Goal: Task Accomplishment & Management: Manage account settings

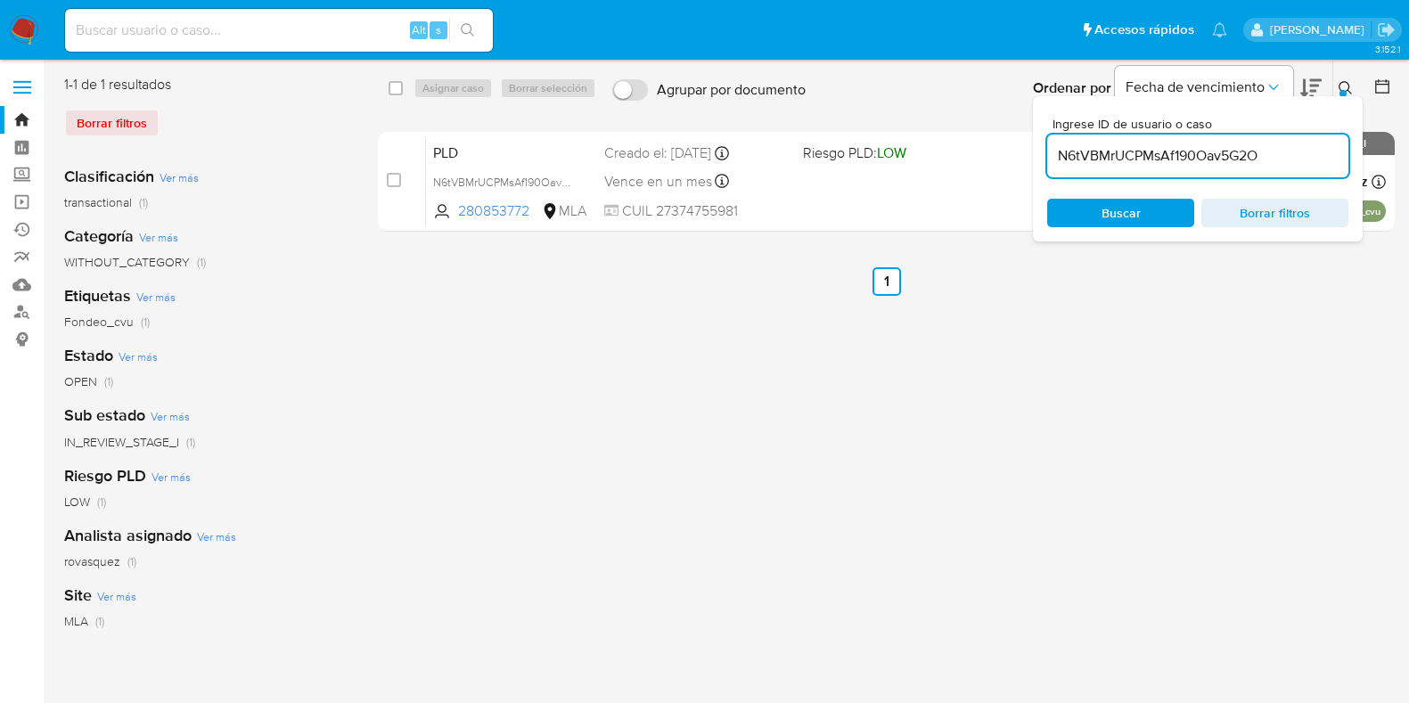
click at [28, 116] on link "Bandeja" at bounding box center [106, 120] width 212 height 28
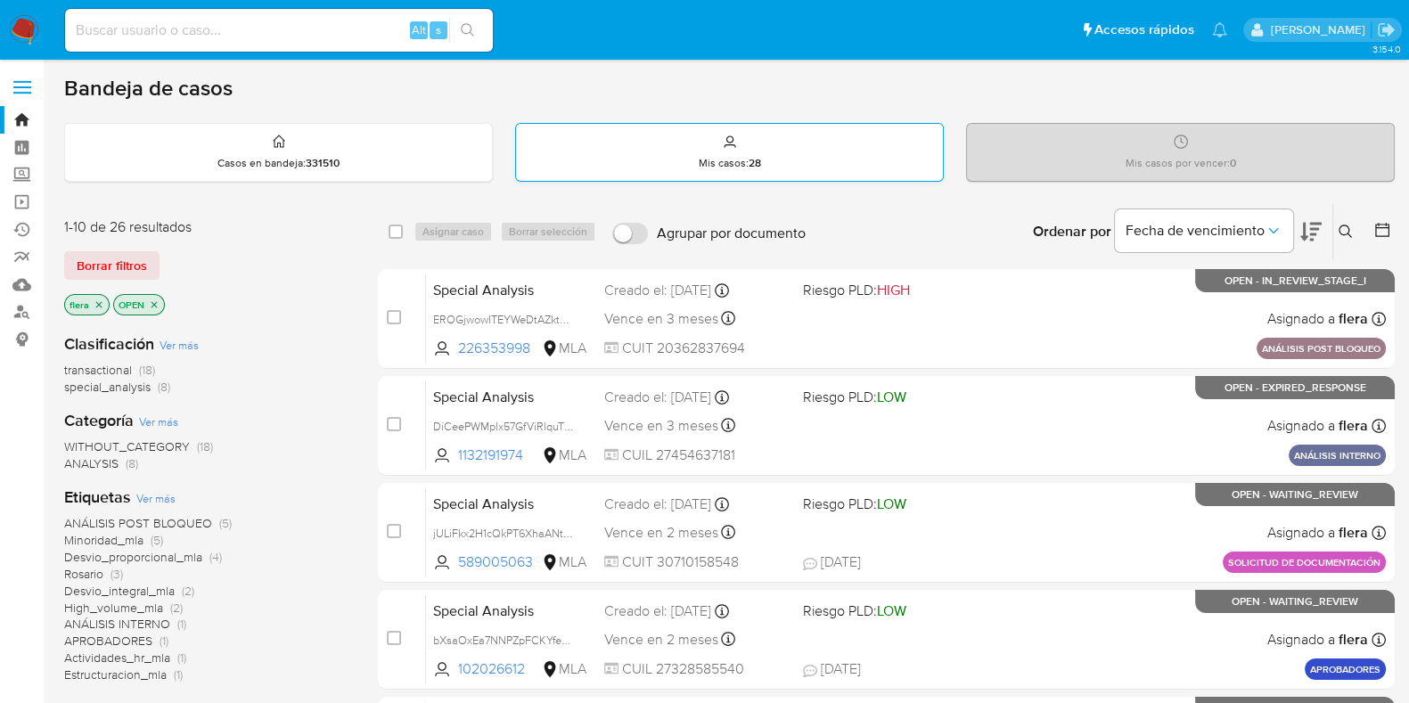
click at [833, 134] on div "Mis casos : 28" at bounding box center [729, 152] width 427 height 57
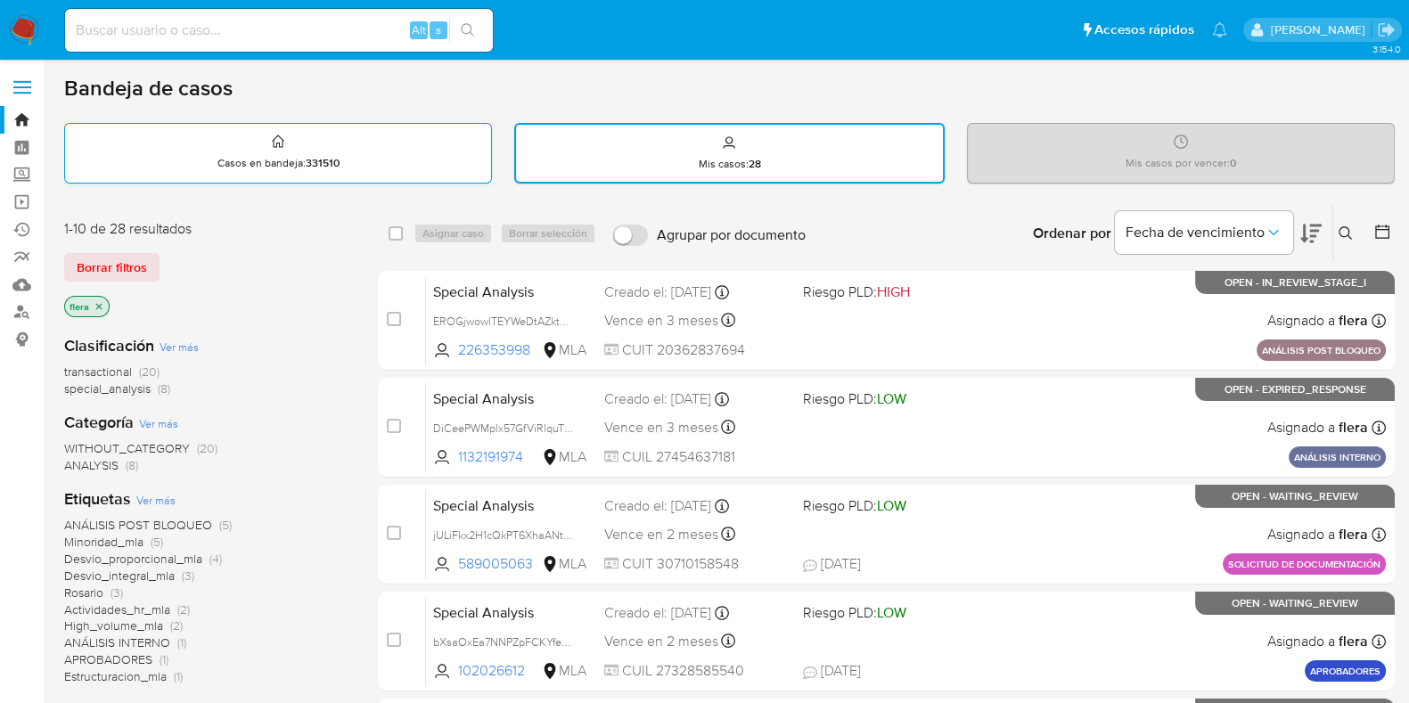
click at [298, 136] on div "Casos en bandeja : 331510" at bounding box center [278, 152] width 426 height 57
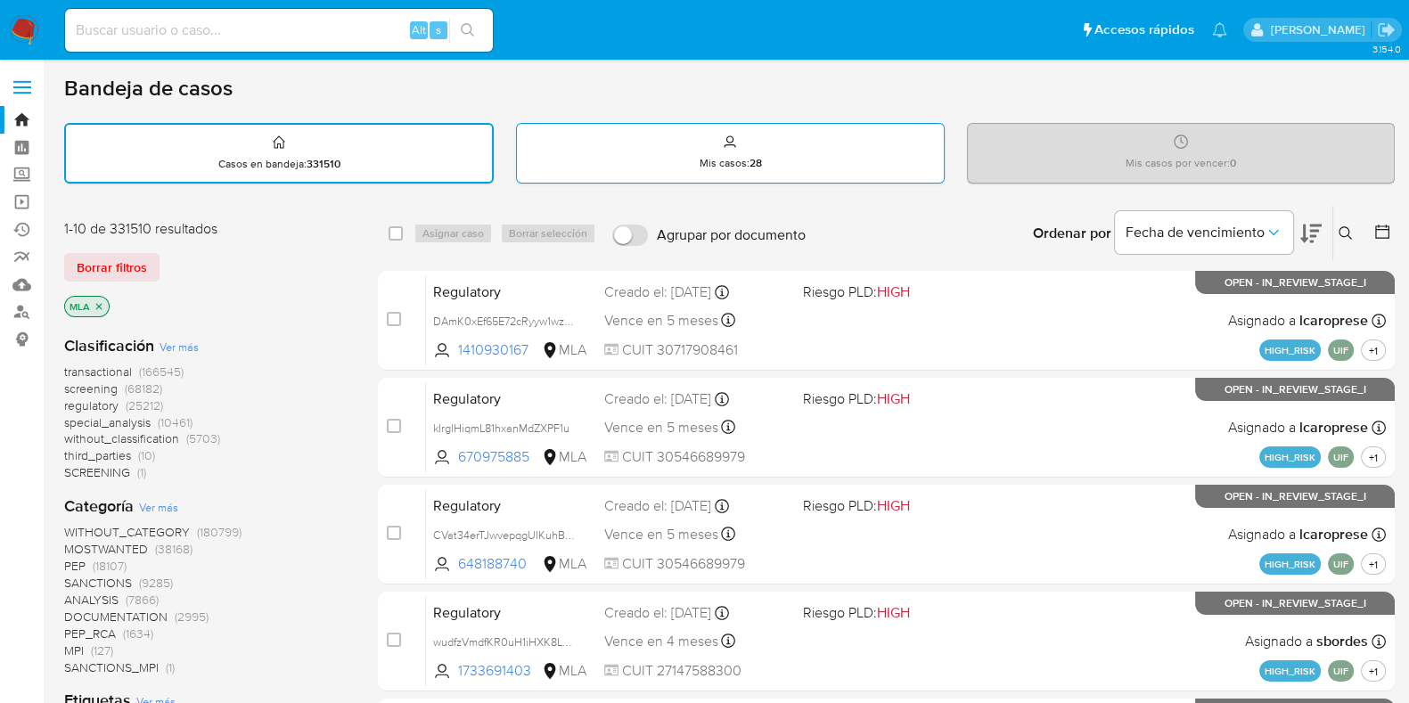
click at [730, 149] on div "Mis casos : 28" at bounding box center [730, 152] width 426 height 57
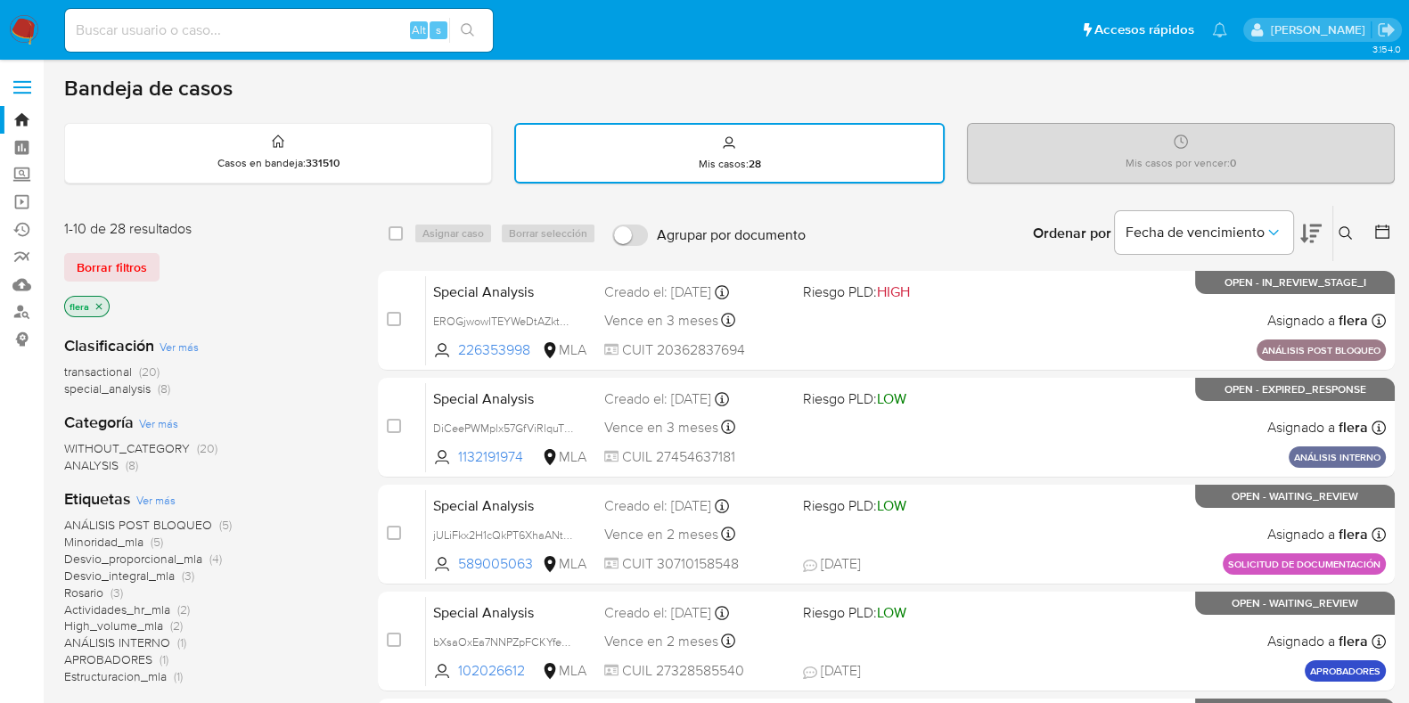
click at [128, 388] on span "special_analysis" at bounding box center [107, 389] width 86 height 18
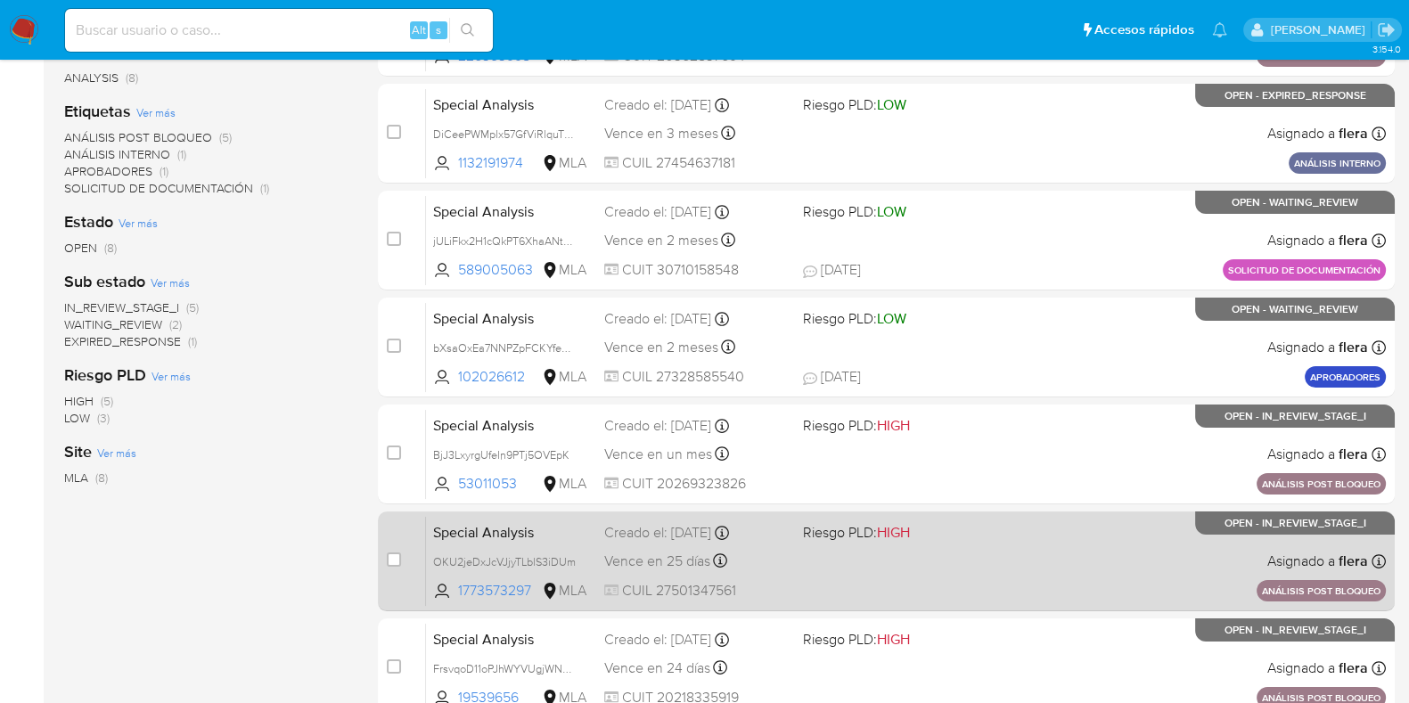
scroll to position [267, 0]
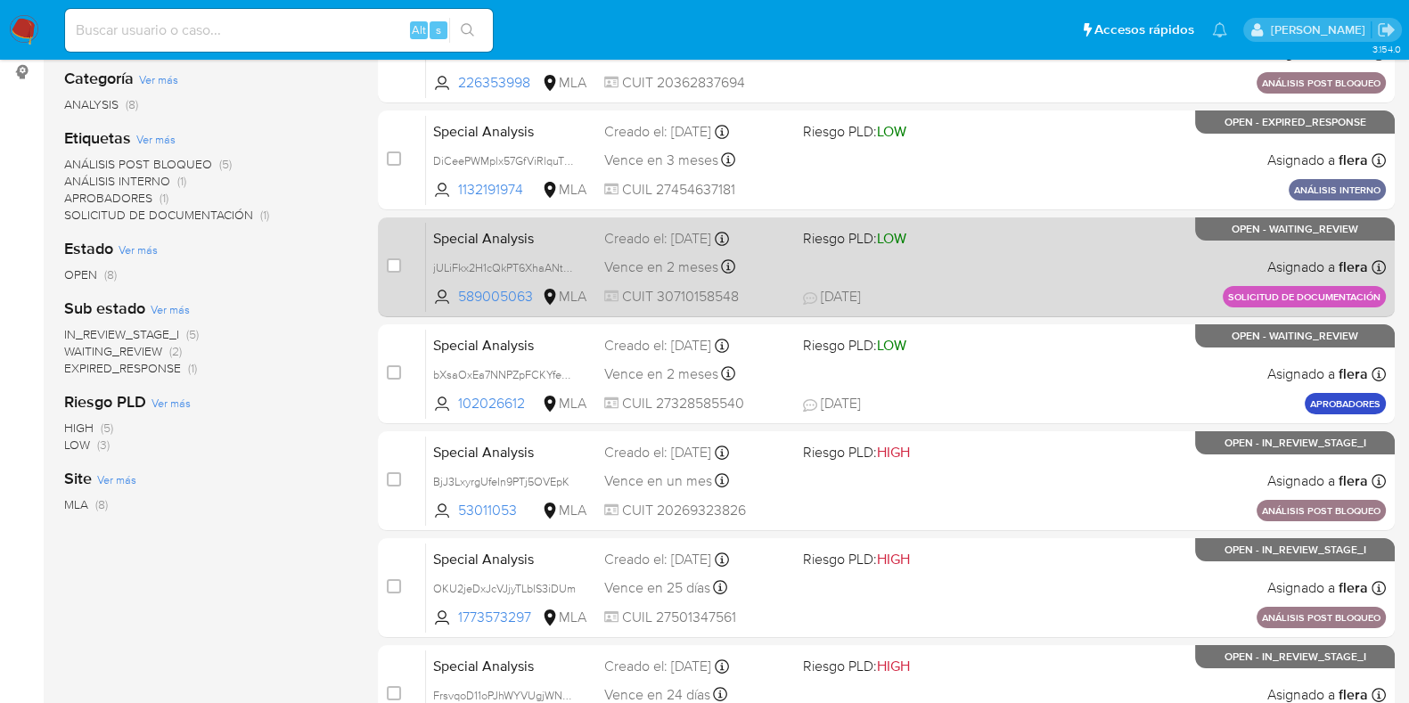
click at [1042, 268] on div "Special Analysis jULiFkx2H1cQkPT6XhaANtQU 589005063 MLA Riesgo PLD: LOW Creado …" at bounding box center [906, 267] width 960 height 90
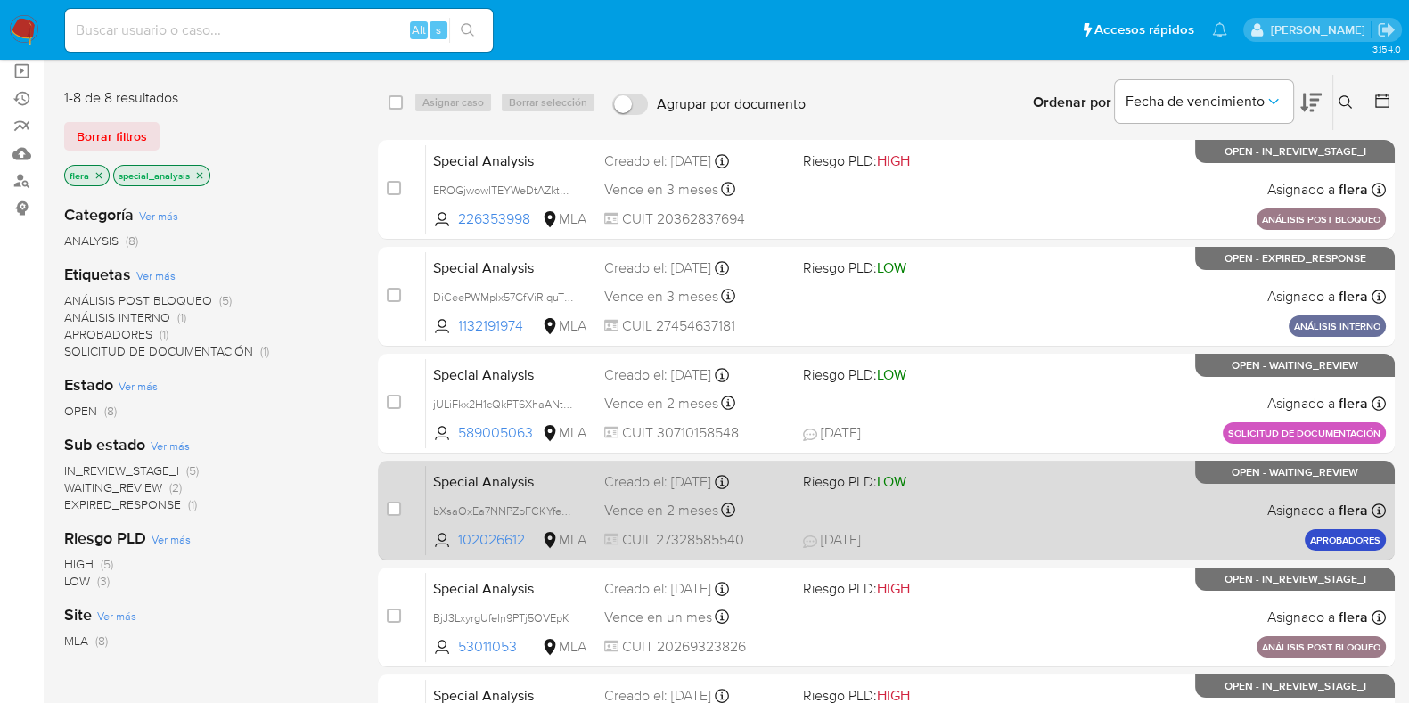
scroll to position [0, 0]
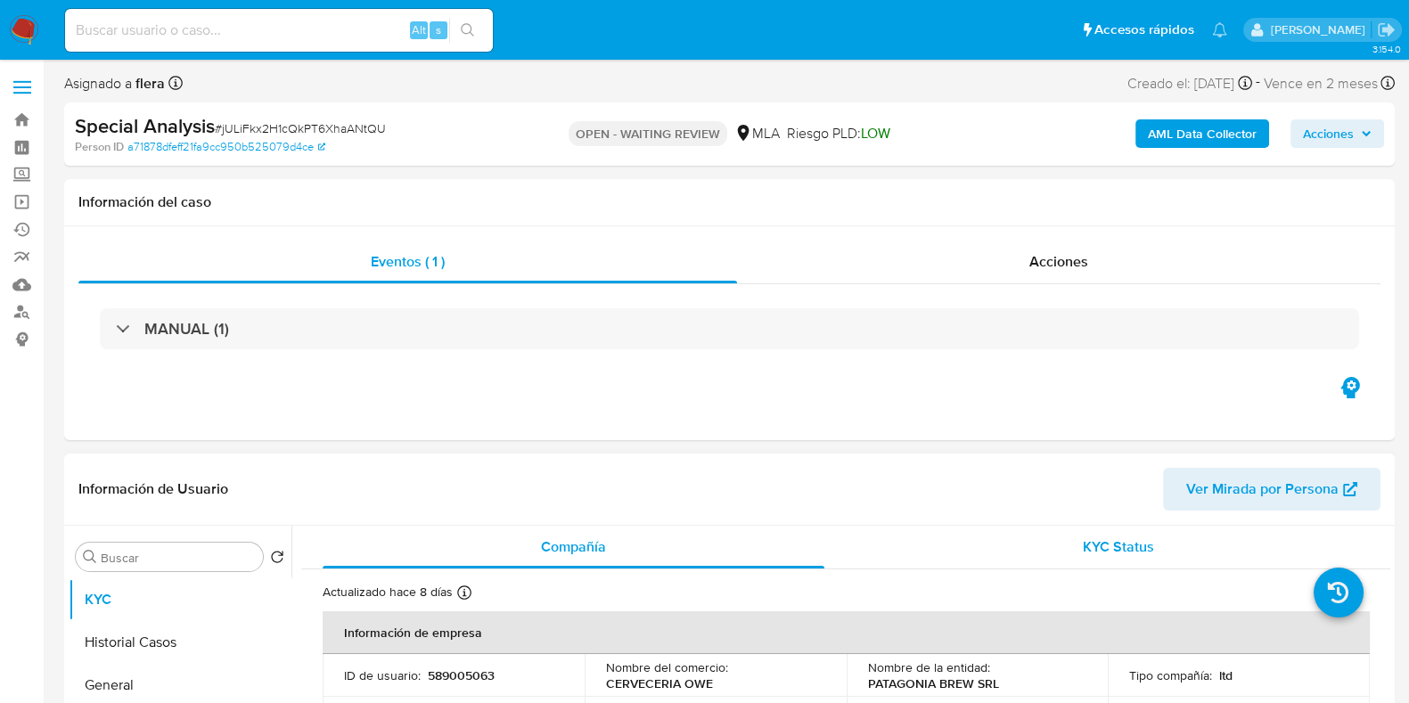
select select "10"
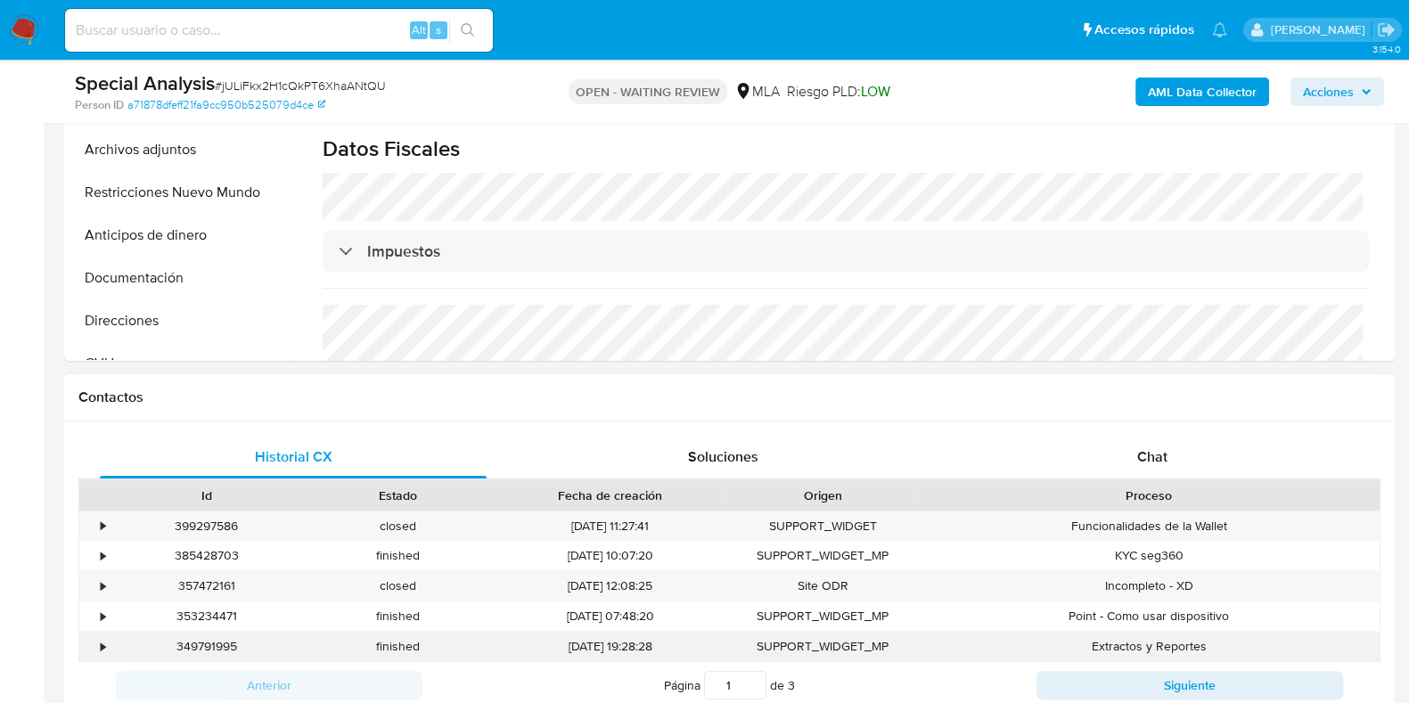
scroll to position [668, 0]
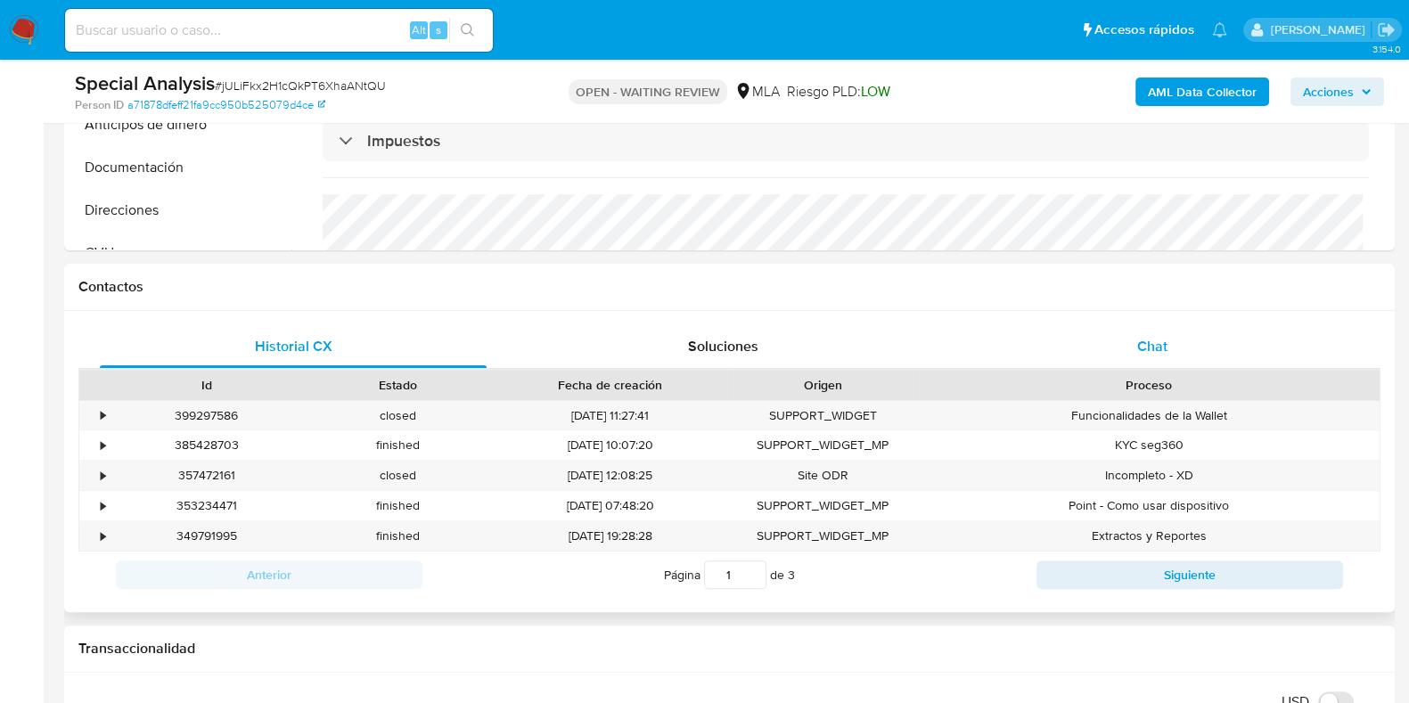
click at [1172, 347] on div "Chat" at bounding box center [1152, 346] width 387 height 43
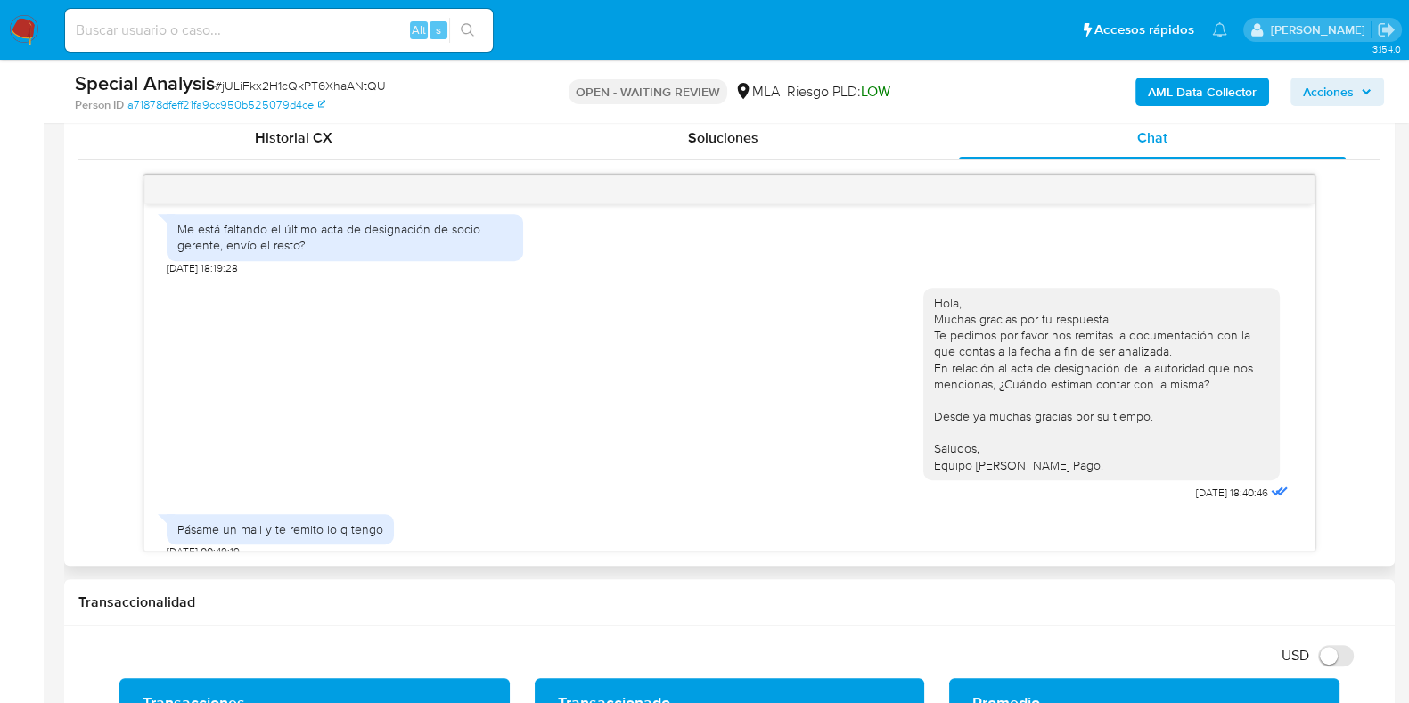
scroll to position [890, 0]
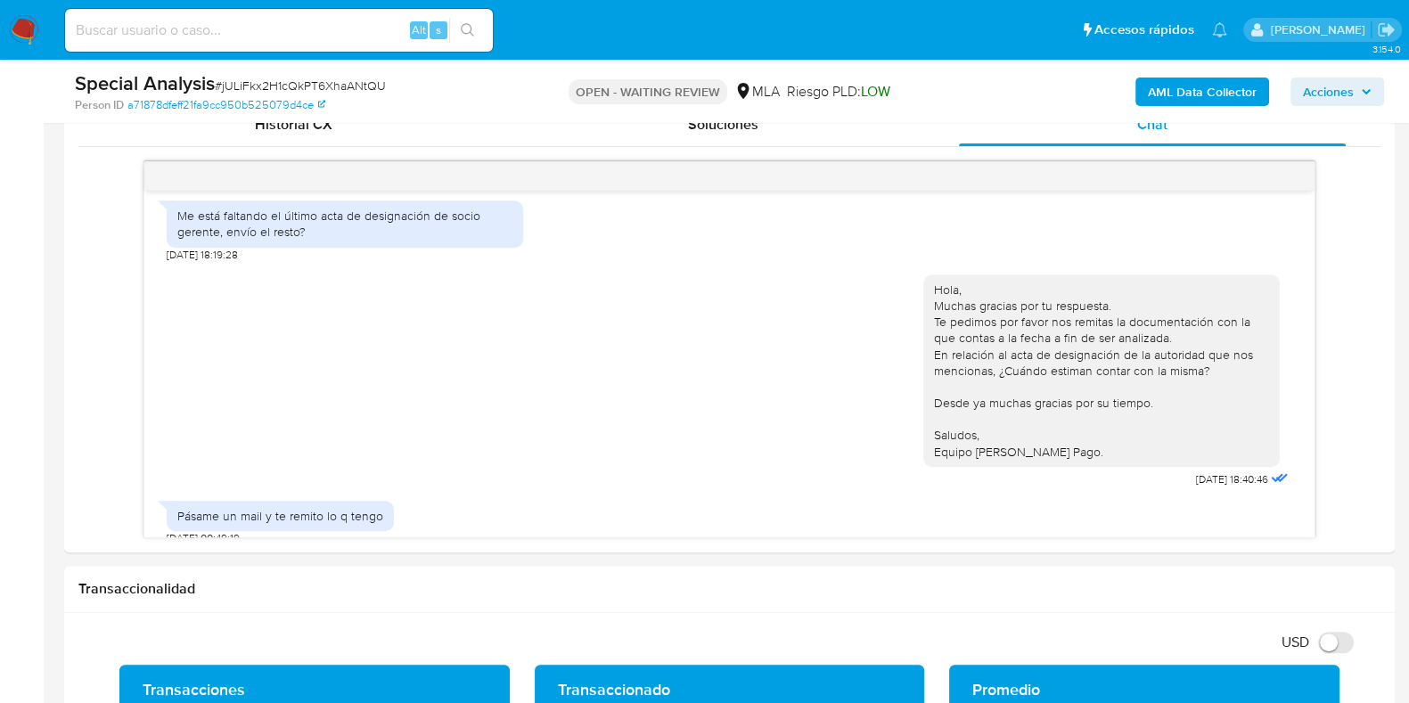
click at [298, 84] on span "# jULiFkx2H1cQkPT6XhaANtQU" at bounding box center [300, 86] width 171 height 18
copy span "jULiFkx2H1cQkPT6XhaANtQU"
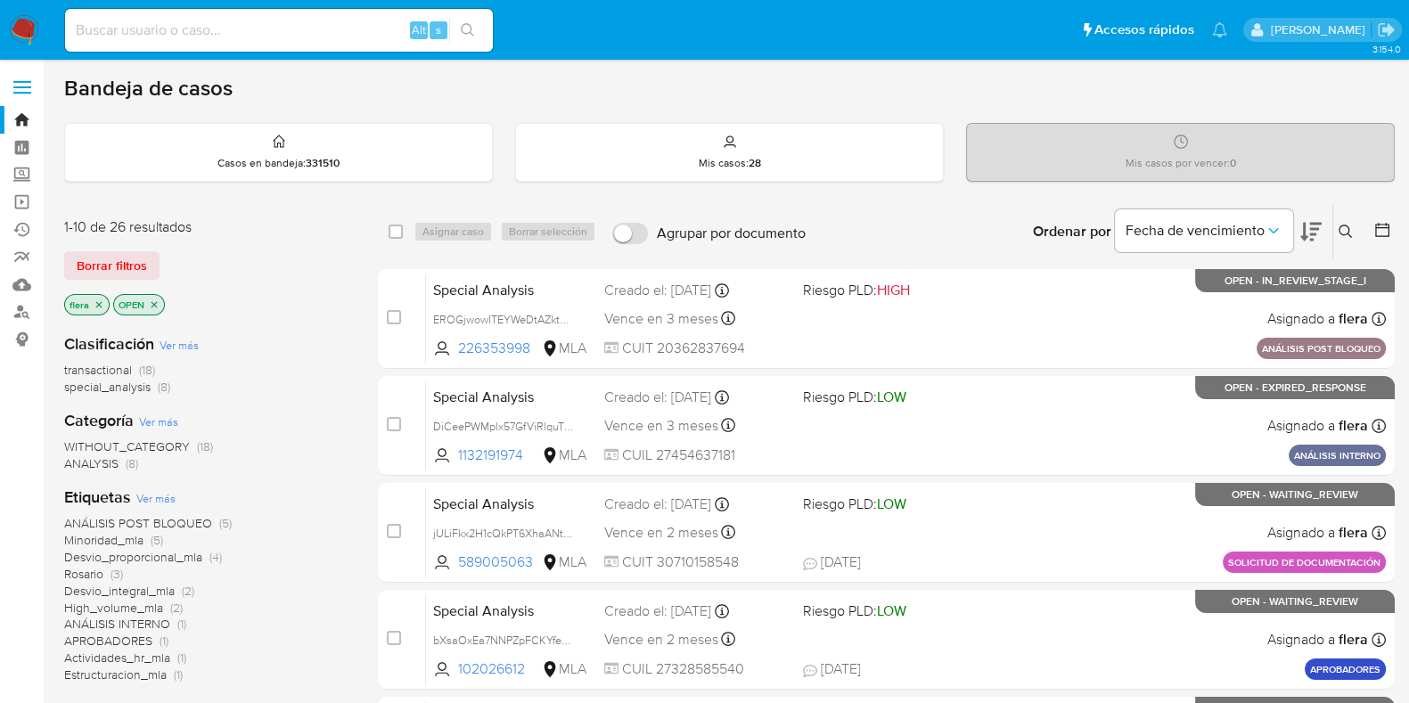
click at [1344, 226] on icon at bounding box center [1345, 232] width 14 height 14
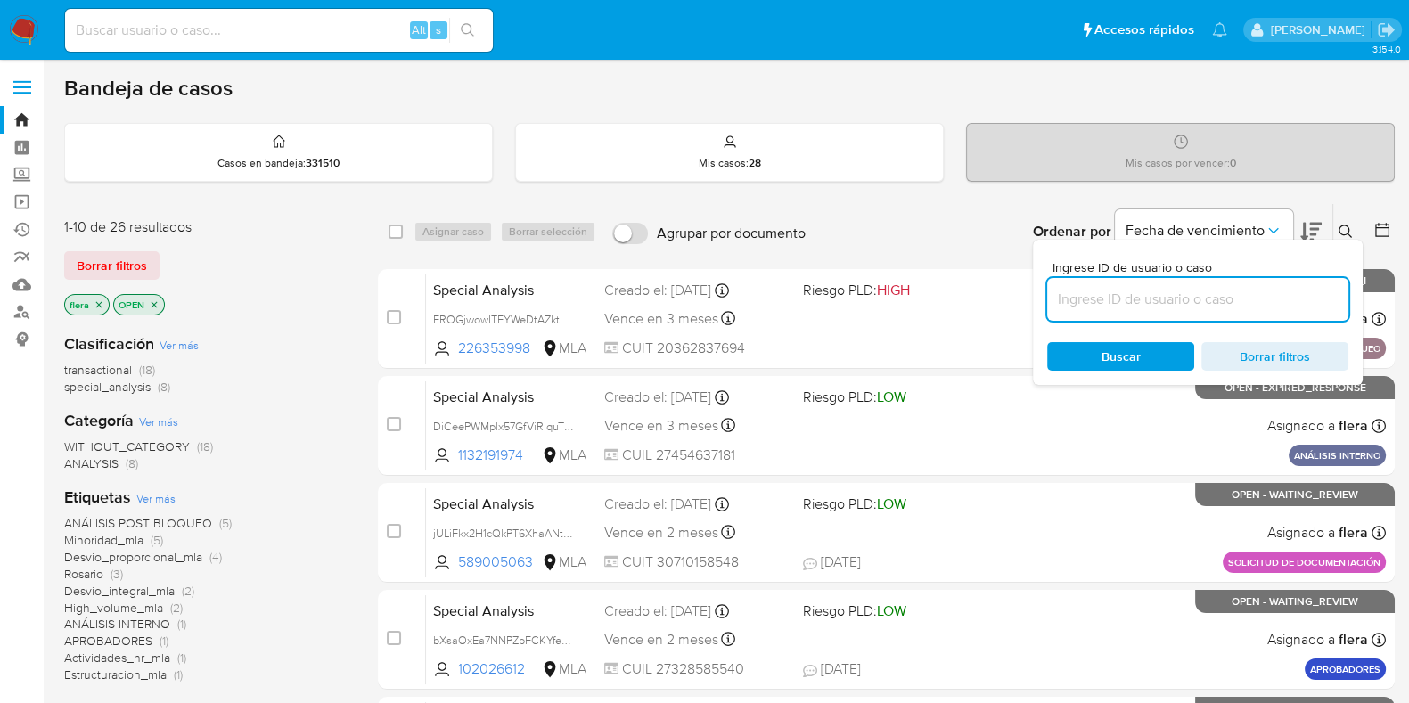
click at [1123, 292] on input at bounding box center [1197, 299] width 301 height 23
type input "jULiFkx2H1cQkPT6XhaANtQU"
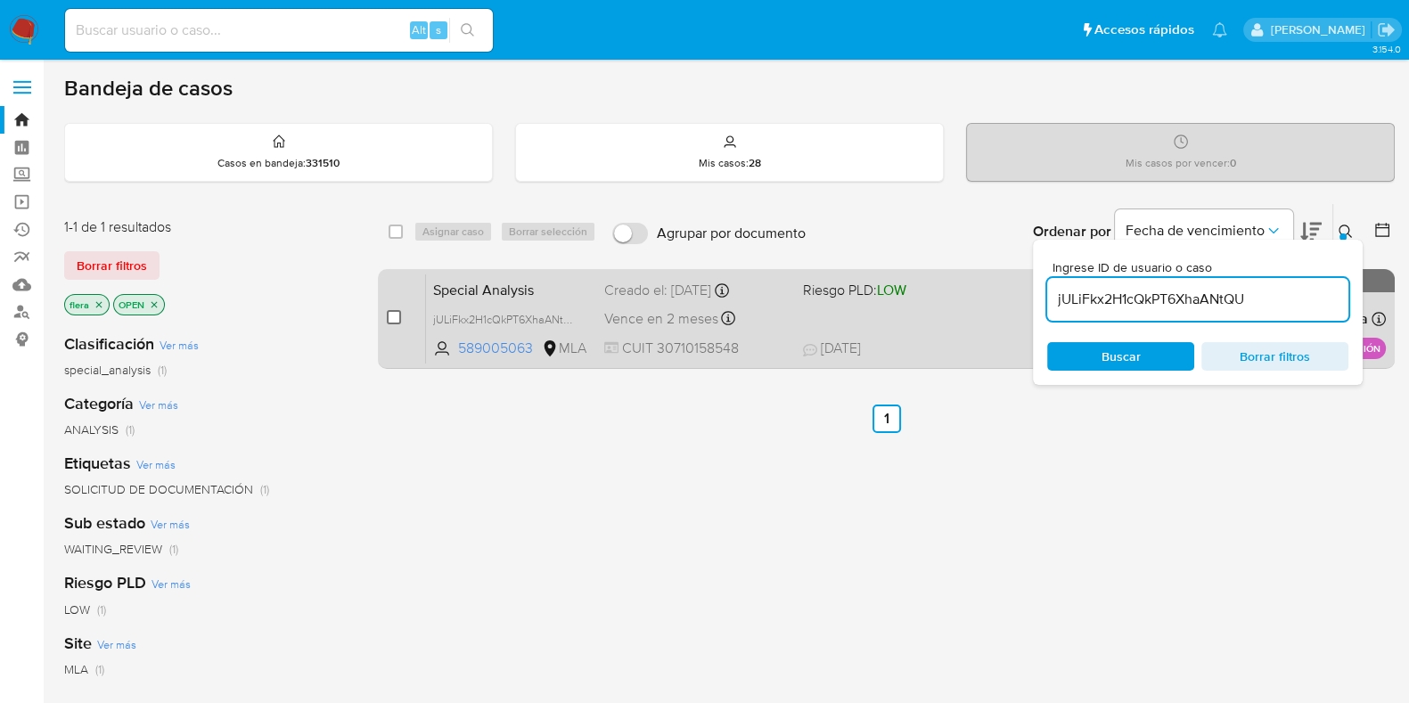
click at [388, 314] on input "checkbox" at bounding box center [394, 317] width 14 height 14
checkbox input "true"
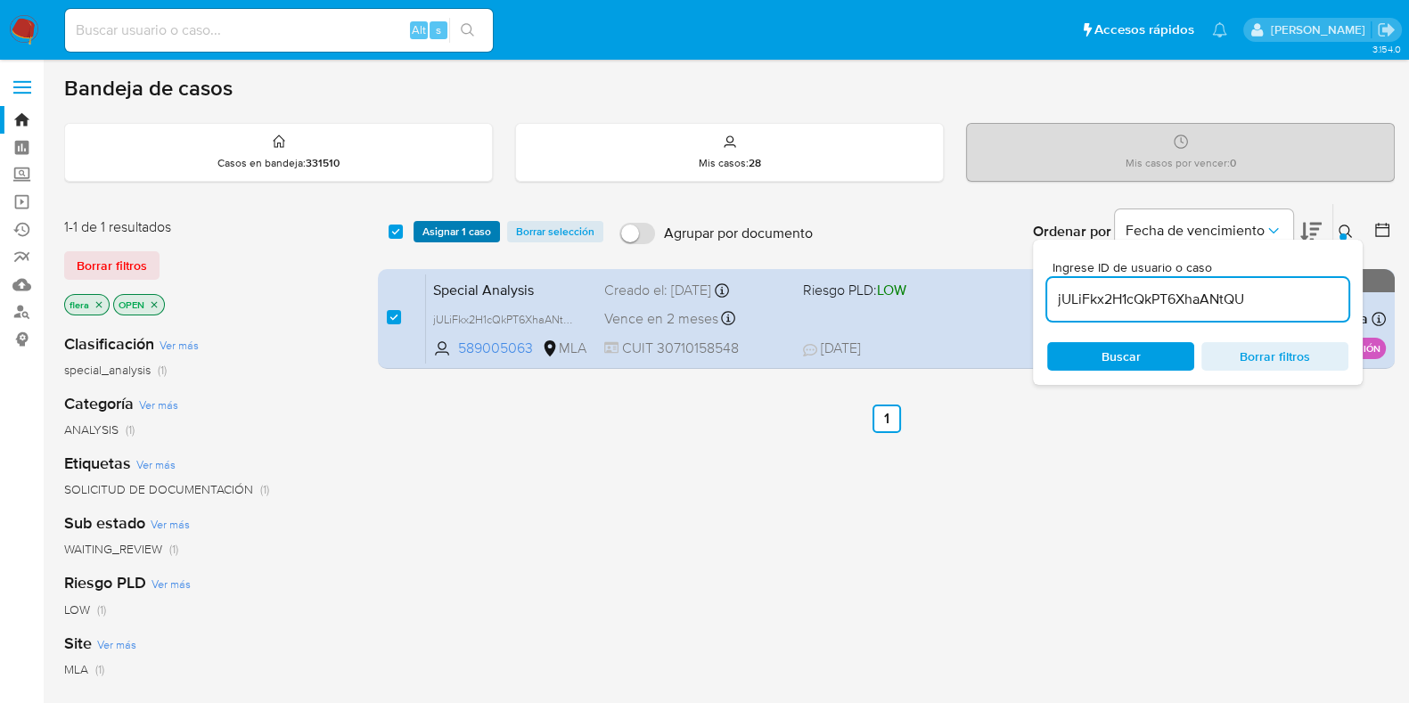
click at [457, 232] on span "Asignar 1 caso" at bounding box center [456, 232] width 69 height 18
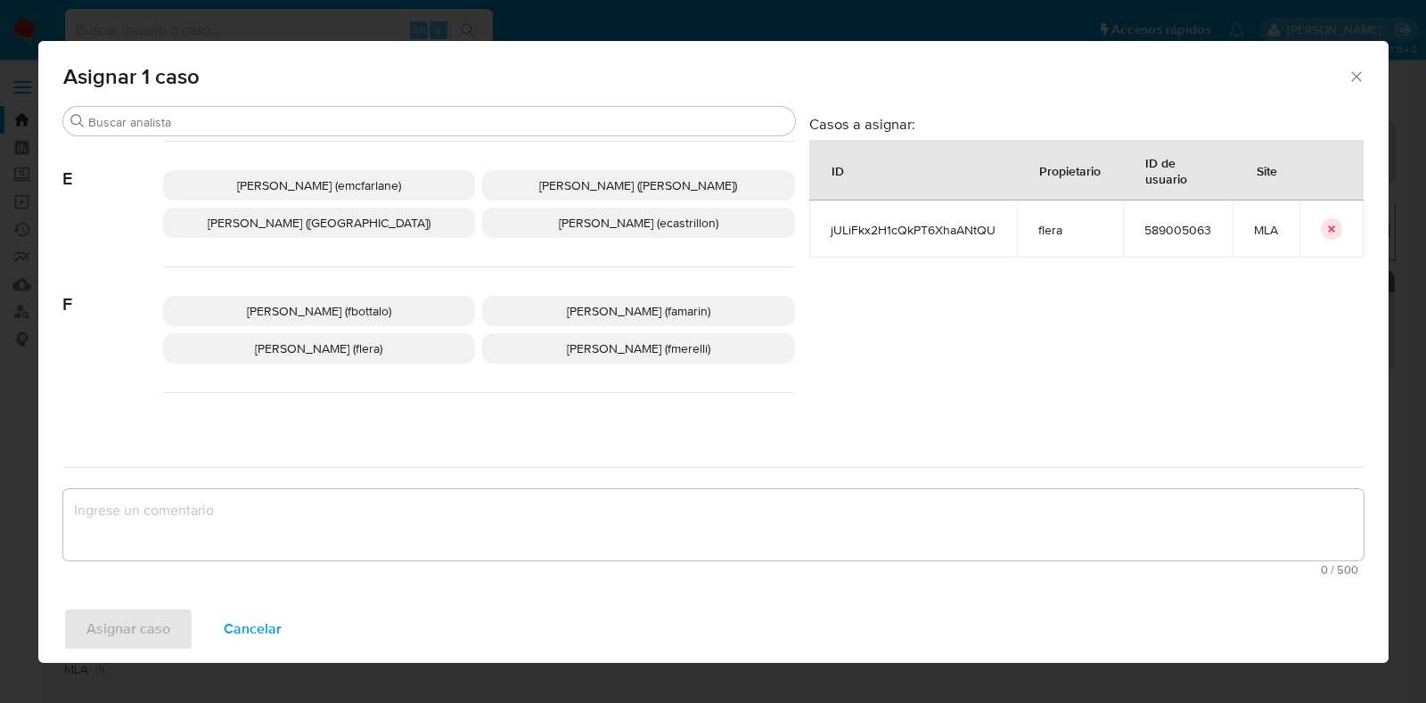
scroll to position [445, 0]
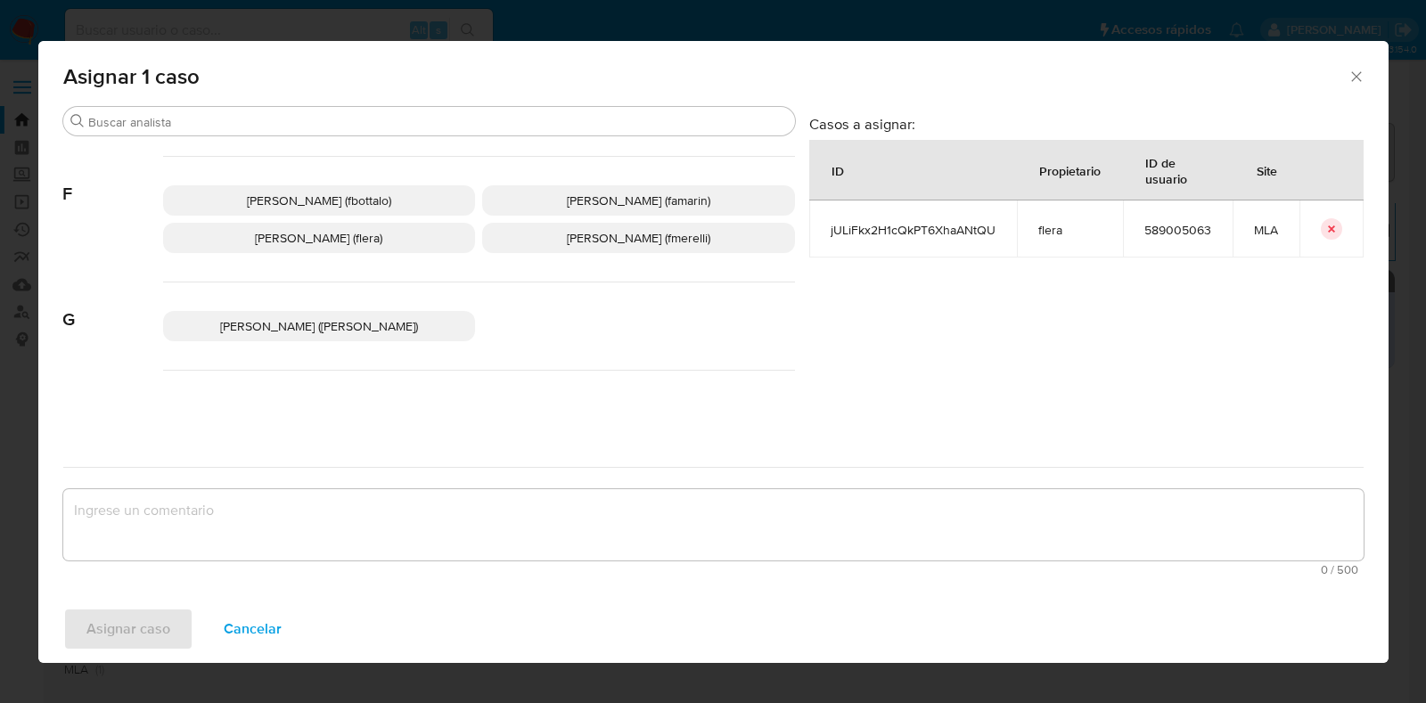
click at [356, 234] on span "Florencia Cecilia Lera (flera)" at bounding box center [318, 238] width 127 height 18
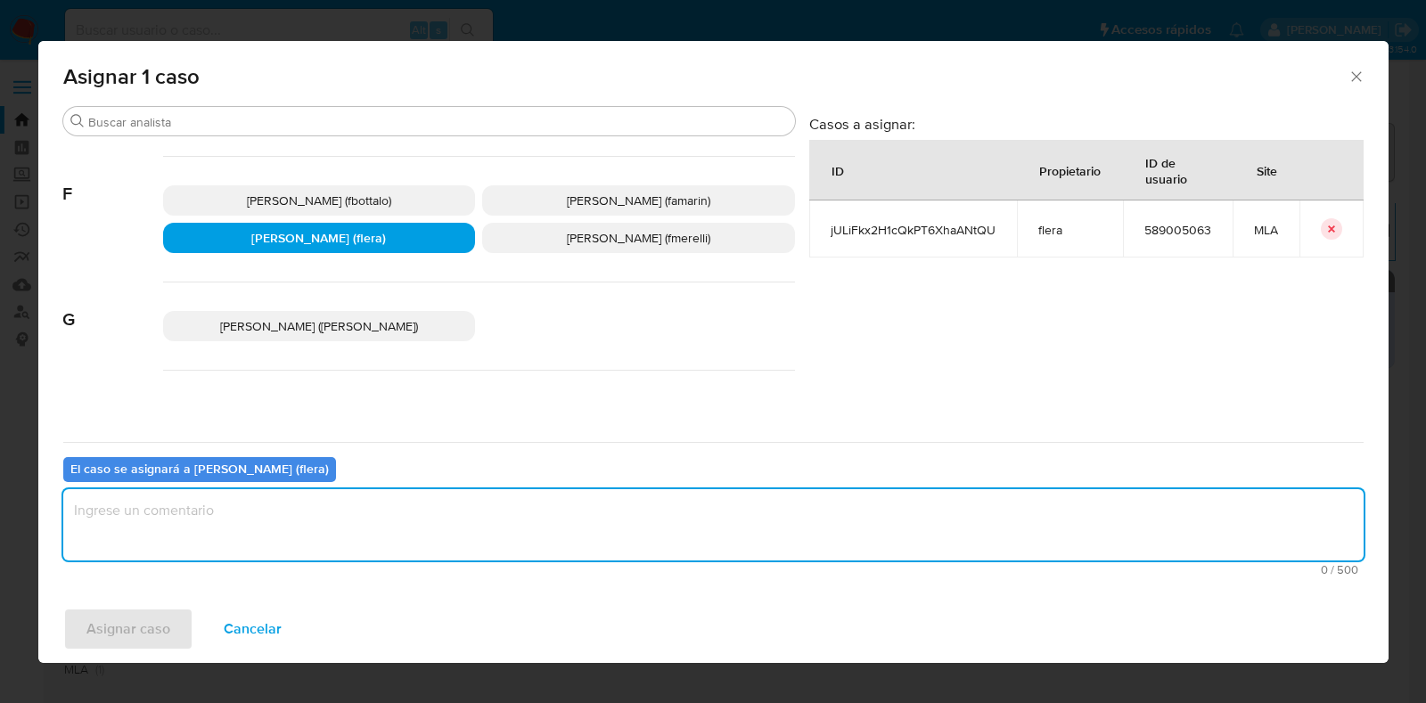
click at [367, 510] on textarea "assign-modal" at bounding box center [713, 524] width 1300 height 71
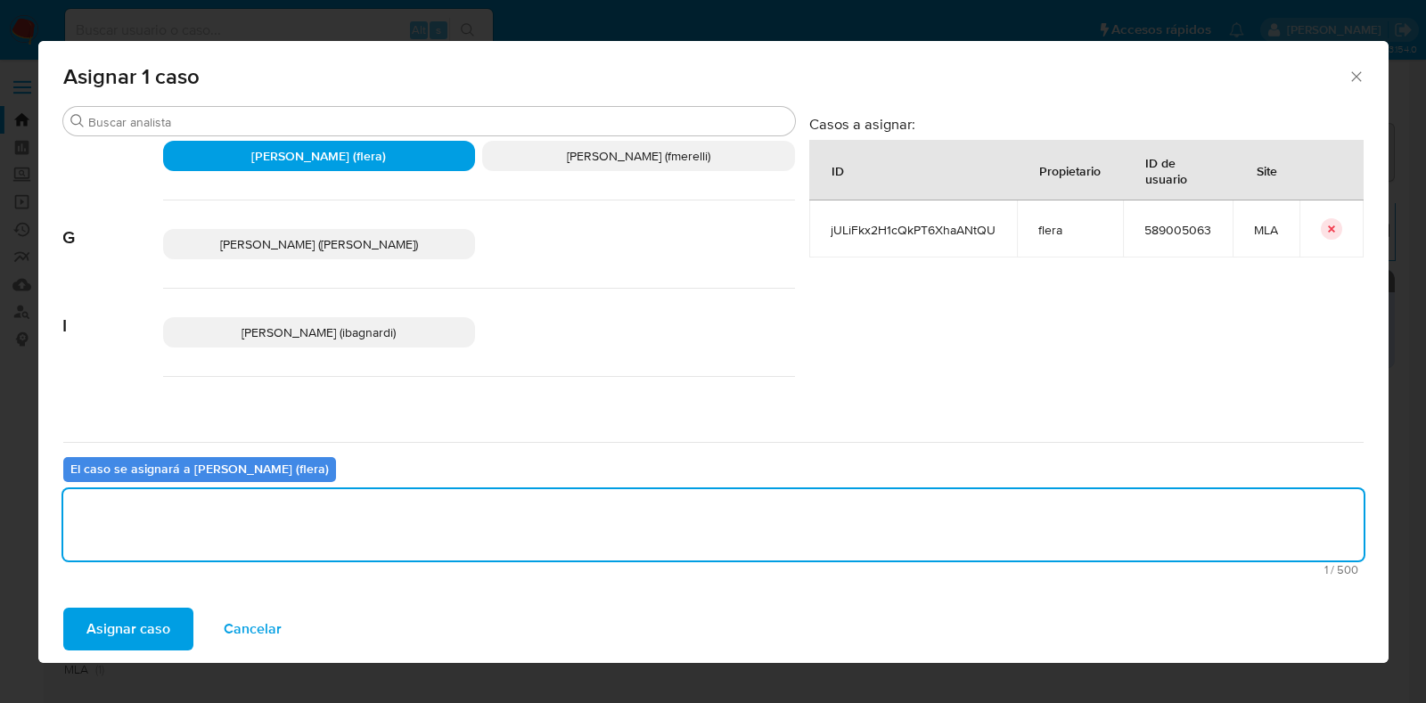
scroll to position [557, 0]
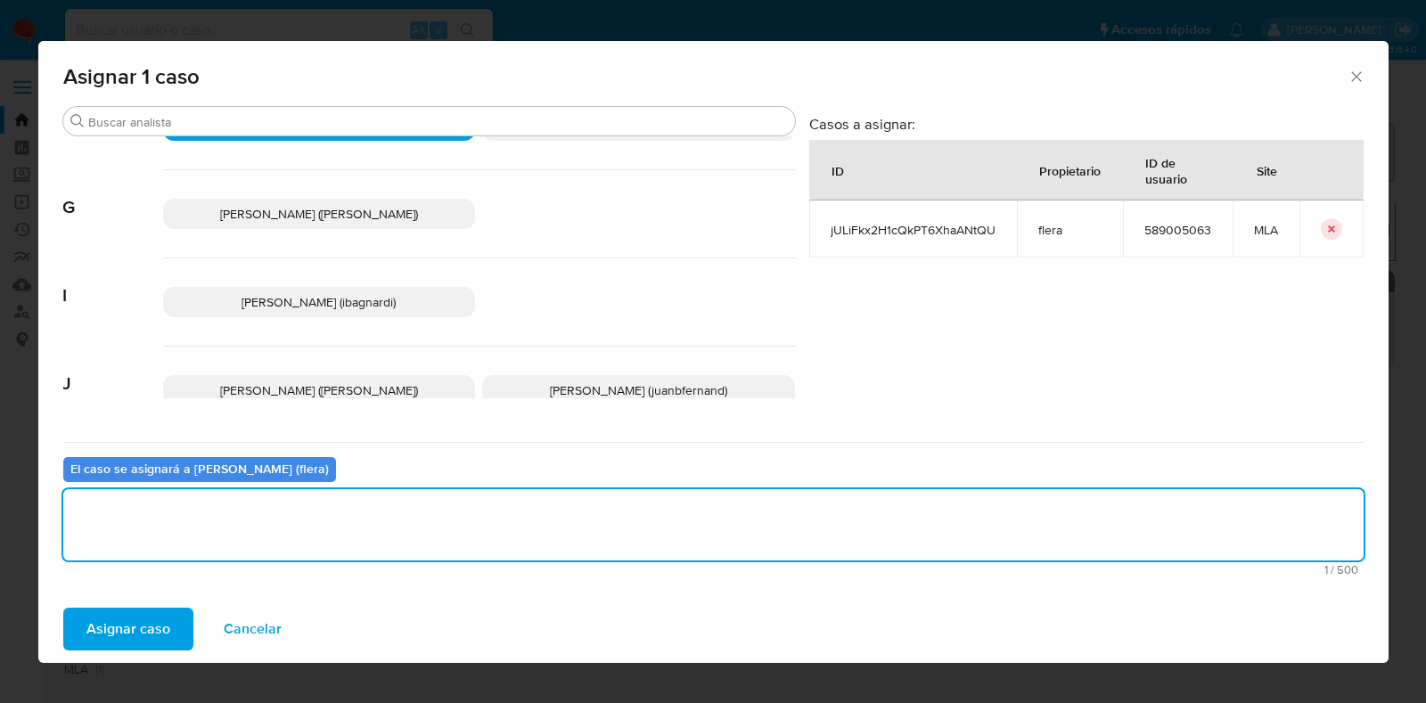
click at [154, 630] on span "Asignar caso" at bounding box center [128, 628] width 84 height 39
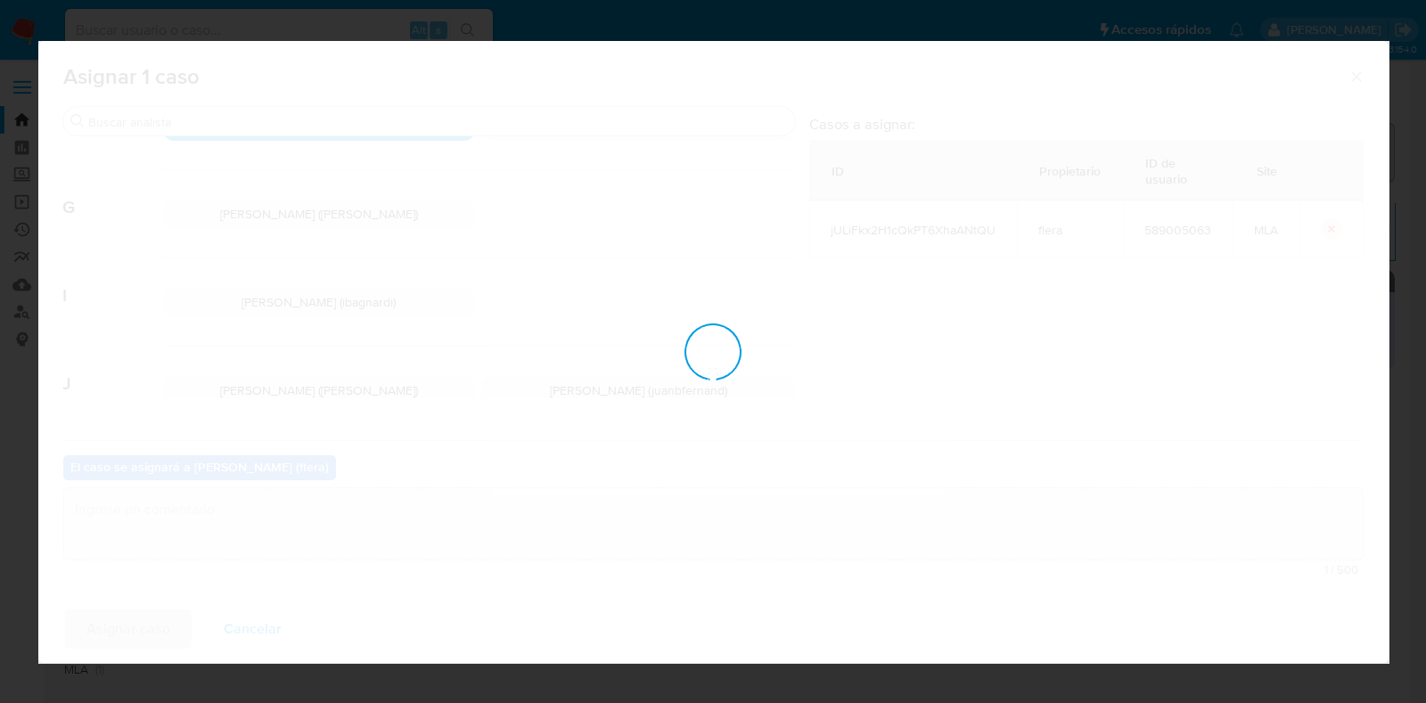
checkbox input "false"
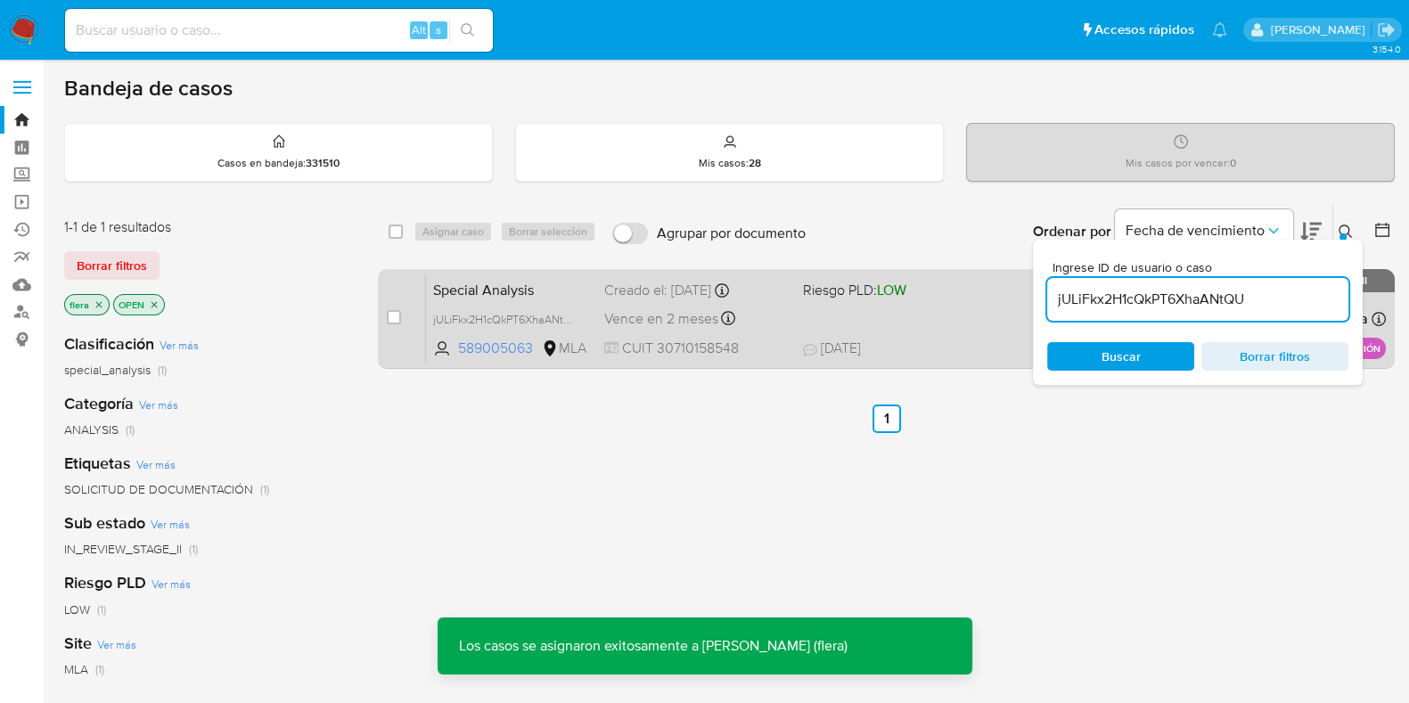
click at [516, 287] on span "Special Analysis" at bounding box center [511, 288] width 157 height 23
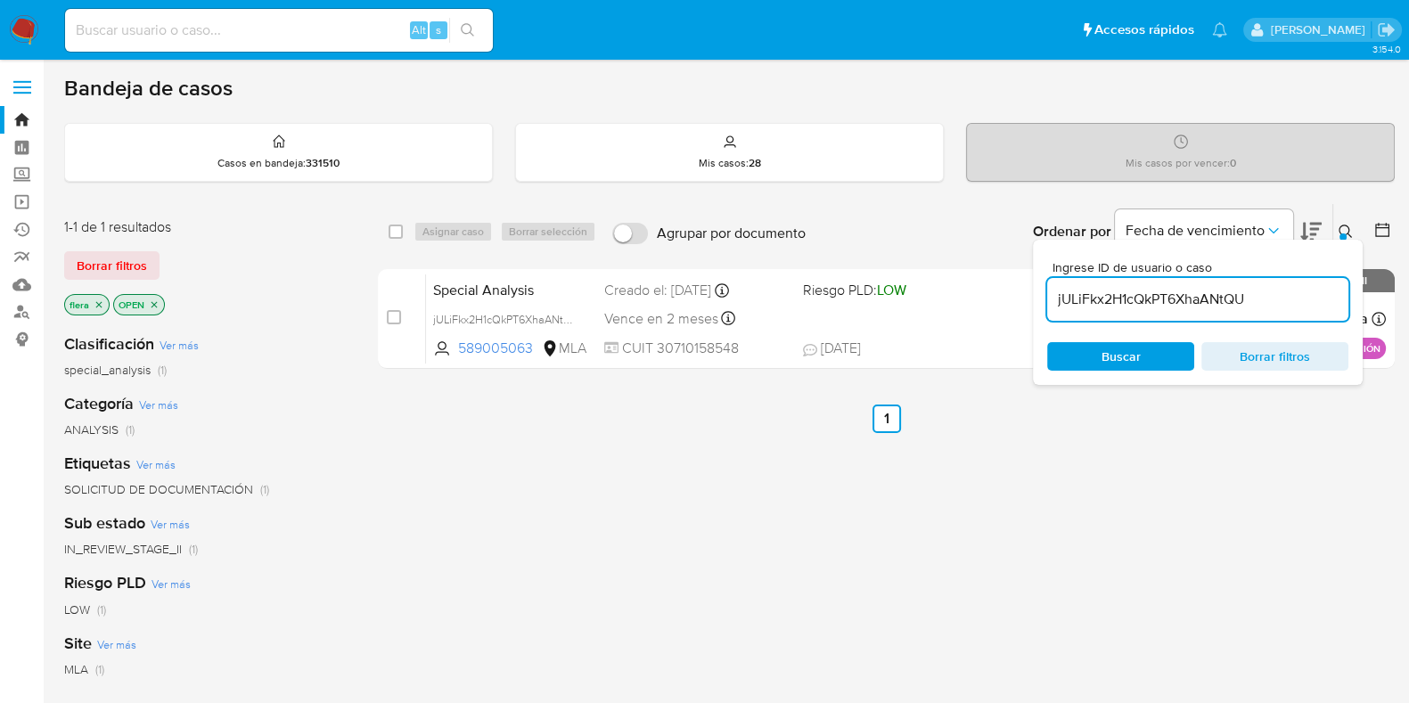
click at [1153, 295] on input "jULiFkx2H1cQkPT6XhaANtQU" at bounding box center [1197, 299] width 301 height 23
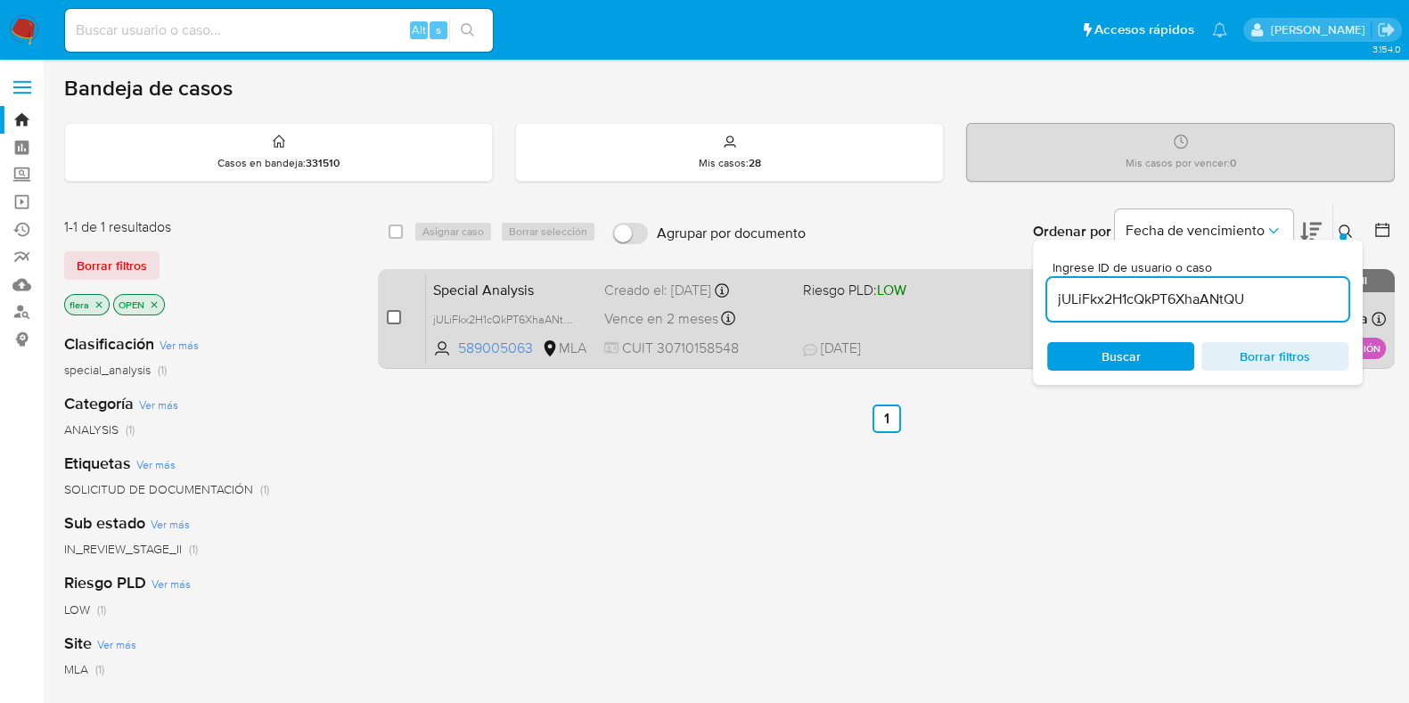
click at [392, 314] on input "checkbox" at bounding box center [394, 317] width 14 height 14
checkbox input "true"
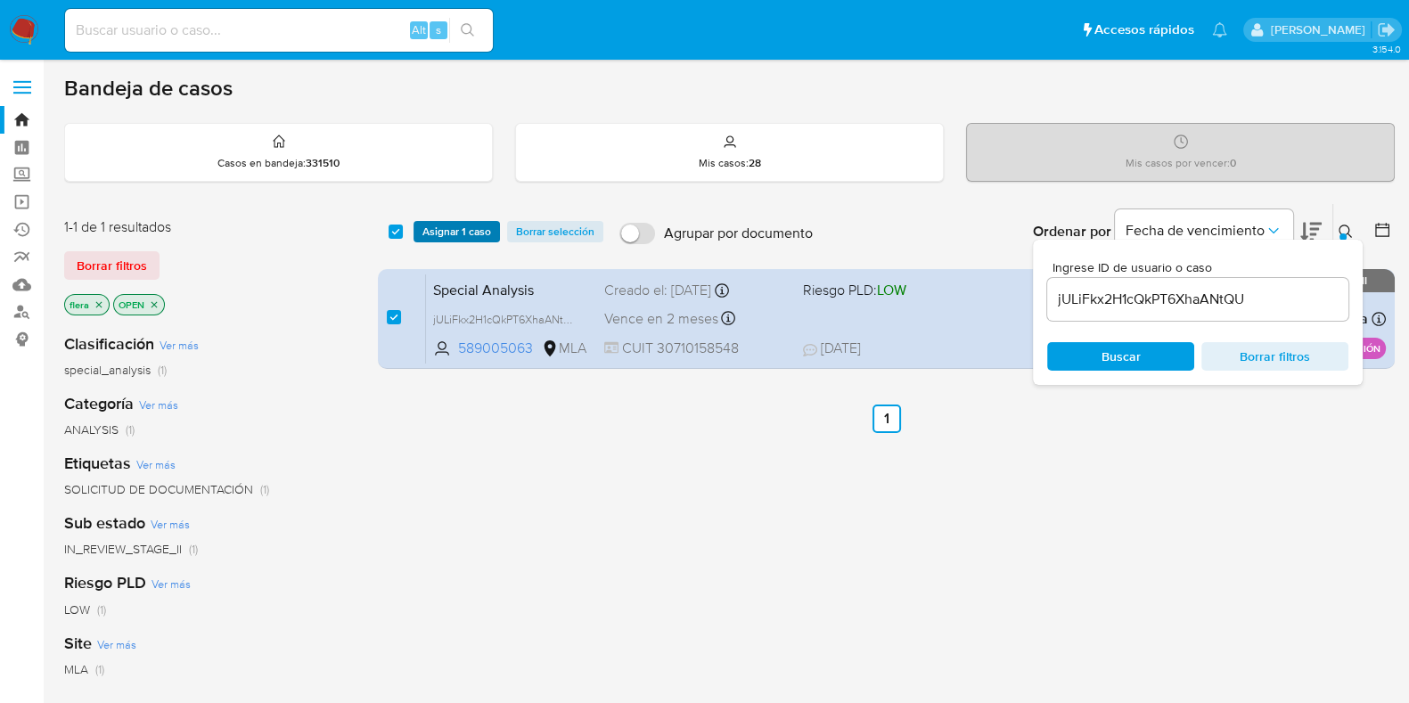
click at [454, 235] on span "Asignar 1 caso" at bounding box center [456, 232] width 69 height 18
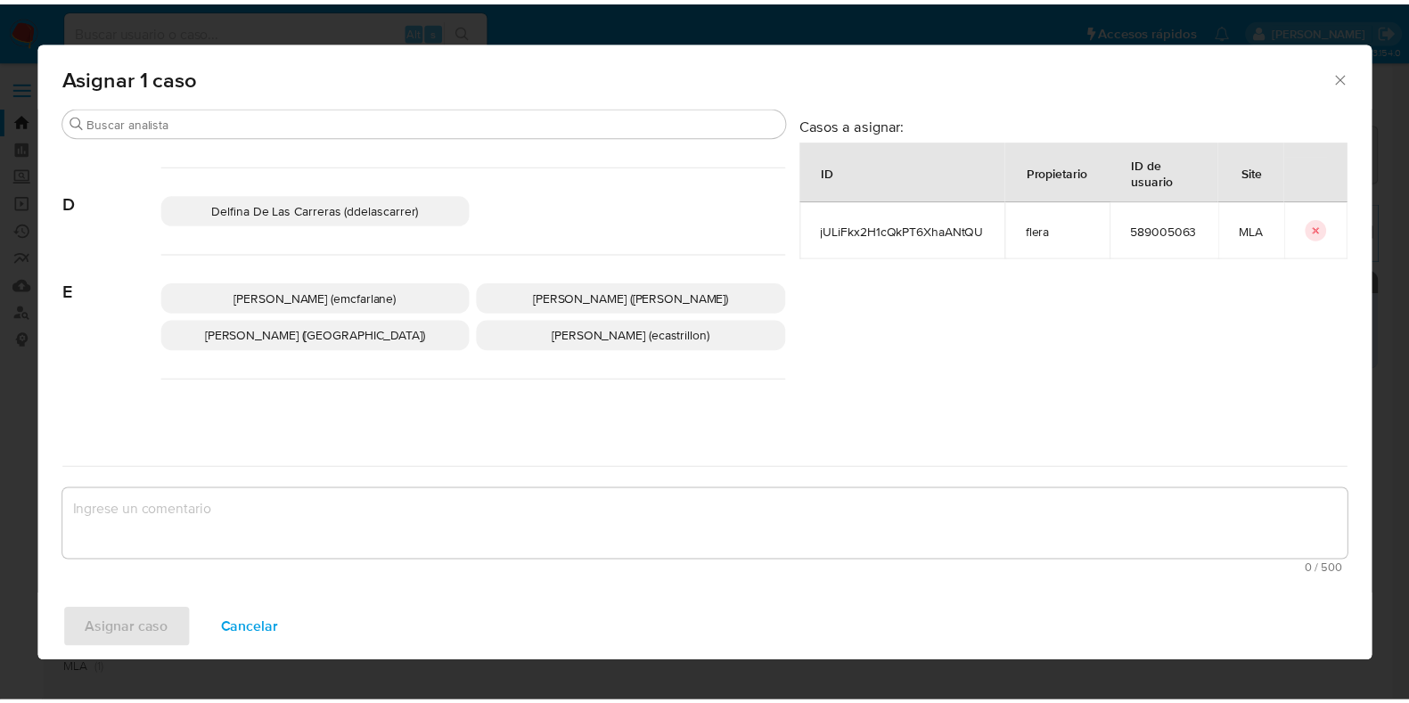
scroll to position [334, 0]
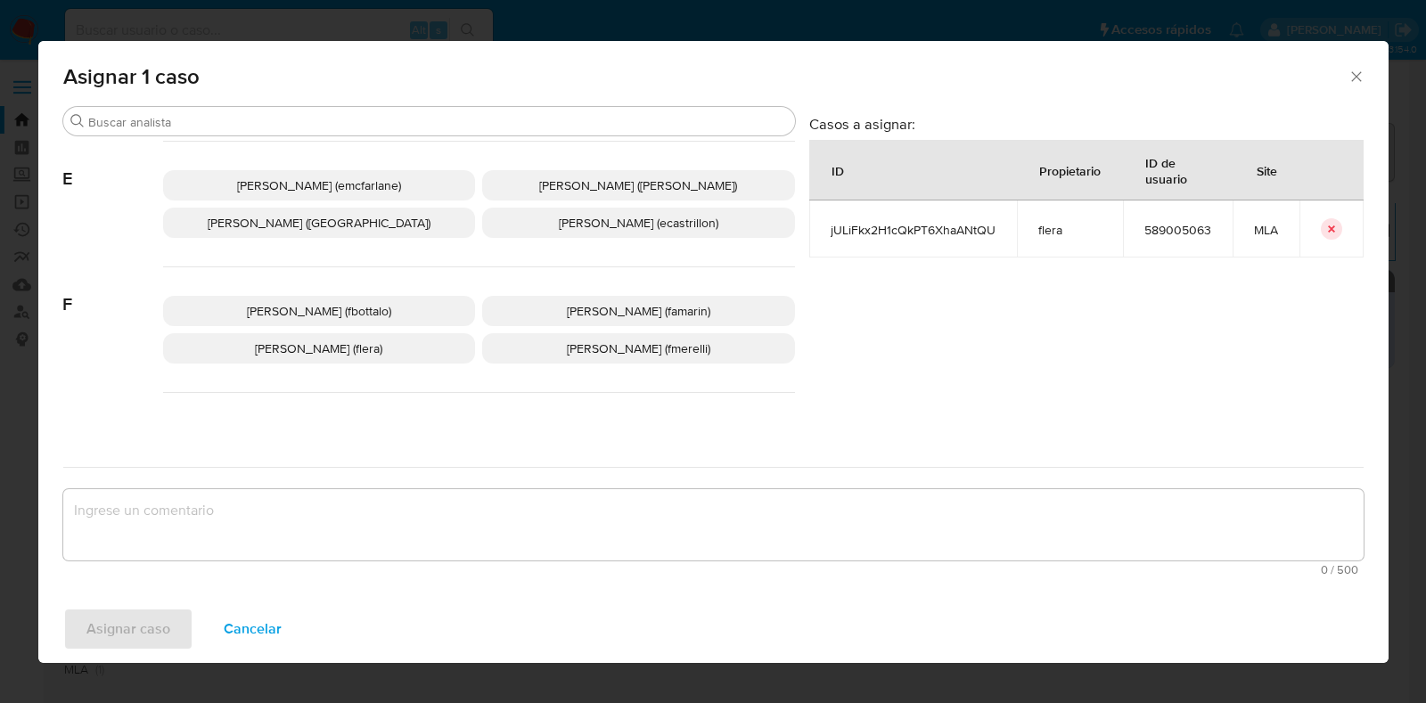
click at [382, 355] on span "Florencia Cecilia Lera (flera)" at bounding box center [318, 348] width 127 height 18
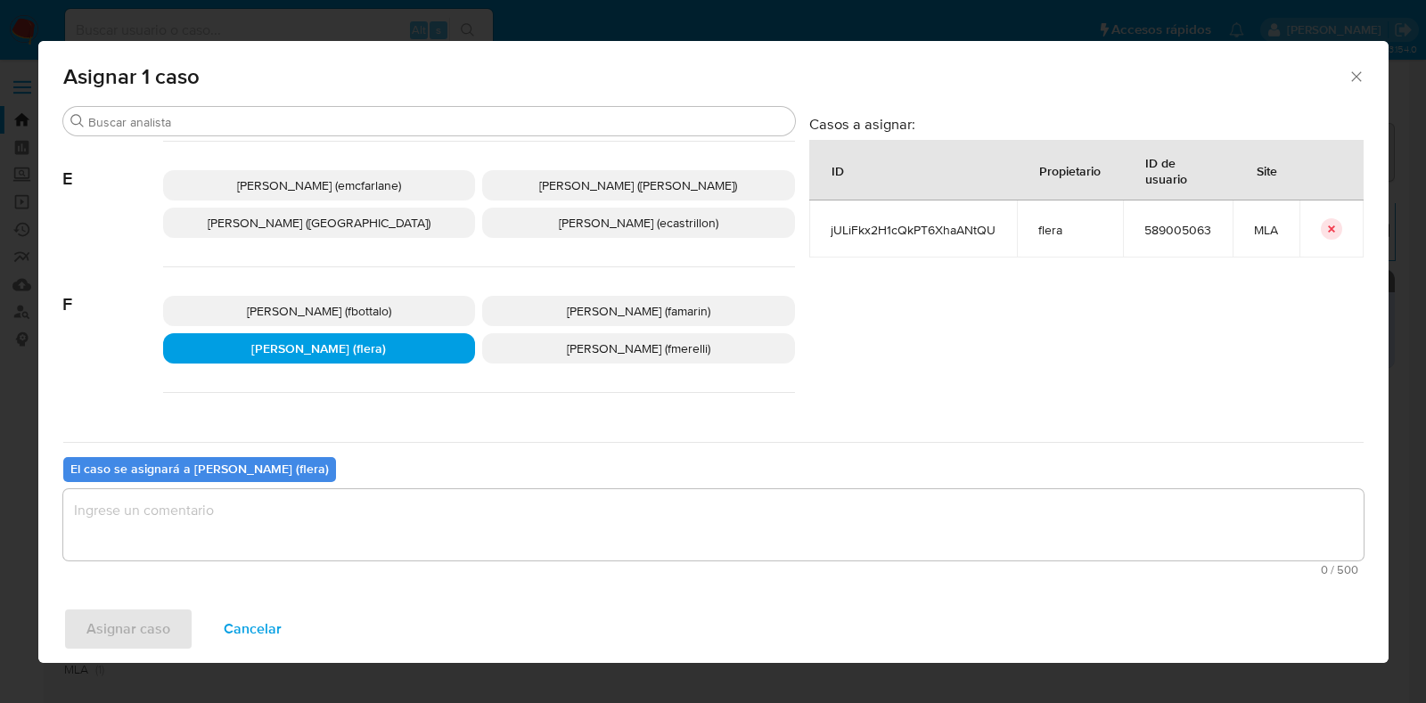
click at [294, 541] on textarea "assign-modal" at bounding box center [713, 524] width 1300 height 71
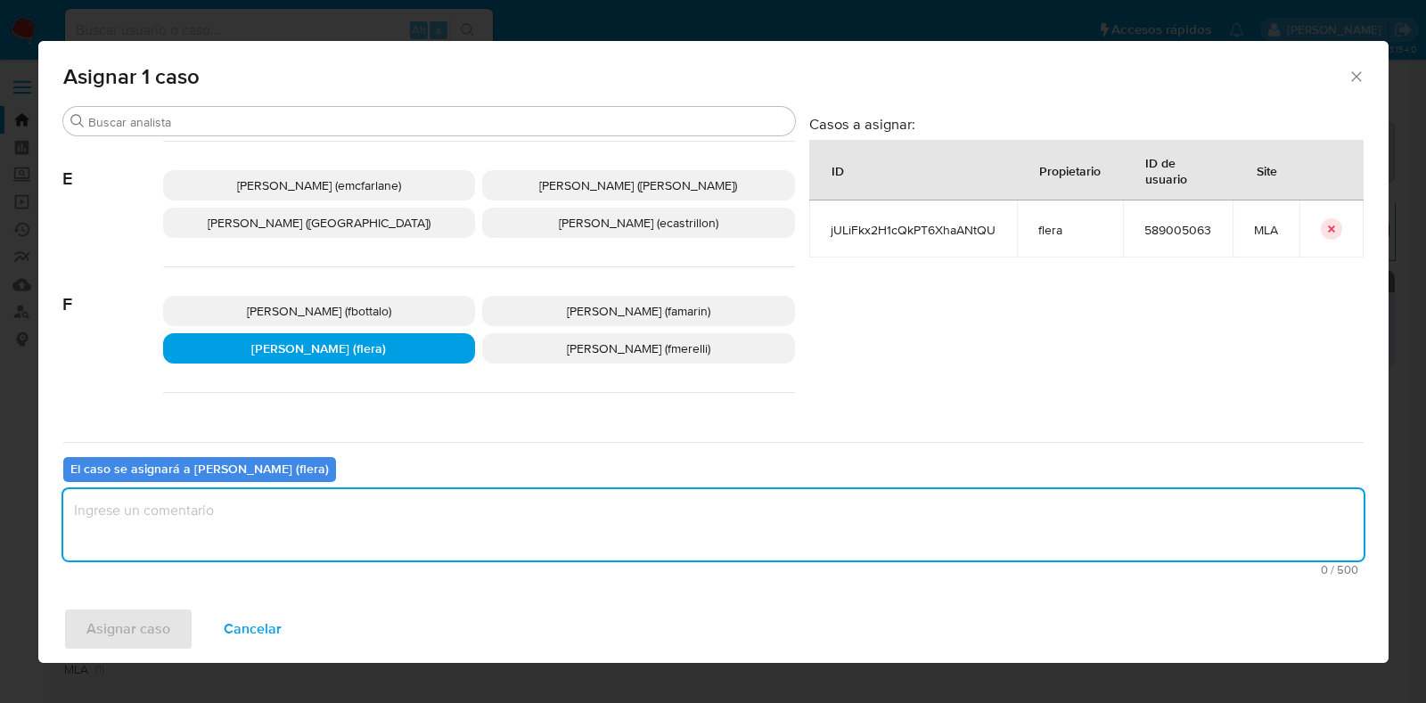
drag, startPoint x: 294, startPoint y: 541, endPoint x: 130, endPoint y: 572, distance: 166.9
click at [130, 590] on div "Buscar A Abril Karina Medzovich (amedzovich) Agostina Dinora Faruolo (afaruolo)…" at bounding box center [713, 350] width 1350 height 489
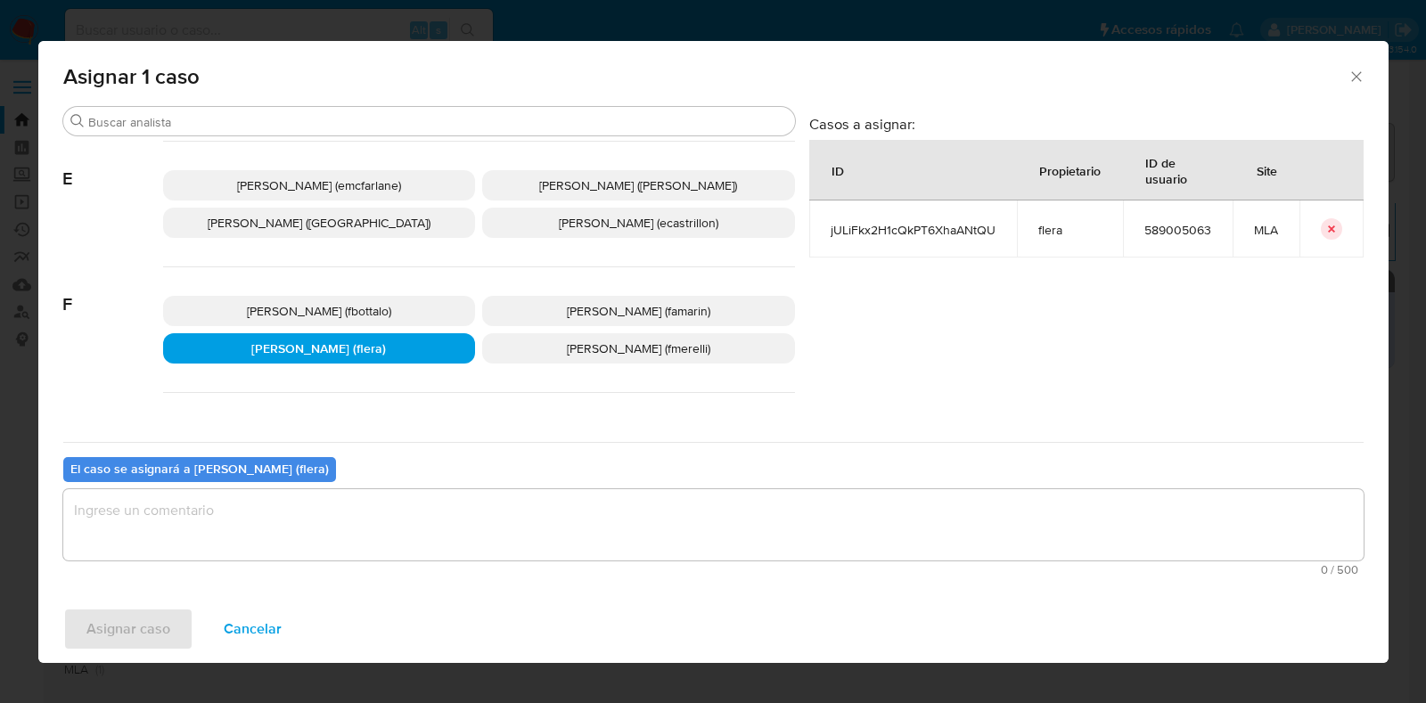
click at [138, 545] on textarea "assign-modal" at bounding box center [713, 524] width 1300 height 71
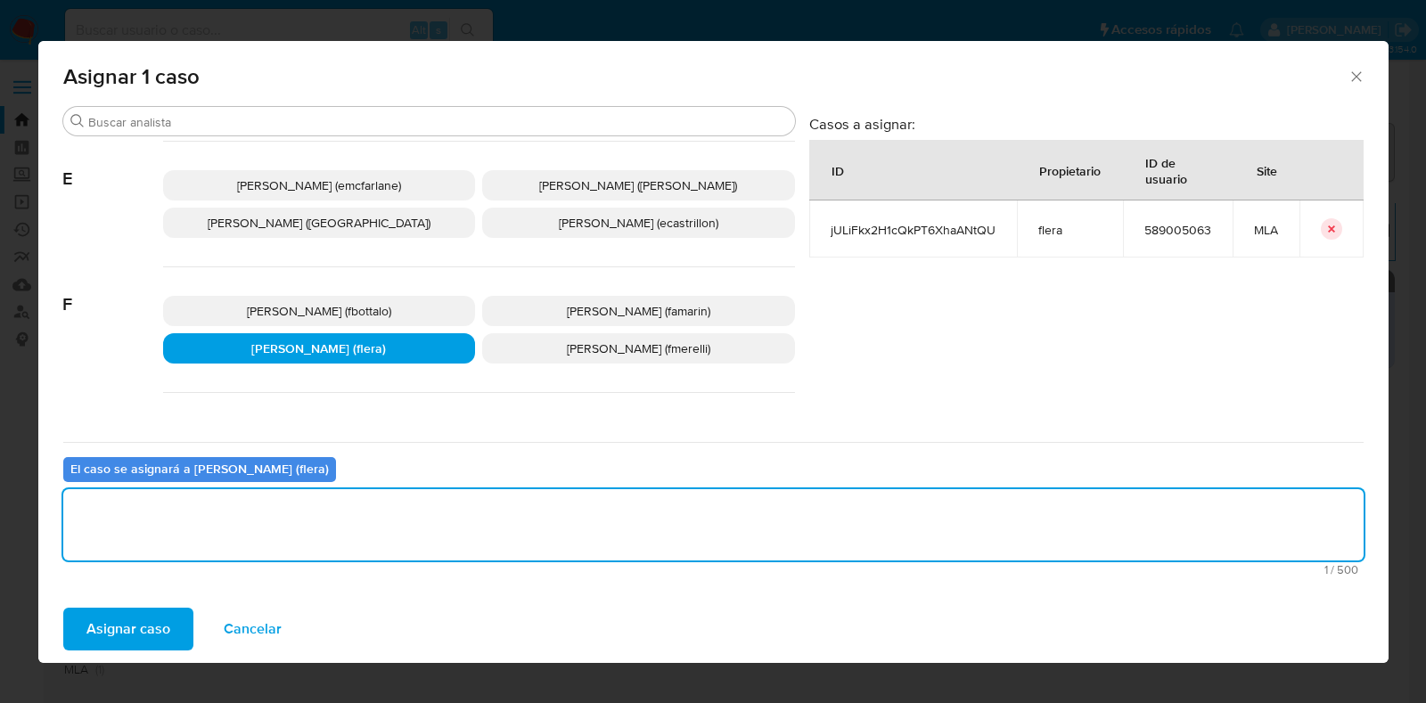
click at [153, 634] on span "Asignar caso" at bounding box center [128, 628] width 84 height 39
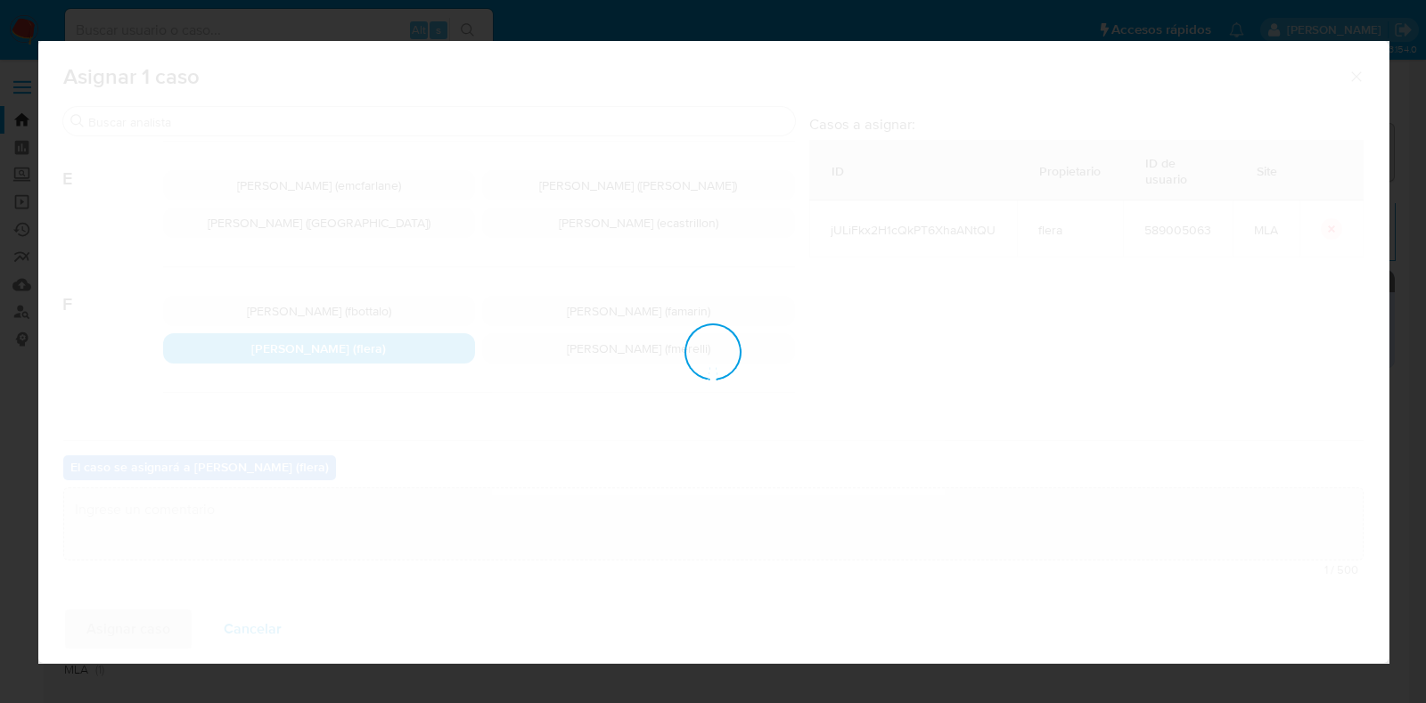
checkbox input "false"
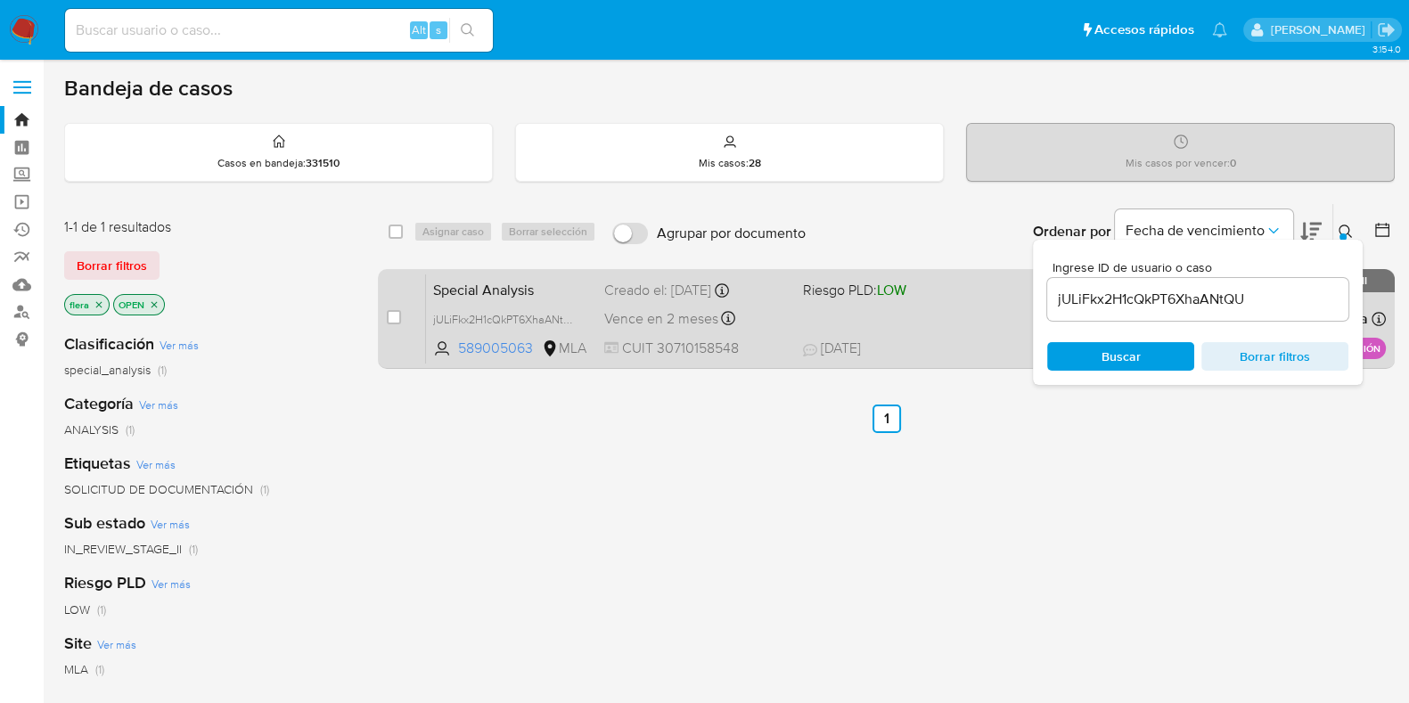
click at [574, 279] on span "Special Analysis" at bounding box center [511, 288] width 157 height 23
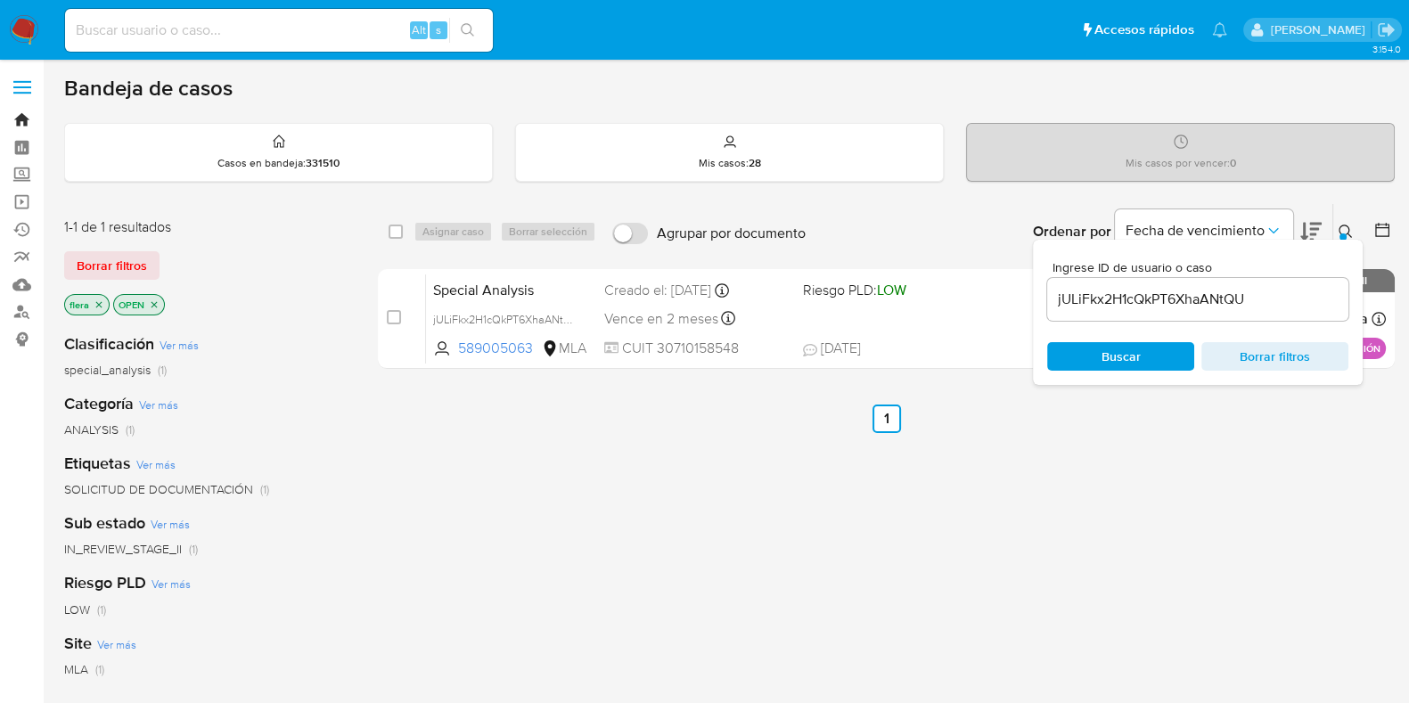
click at [22, 122] on link "Bandeja" at bounding box center [106, 120] width 212 height 28
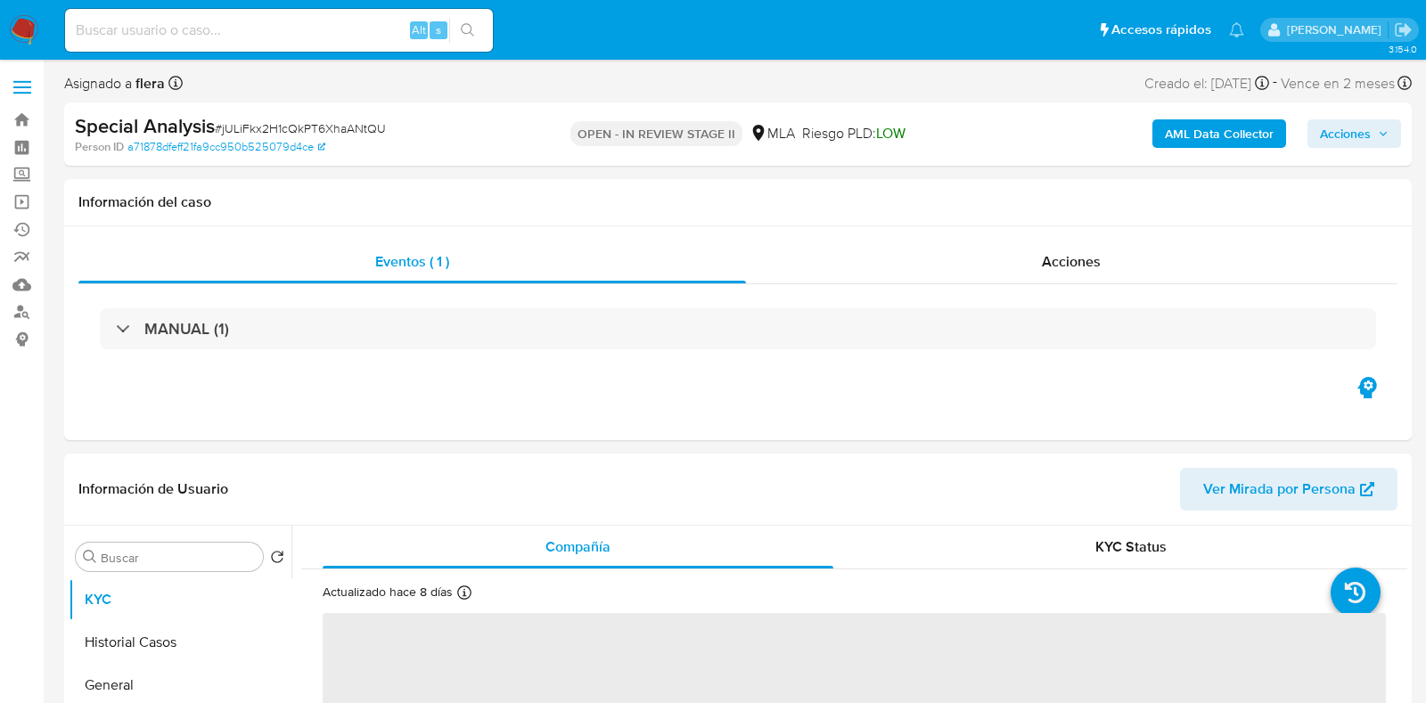
select select "10"
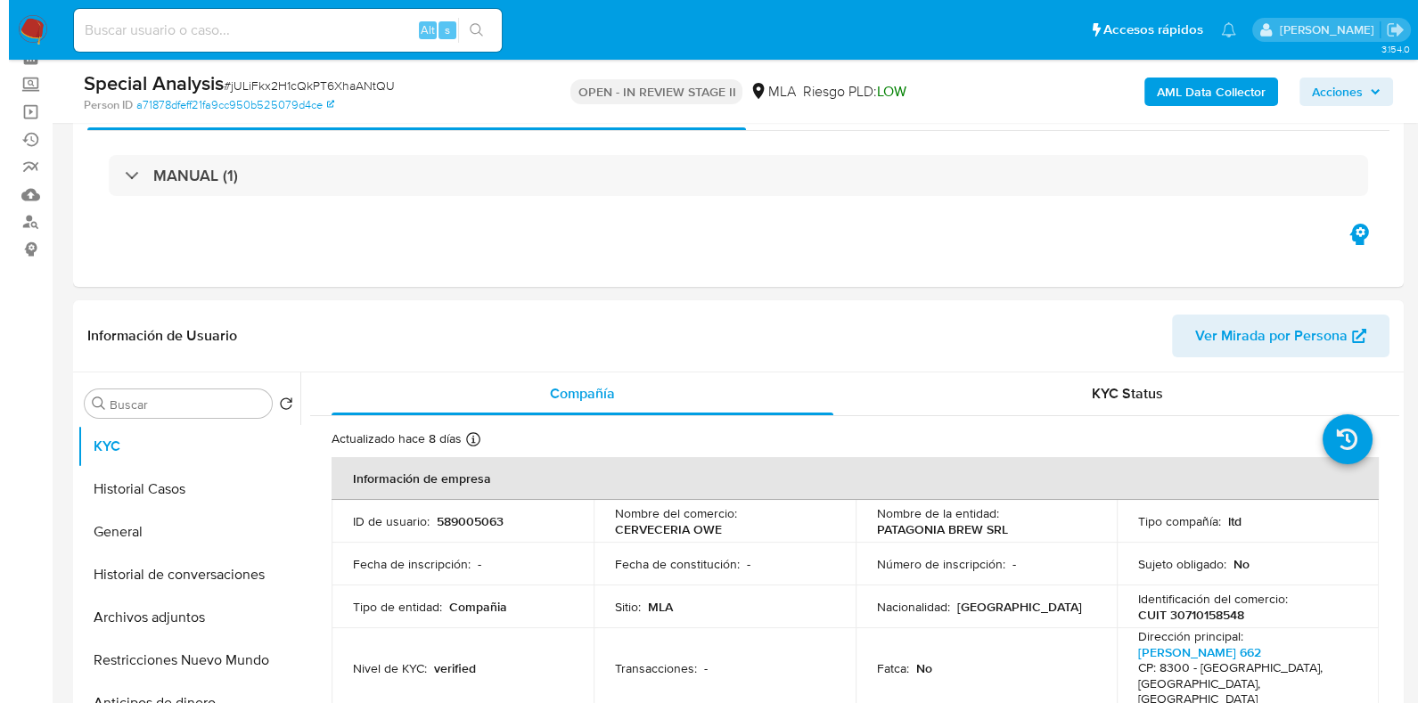
scroll to position [222, 0]
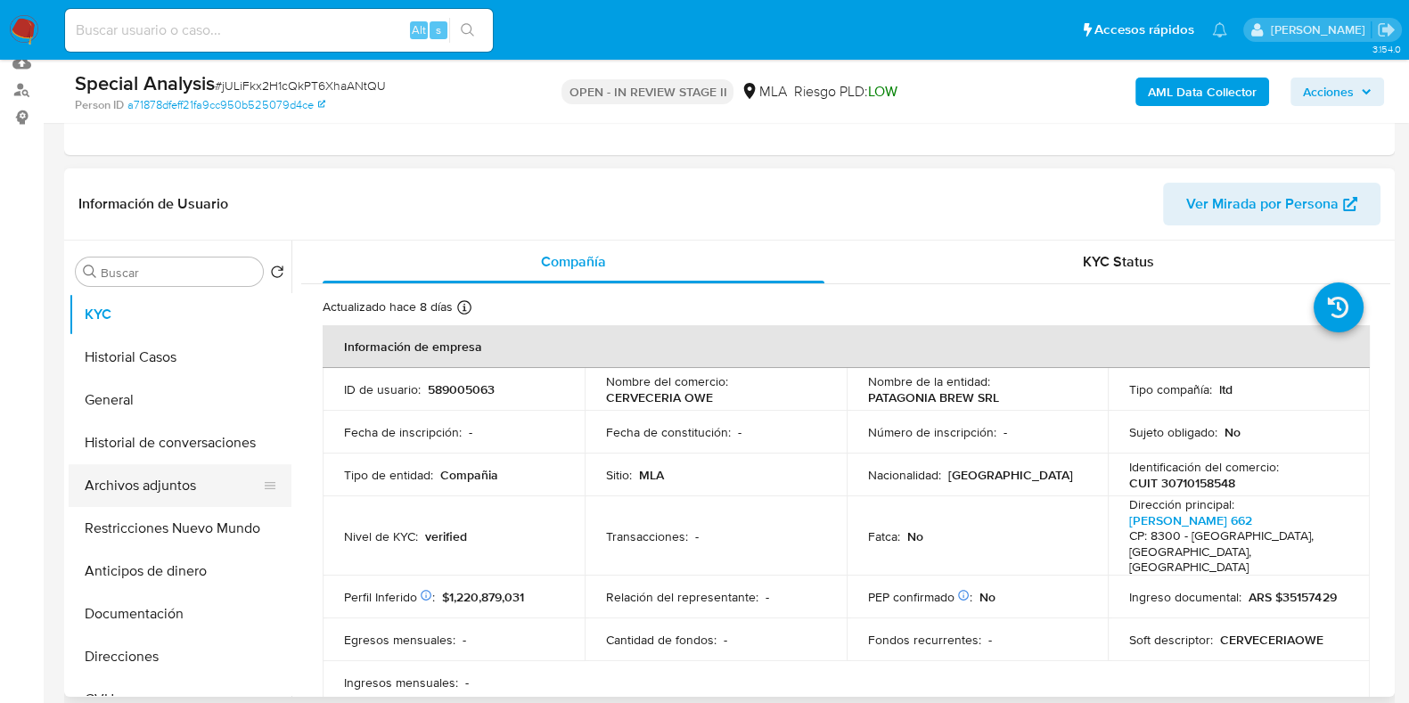
click at [128, 480] on button "Archivos adjuntos" at bounding box center [173, 485] width 208 height 43
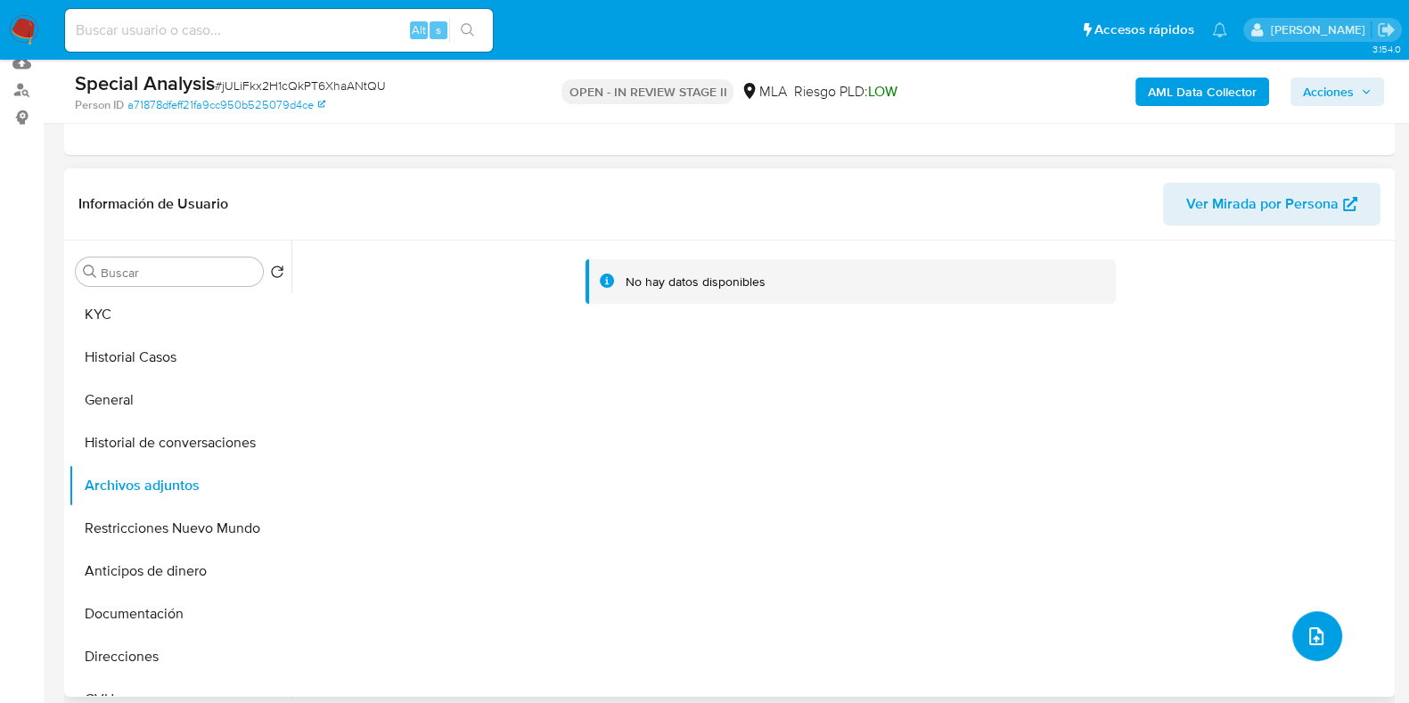
click at [1305, 631] on icon "upload-file" at bounding box center [1315, 635] width 21 height 21
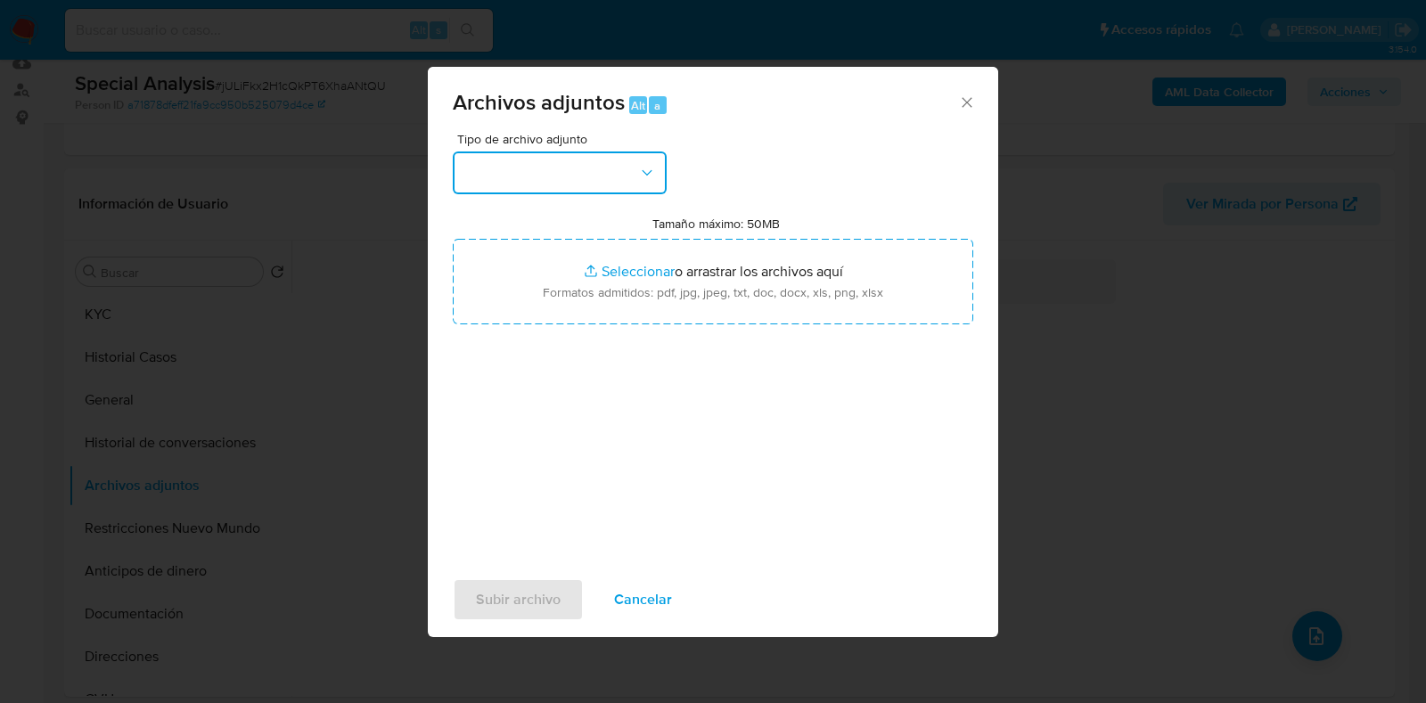
click at [628, 173] on button "button" at bounding box center [560, 172] width 214 height 43
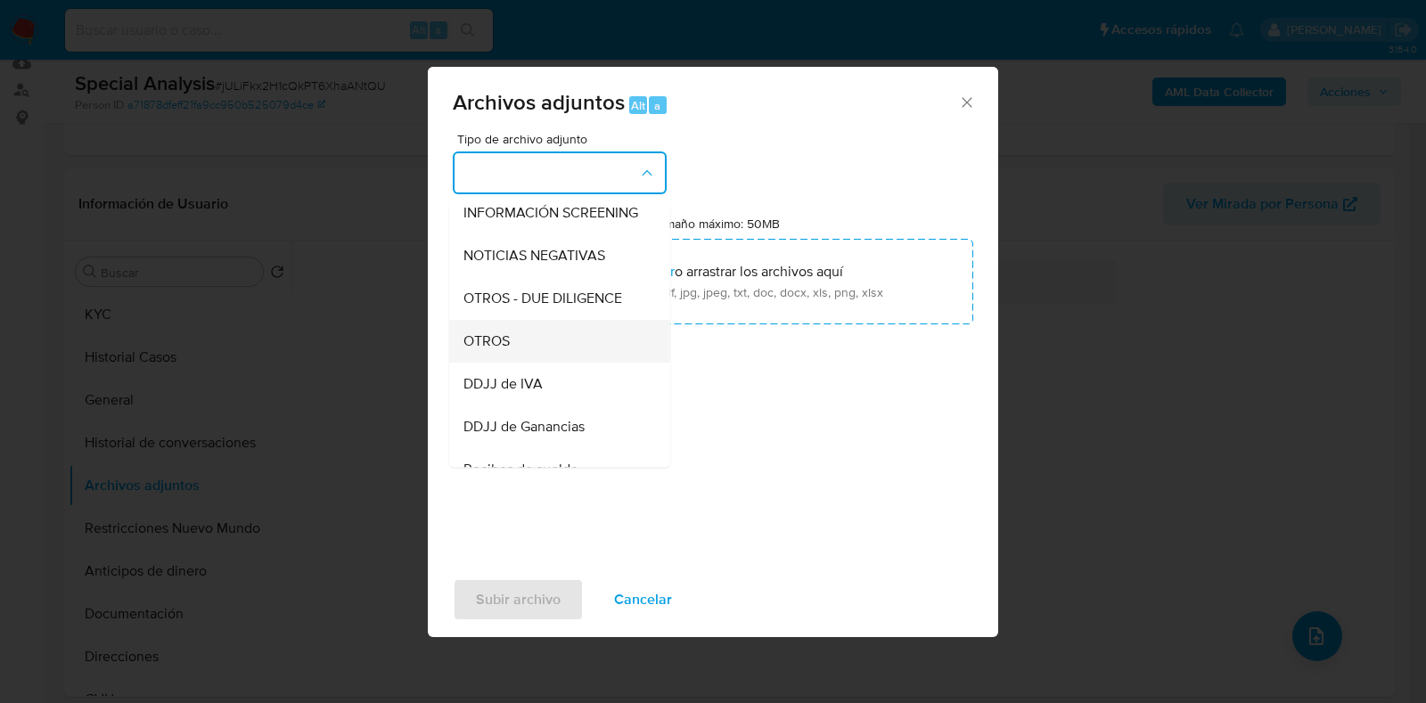
click at [560, 363] on div "OTROS" at bounding box center [554, 341] width 182 height 43
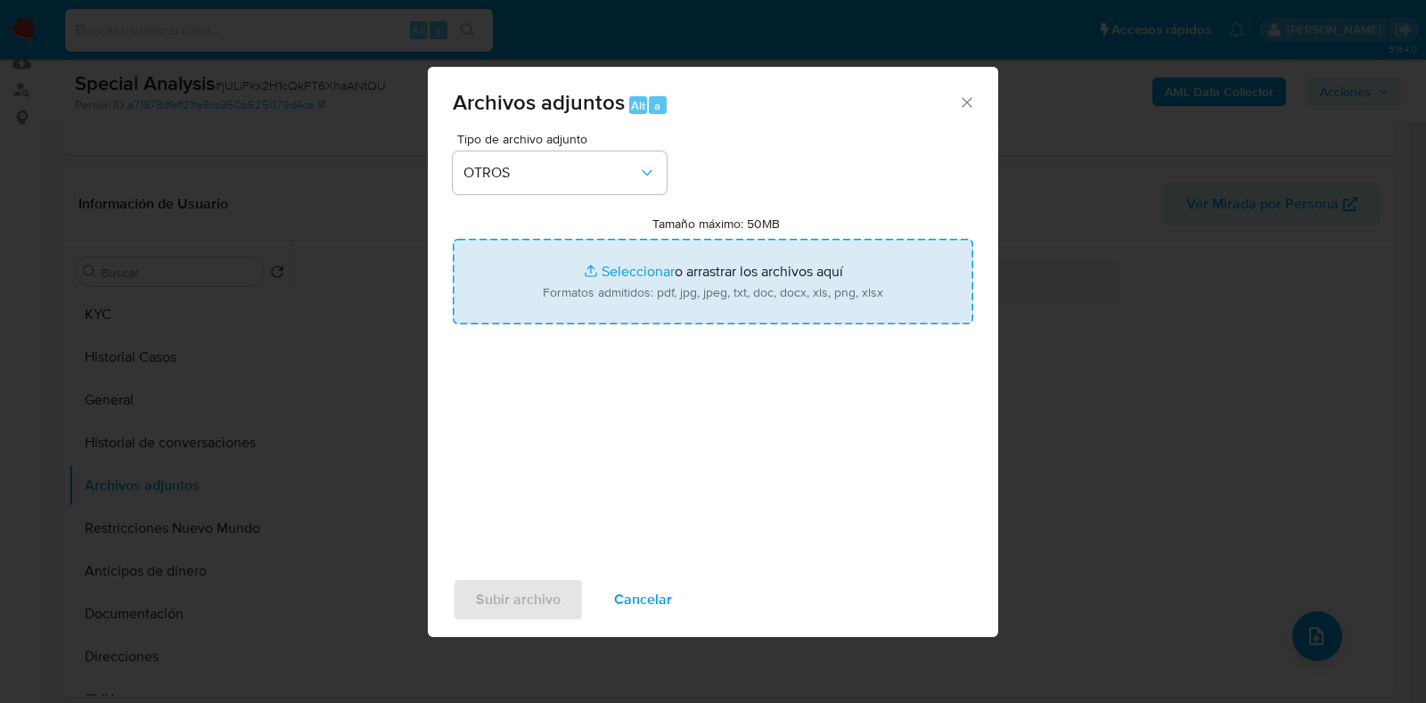
type input "C:\fakepath\EECC Patagonia Brew 2024 con oblea.pdf"
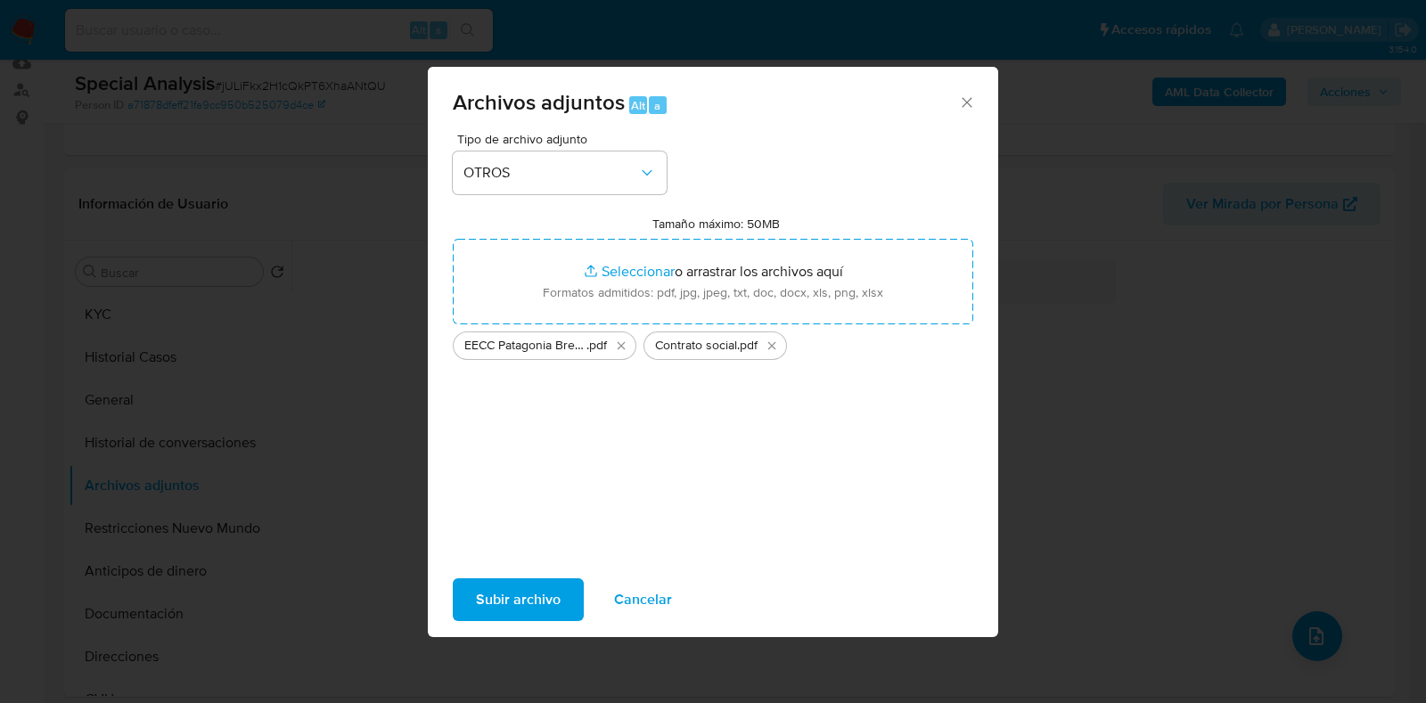
click at [499, 591] on span "Subir archivo" at bounding box center [518, 599] width 85 height 39
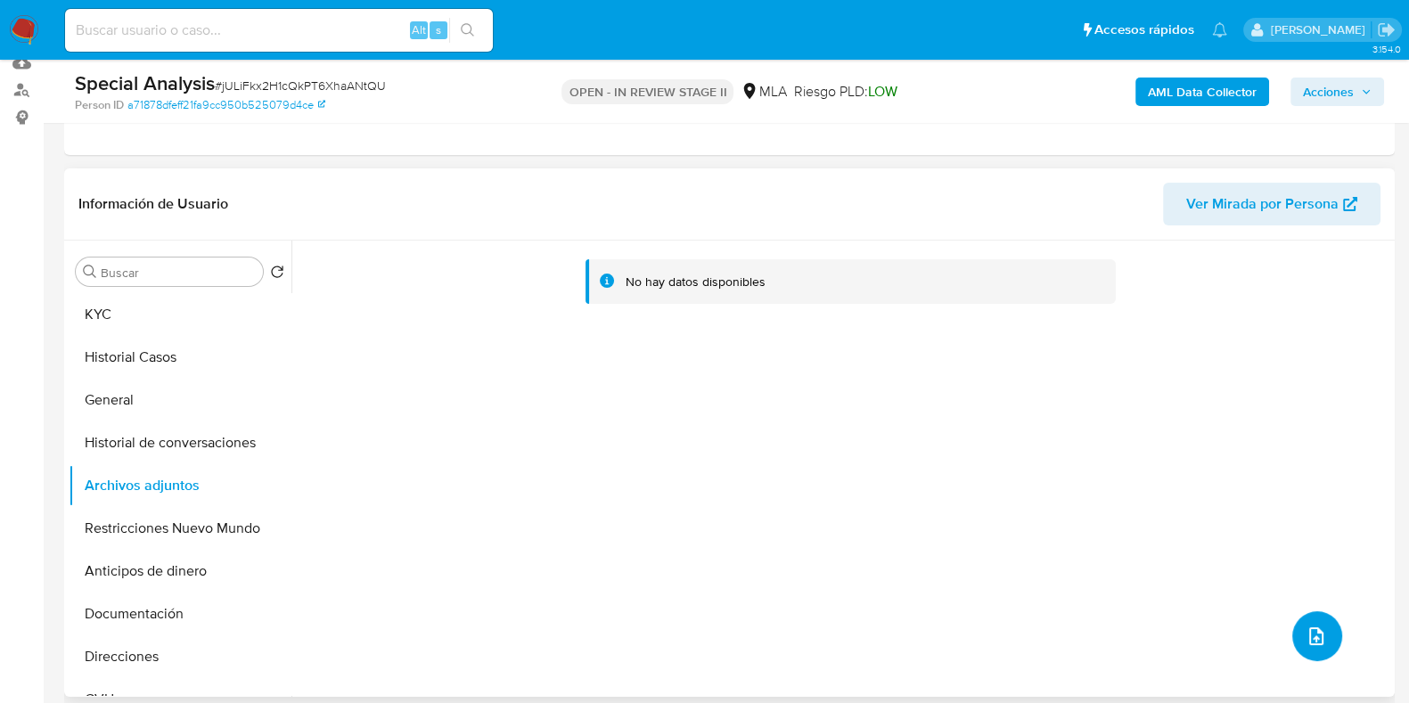
click at [1292, 630] on button "upload-file" at bounding box center [1317, 636] width 50 height 50
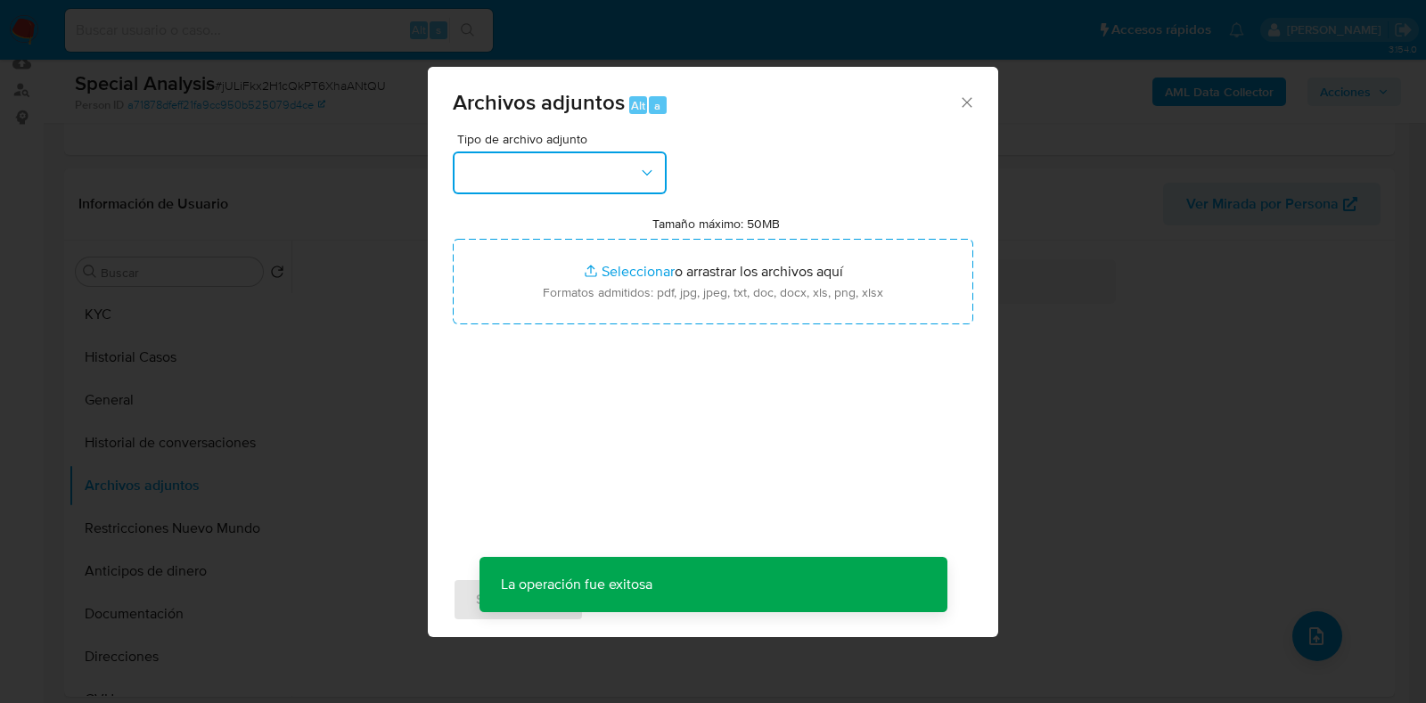
click at [514, 165] on button "button" at bounding box center [560, 172] width 214 height 43
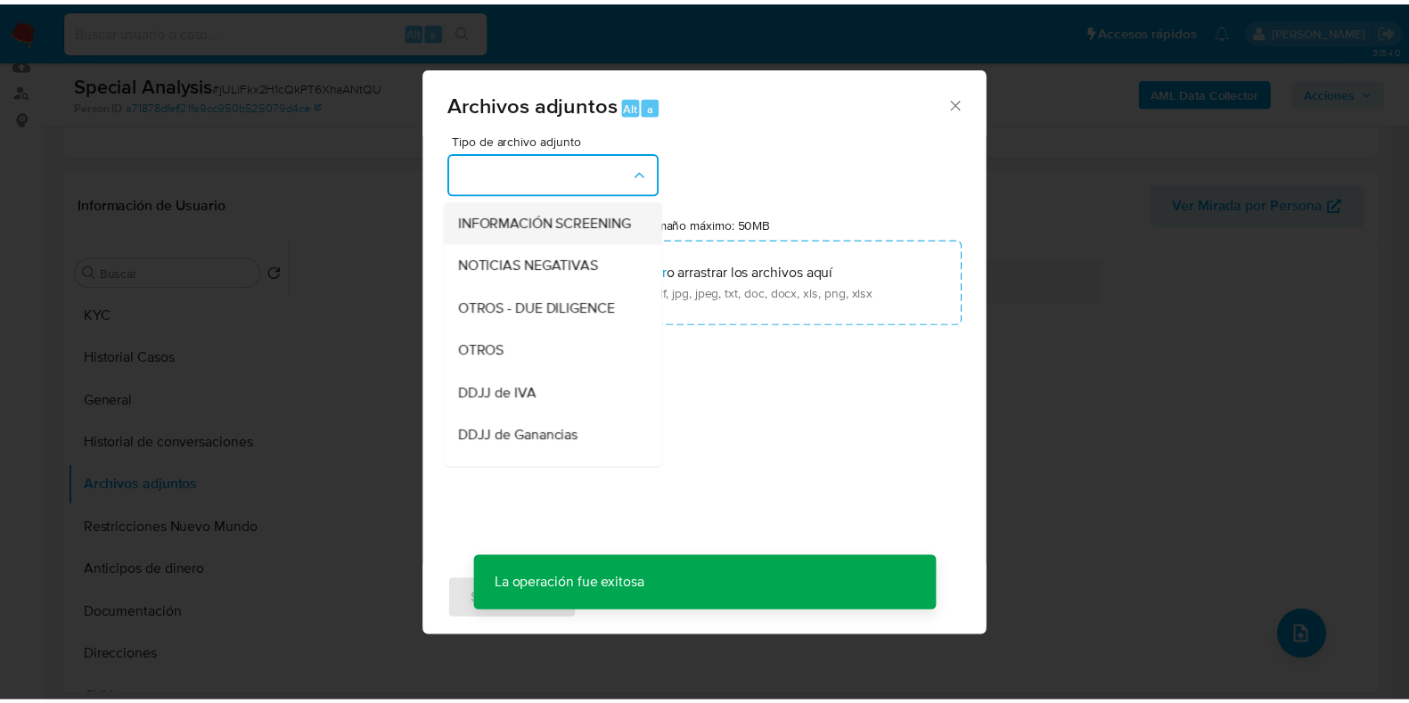
scroll to position [334, 0]
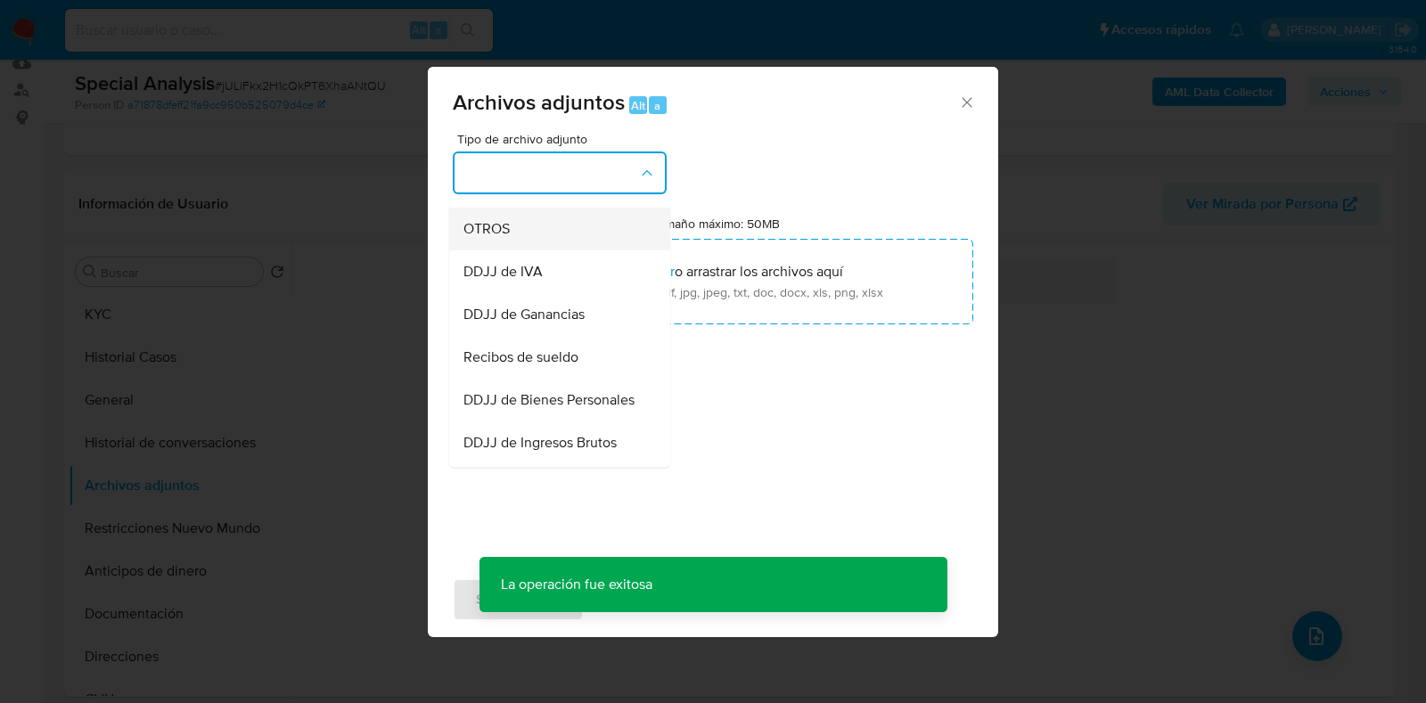
click at [512, 249] on div "OTROS" at bounding box center [554, 229] width 182 height 43
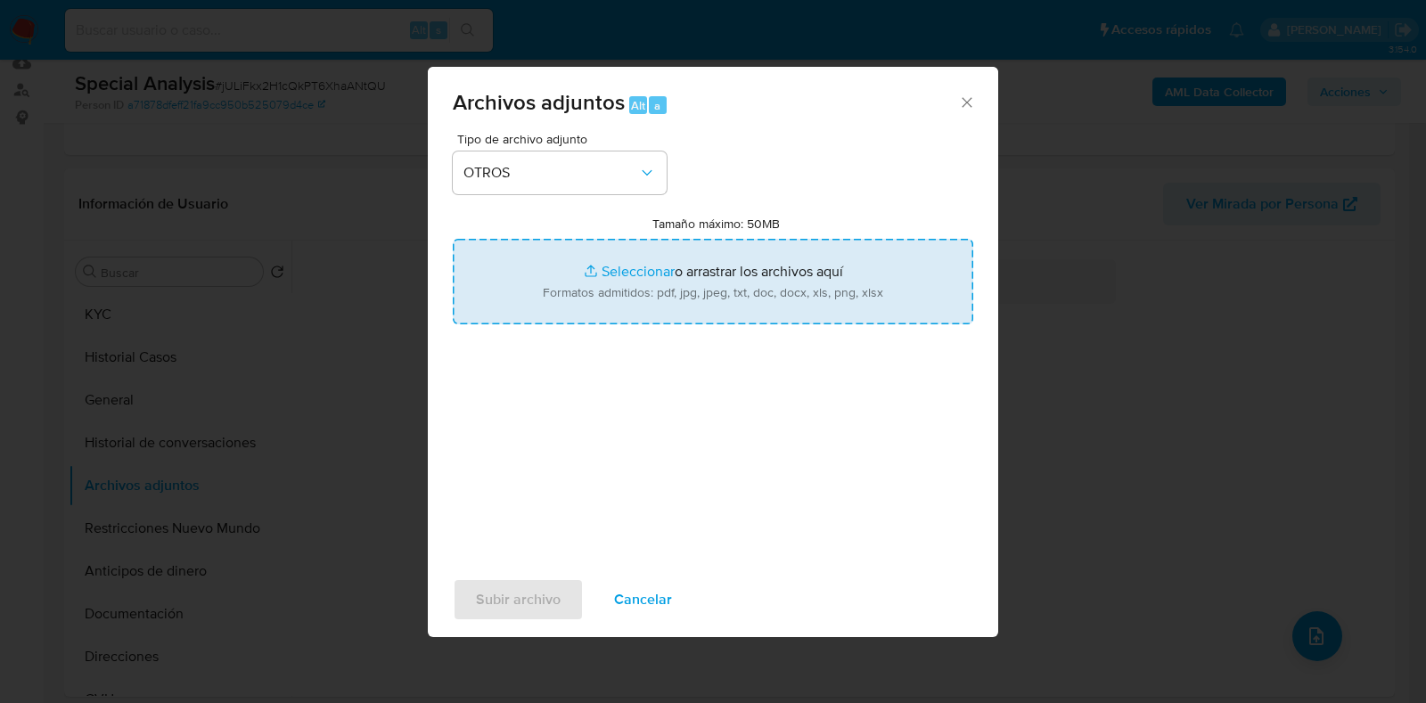
type input "C:\fakepath\DDJJ IIBB.pdf"
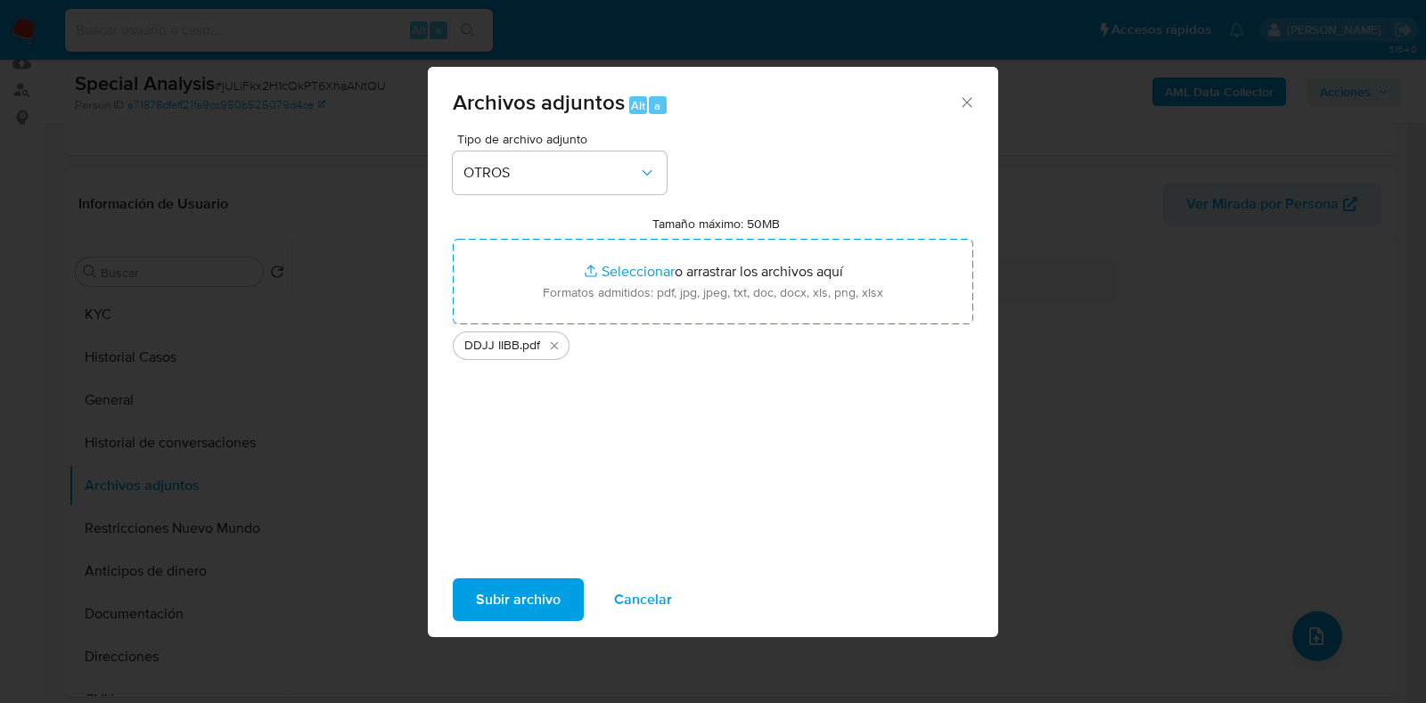
click at [512, 588] on span "Subir archivo" at bounding box center [518, 599] width 85 height 39
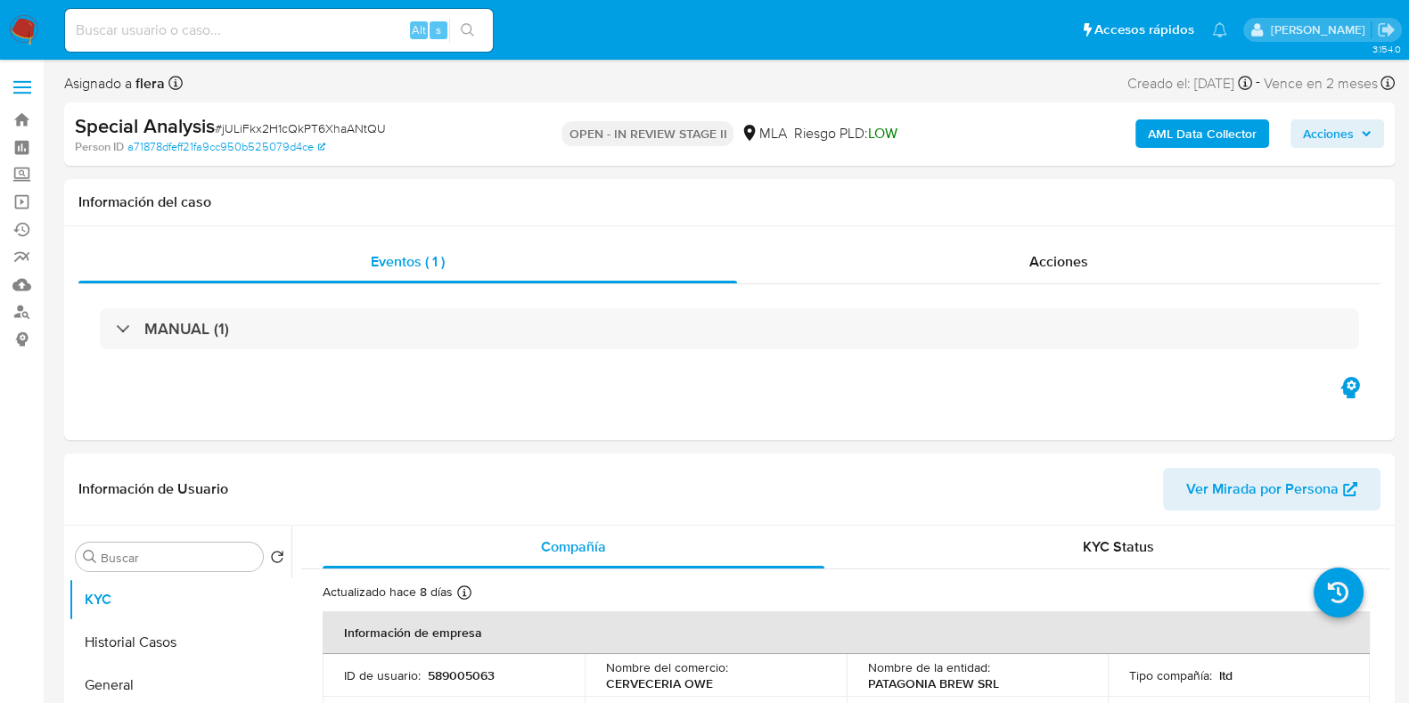
select select "10"
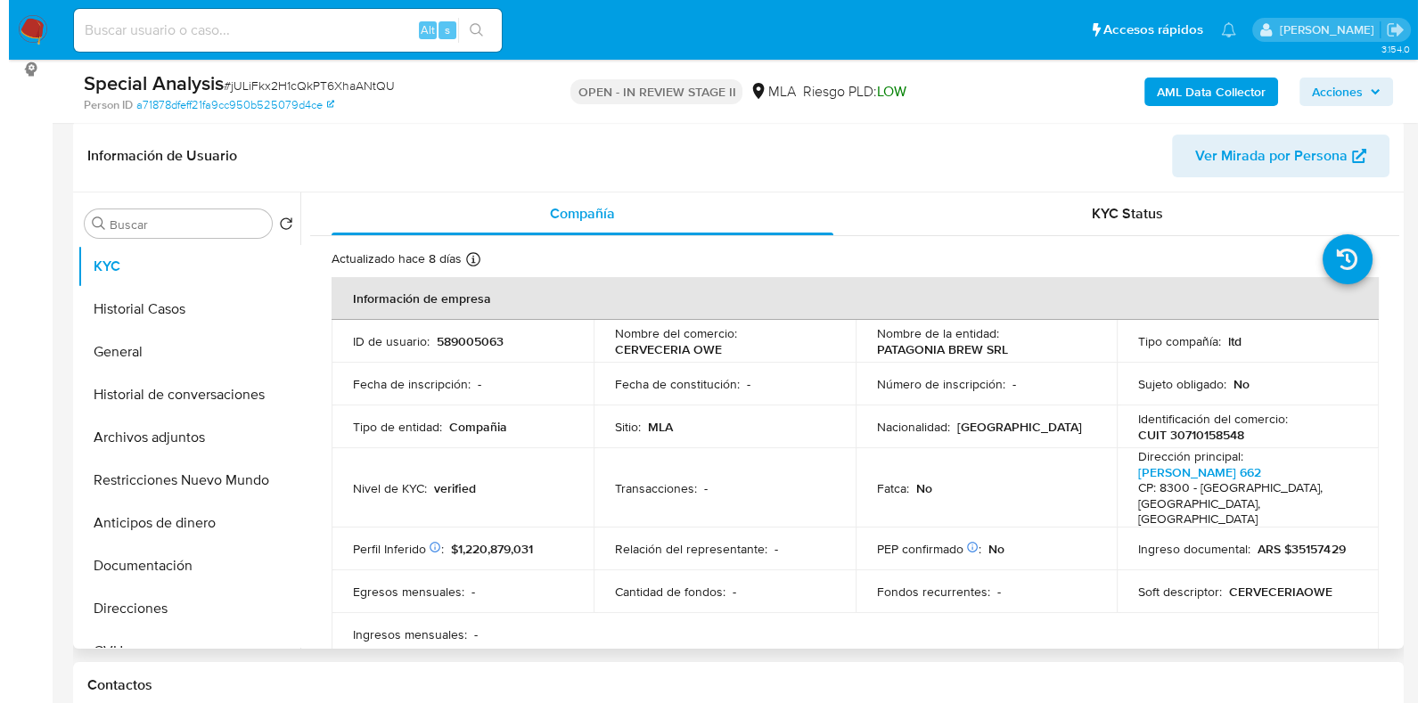
scroll to position [334, 0]
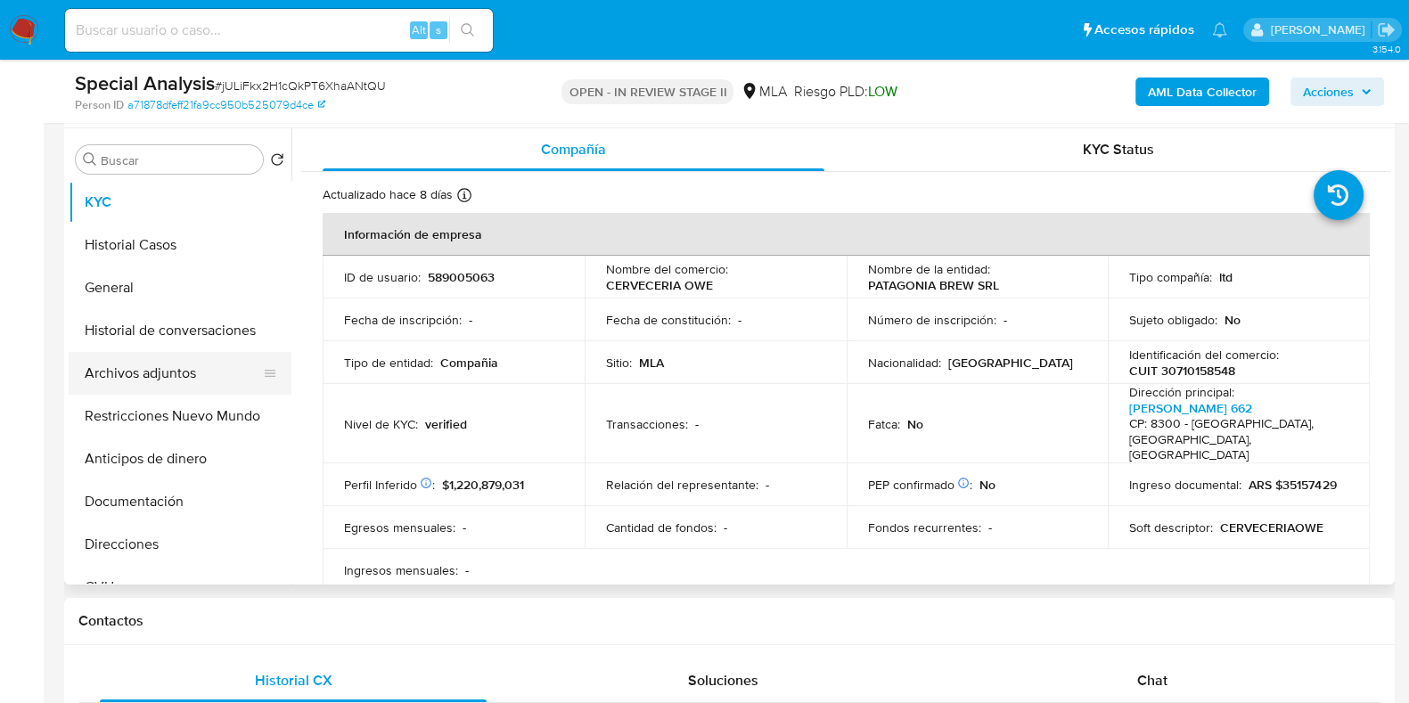
click at [137, 376] on button "Archivos adjuntos" at bounding box center [173, 373] width 208 height 43
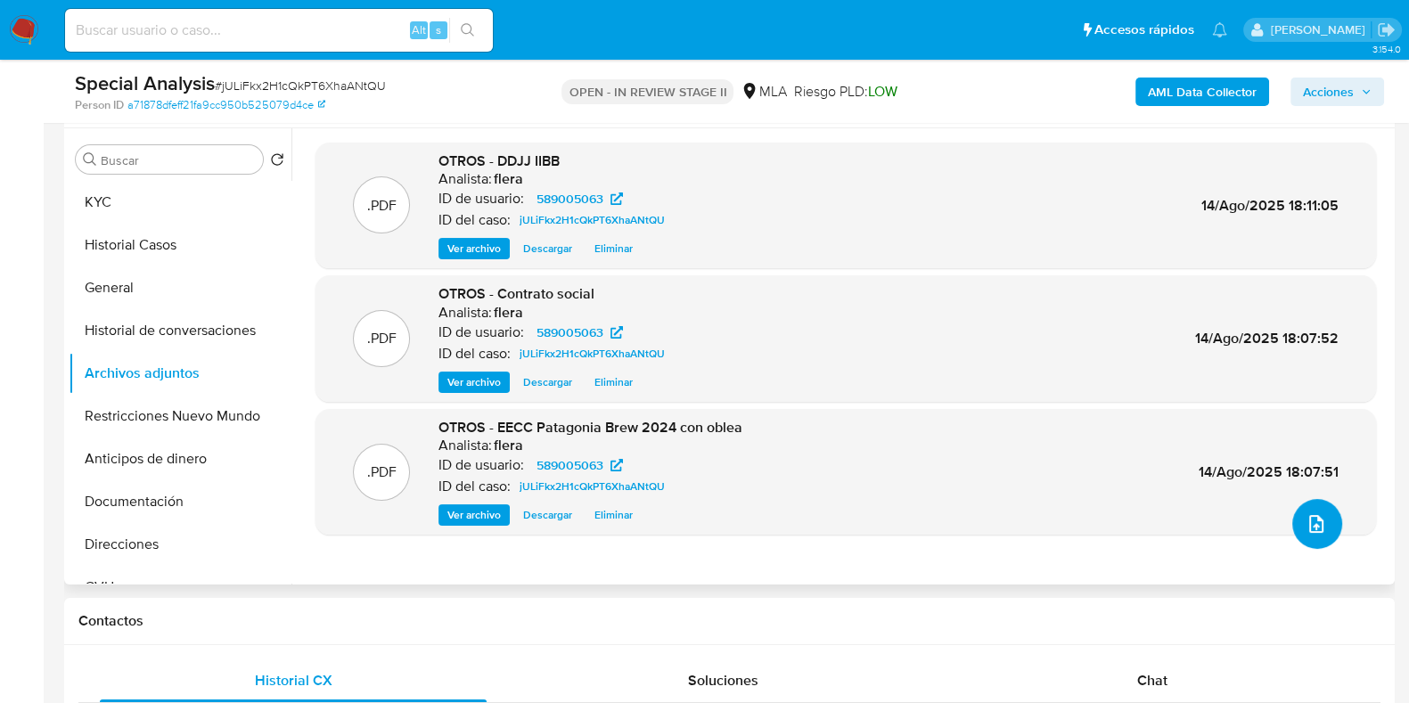
click at [1305, 527] on icon "upload-file" at bounding box center [1315, 523] width 21 height 21
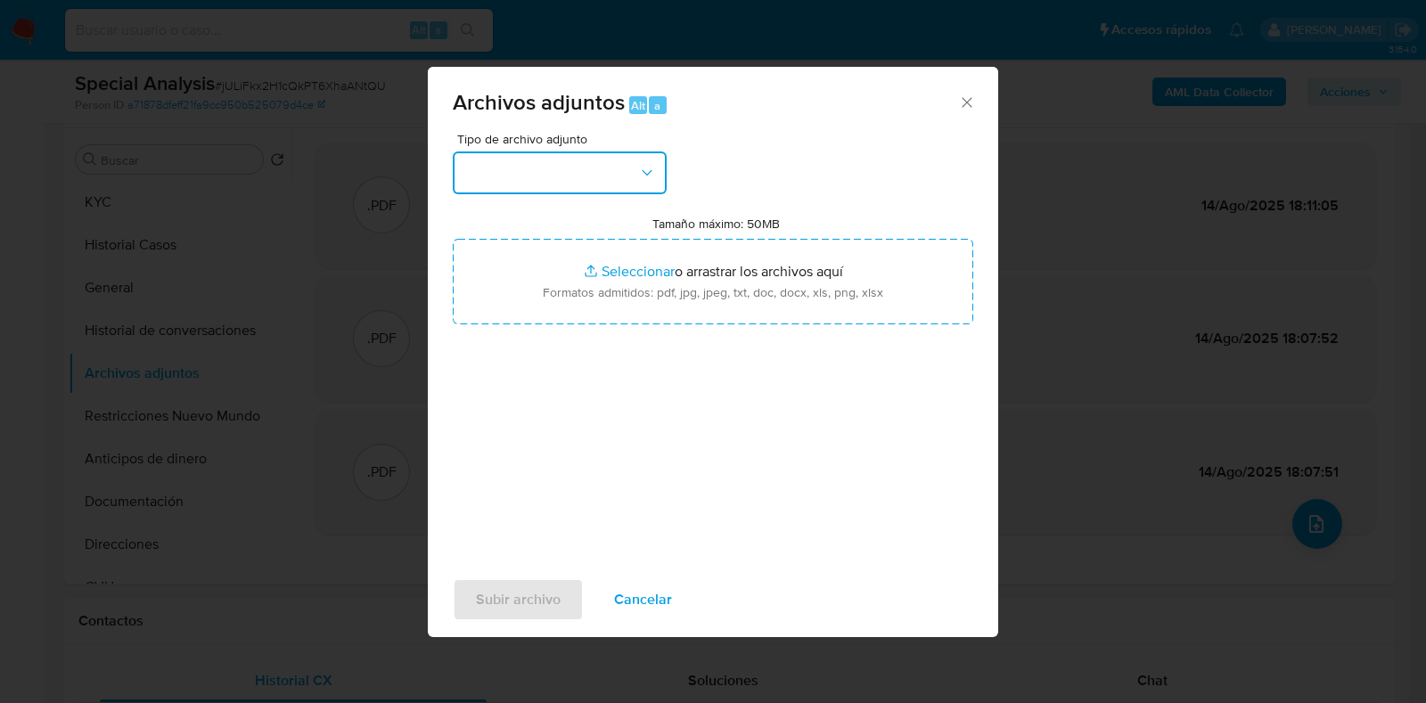
click at [624, 162] on button "button" at bounding box center [560, 172] width 214 height 43
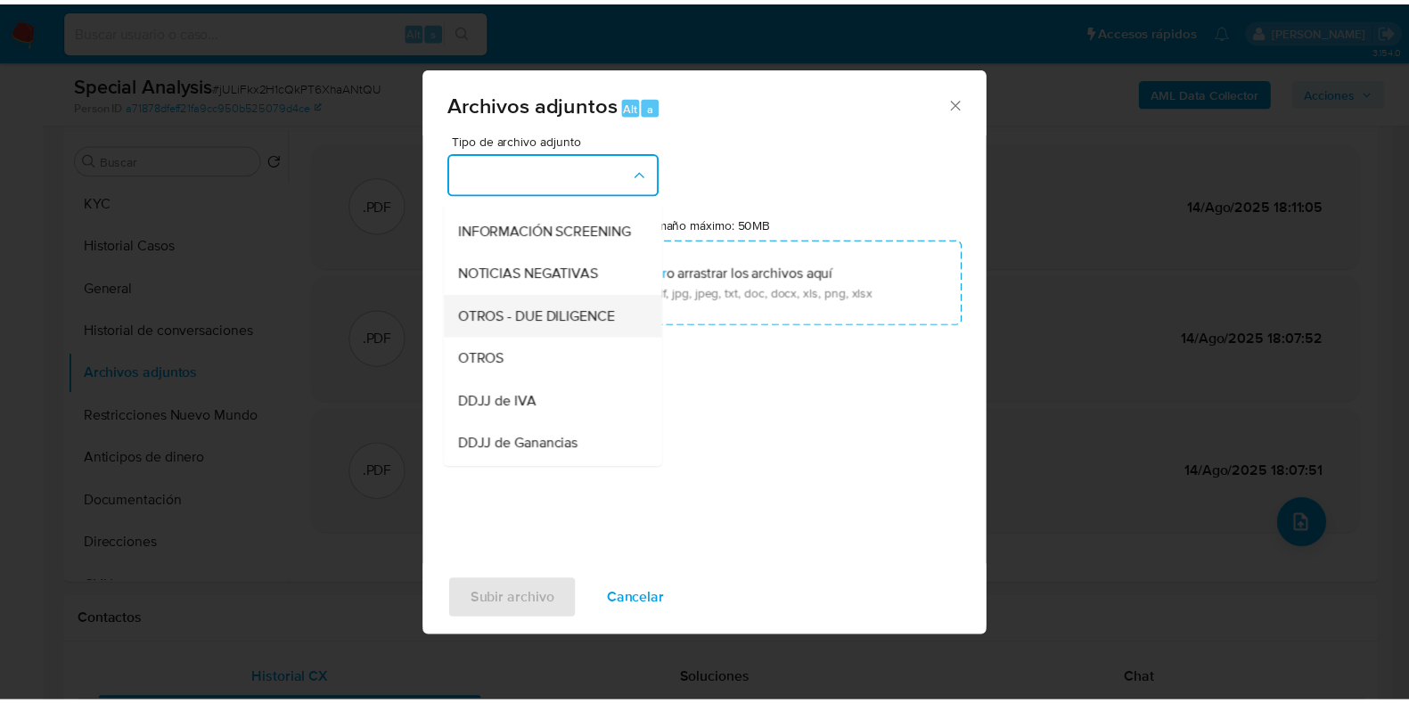
scroll to position [222, 0]
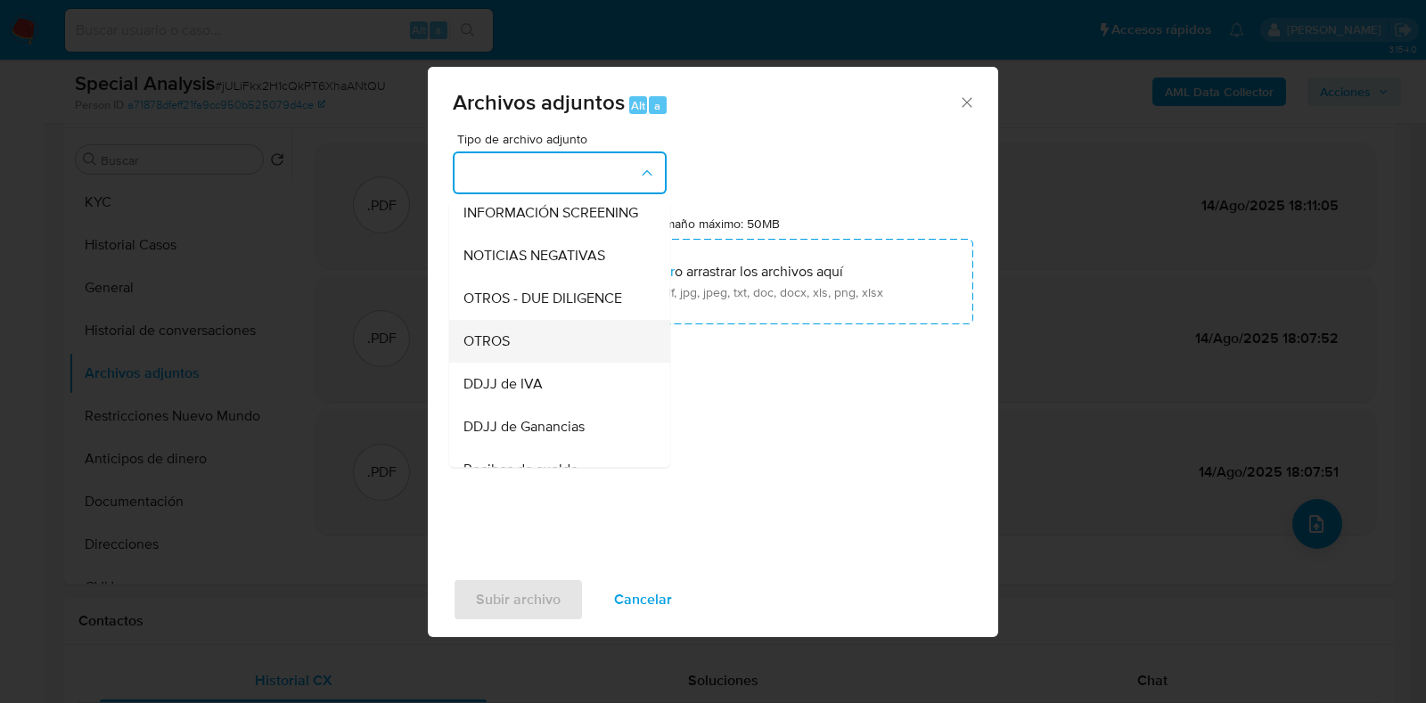
click at [588, 361] on div "OTROS" at bounding box center [554, 341] width 182 height 43
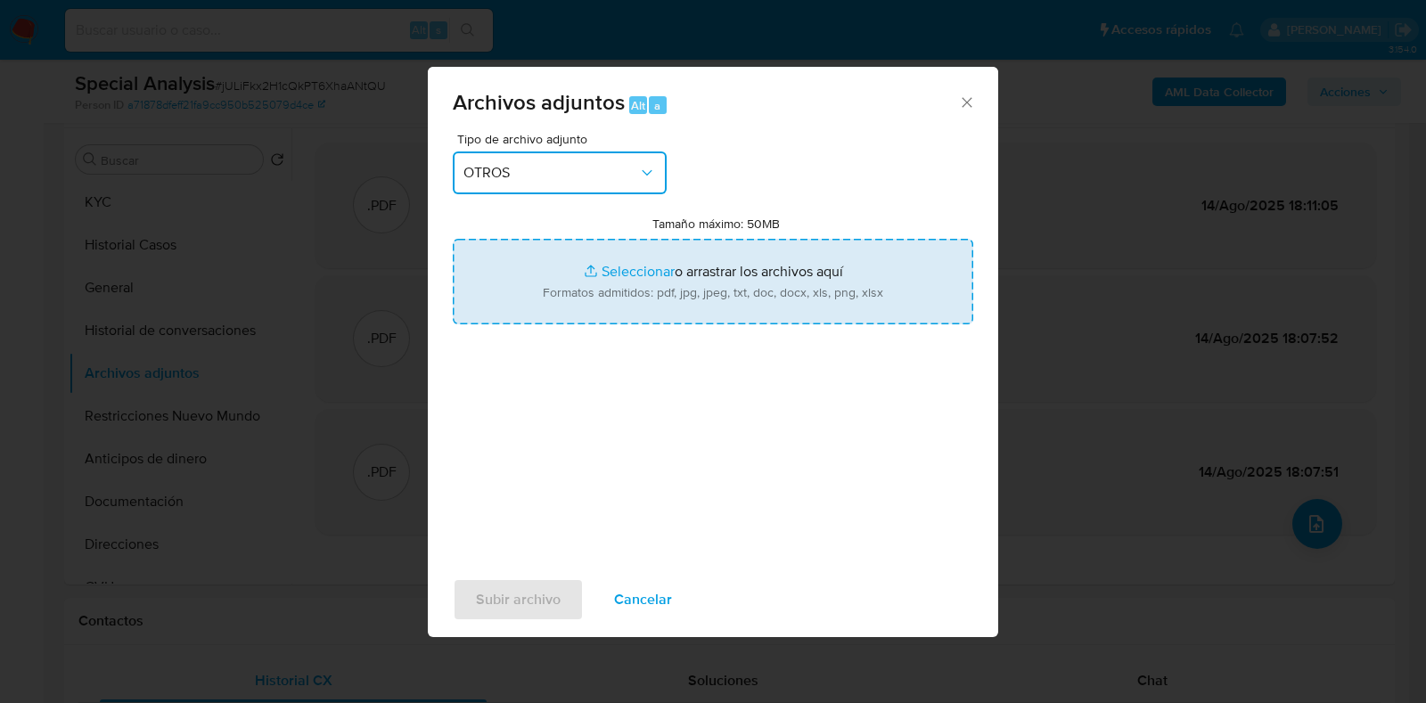
type input "C:\fakepath\Acta- designación de autoridades.jpg"
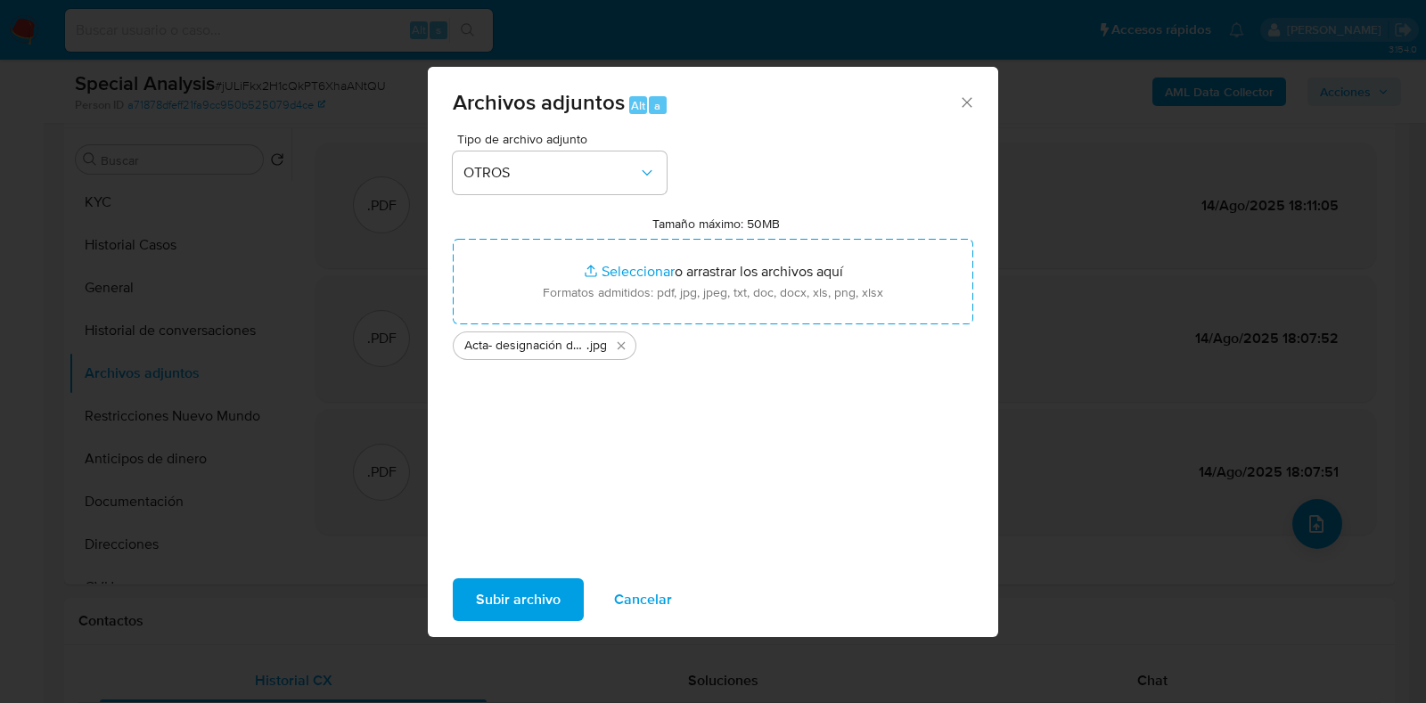
click at [523, 605] on span "Subir archivo" at bounding box center [518, 599] width 85 height 39
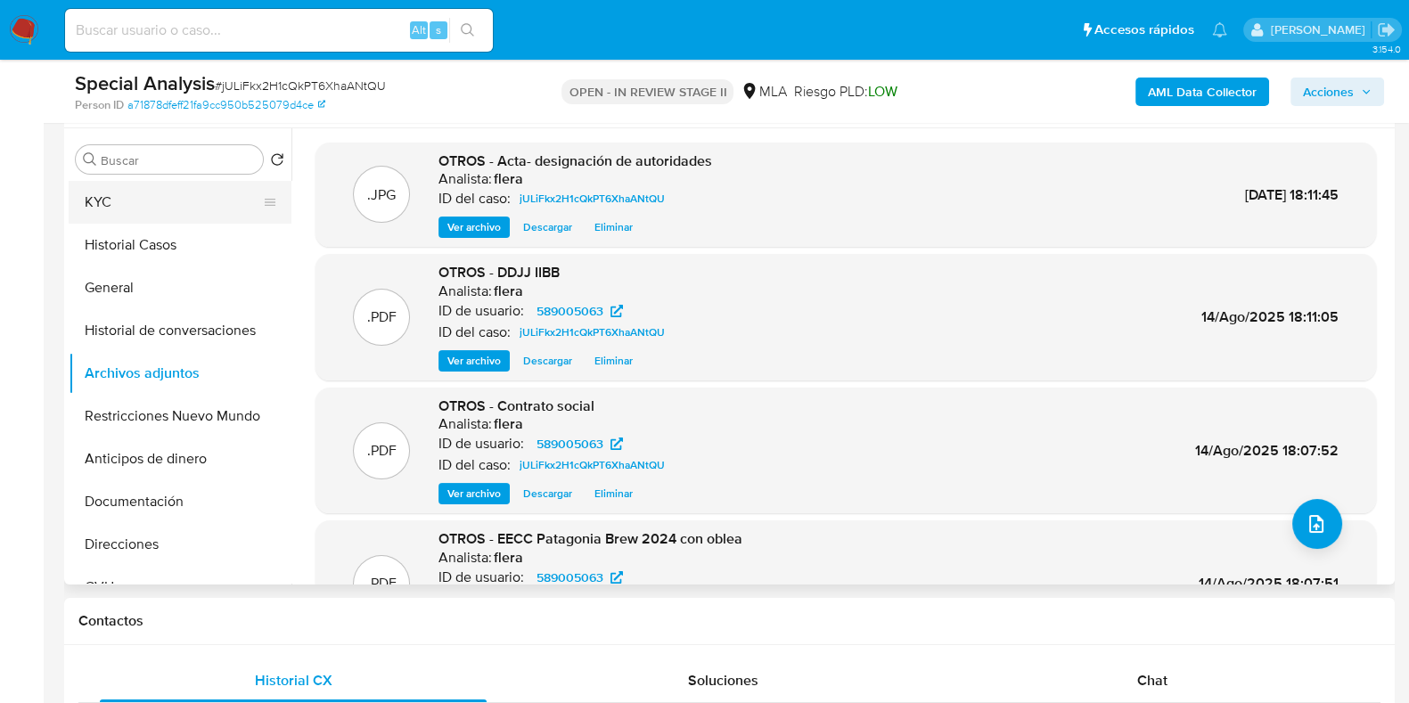
click at [138, 200] on button "KYC" at bounding box center [173, 202] width 208 height 43
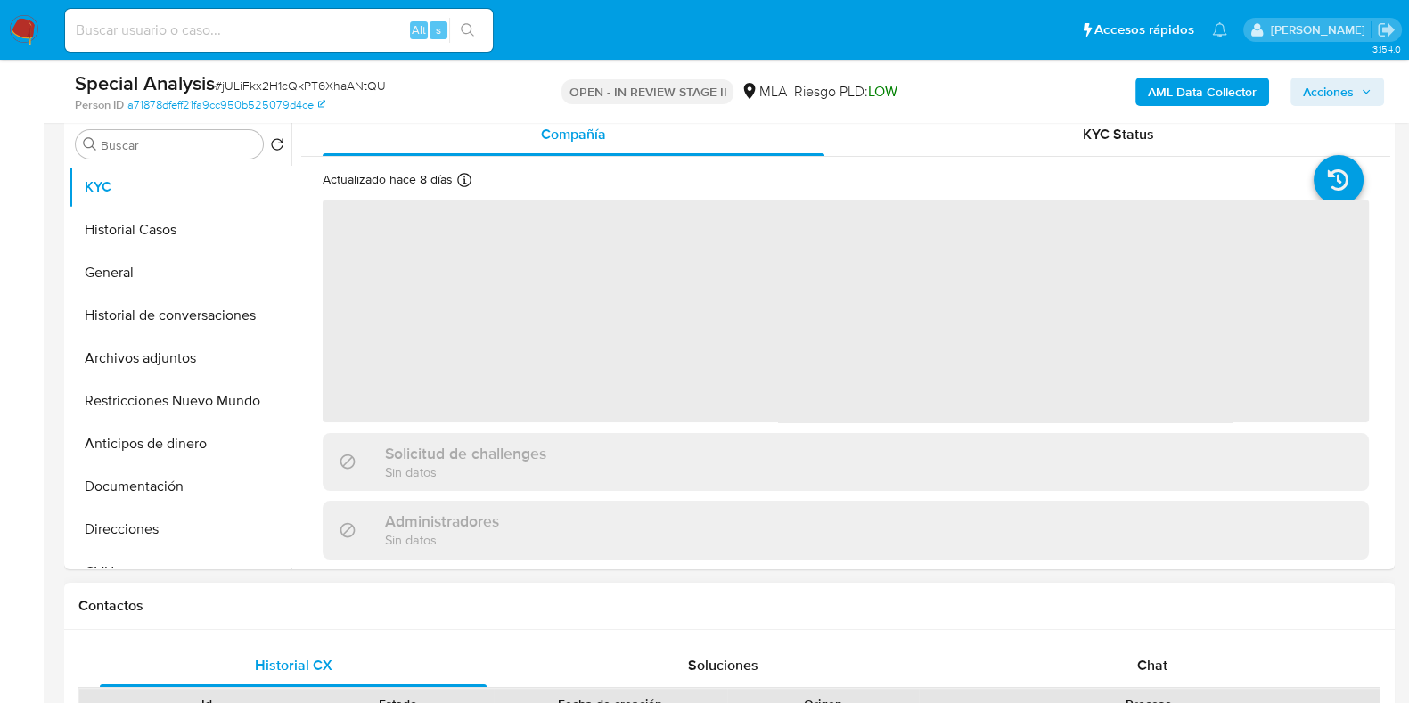
scroll to position [557, 0]
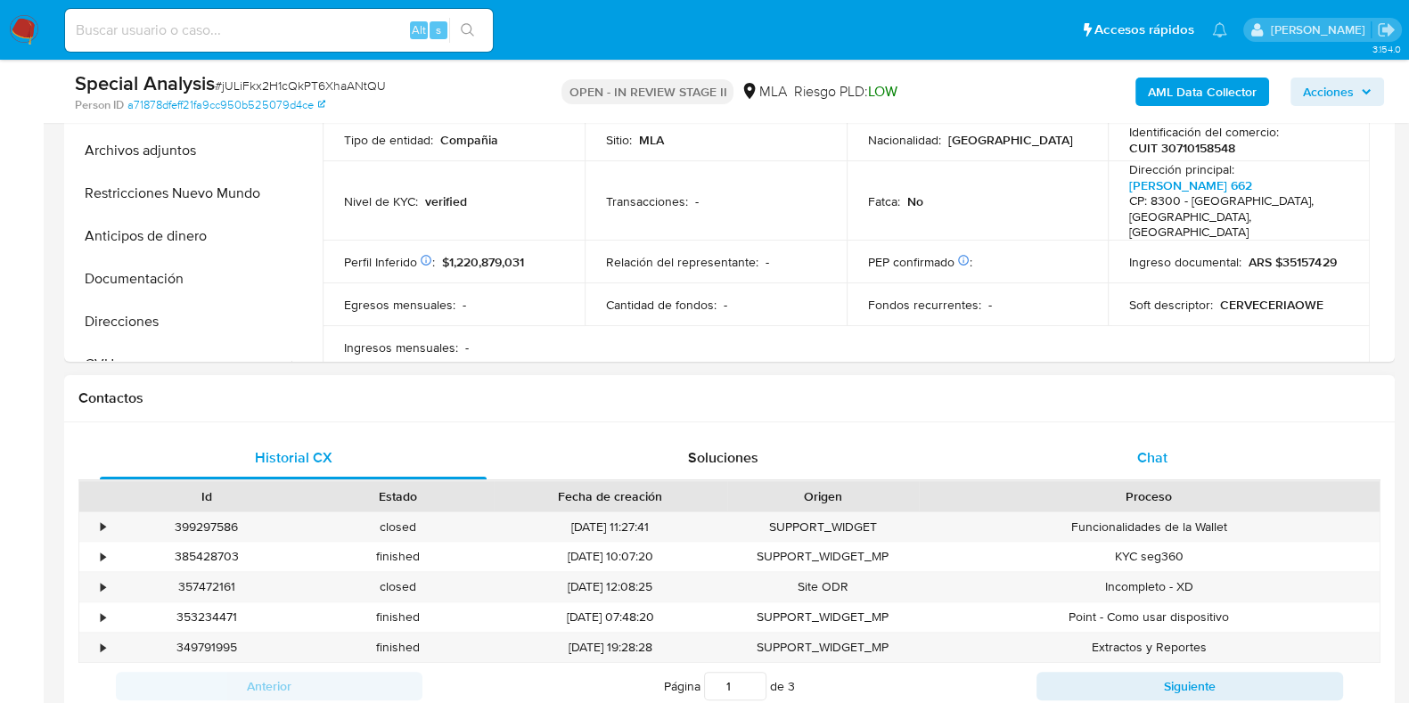
click at [1154, 463] on span "Chat" at bounding box center [1152, 457] width 30 height 20
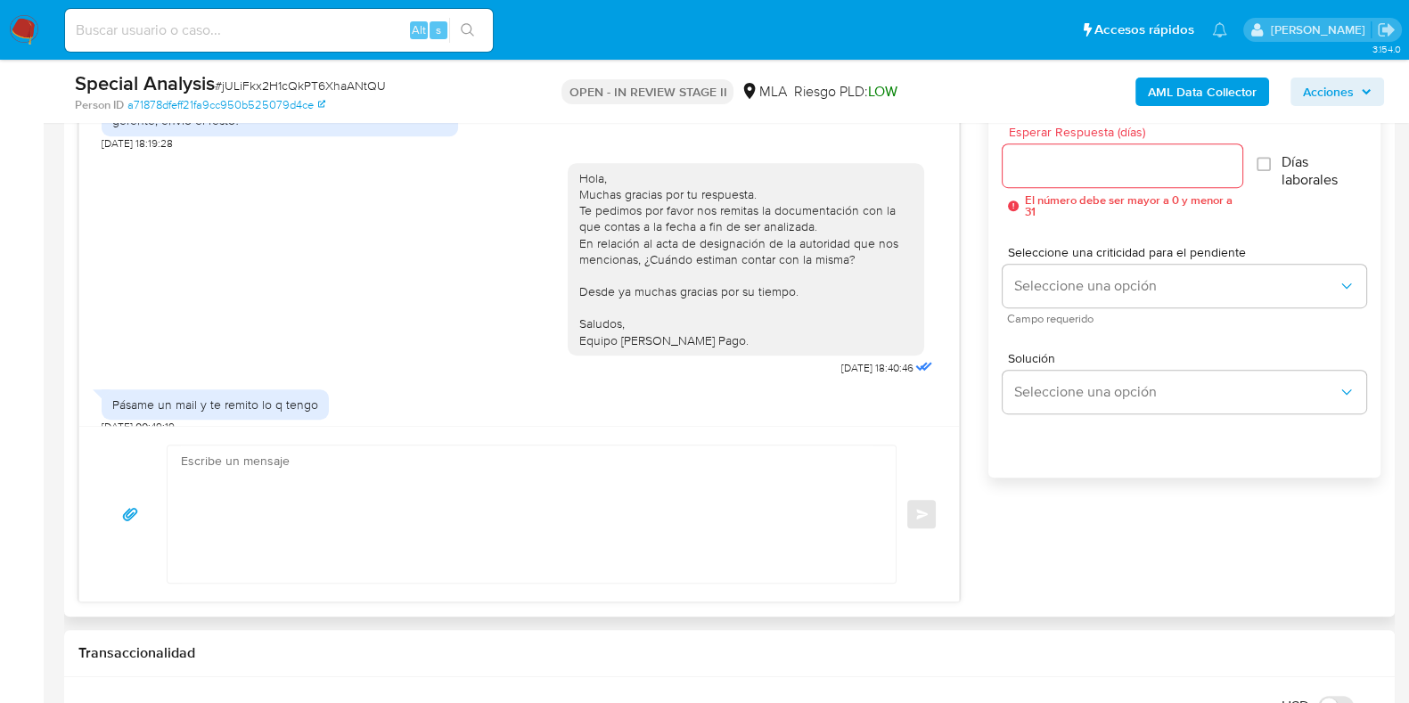
scroll to position [1002, 0]
click at [449, 510] on textarea at bounding box center [527, 513] width 692 height 137
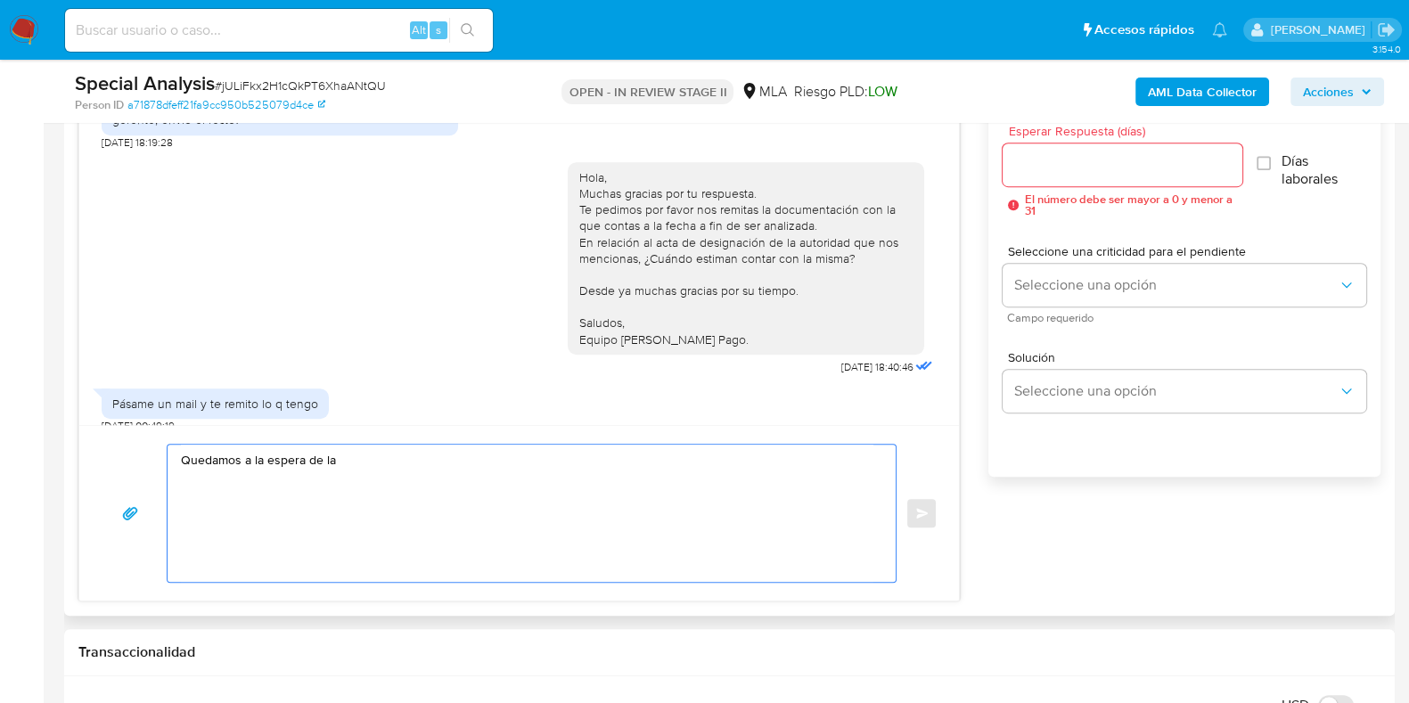
drag, startPoint x: 346, startPoint y: 464, endPoint x: 160, endPoint y: 475, distance: 185.6
click at [160, 475] on div "Quedamos a la espera de la Enviar" at bounding box center [519, 513] width 837 height 139
paste textarea "documentacion@mercadopago.com.ar"
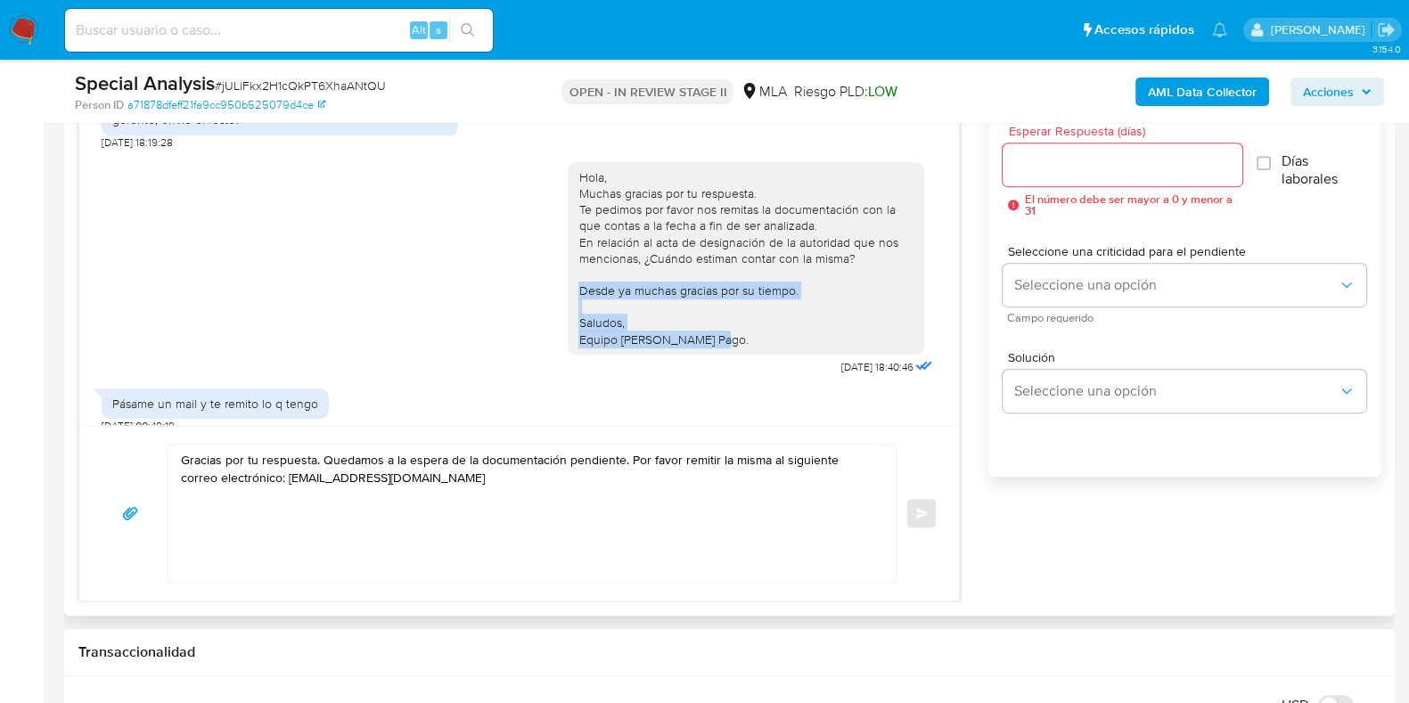
drag, startPoint x: 564, startPoint y: 269, endPoint x: 704, endPoint y: 329, distance: 152.1
click at [704, 329] on div "Hola, Muchas gracias por tu respuesta. Te pedimos por favor nos remitas la docu…" at bounding box center [746, 258] width 356 height 192
copy div "Desde ya muchas gracias por su tiempo. Saludos, Equipo de Mercado Pago."
click at [249, 547] on textarea "Gracias por tu respuesta. Quedamos a la espera de la documentación pendiente. P…" at bounding box center [527, 513] width 692 height 137
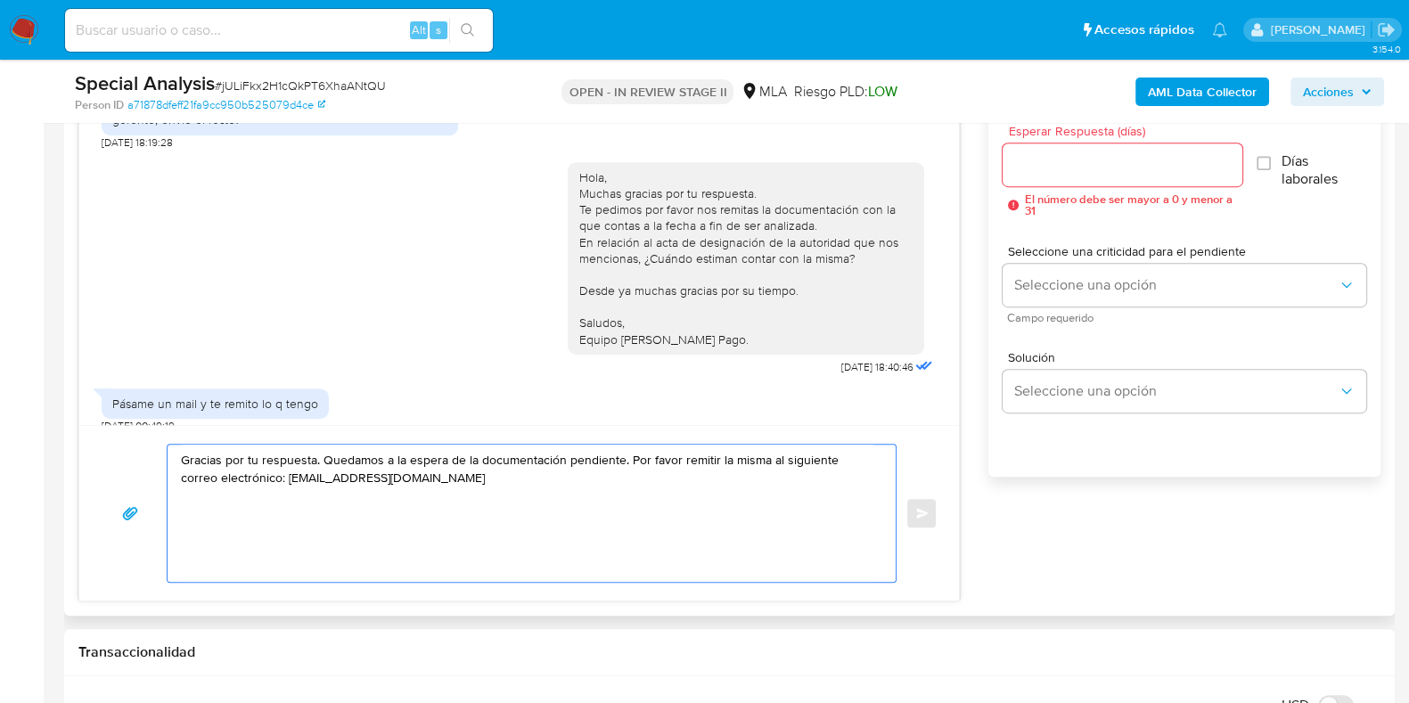
paste textarea "Desde ya muchas gracias por su tiempo. Saludos, Equipo de Mercado Pago."
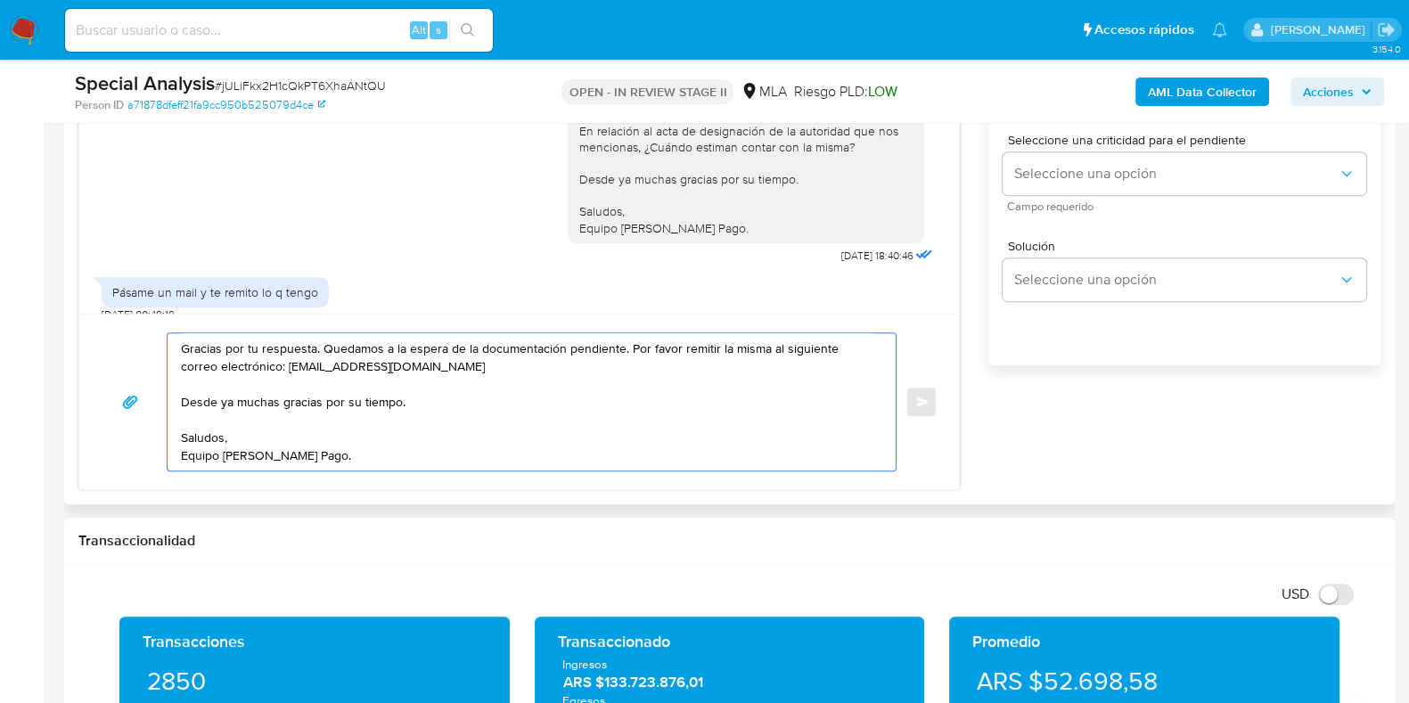
click at [775, 345] on textarea "Gracias por tu respuesta. Quedamos a la espera de la documentación pendiente. P…" at bounding box center [527, 401] width 692 height 137
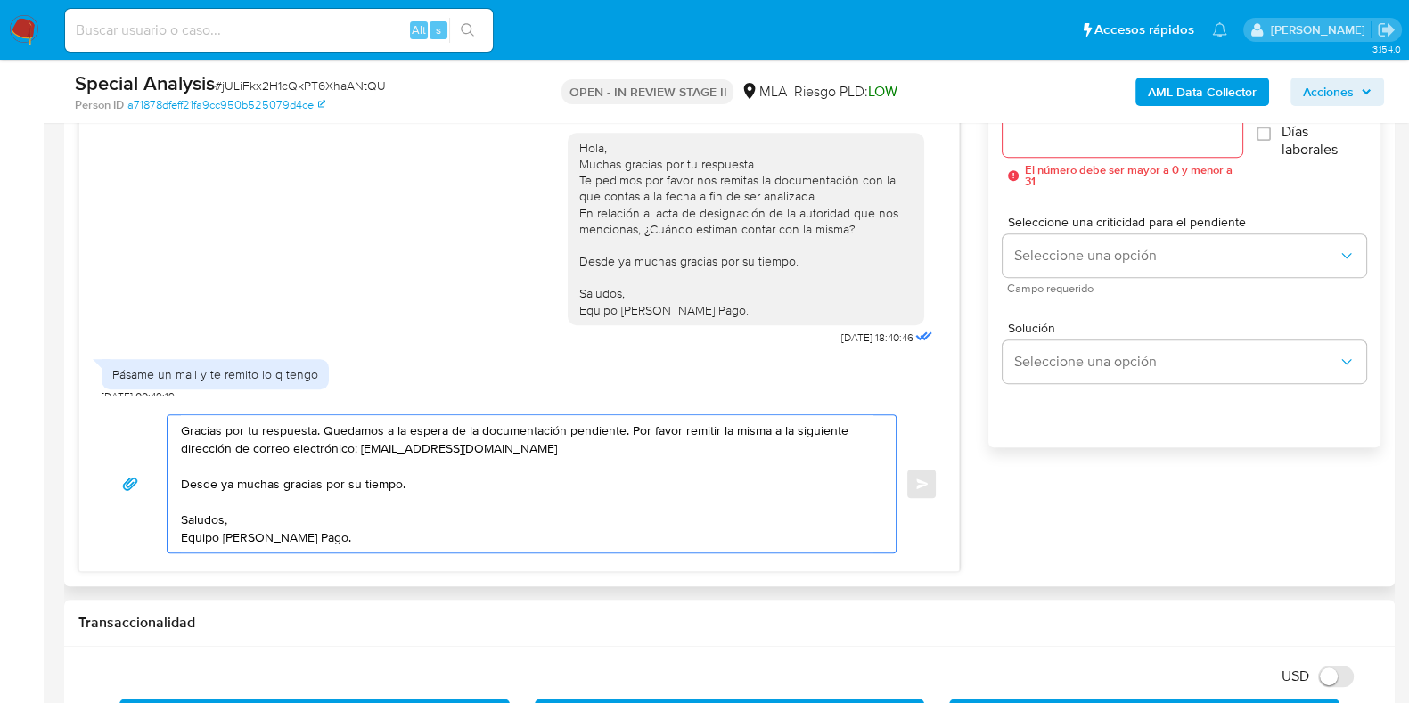
scroll to position [1002, 0]
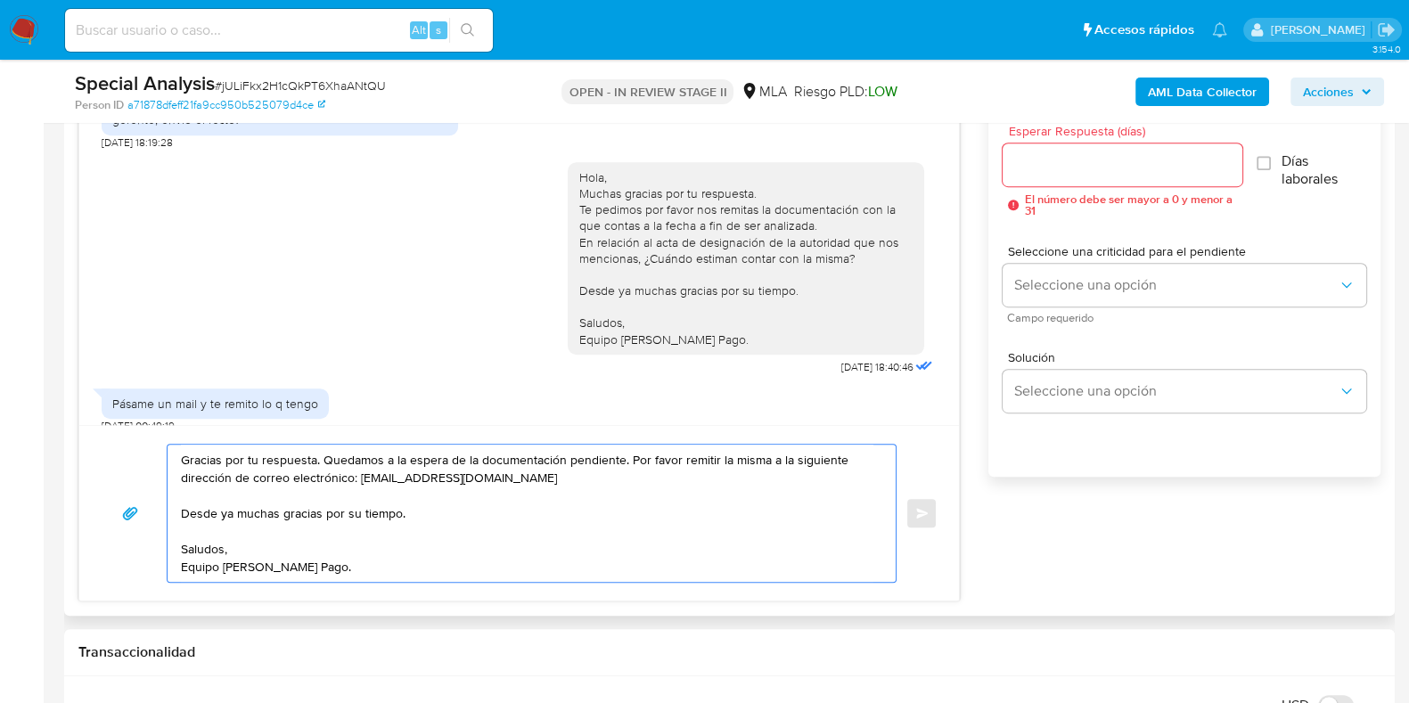
click at [703, 496] on textarea "Gracias por tu respuesta. Quedamos a la espera de la documentación pendiente. P…" at bounding box center [527, 513] width 692 height 137
click at [703, 488] on textarea "Gracias por tu respuesta. Quedamos a la espera de la documentación pendiente. P…" at bounding box center [527, 513] width 692 height 137
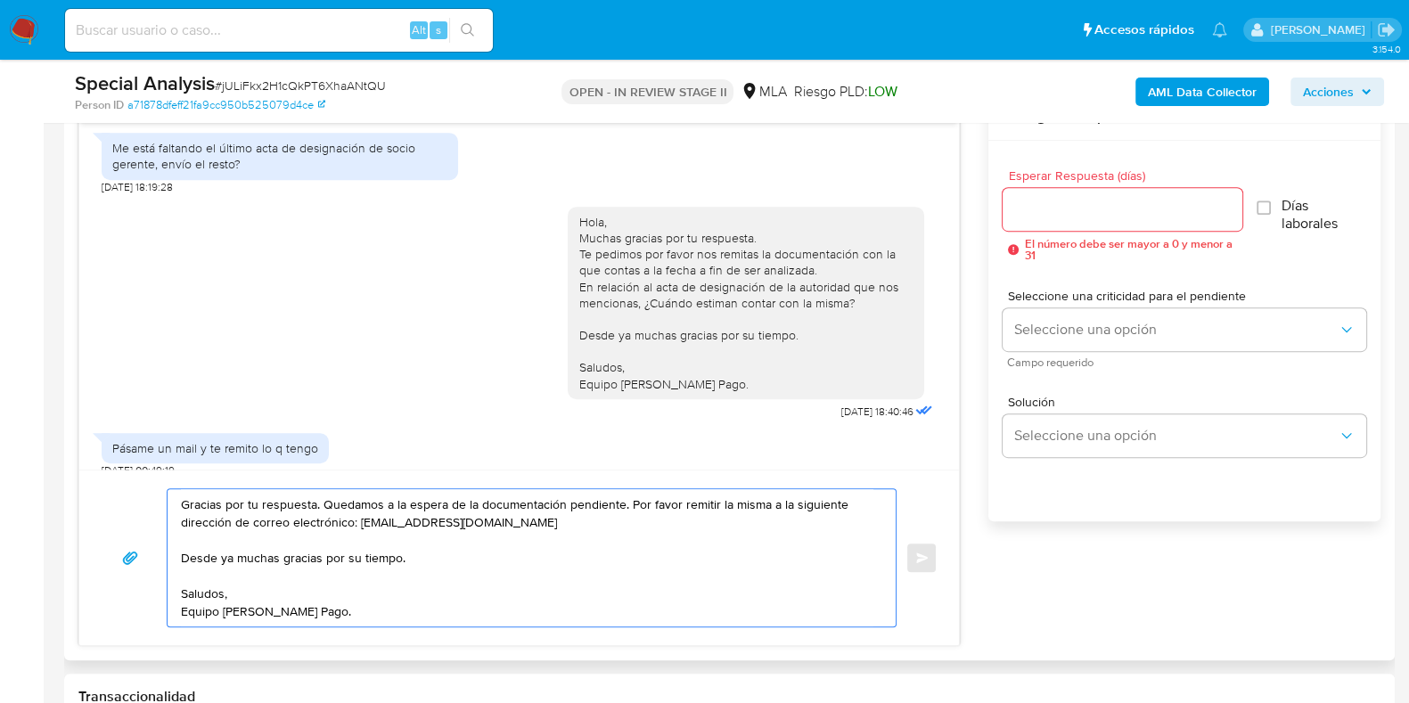
scroll to position [890, 0]
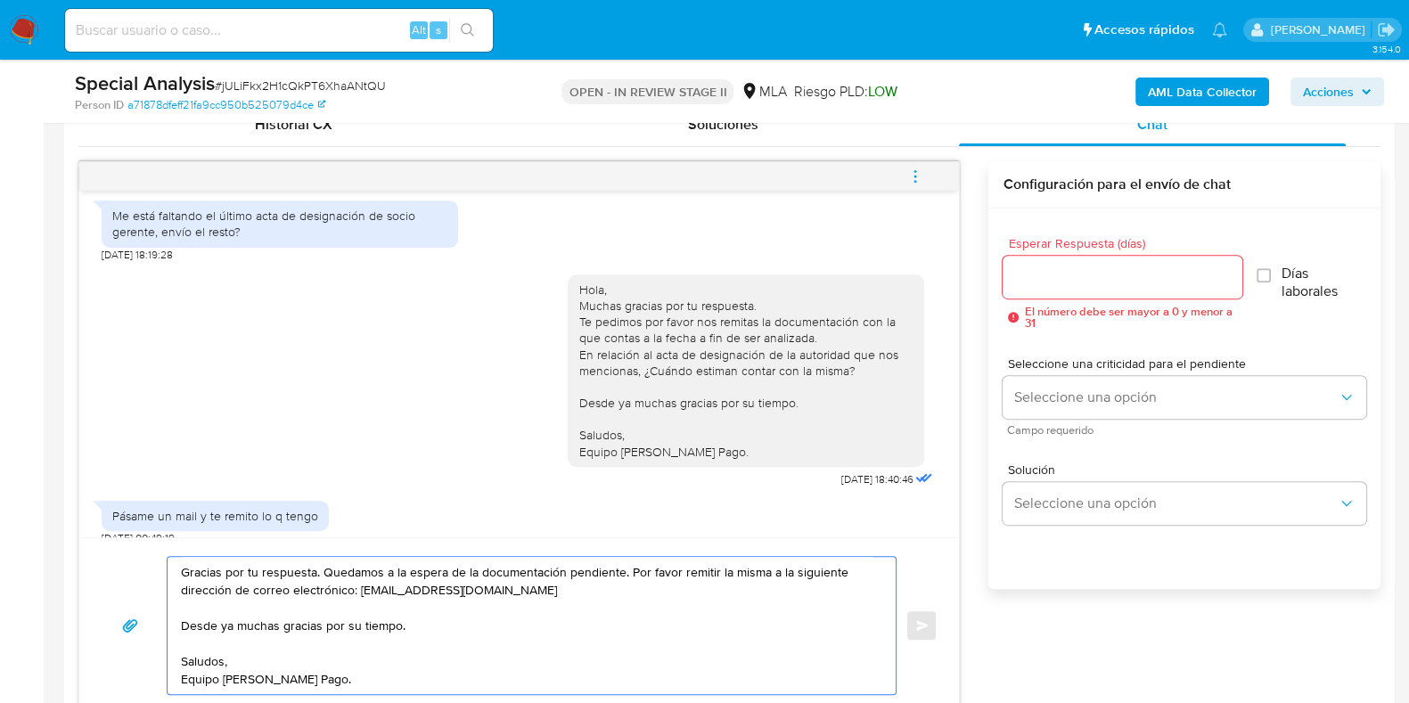
type textarea "Gracias por tu respuesta. Quedamos a la espera de la documentación pendiente. P…"
click at [1047, 272] on input "Esperar Respuesta (días)" at bounding box center [1121, 277] width 239 height 23
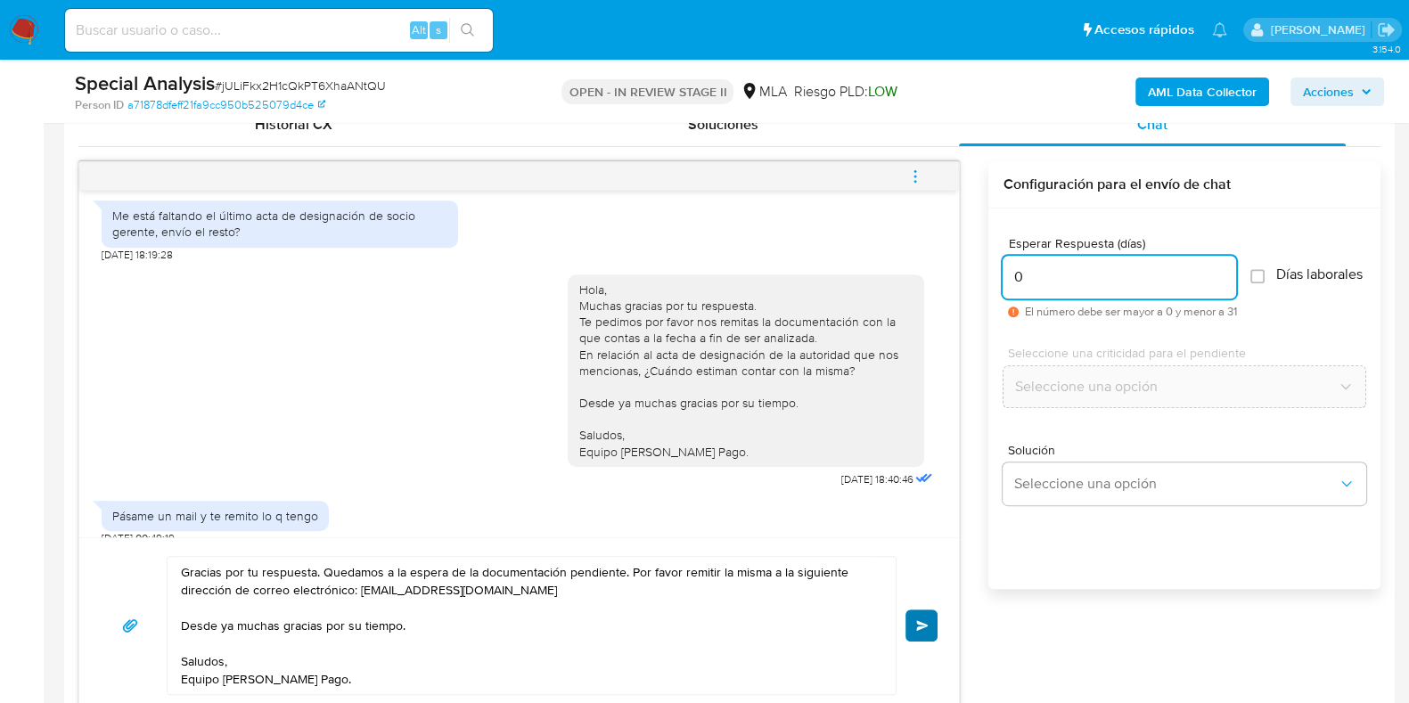
type input "0"
click at [918, 627] on span "Enviar" at bounding box center [922, 625] width 12 height 11
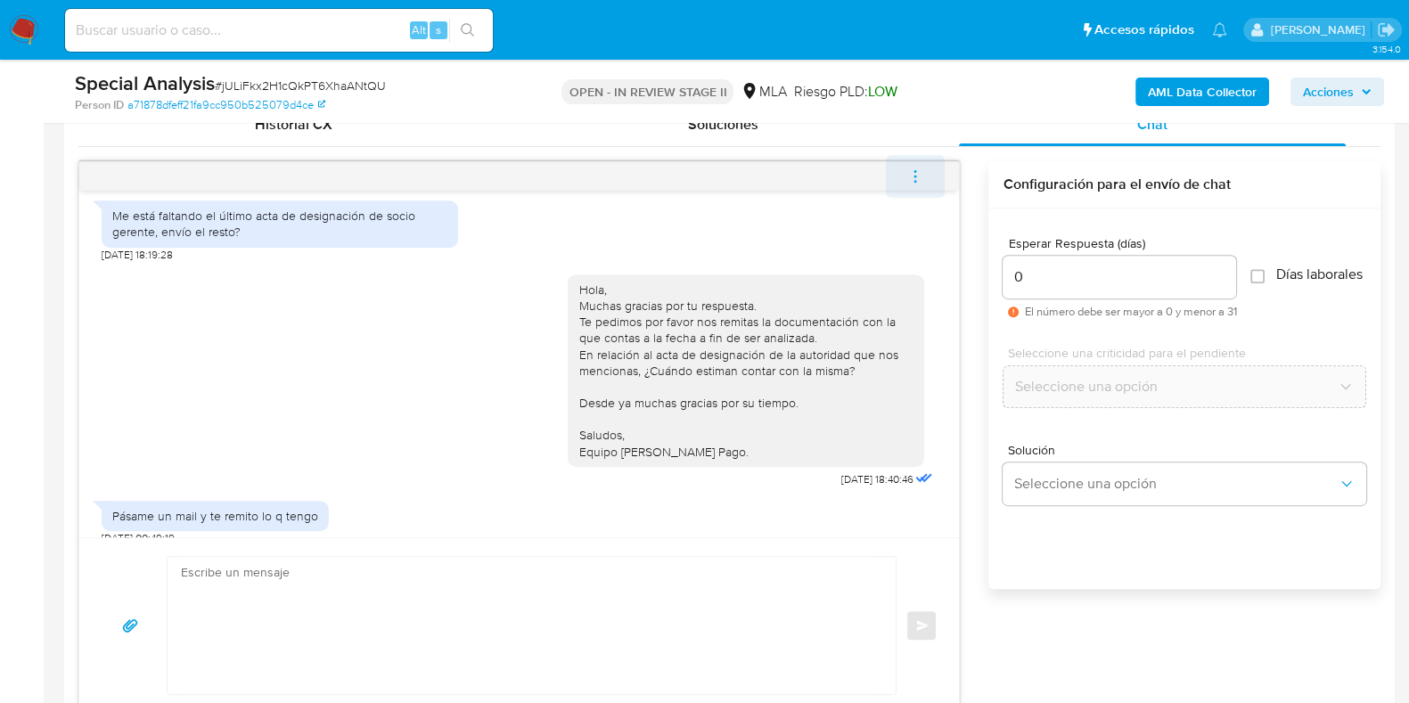
scroll to position [985, 0]
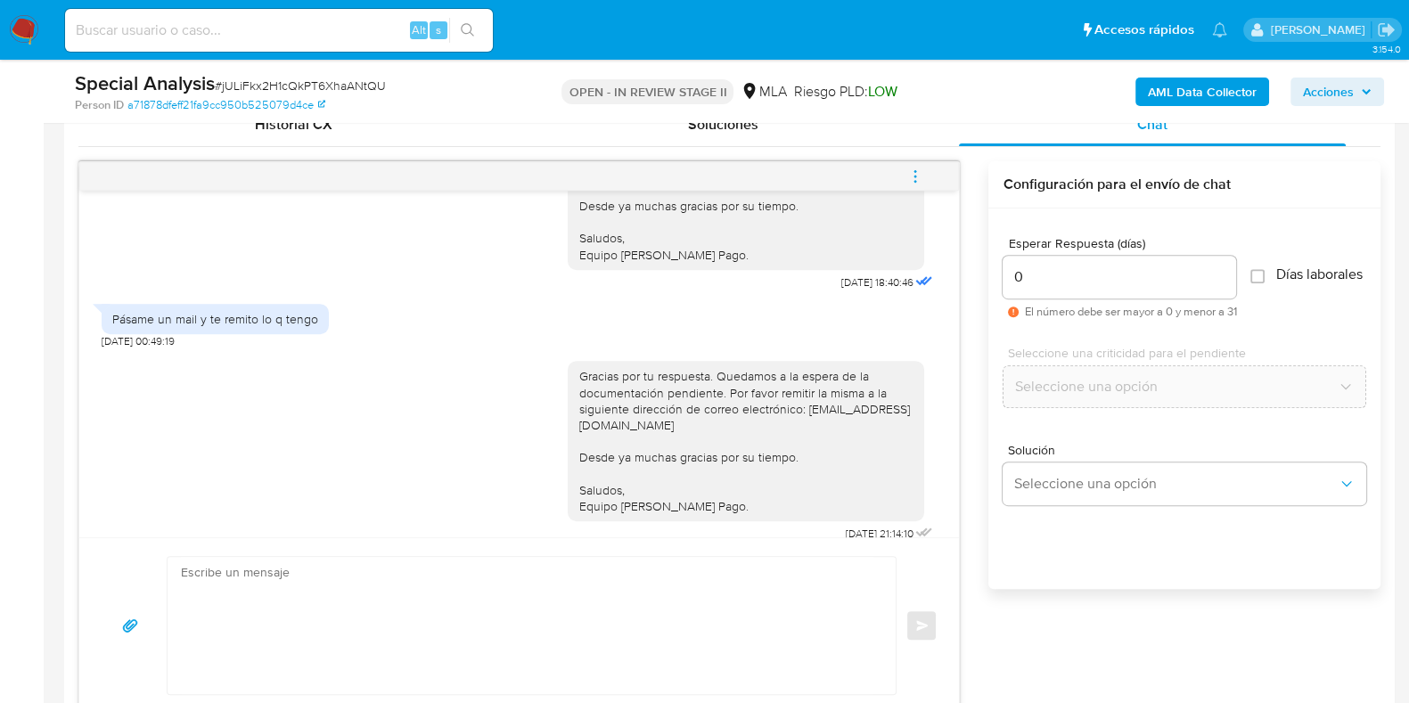
click at [912, 176] on icon "menu-action" at bounding box center [915, 176] width 16 height 16
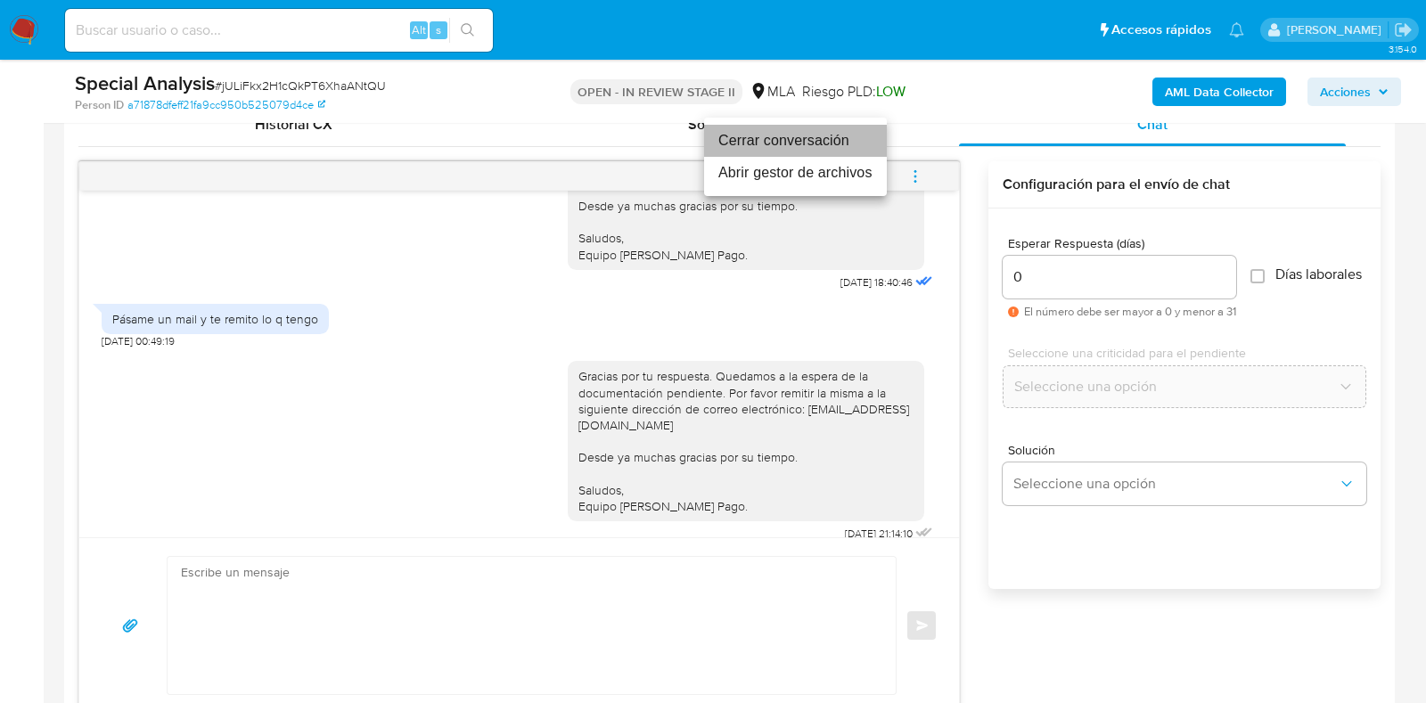
click at [789, 138] on li "Cerrar conversación" at bounding box center [795, 141] width 183 height 32
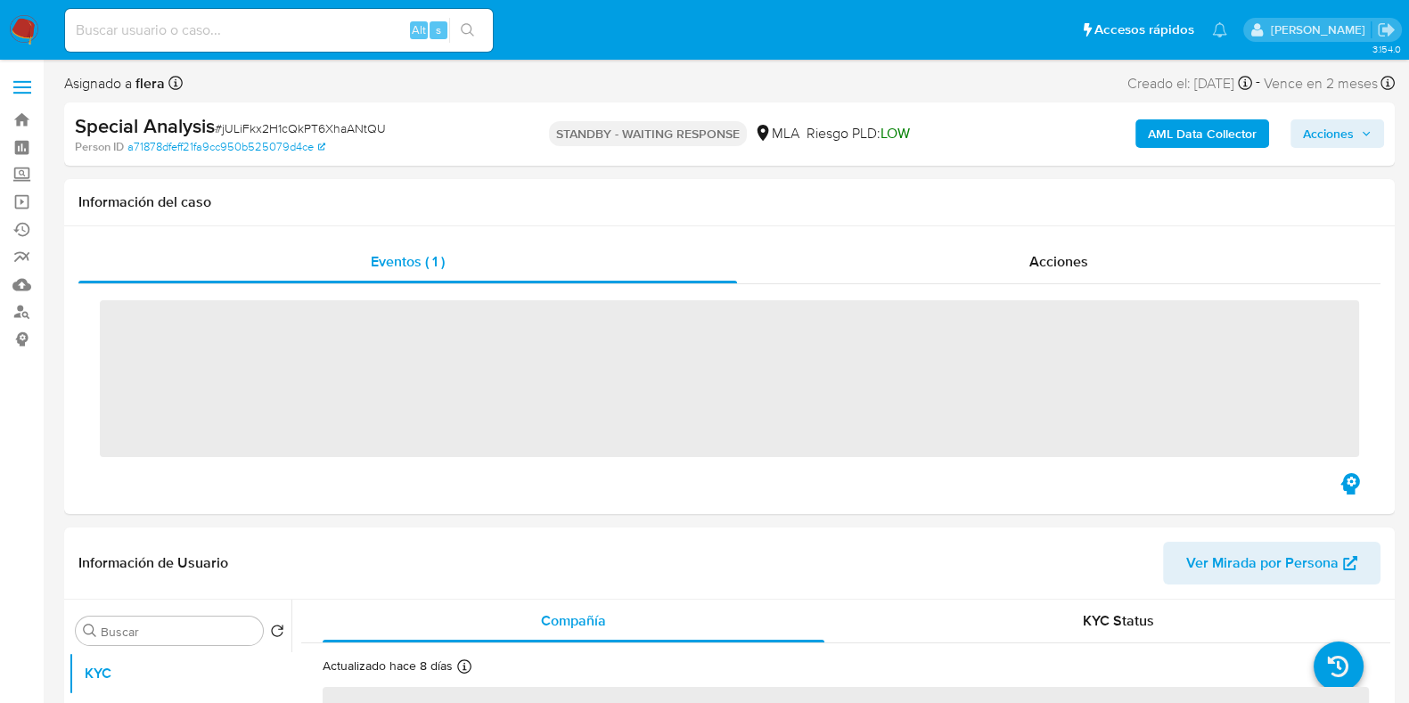
click at [308, 122] on span "# jULiFkx2H1cQkPT6XhaANtQU" at bounding box center [300, 128] width 171 height 18
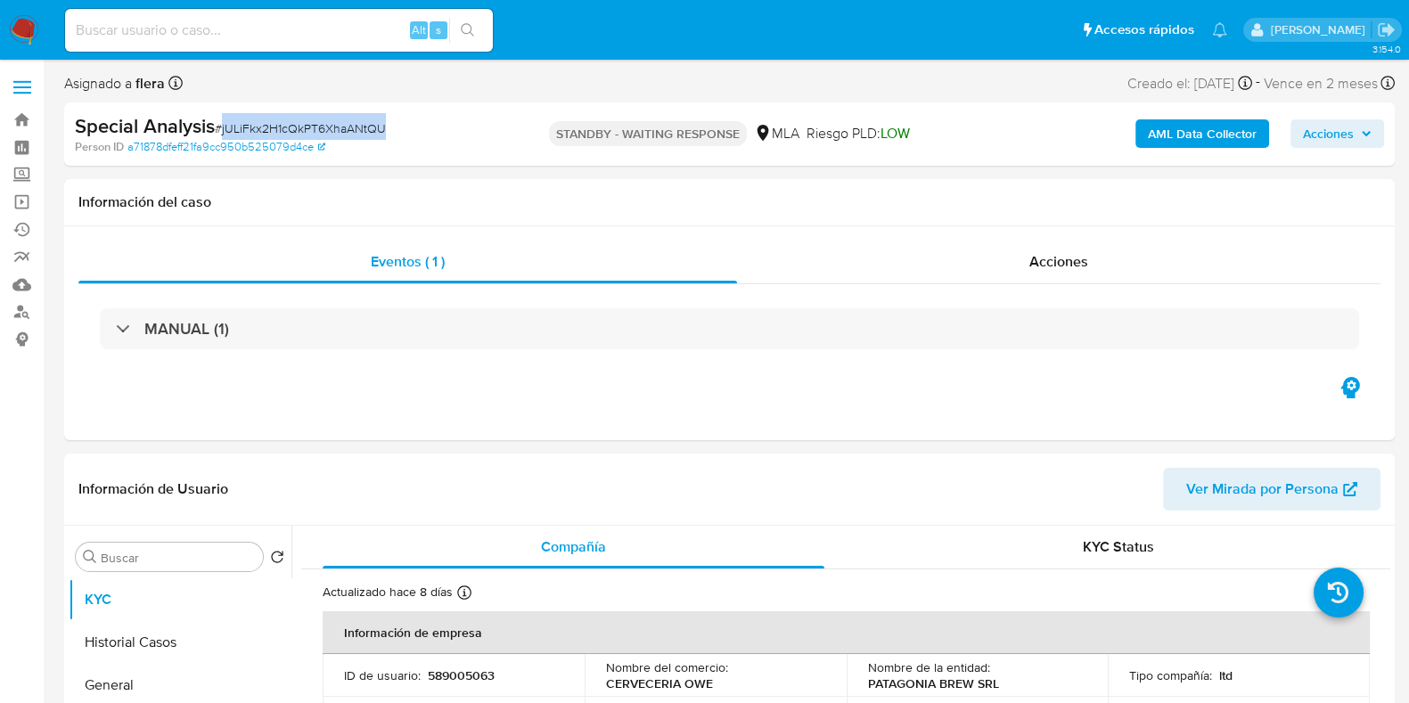
copy span "jULiFkx2H1cQkPT6XhaANtQU"
select select "10"
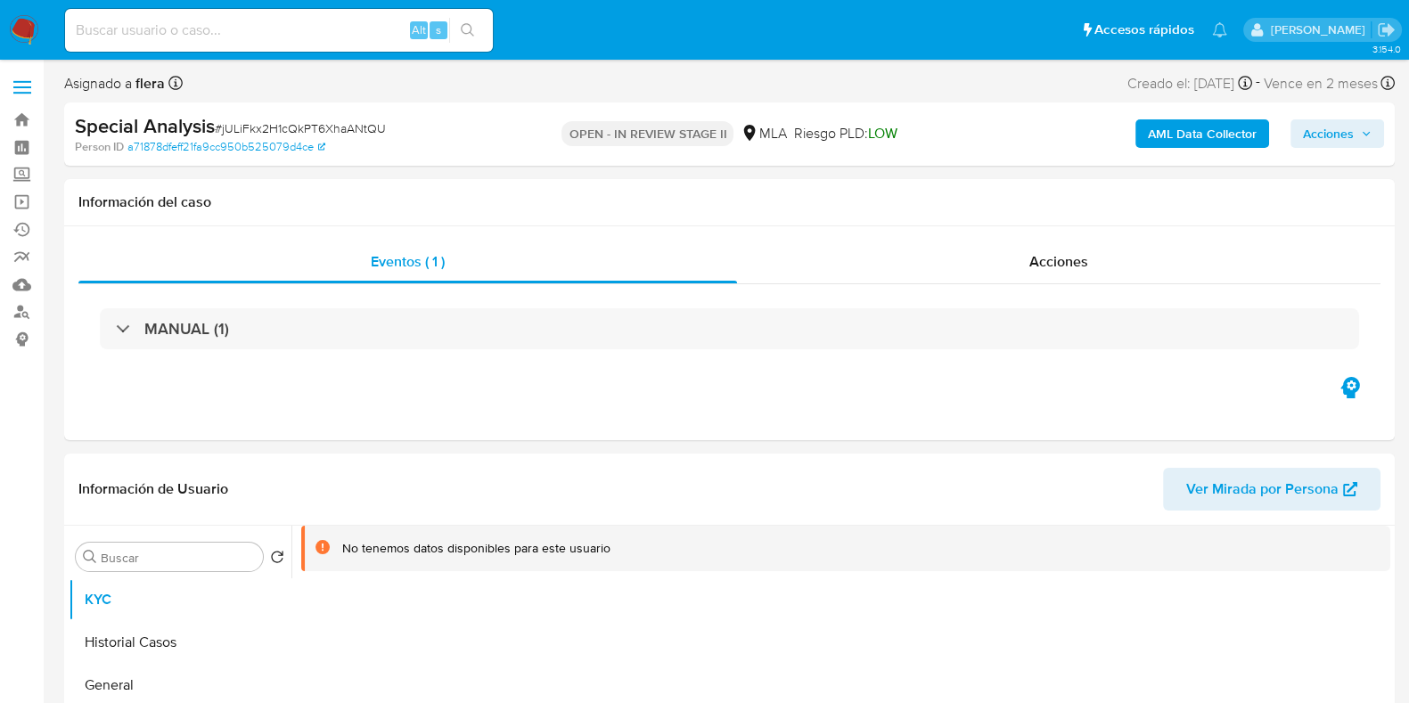
select select "10"
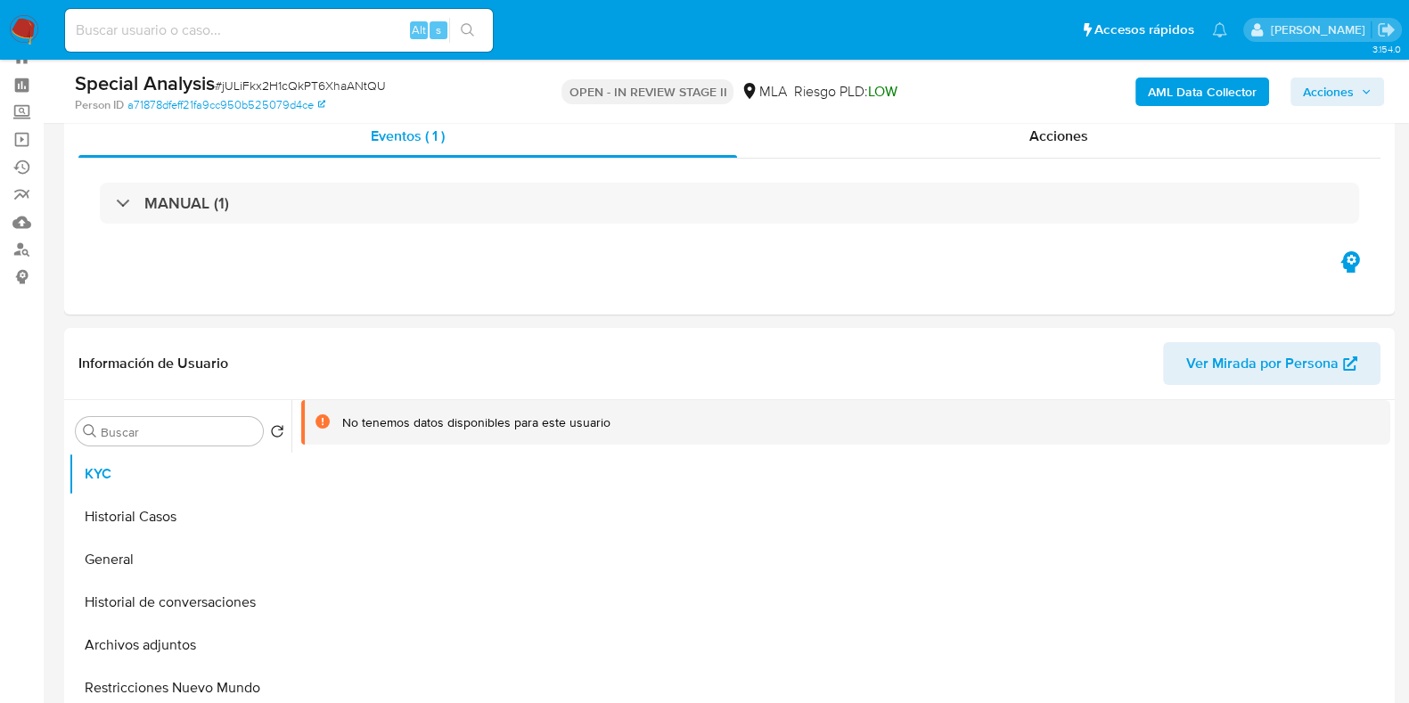
scroll to position [110, 0]
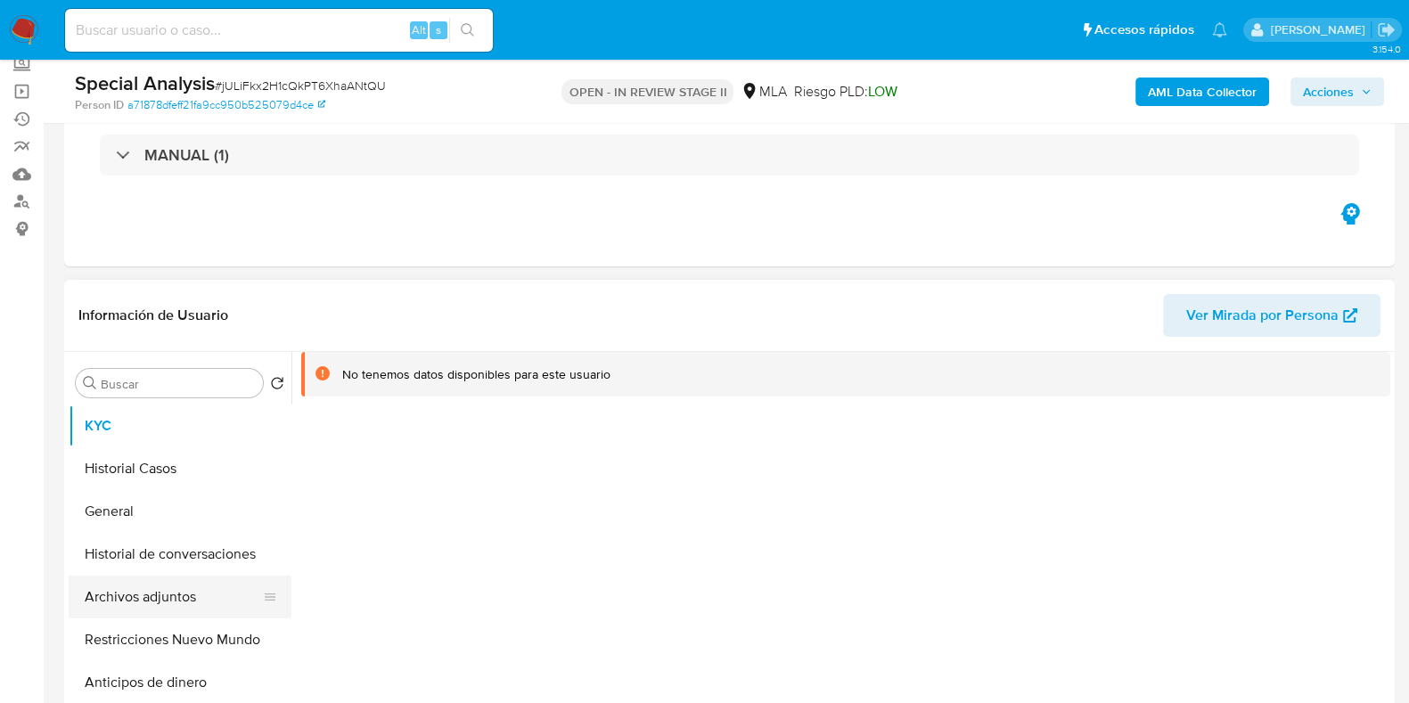
click at [160, 589] on button "Archivos adjuntos" at bounding box center [173, 597] width 208 height 43
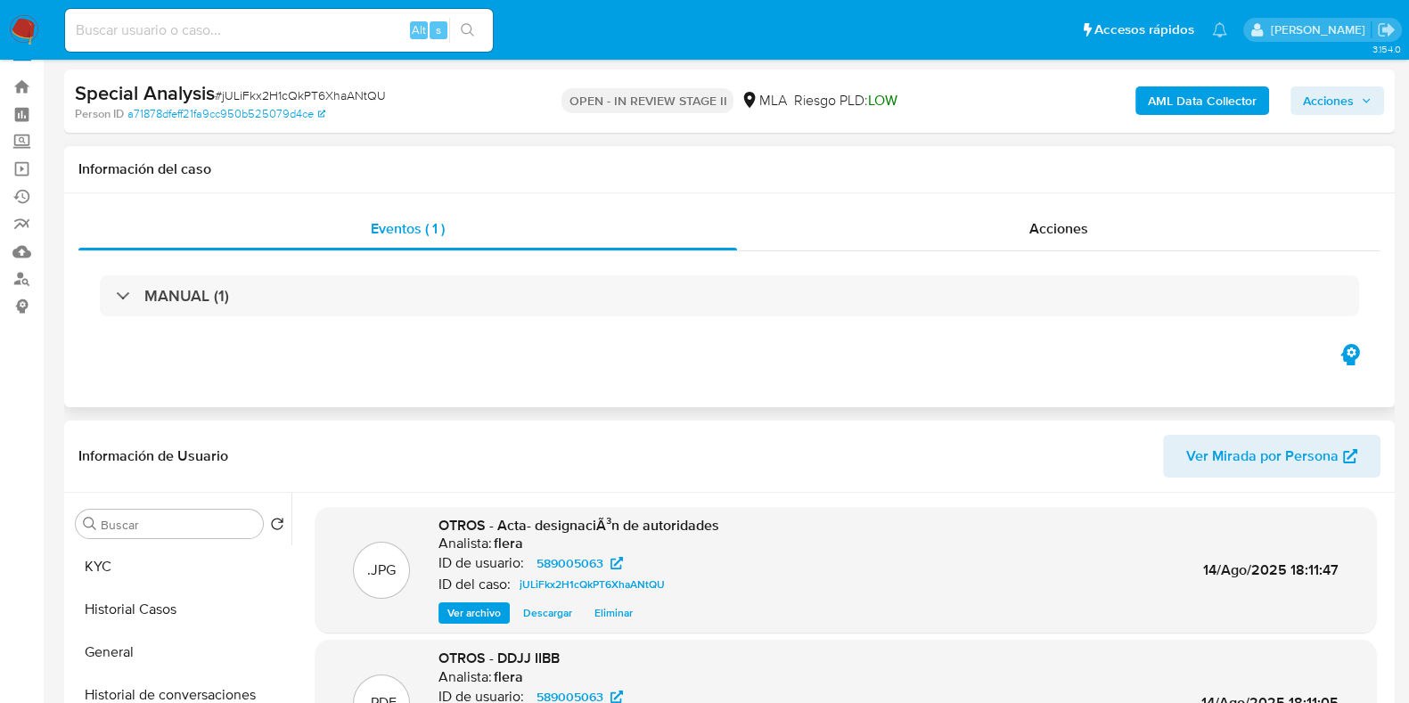
scroll to position [0, 0]
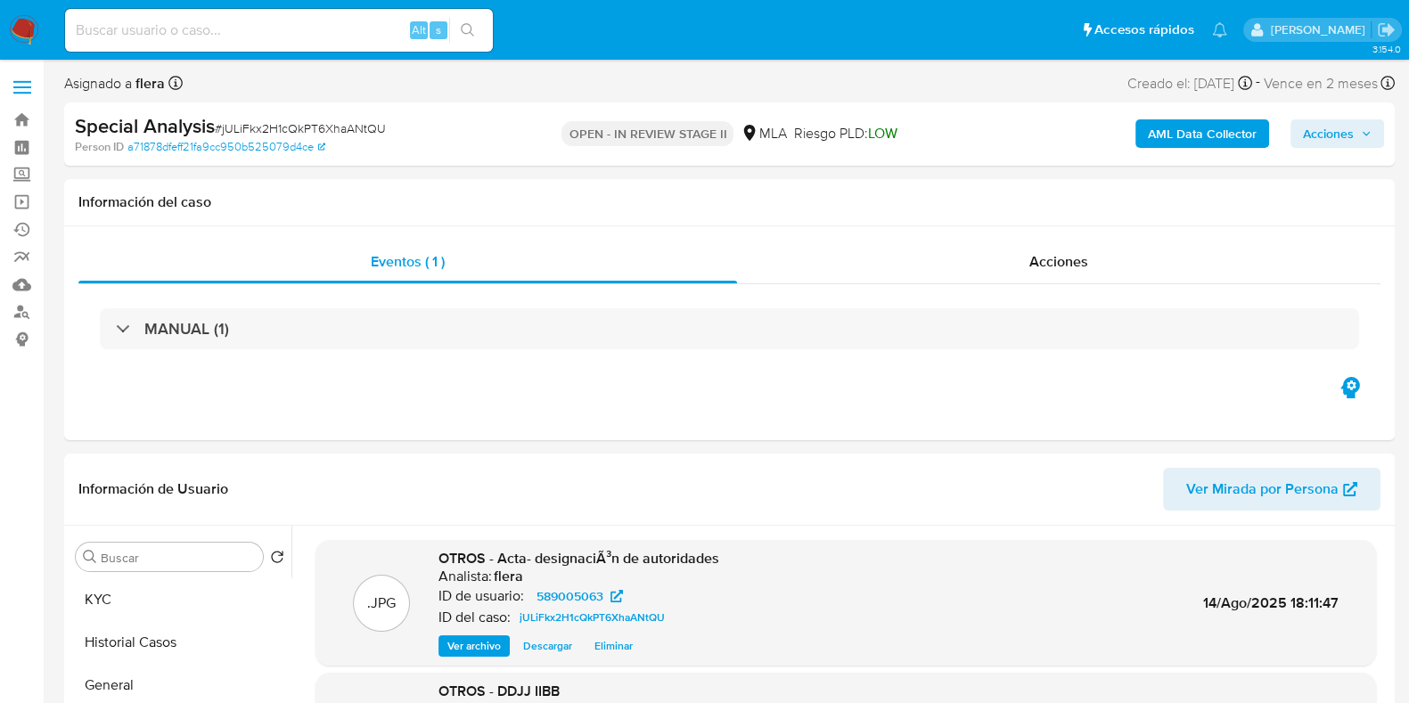
click at [1361, 127] on span "Acciones" at bounding box center [1337, 133] width 69 height 25
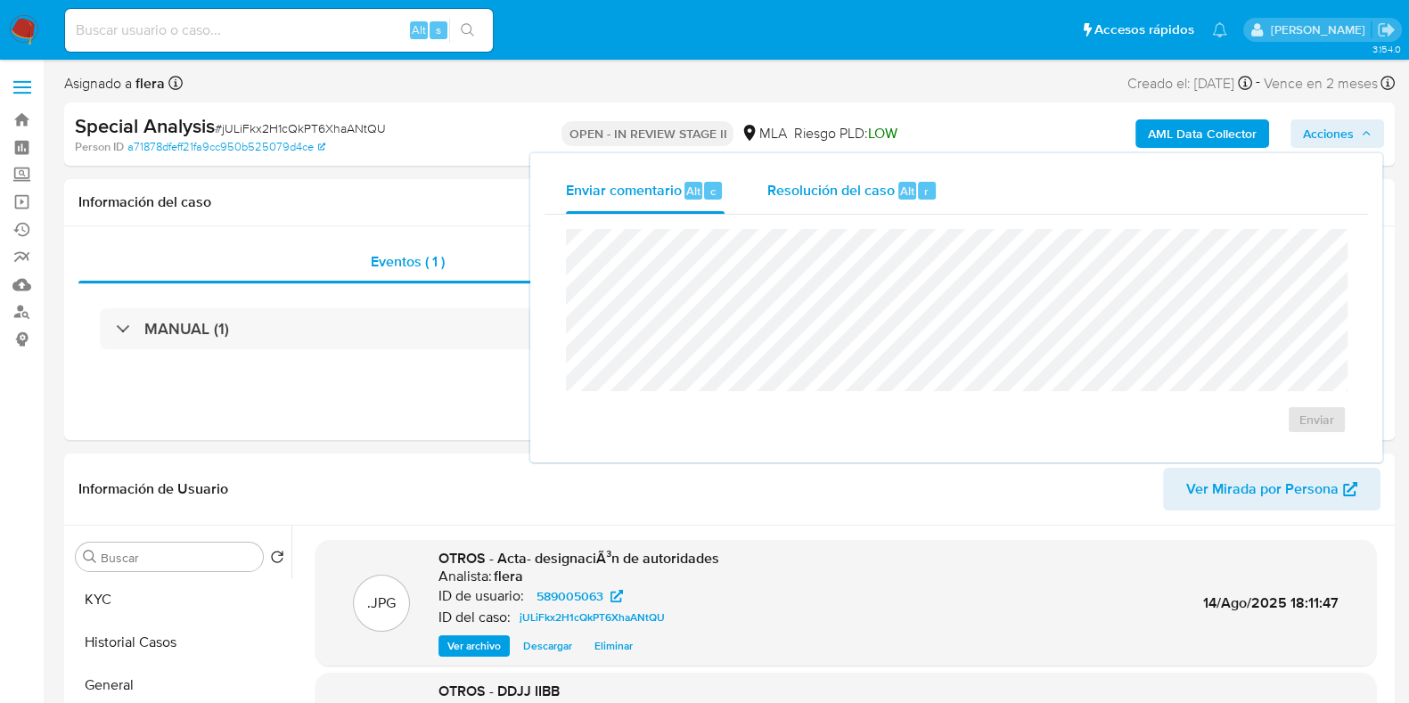
click at [850, 189] on span "Resolución del caso" at bounding box center [830, 190] width 127 height 20
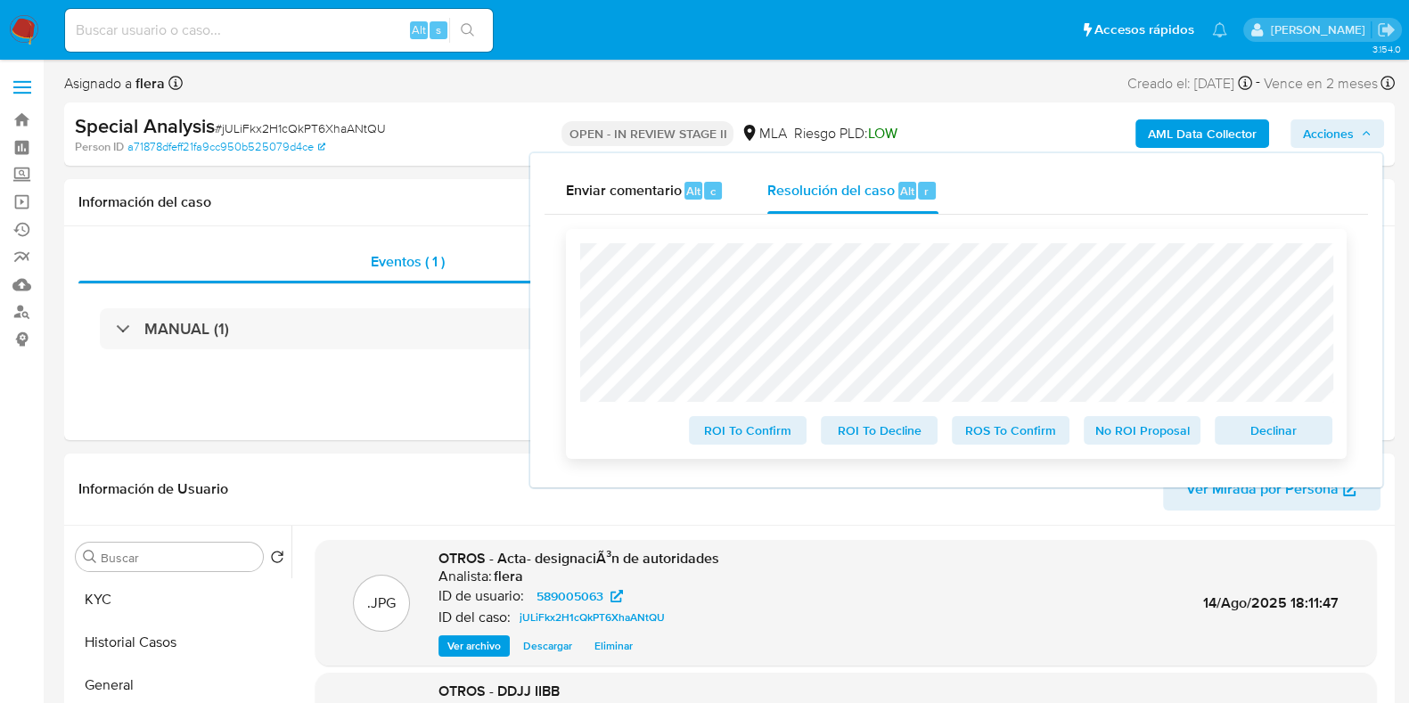
click at [1120, 435] on span "No ROI Proposal" at bounding box center [1142, 430] width 93 height 25
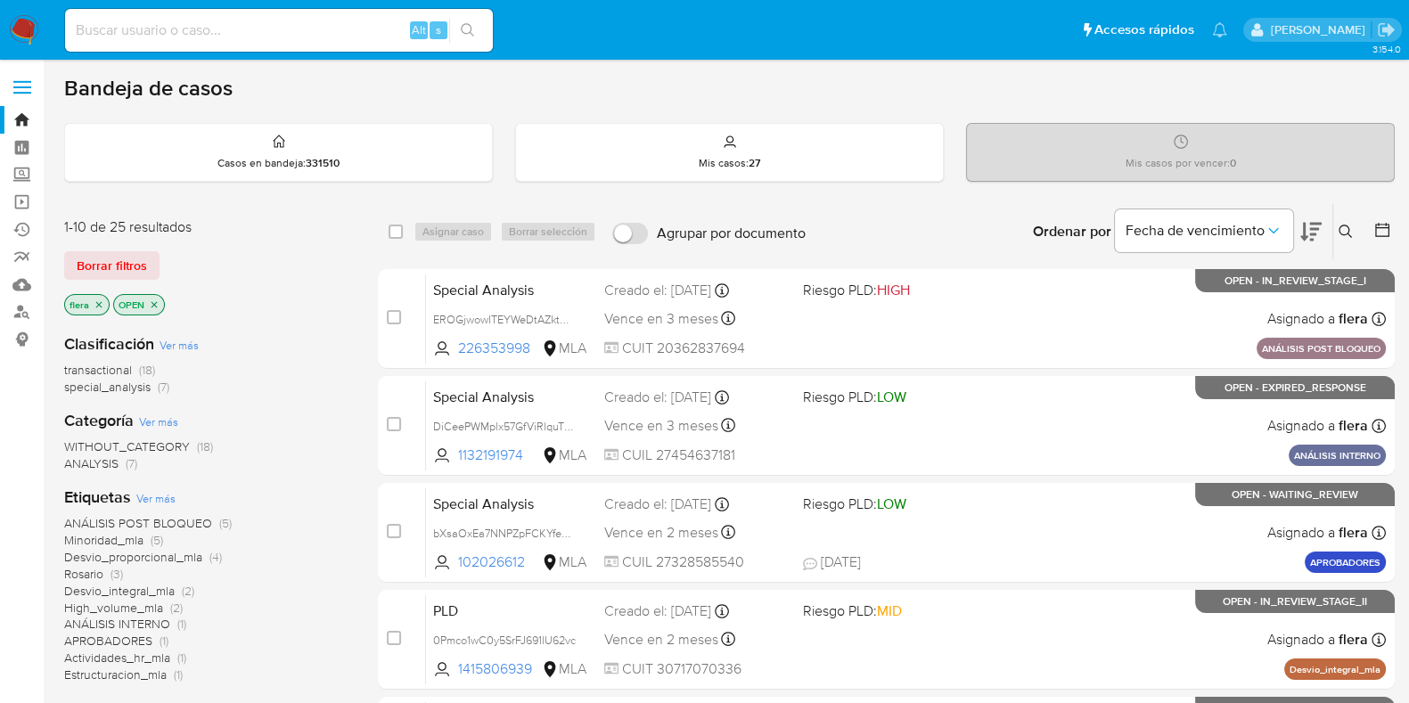
click at [122, 382] on span "special_analysis" at bounding box center [107, 387] width 86 height 18
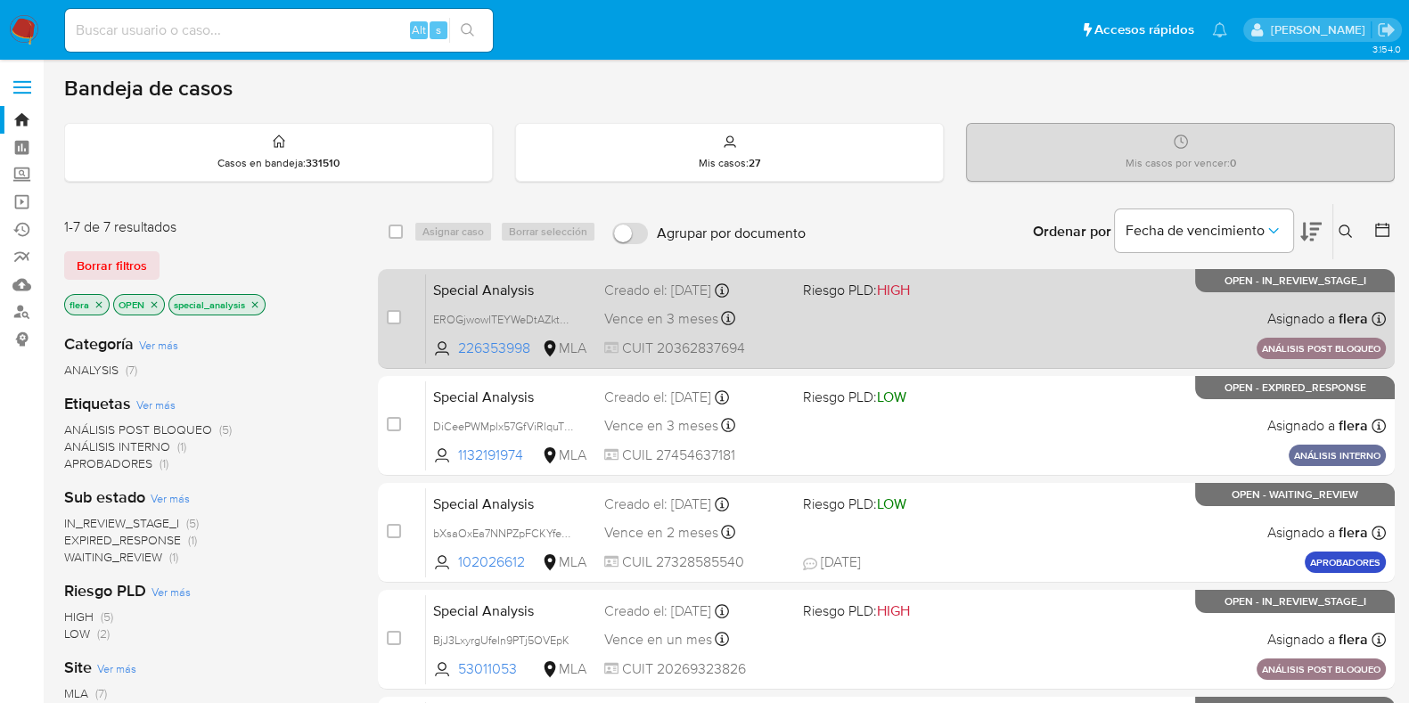
click at [961, 314] on div "Special Analysis EROGjwowITEYWeDtAZktO0FK 226353998 MLA Riesgo PLD: HIGH Creado…" at bounding box center [906, 319] width 960 height 90
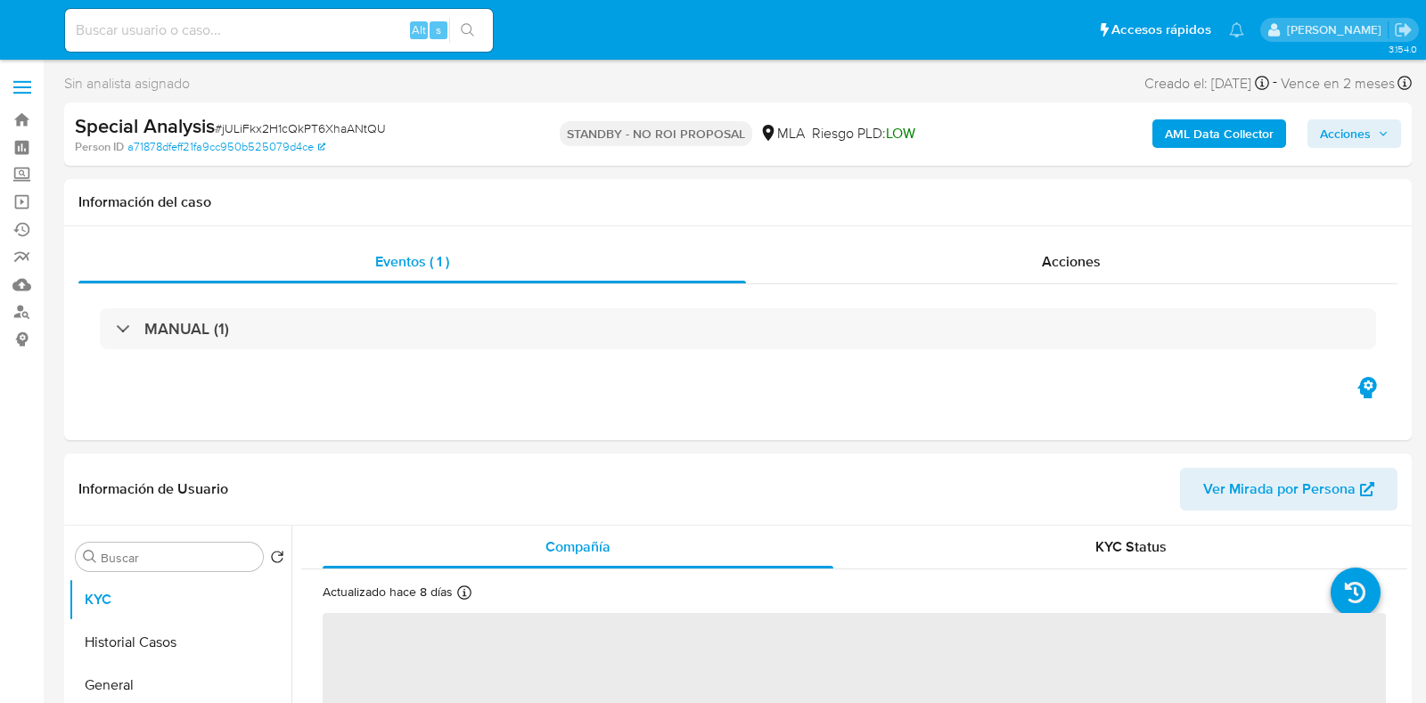
select select "10"
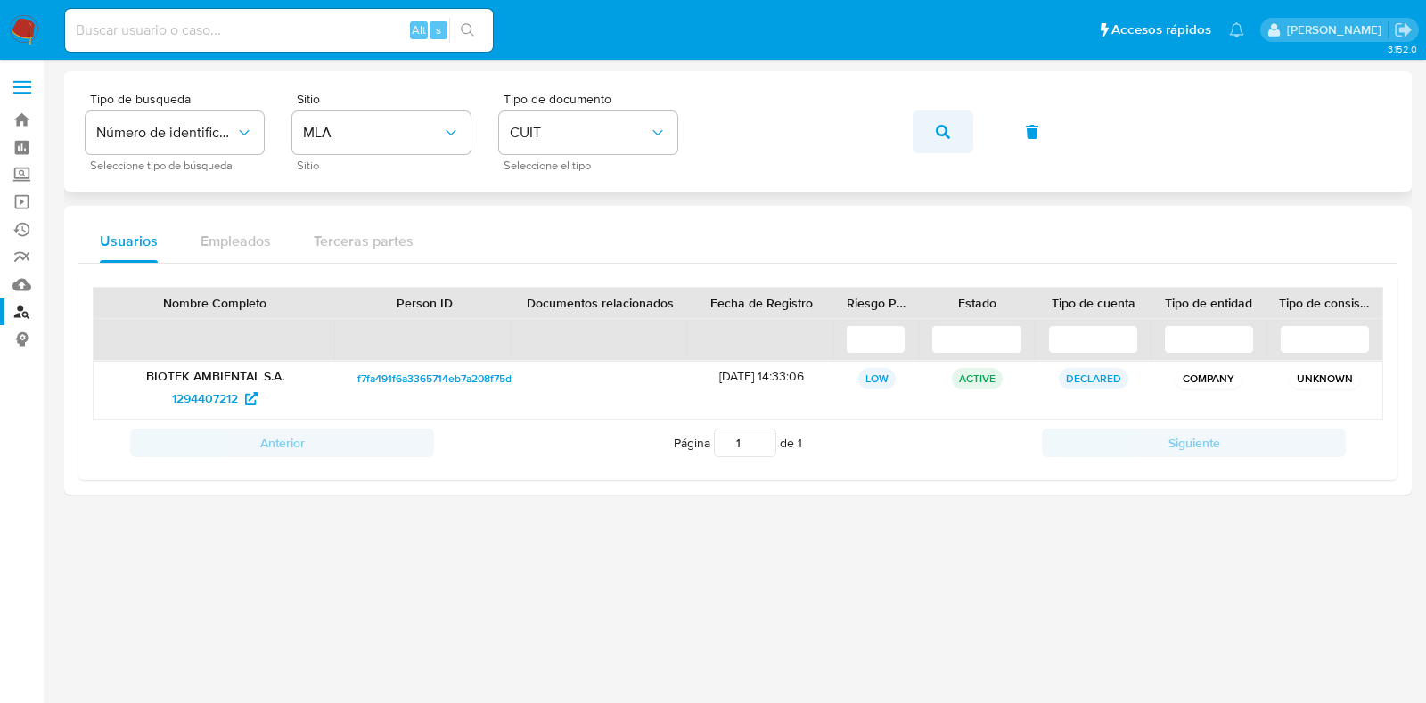
click at [953, 127] on button "button" at bounding box center [942, 131] width 61 height 43
click at [203, 396] on span "1132191974" at bounding box center [206, 398] width 60 height 29
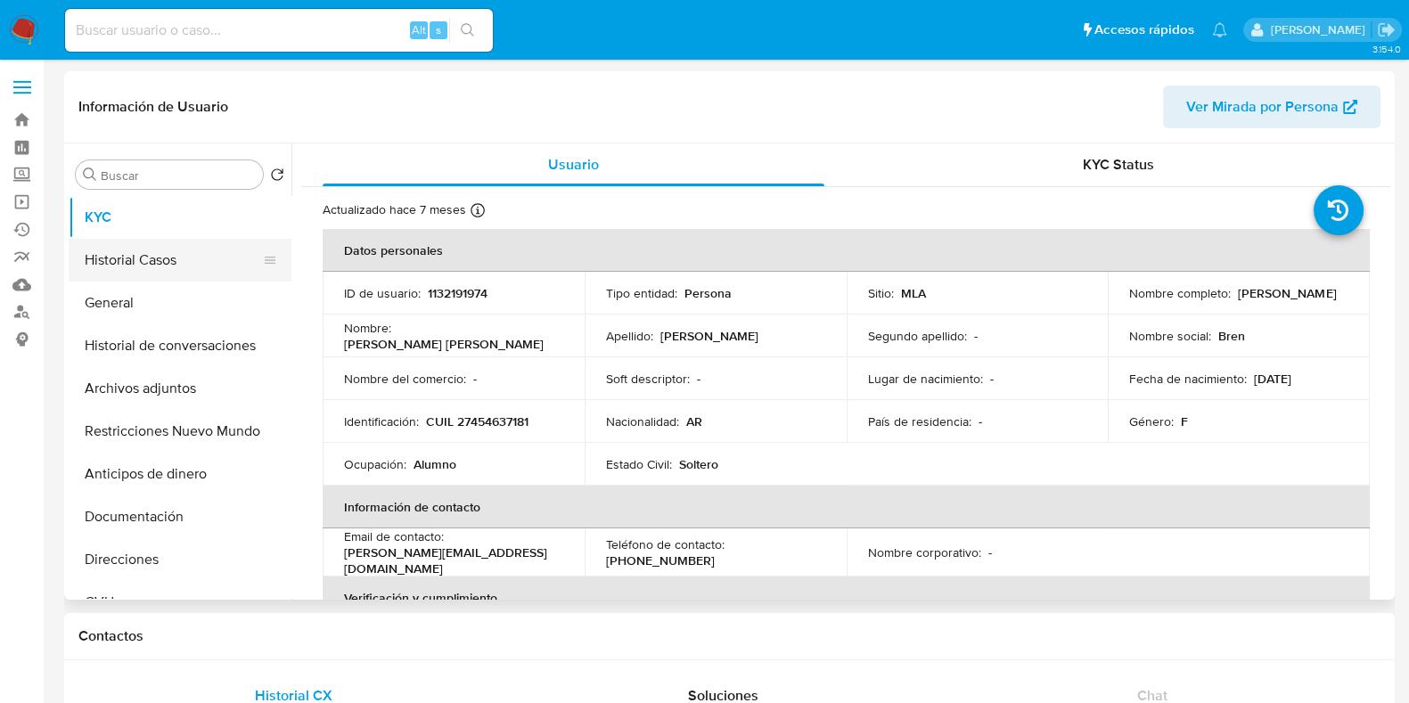
select select "10"
click at [168, 268] on button "Historial Casos" at bounding box center [173, 260] width 208 height 43
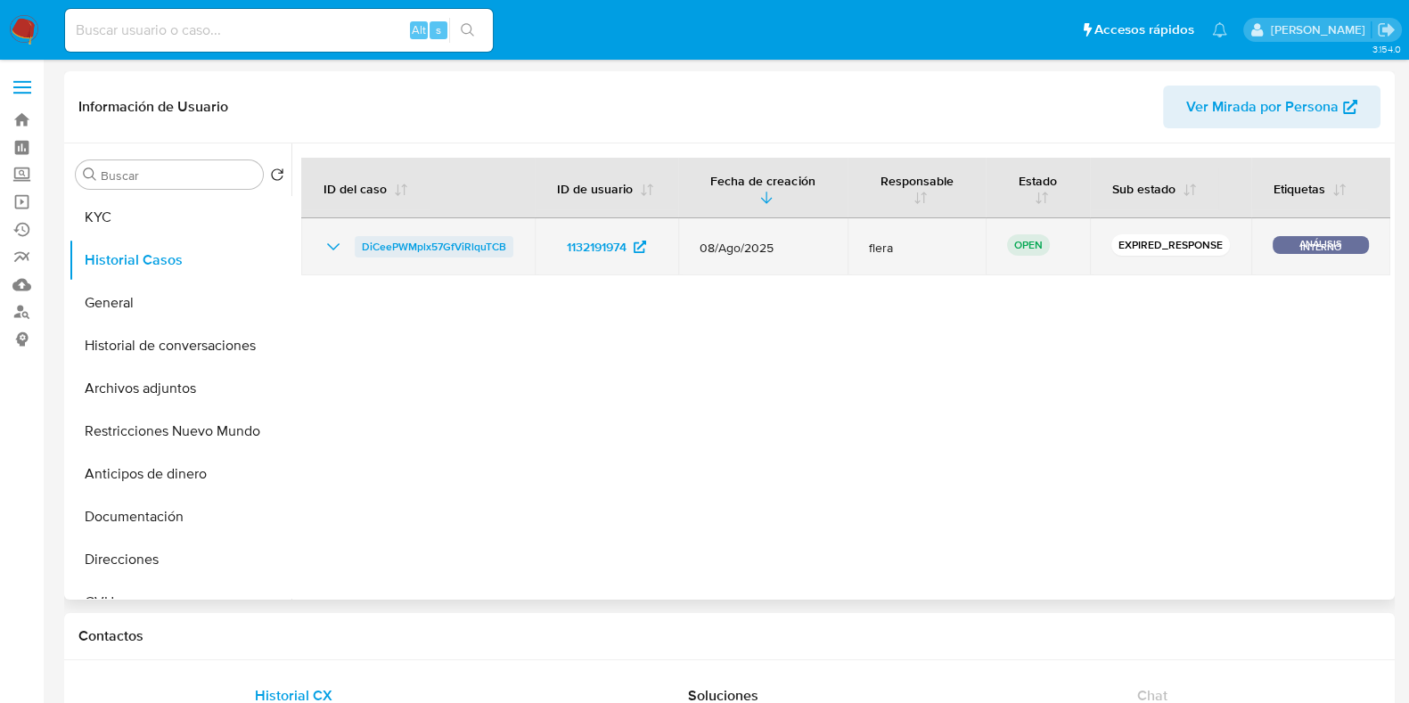
click at [442, 248] on span "DiCeePWMplx57GfViRlquTCB" at bounding box center [434, 246] width 144 height 21
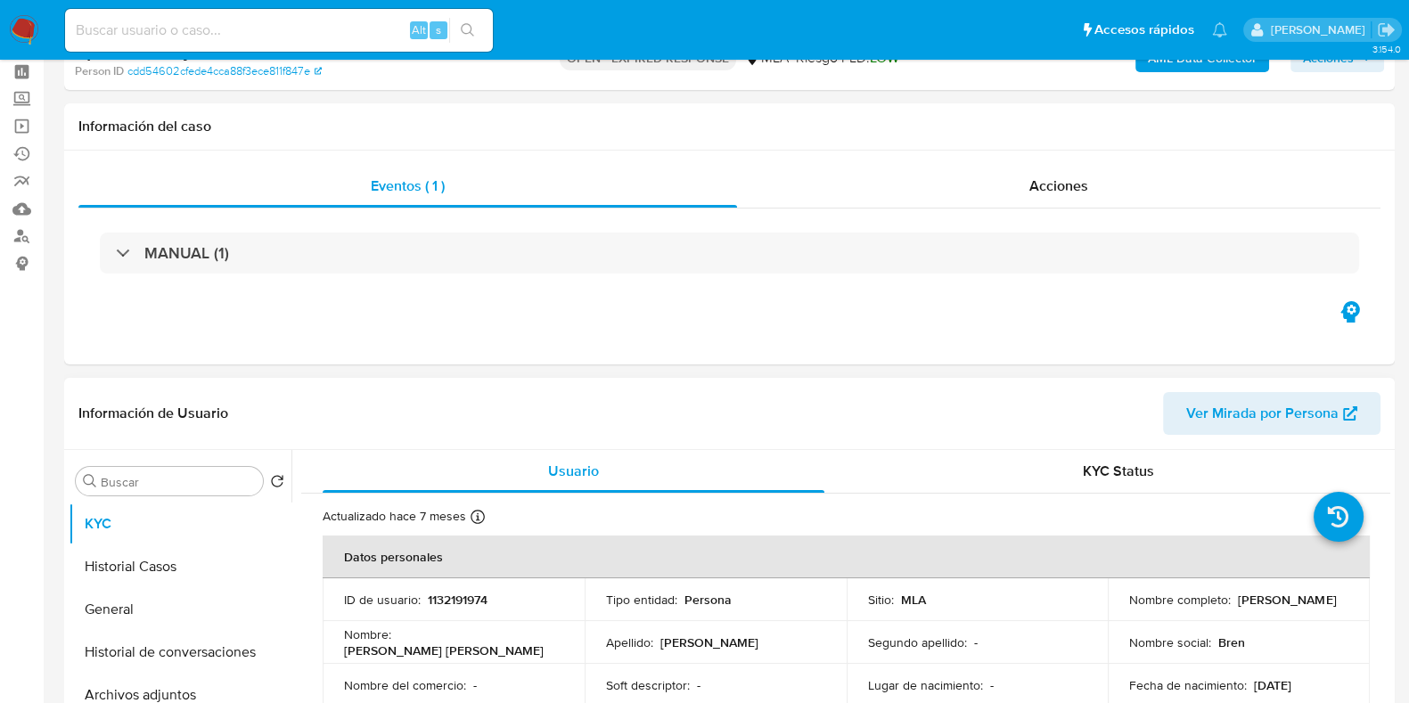
scroll to position [110, 0]
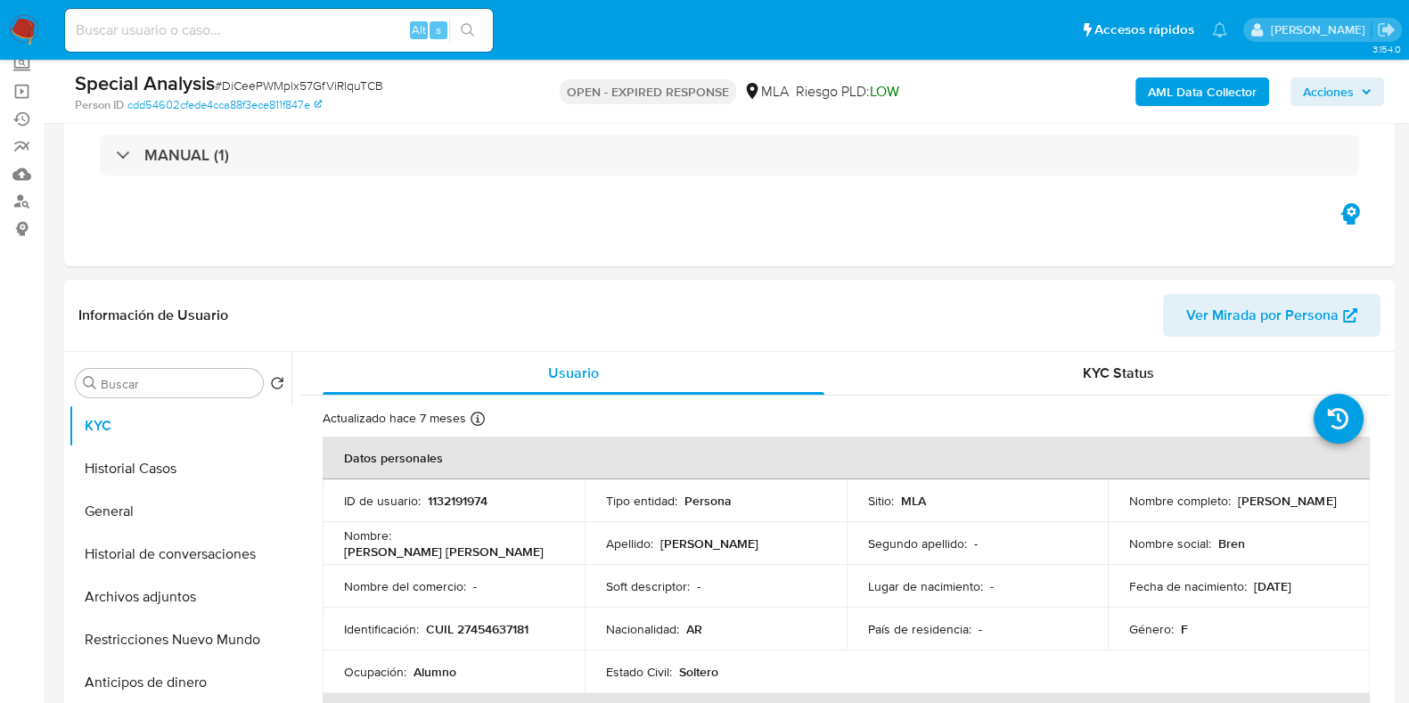
click at [461, 503] on p "1132191974" at bounding box center [458, 501] width 60 height 16
select select "10"
copy p "1132191974"
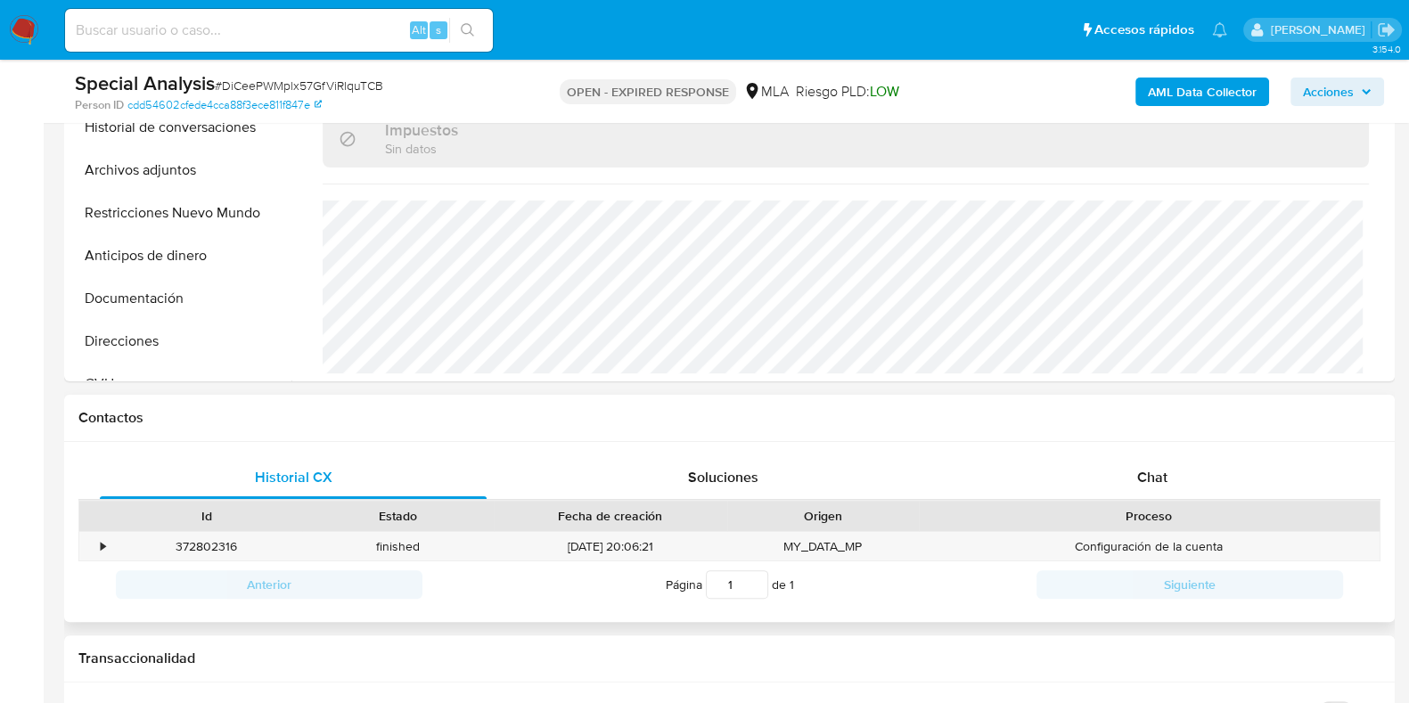
scroll to position [668, 0]
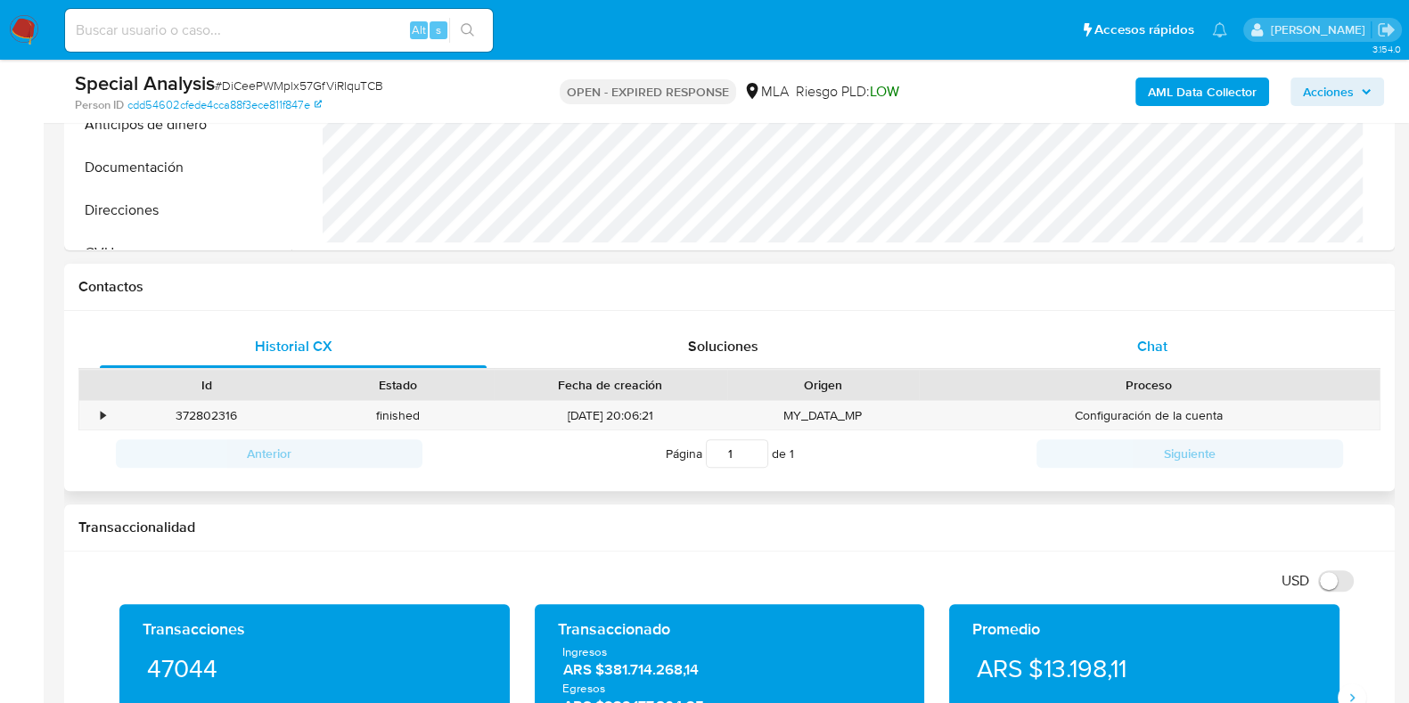
click at [1144, 326] on div "Chat" at bounding box center [1152, 346] width 387 height 43
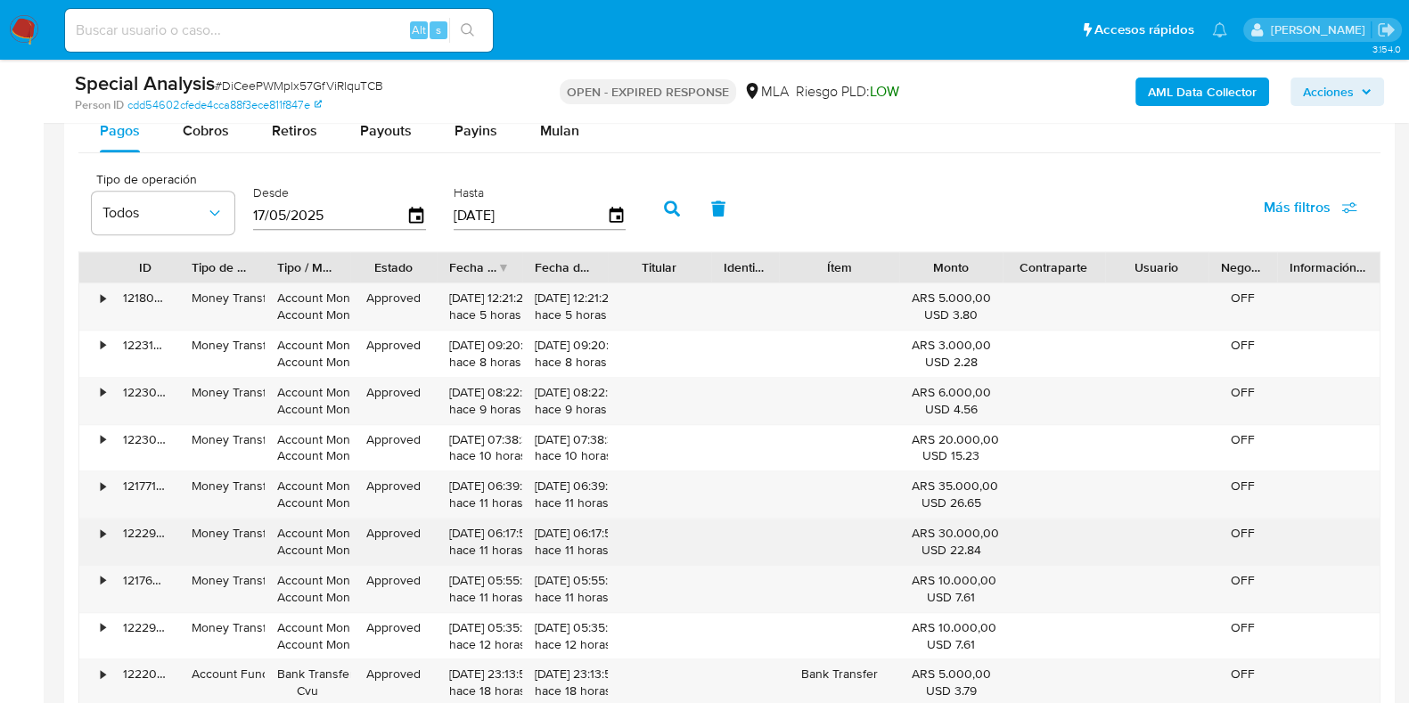
scroll to position [1893, 0]
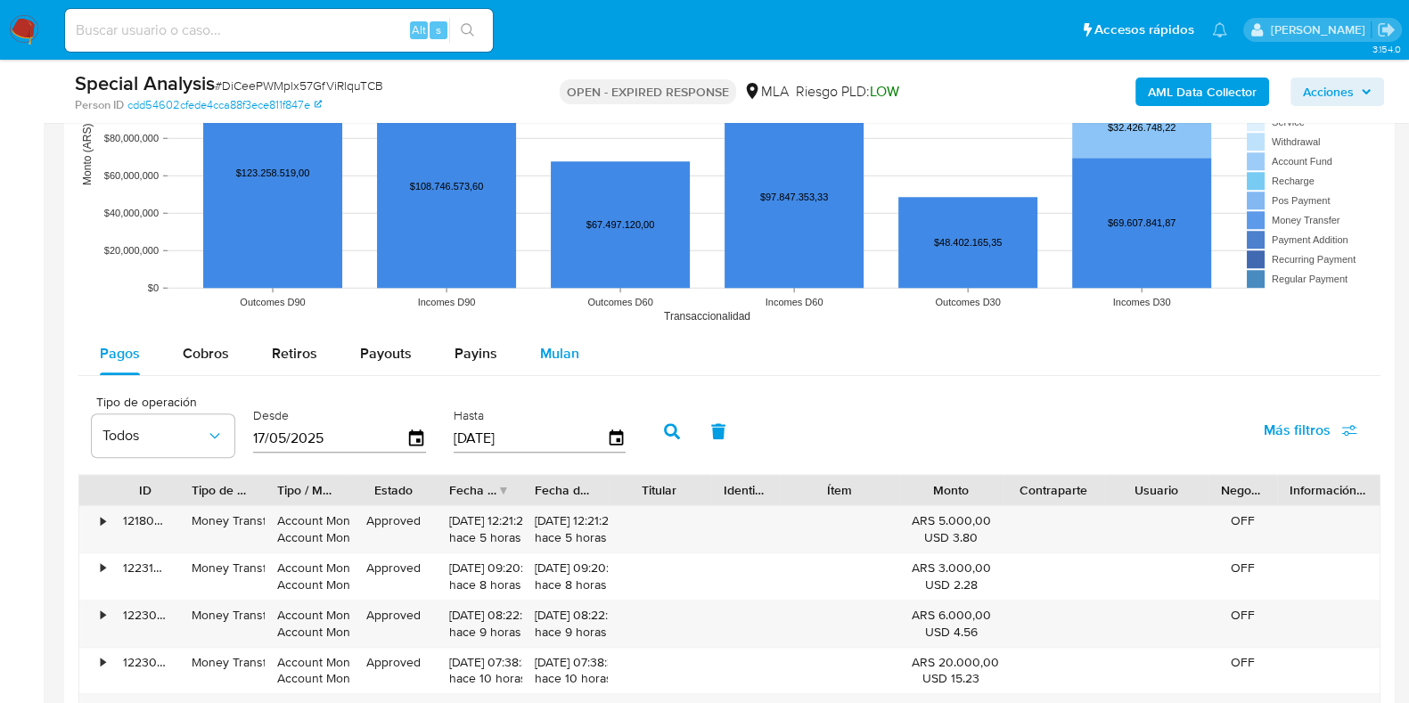
click at [568, 359] on span "Mulan" at bounding box center [559, 353] width 39 height 20
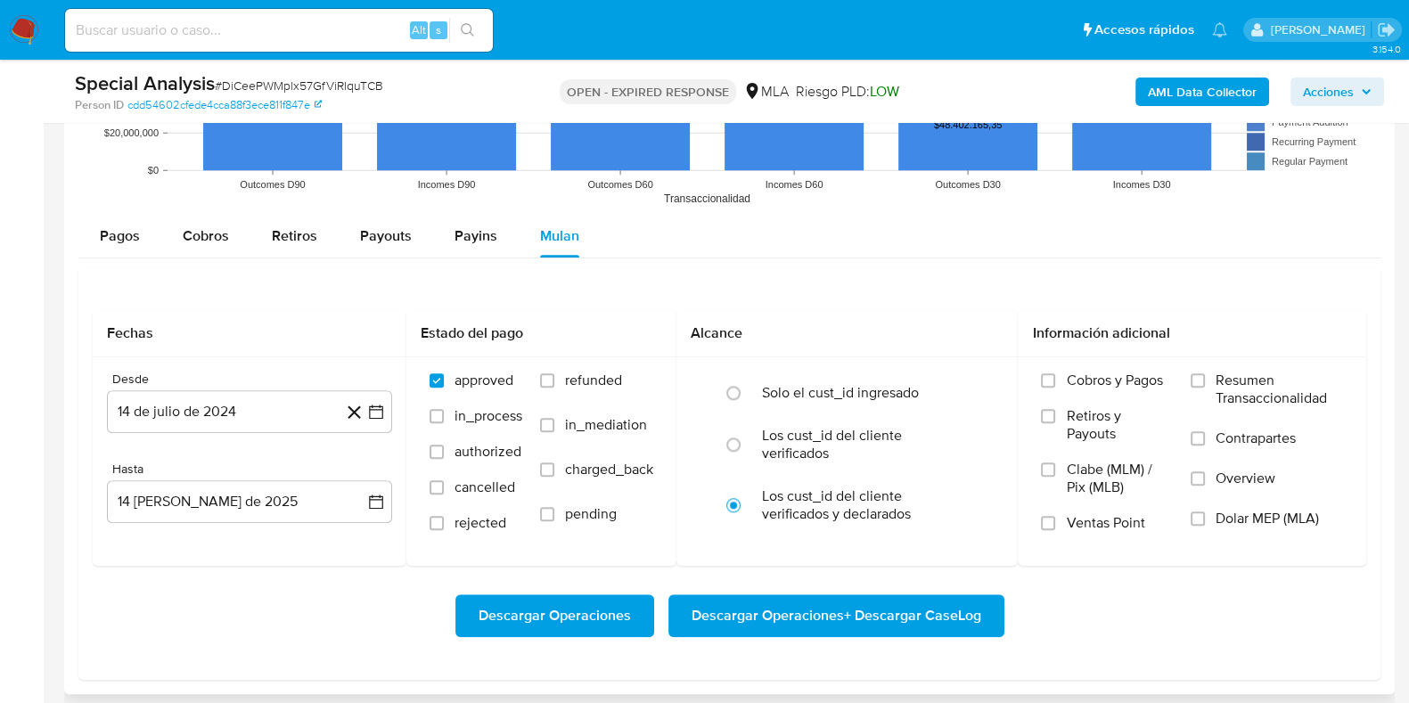
scroll to position [2228, 0]
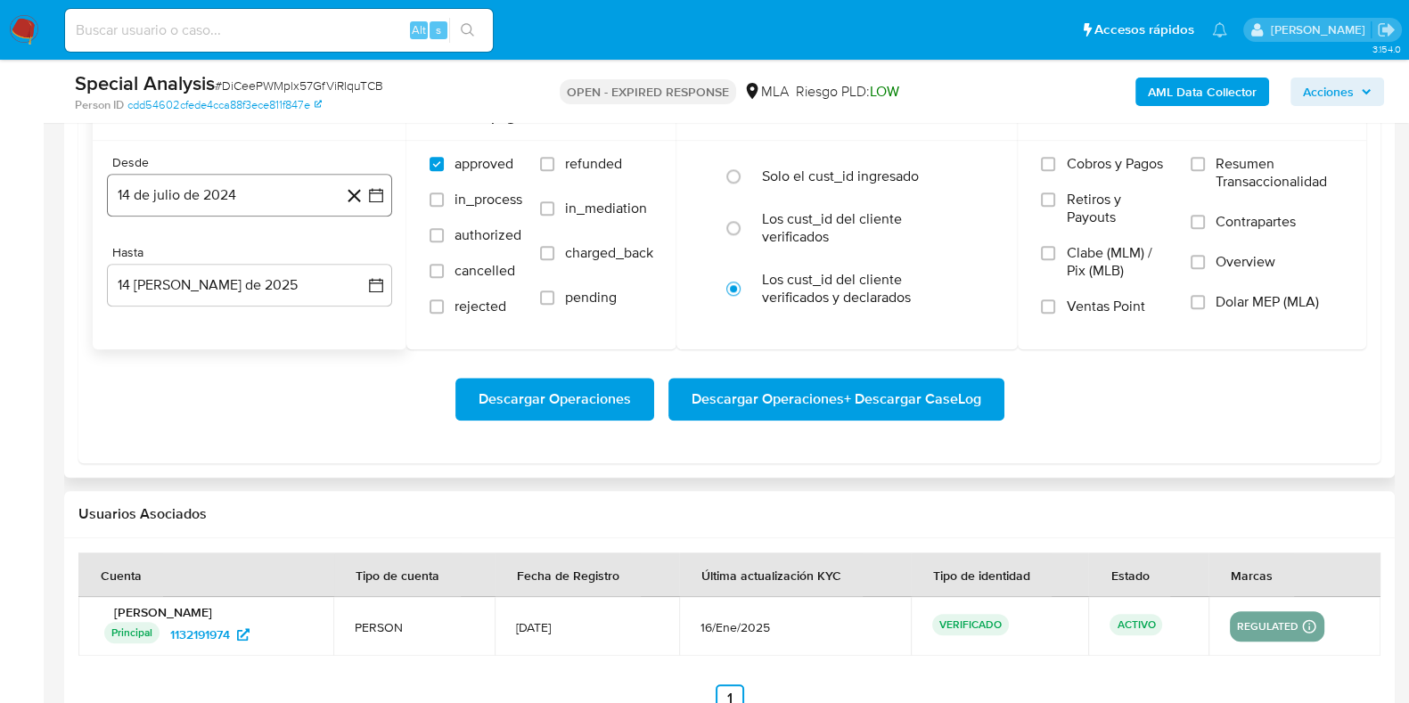
click at [192, 186] on button "14 de julio de 2024" at bounding box center [249, 195] width 285 height 43
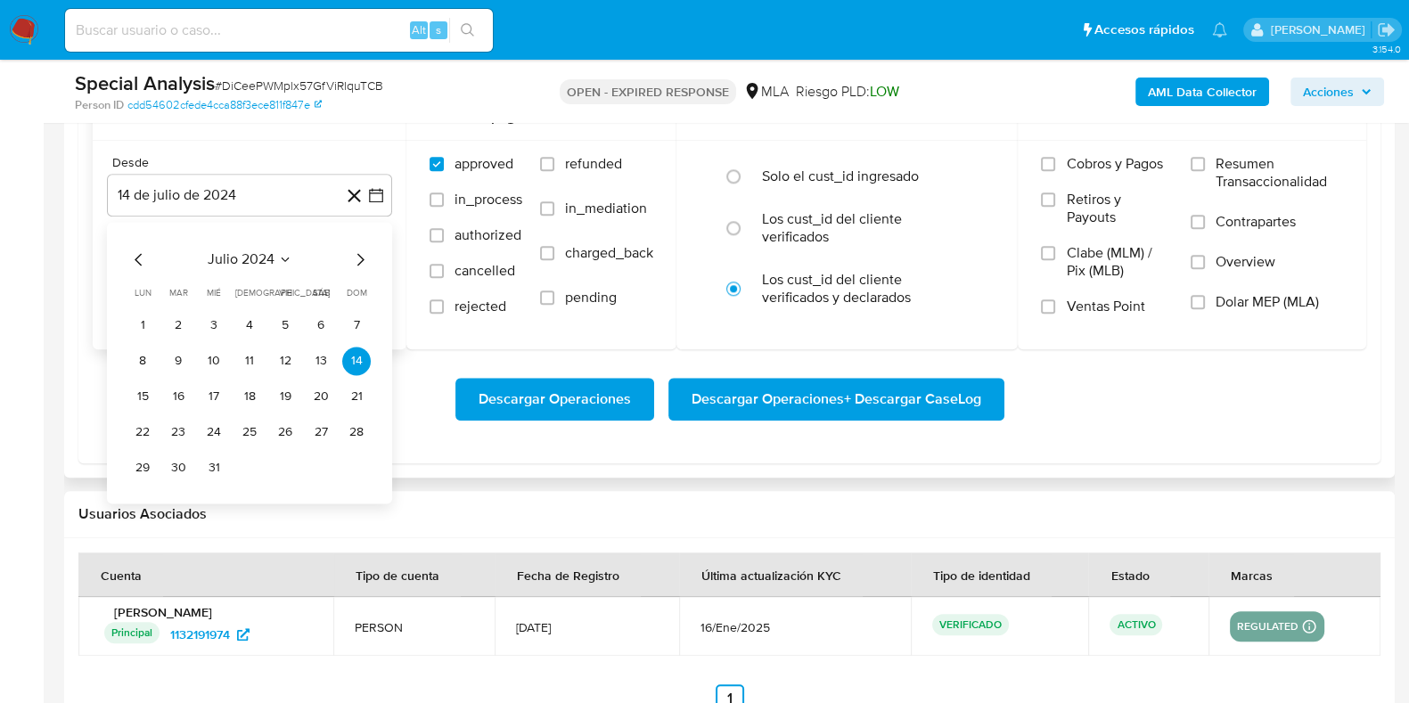
click at [360, 255] on icon "Mes siguiente" at bounding box center [360, 259] width 7 height 12
click at [273, 266] on span "agosto 2024" at bounding box center [240, 259] width 81 height 18
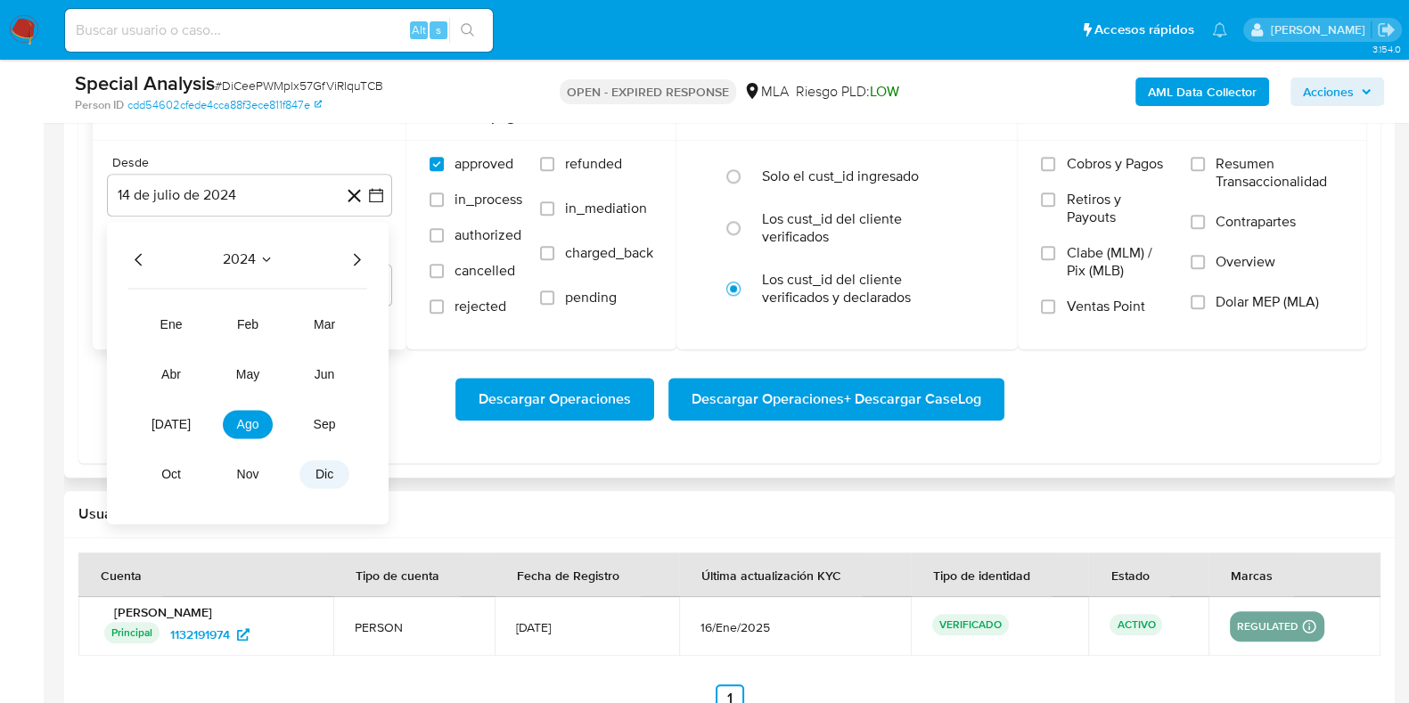
click at [328, 470] on span "dic" at bounding box center [324, 474] width 18 height 14
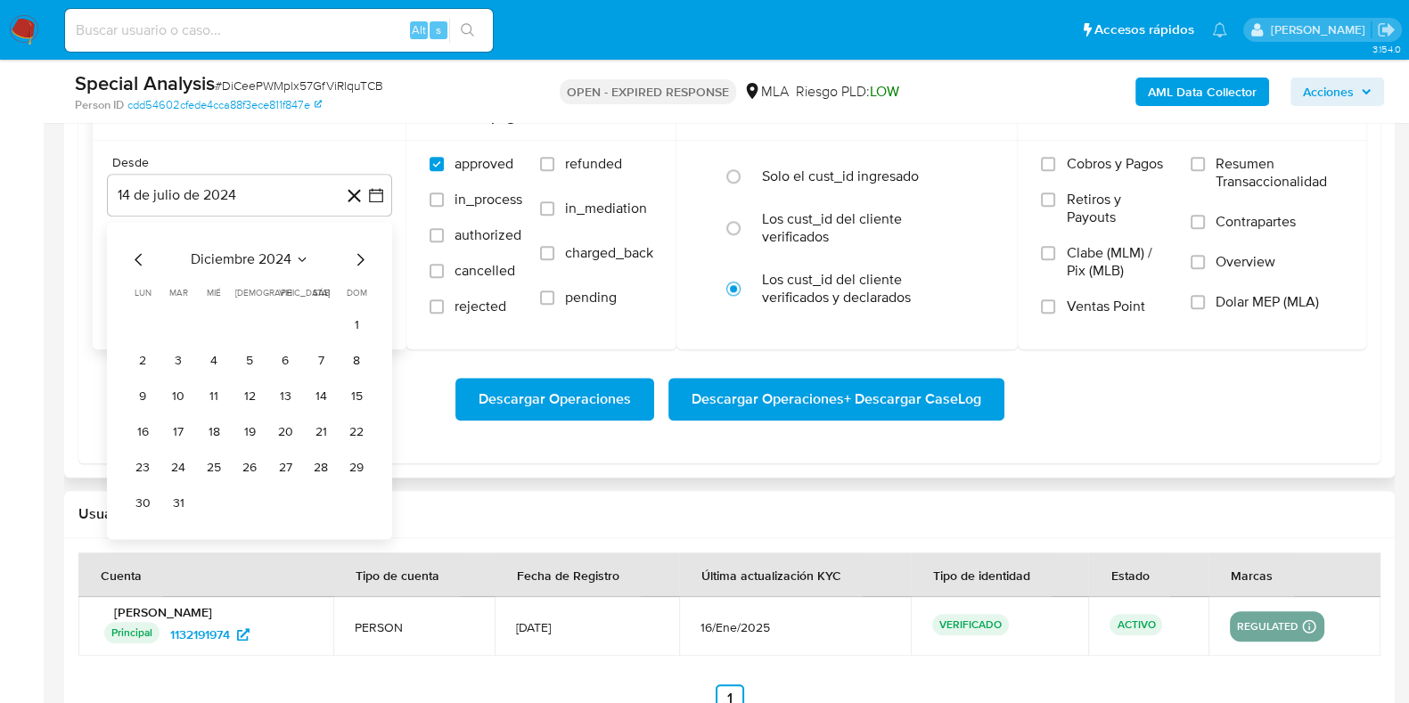
click at [365, 254] on icon "Mes siguiente" at bounding box center [359, 259] width 21 height 21
click at [270, 260] on span "enero 2025" at bounding box center [240, 259] width 73 height 18
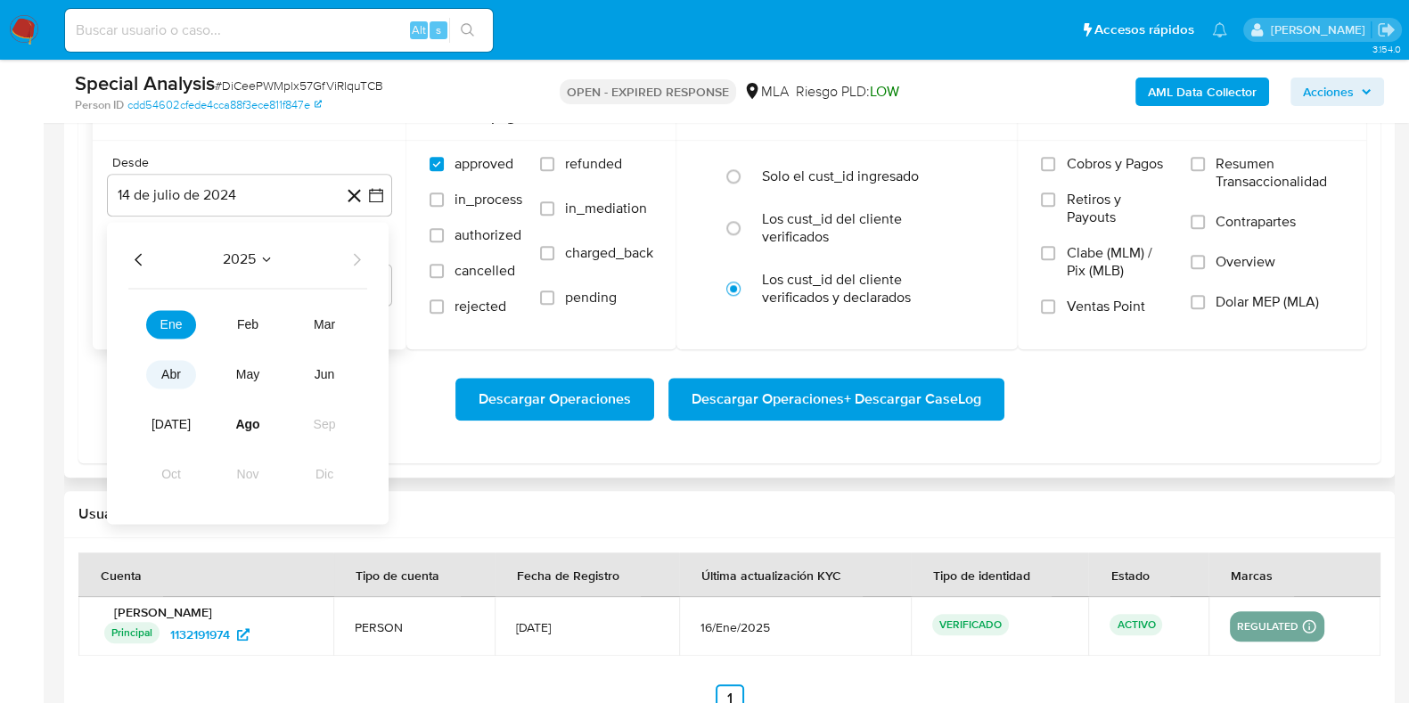
click at [175, 379] on span "abr" at bounding box center [171, 374] width 20 height 14
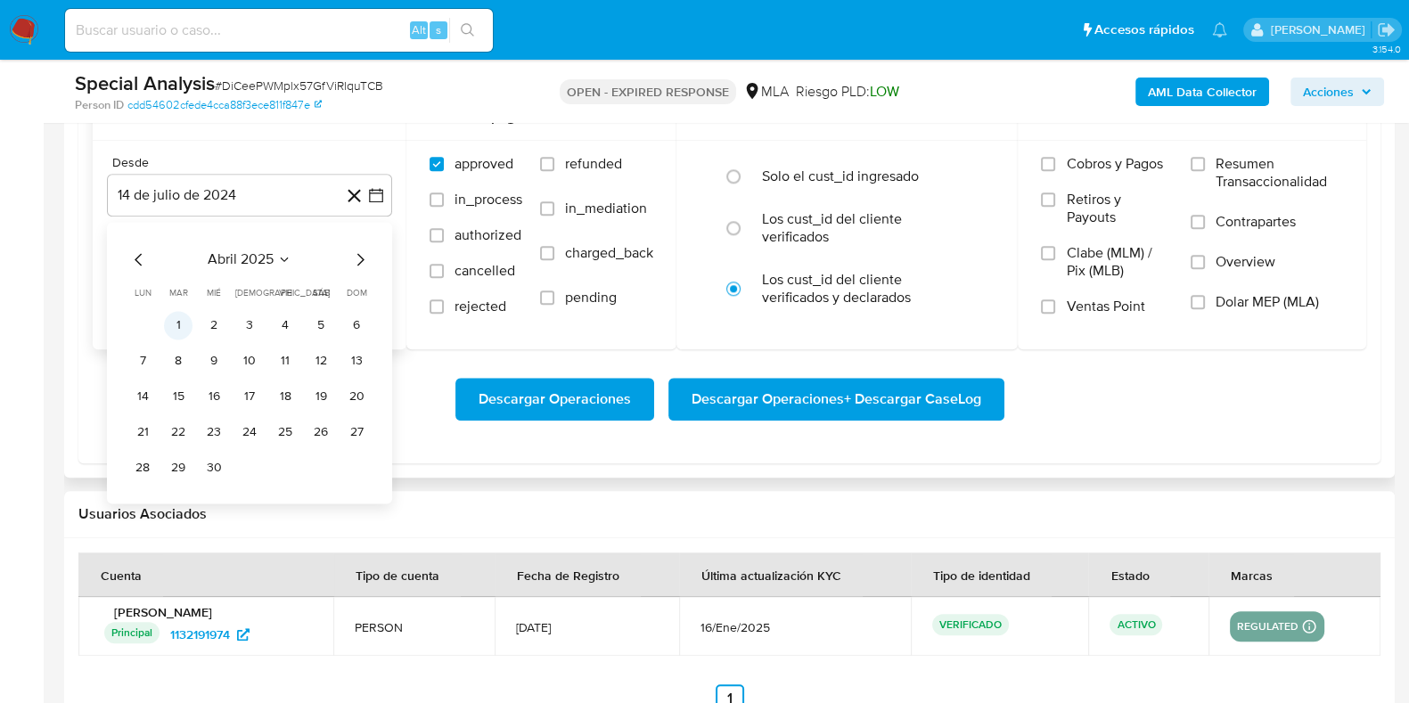
click at [180, 331] on button "1" at bounding box center [178, 325] width 29 height 29
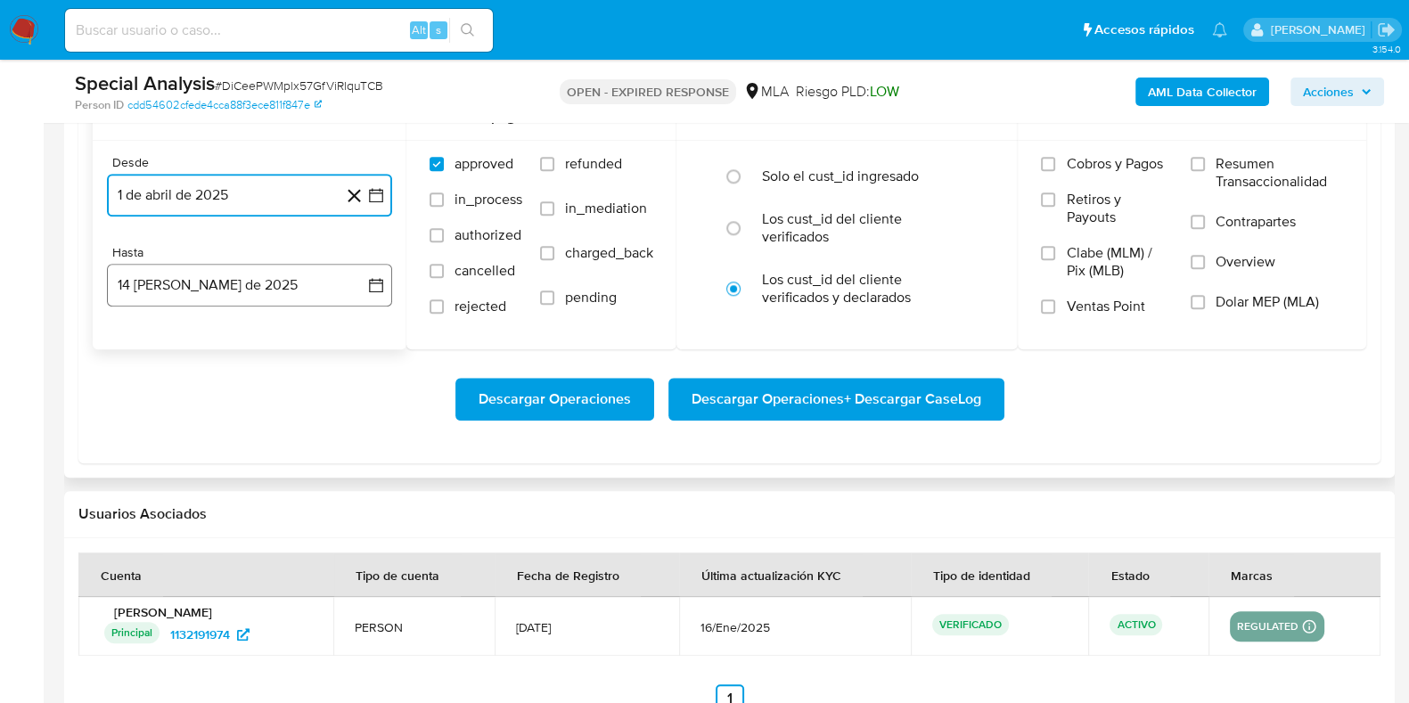
click at [200, 290] on button "14 [PERSON_NAME] de 2025" at bounding box center [249, 285] width 285 height 43
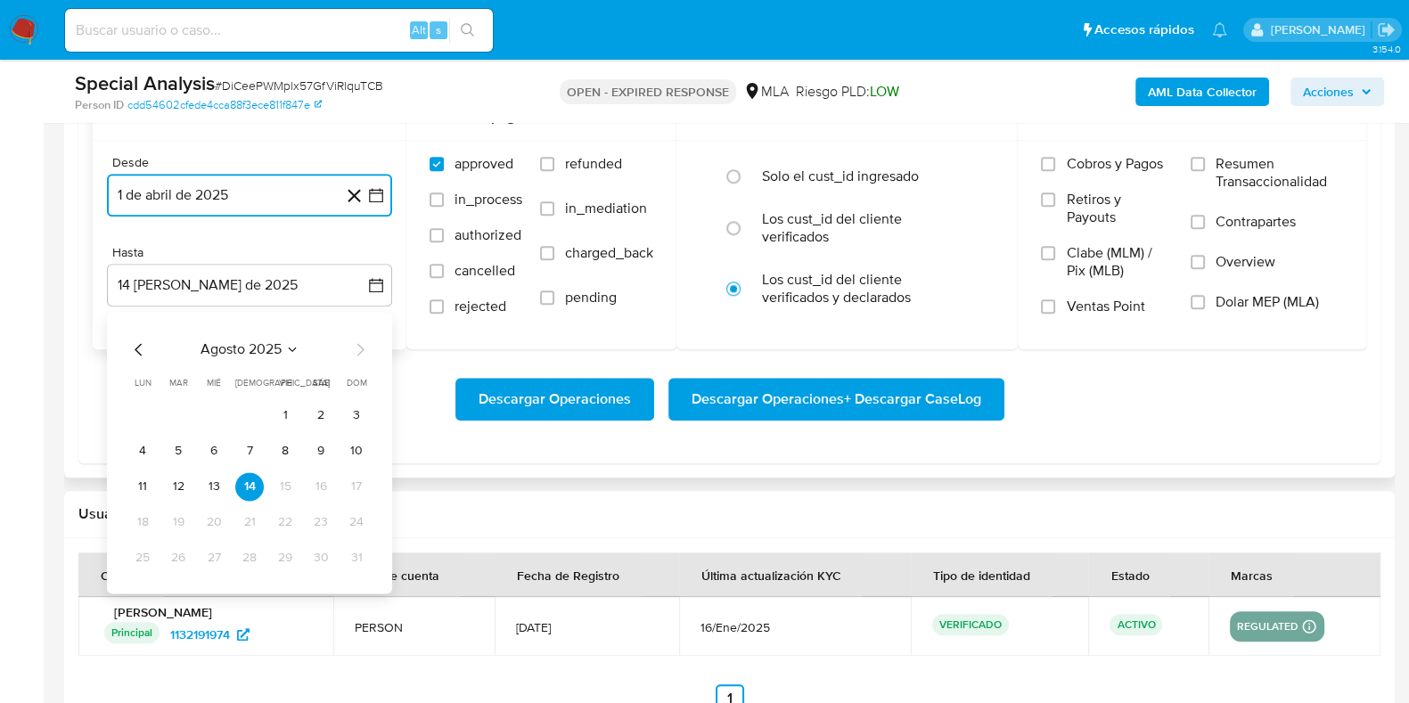
click at [227, 352] on span "agosto 2025" at bounding box center [240, 349] width 81 height 18
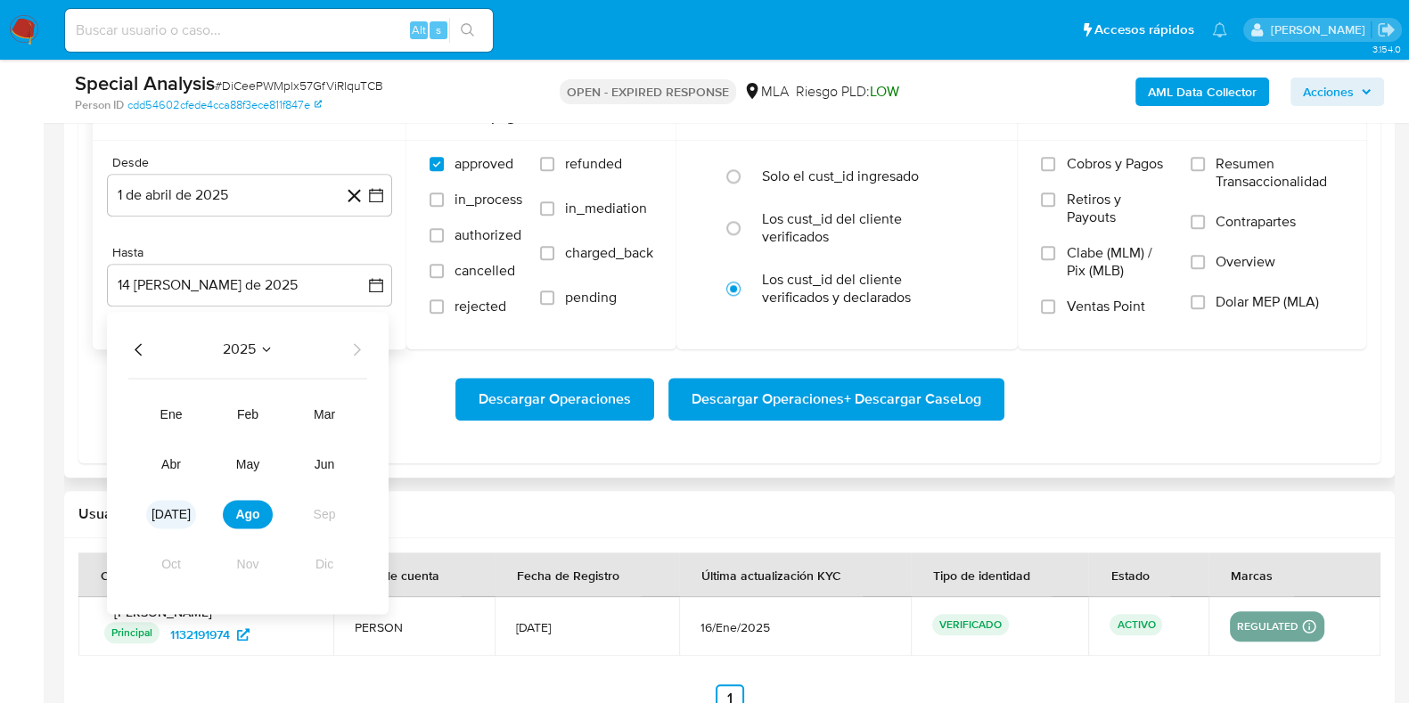
click at [184, 517] on button "[DATE]" at bounding box center [171, 514] width 50 height 29
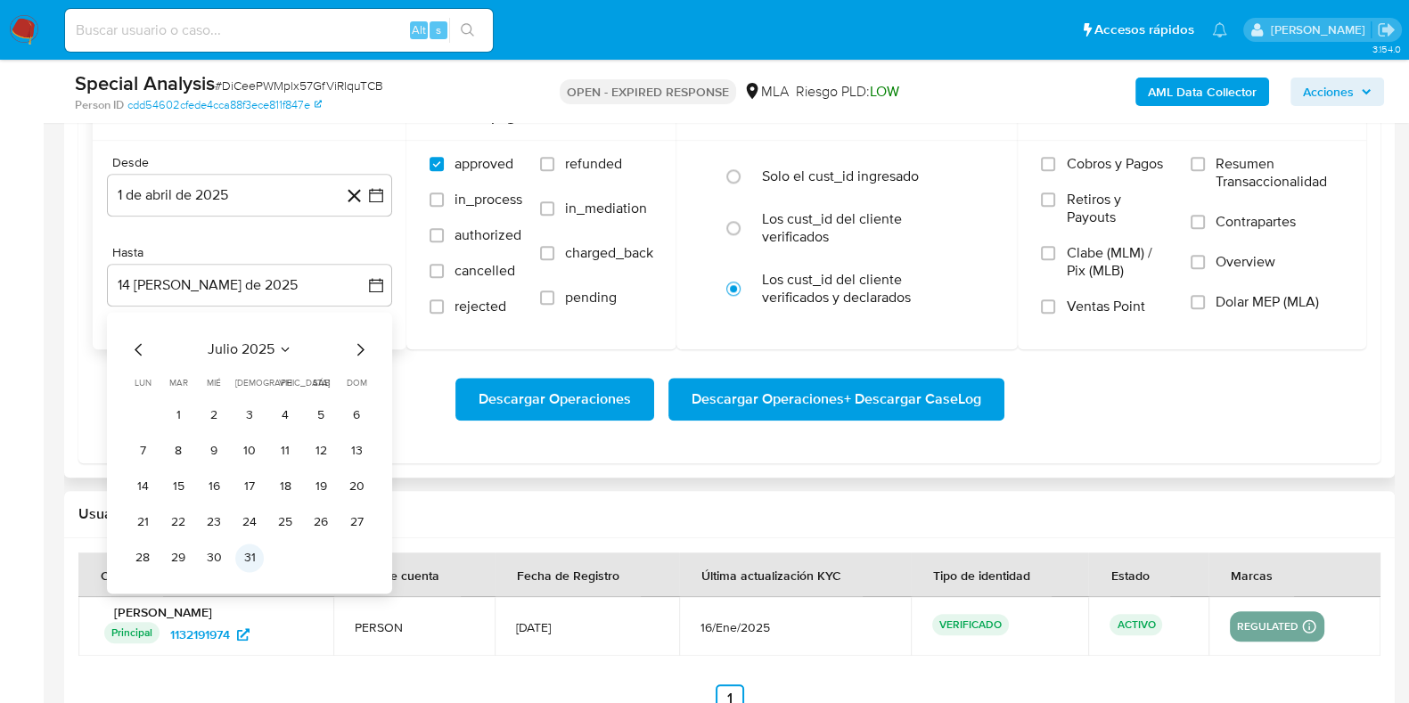
click at [247, 558] on button "31" at bounding box center [249, 558] width 29 height 29
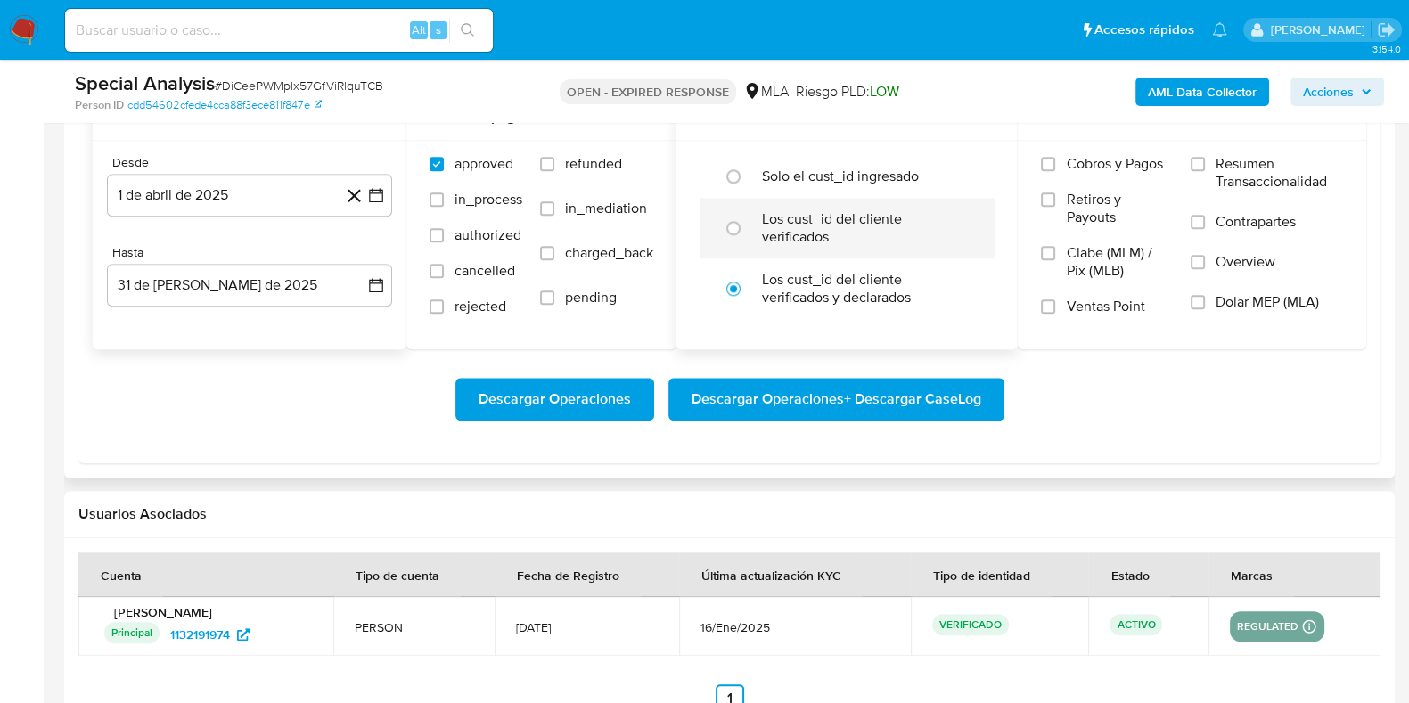
click at [838, 233] on label "Los cust_id del cliente verificados" at bounding box center [866, 228] width 208 height 36
click at [748, 233] on input "radio" at bounding box center [733, 228] width 29 height 29
radio input "true"
click at [1230, 304] on span "Dolar MEP (MLA)" at bounding box center [1266, 302] width 103 height 18
click at [1205, 304] on input "Dolar MEP (MLA)" at bounding box center [1197, 302] width 14 height 14
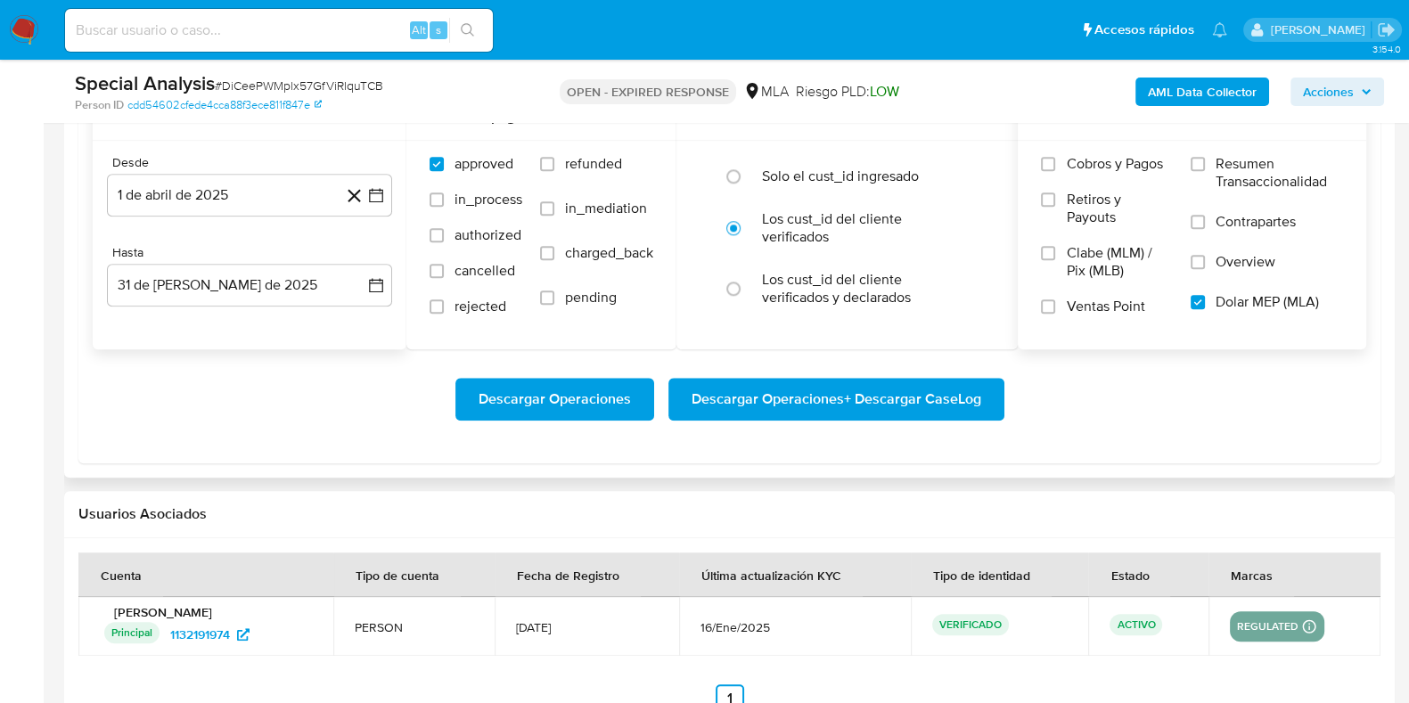
click at [845, 397] on span "Descargar Operaciones + Descargar CaseLog" at bounding box center [836, 399] width 290 height 39
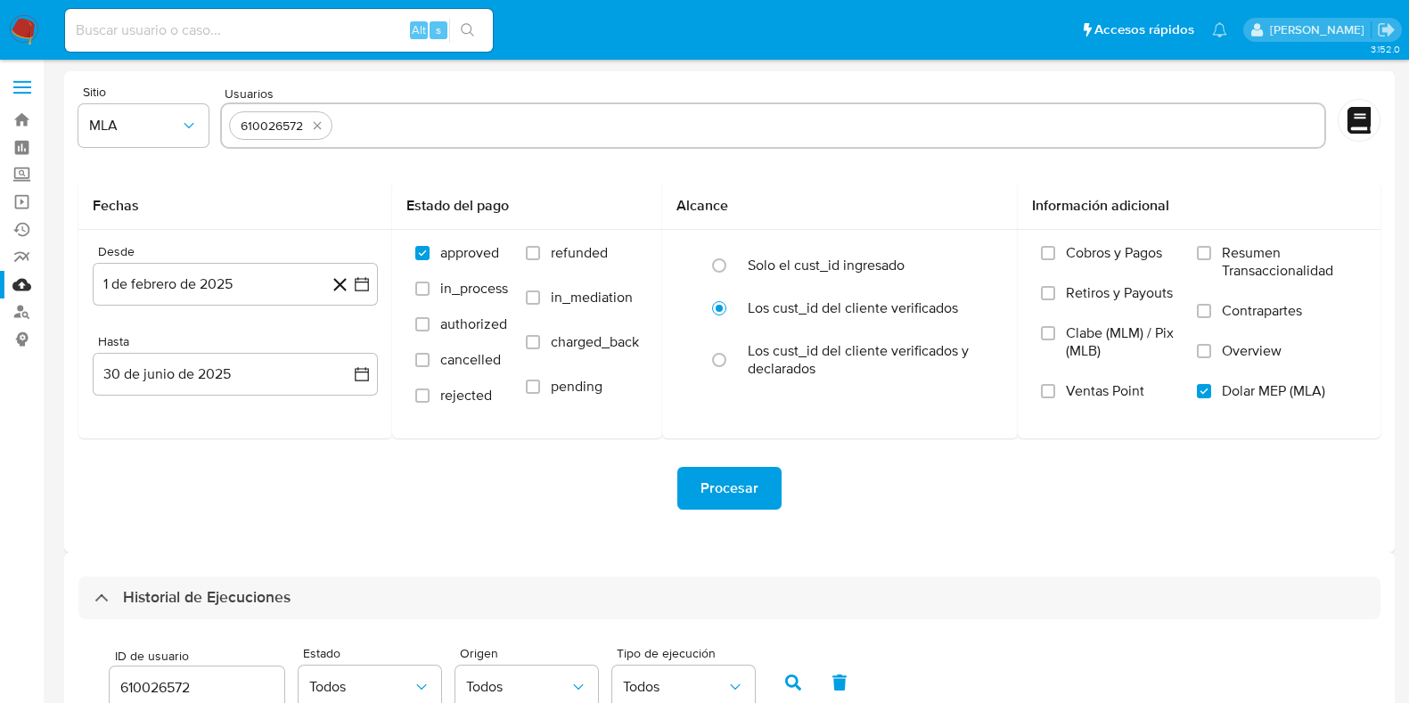
select select "10"
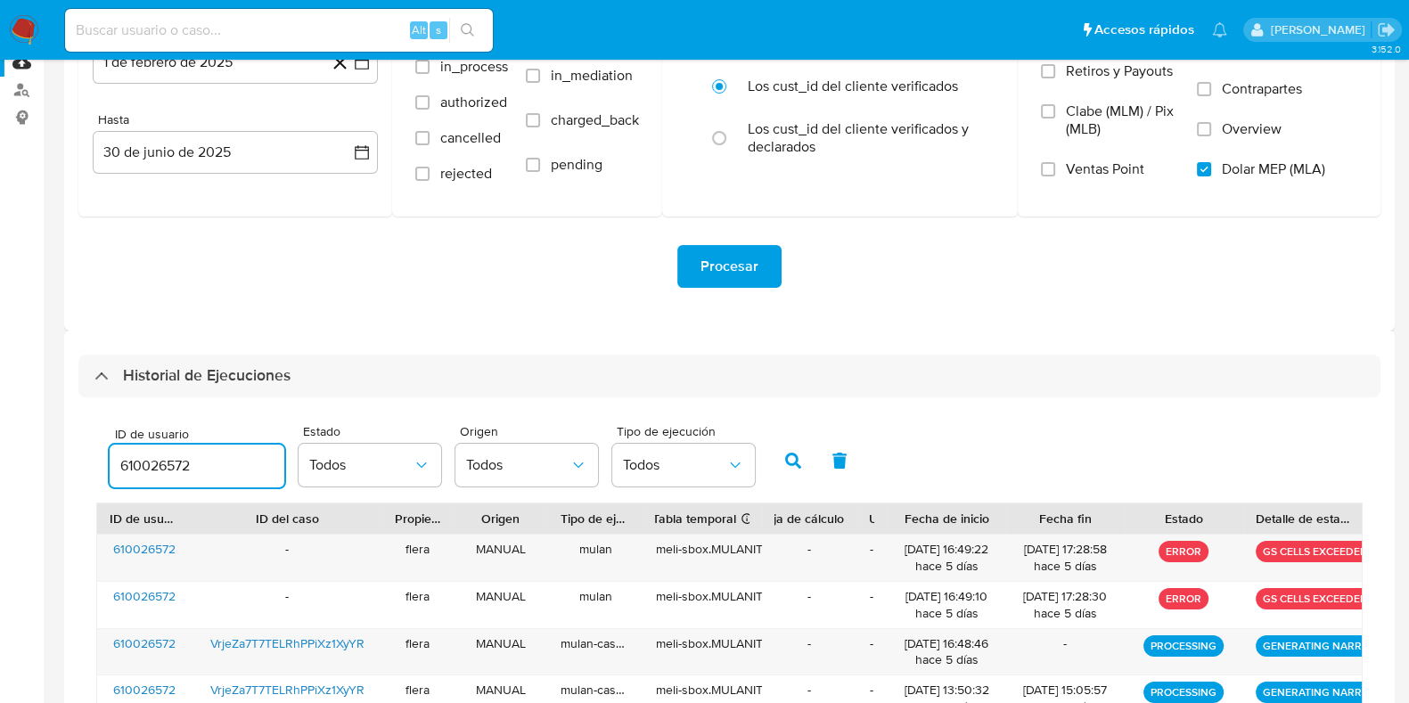
click at [154, 468] on input "610026572" at bounding box center [197, 465] width 175 height 23
type input "1132191974"
click at [793, 453] on icon "button" at bounding box center [793, 461] width 16 height 16
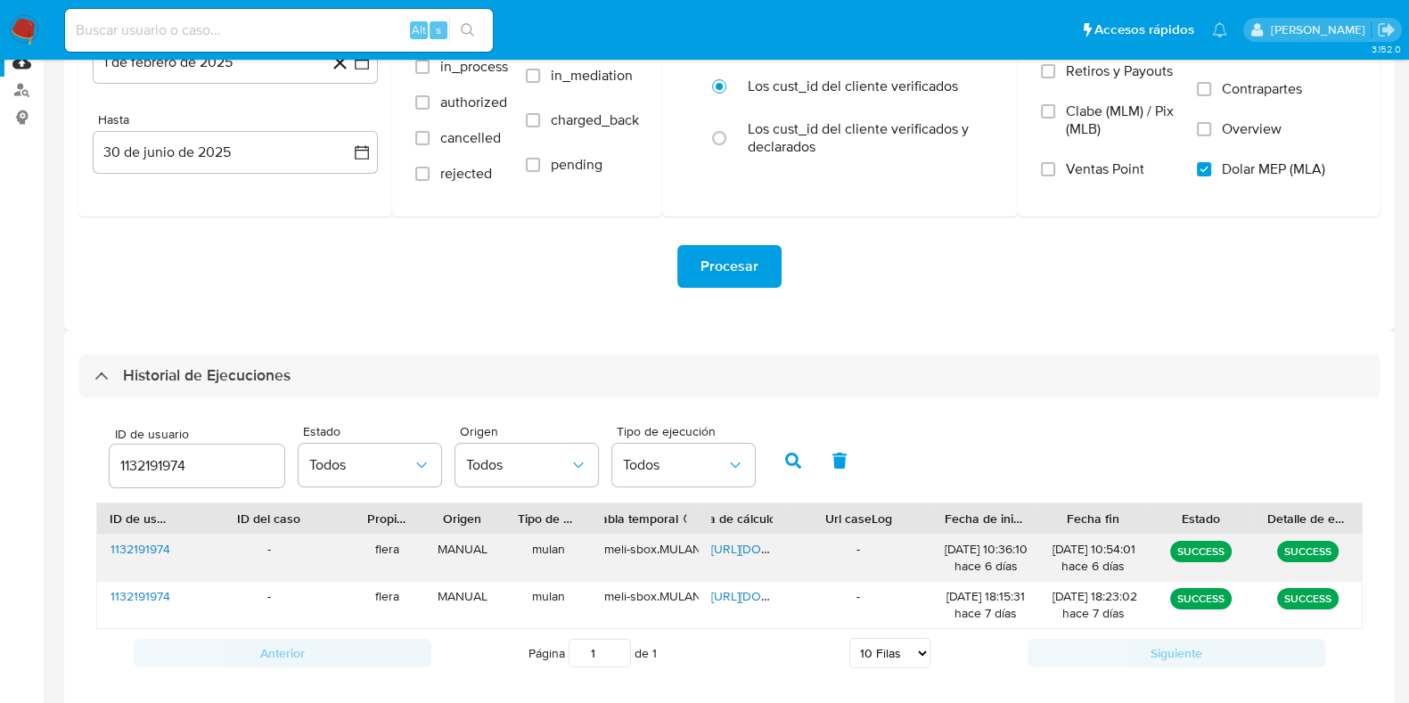
drag, startPoint x: 899, startPoint y: 519, endPoint x: 1016, endPoint y: 533, distance: 117.6
click at [1016, 533] on div "ID de usuario ID del caso Propietario Origen Tipo de ejecución Tabla temporal D…" at bounding box center [729, 566] width 1266 height 127
click at [729, 540] on span "https://docs.google.com/spreadsheets/d/1txxwmHanF-BpcyD8GQpDz_cLBiwzokXLWobEQG5…" at bounding box center [772, 549] width 123 height 18
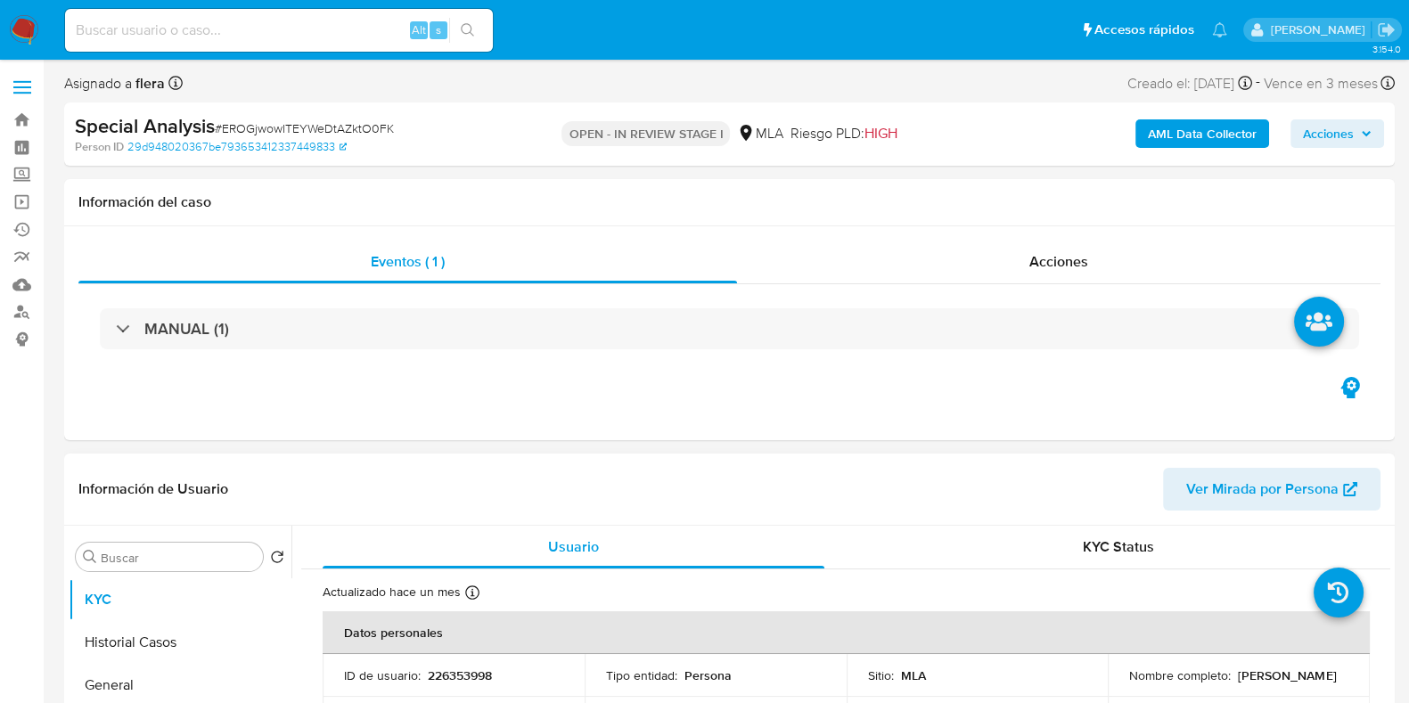
select select "10"
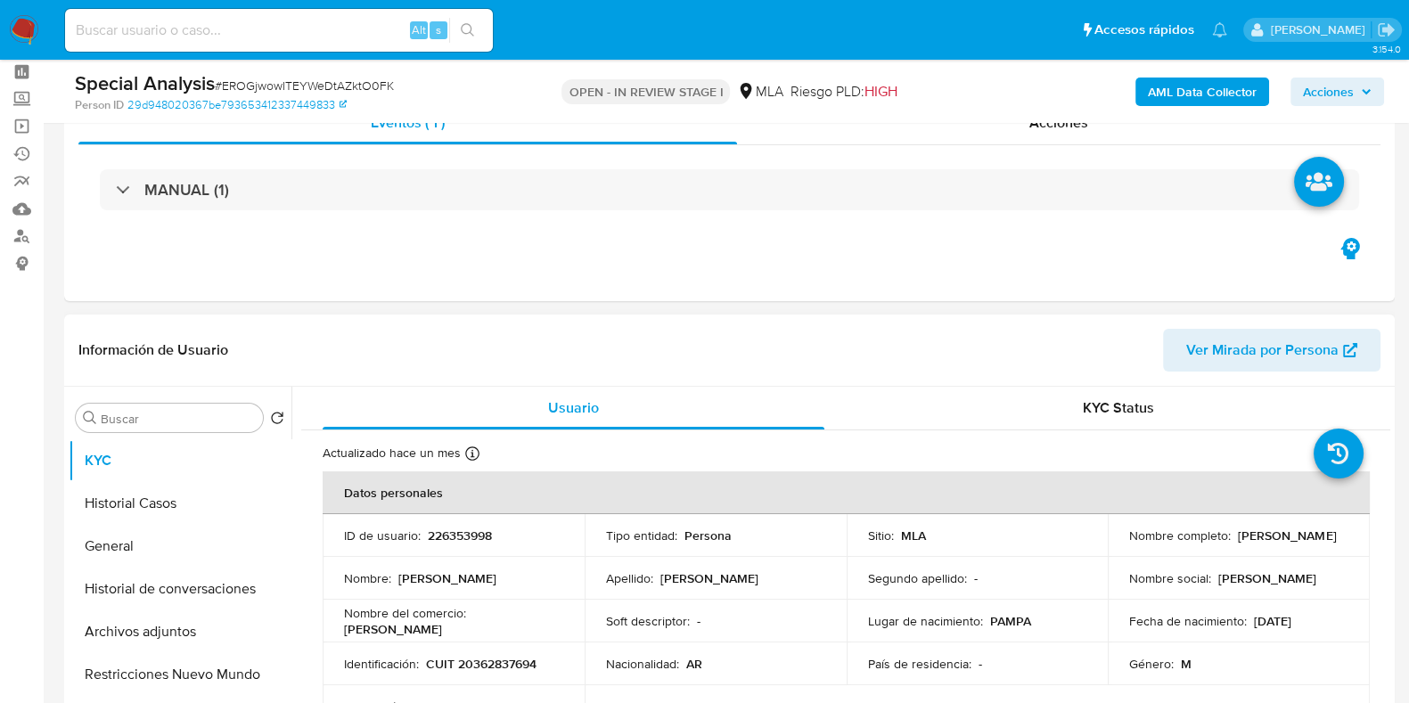
scroll to position [110, 0]
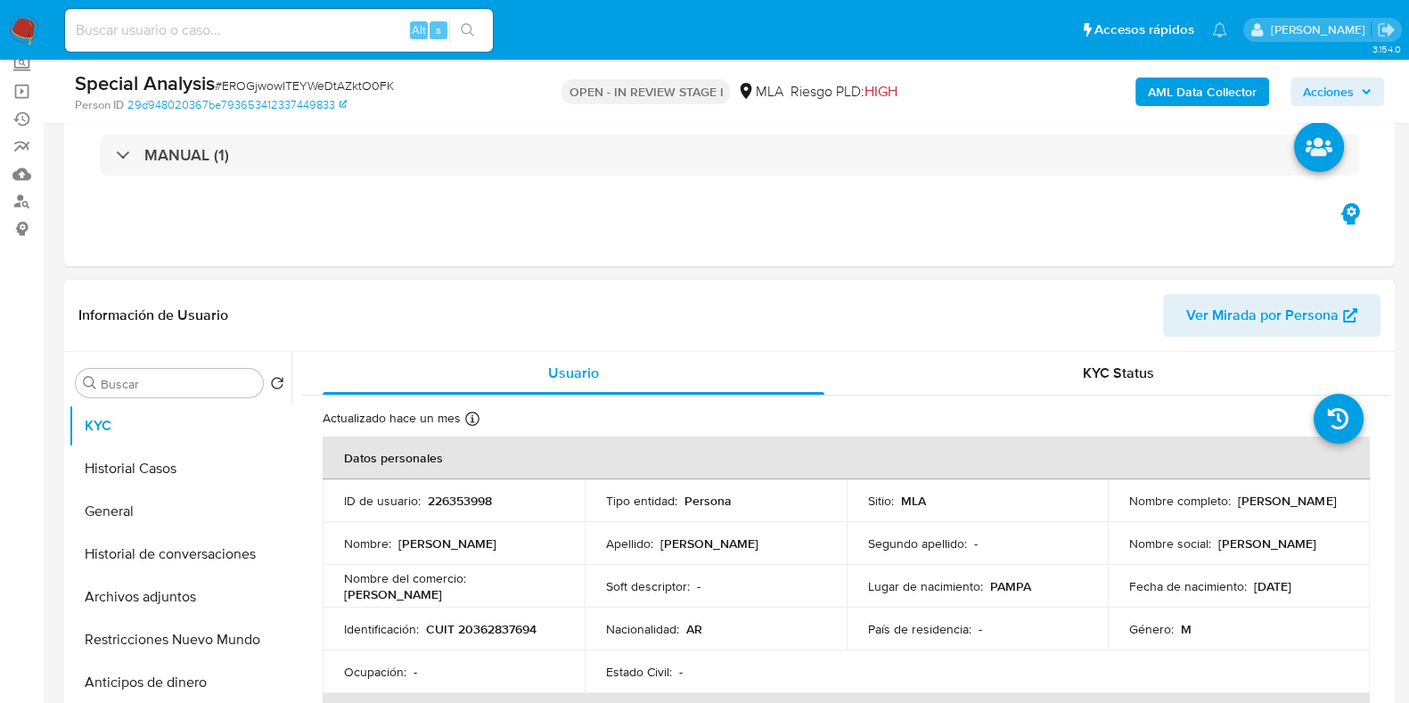
click at [462, 506] on p "226353998" at bounding box center [460, 501] width 64 height 16
copy p "226353998"
drag, startPoint x: 1333, startPoint y: 501, endPoint x: 1236, endPoint y: 505, distance: 97.2
click at [1236, 505] on div "Nombre completo : [PERSON_NAME]" at bounding box center [1238, 501] width 219 height 16
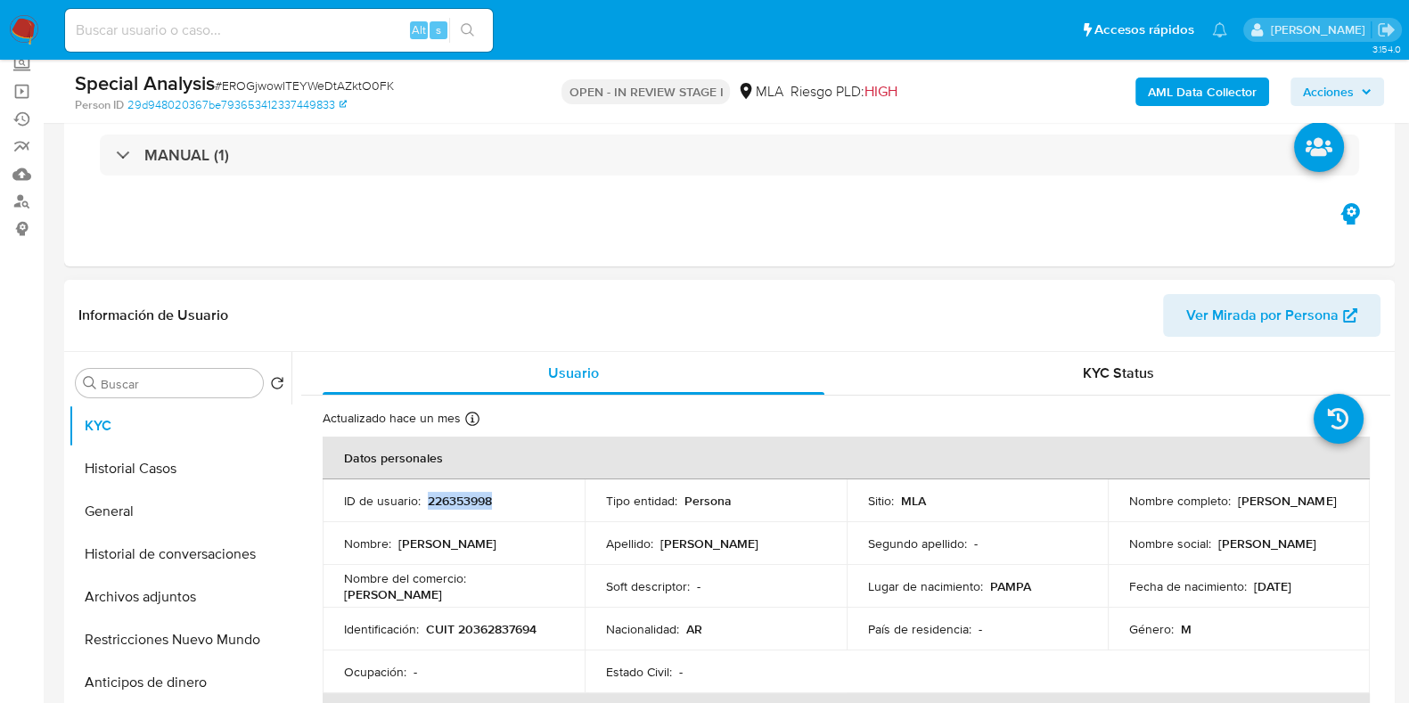
copy p "[PERSON_NAME]"
click at [166, 602] on button "Archivos adjuntos" at bounding box center [173, 597] width 208 height 43
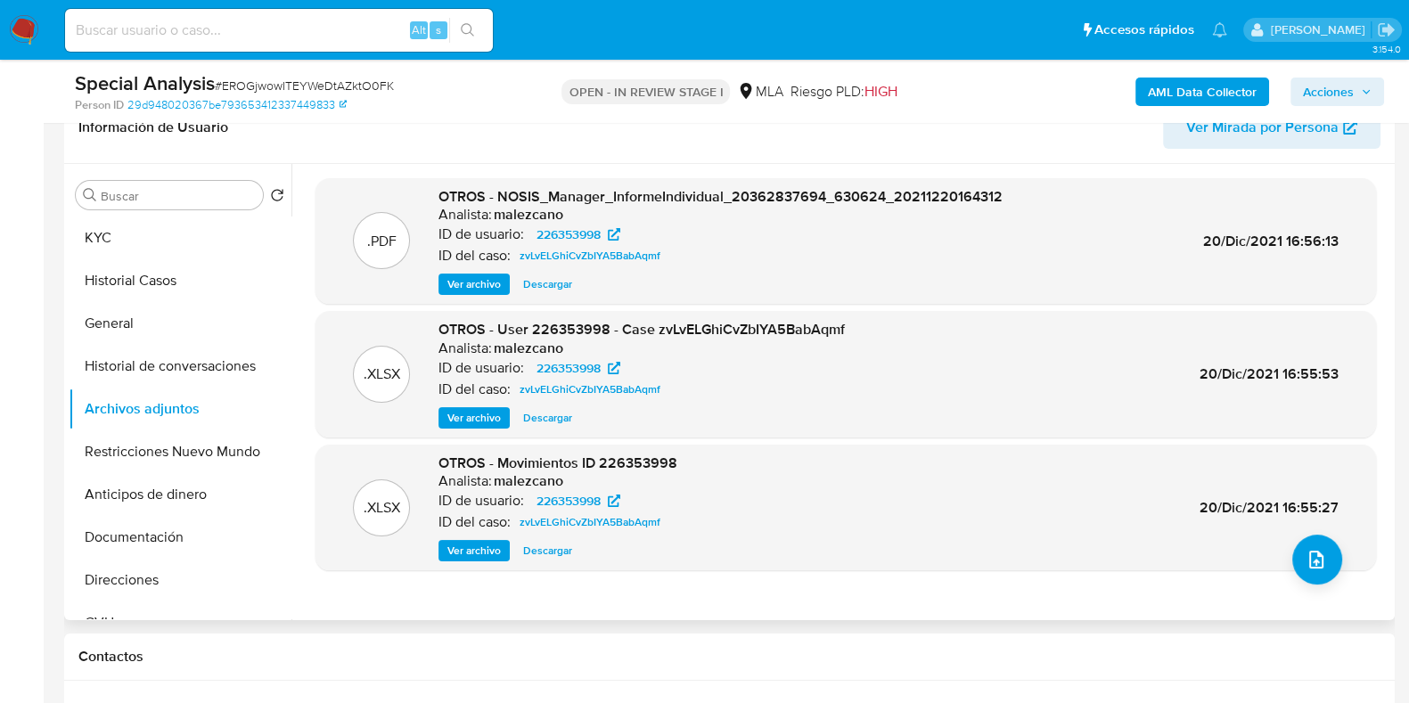
scroll to position [334, 0]
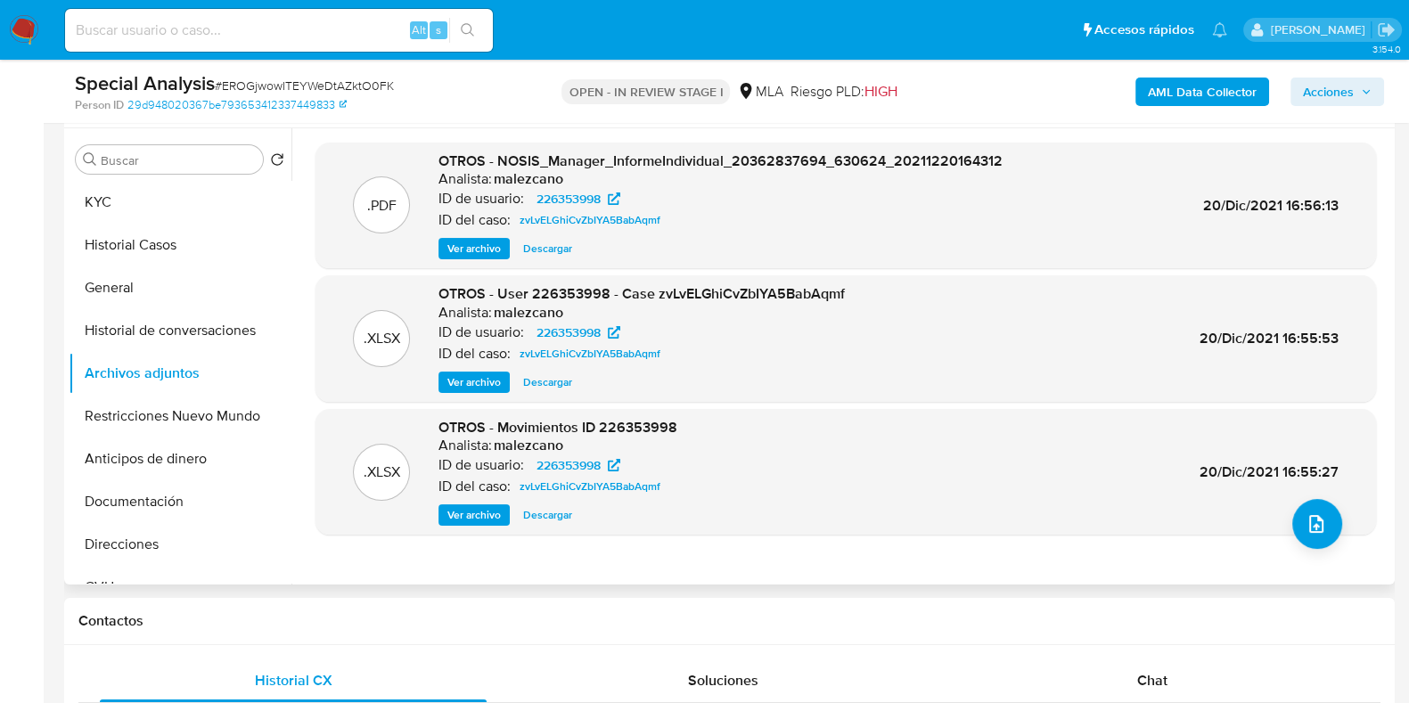
click at [547, 388] on span "Descargar" at bounding box center [547, 382] width 49 height 18
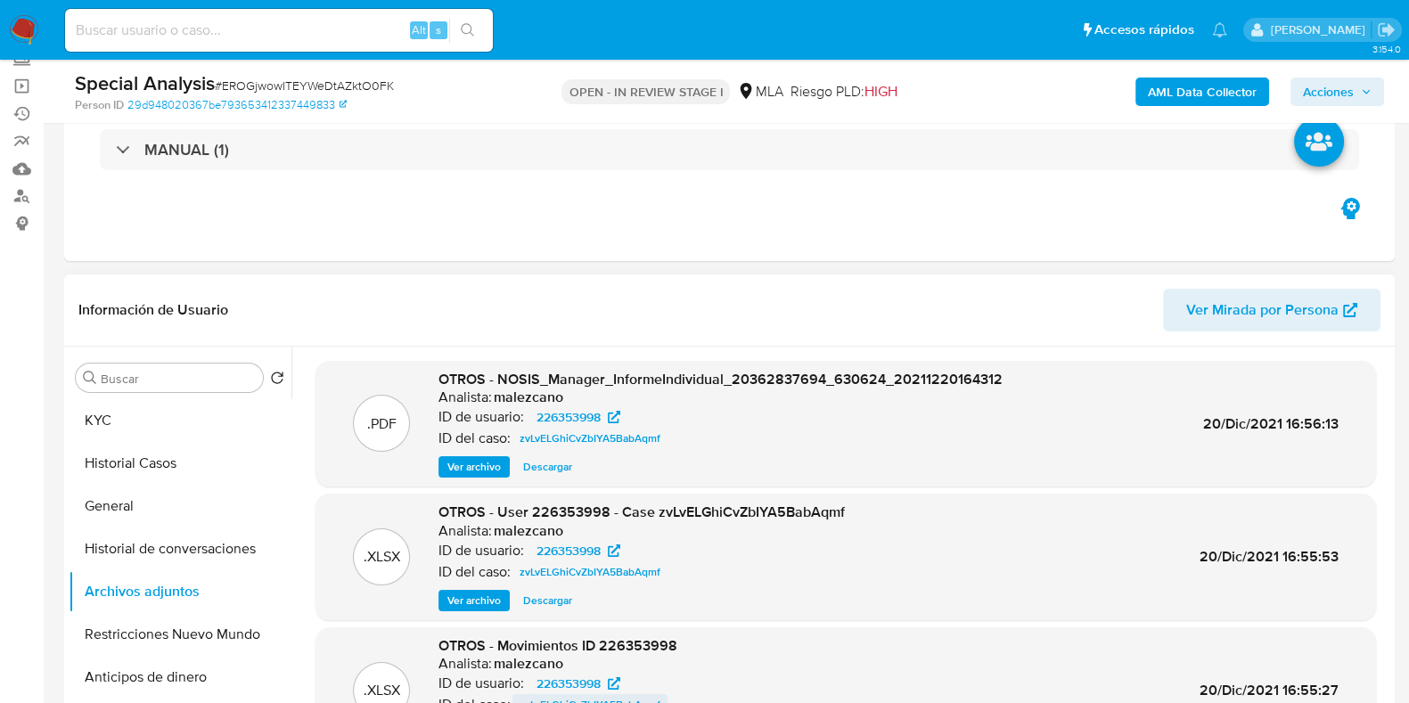
scroll to position [110, 0]
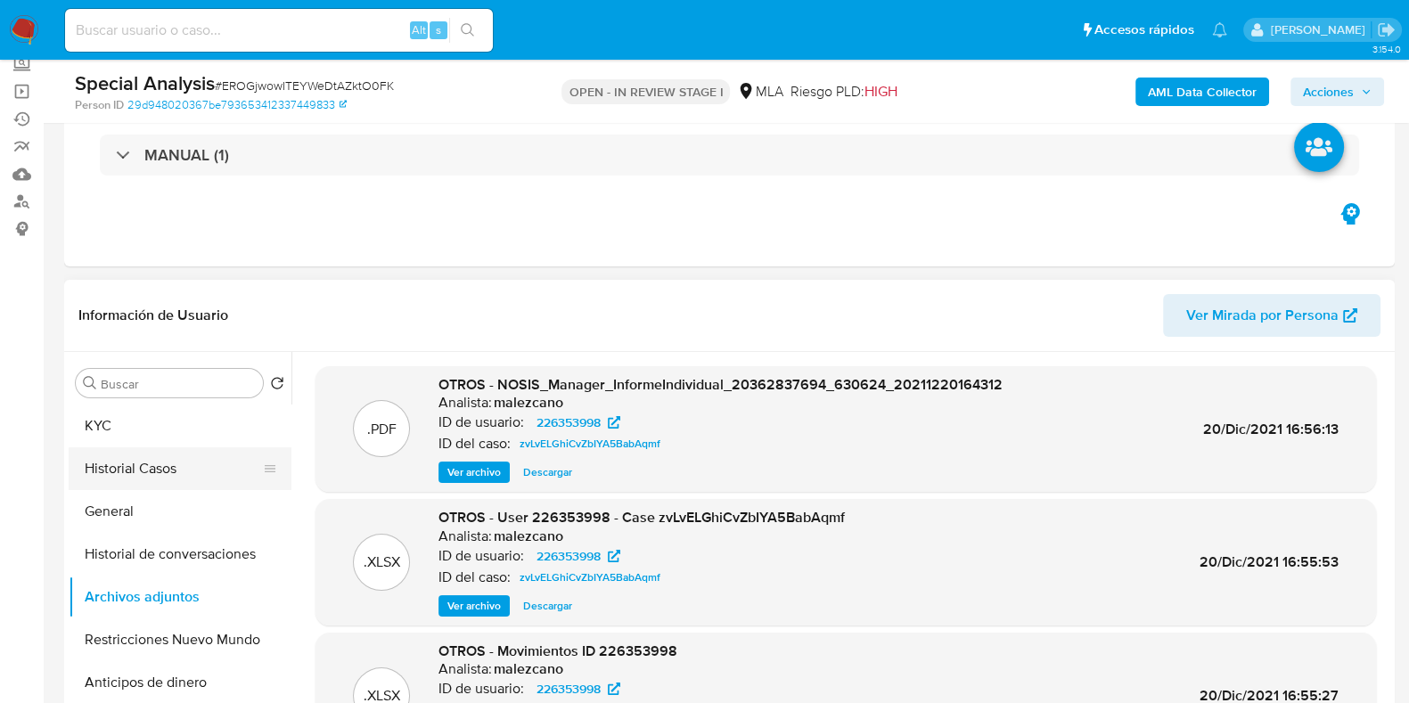
click at [143, 478] on button "Historial Casos" at bounding box center [173, 468] width 208 height 43
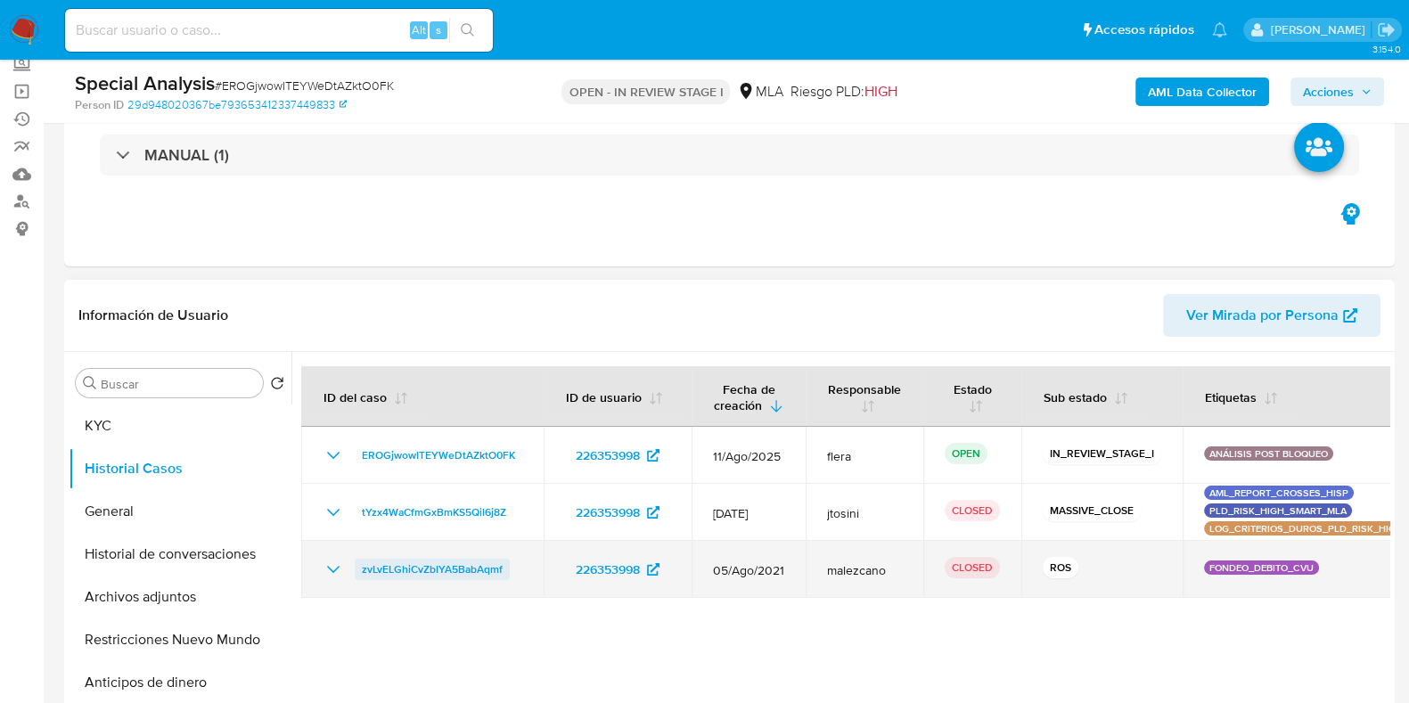
click at [450, 566] on span "zvLvELGhiCvZbIYA5BabAqmf" at bounding box center [432, 569] width 141 height 21
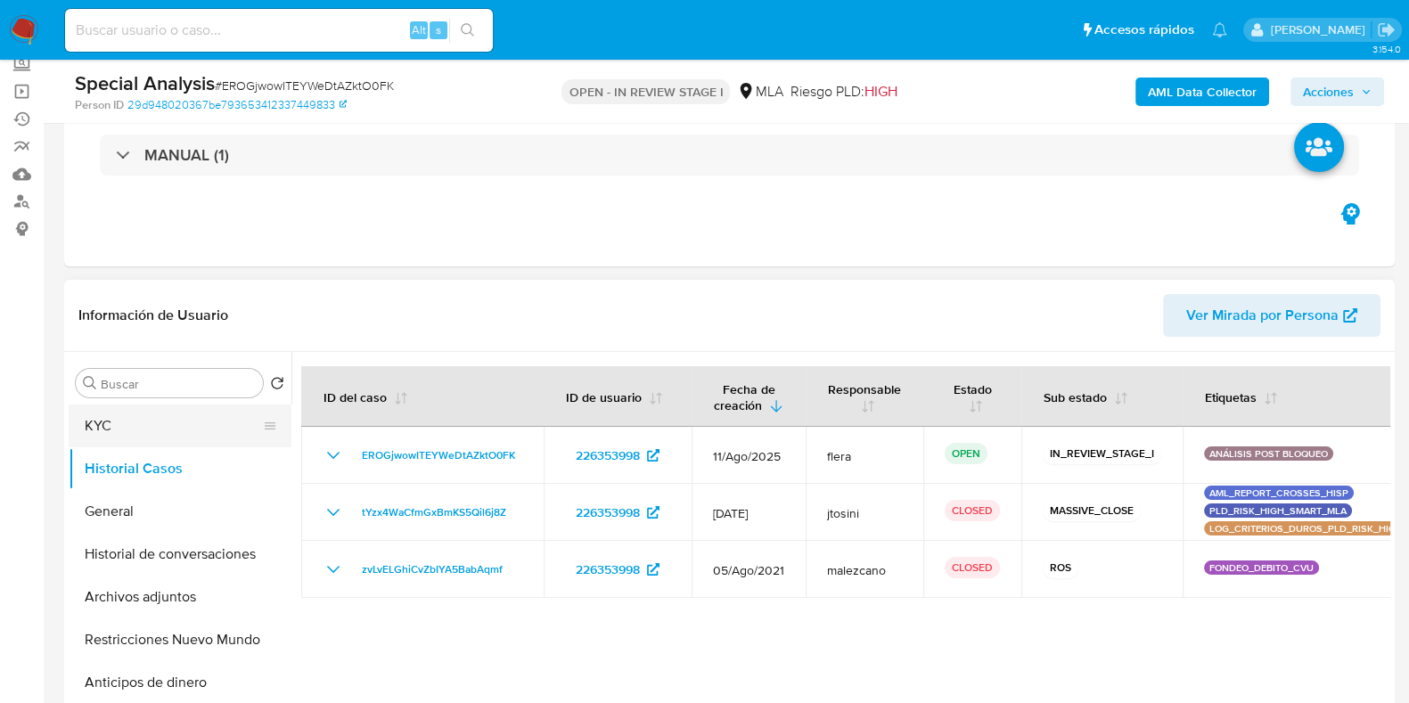
click at [110, 434] on button "KYC" at bounding box center [173, 426] width 208 height 43
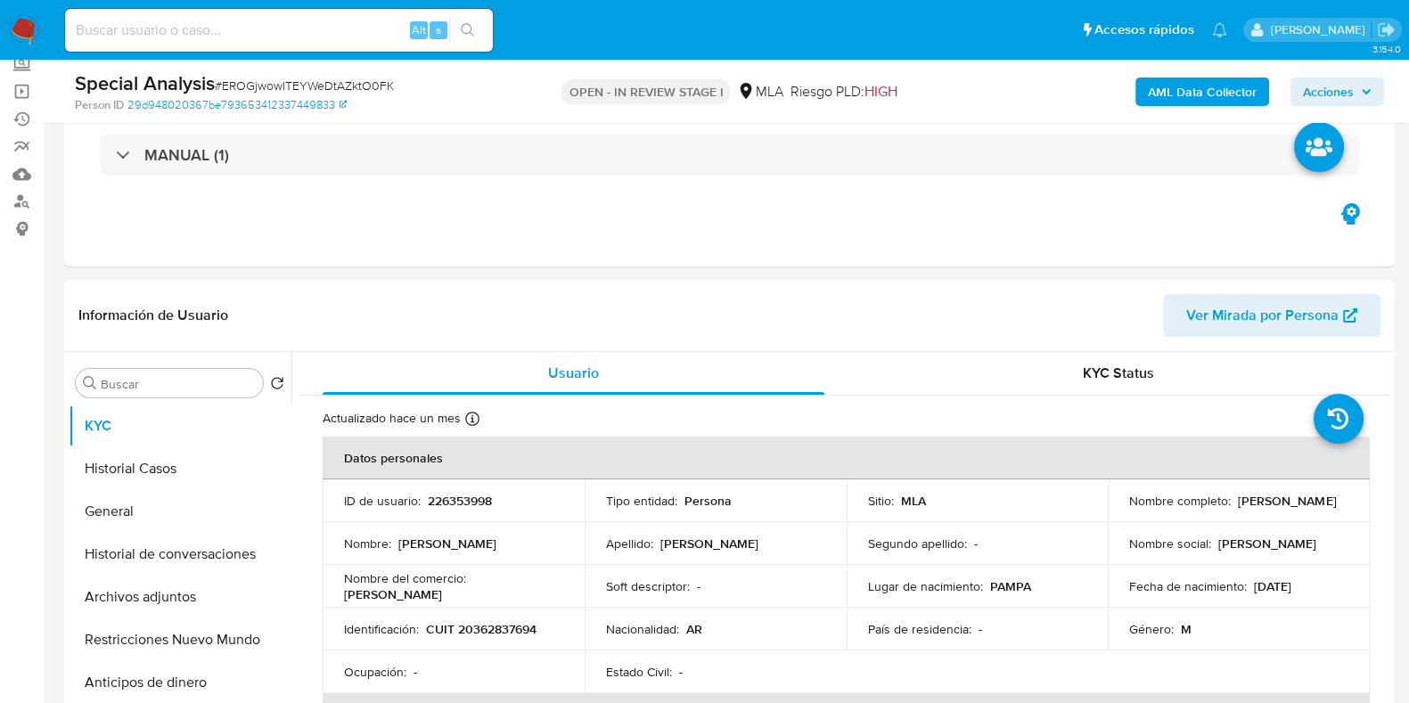
click at [459, 506] on p "226353998" at bounding box center [460, 501] width 64 height 16
click at [461, 503] on p "226353998" at bounding box center [460, 501] width 64 height 16
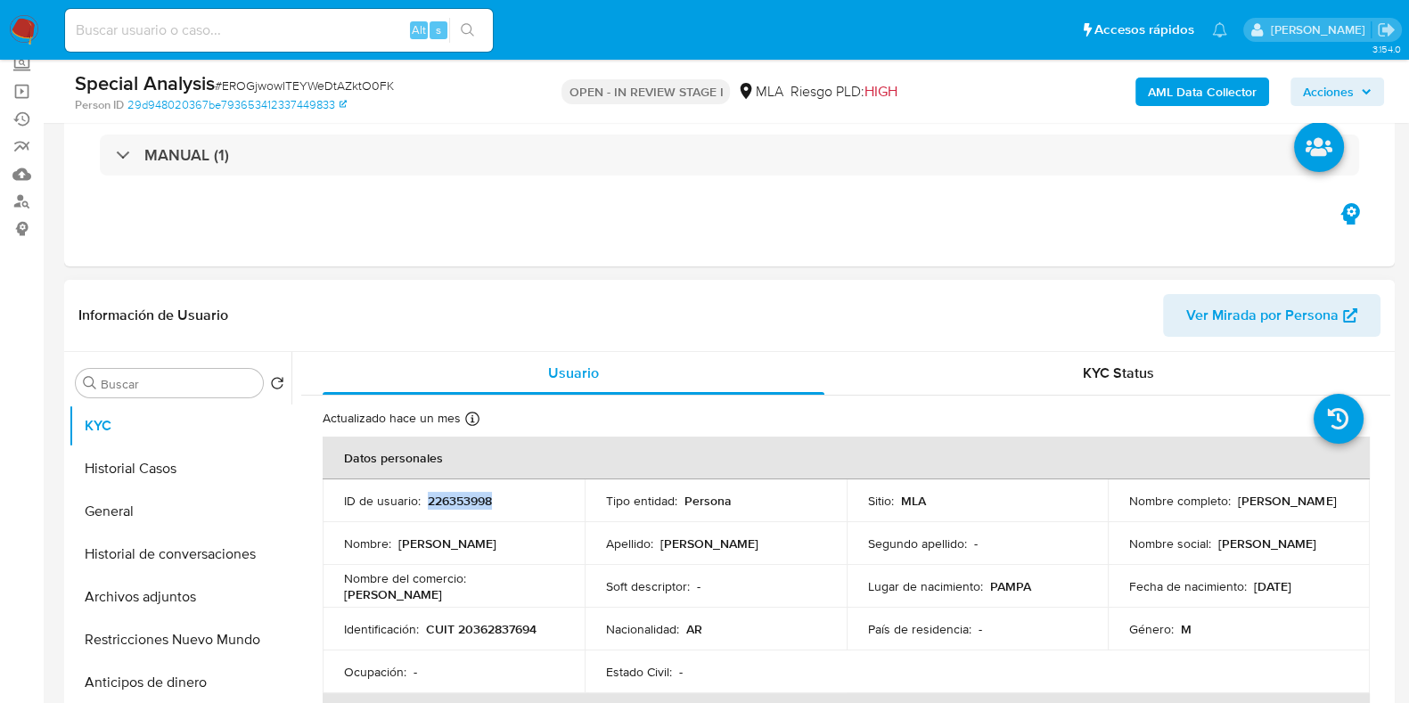
copy p "226353998"
click at [134, 630] on button "Restricciones Nuevo Mundo" at bounding box center [173, 639] width 208 height 43
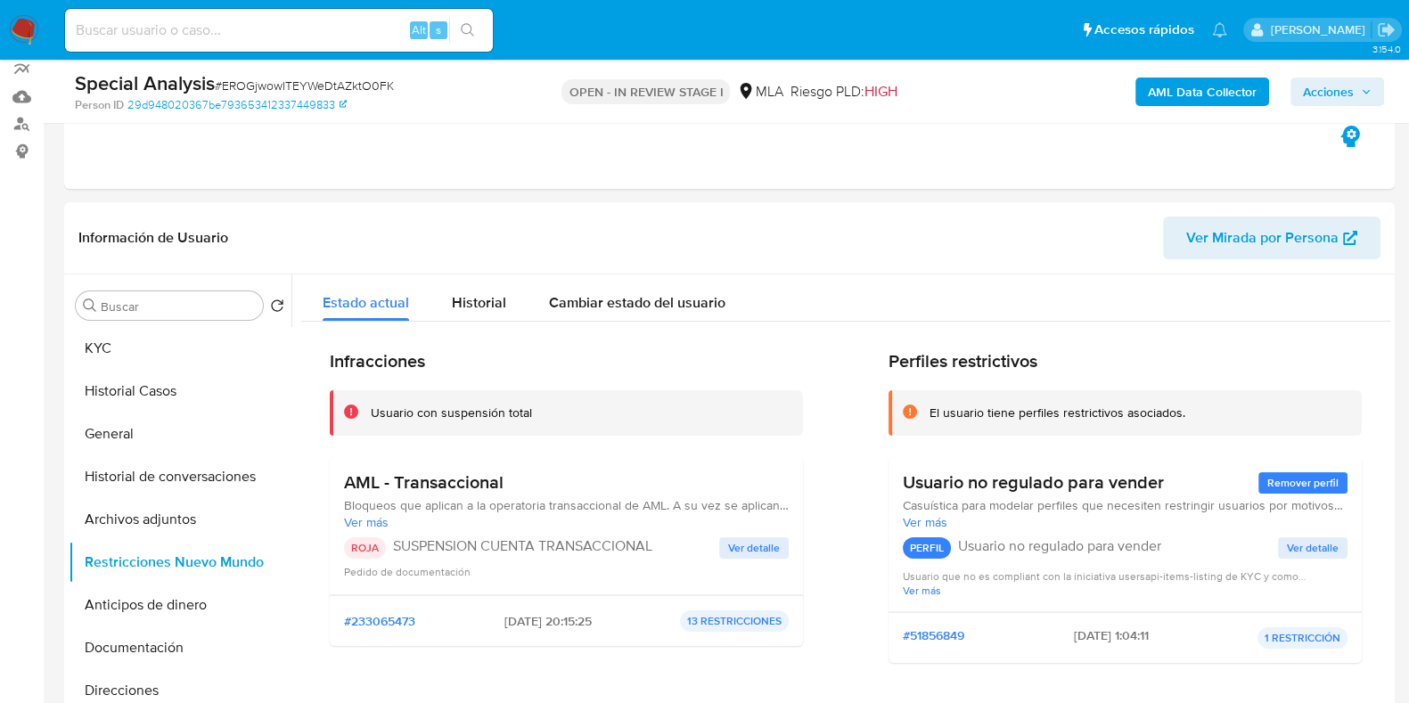
scroll to position [222, 0]
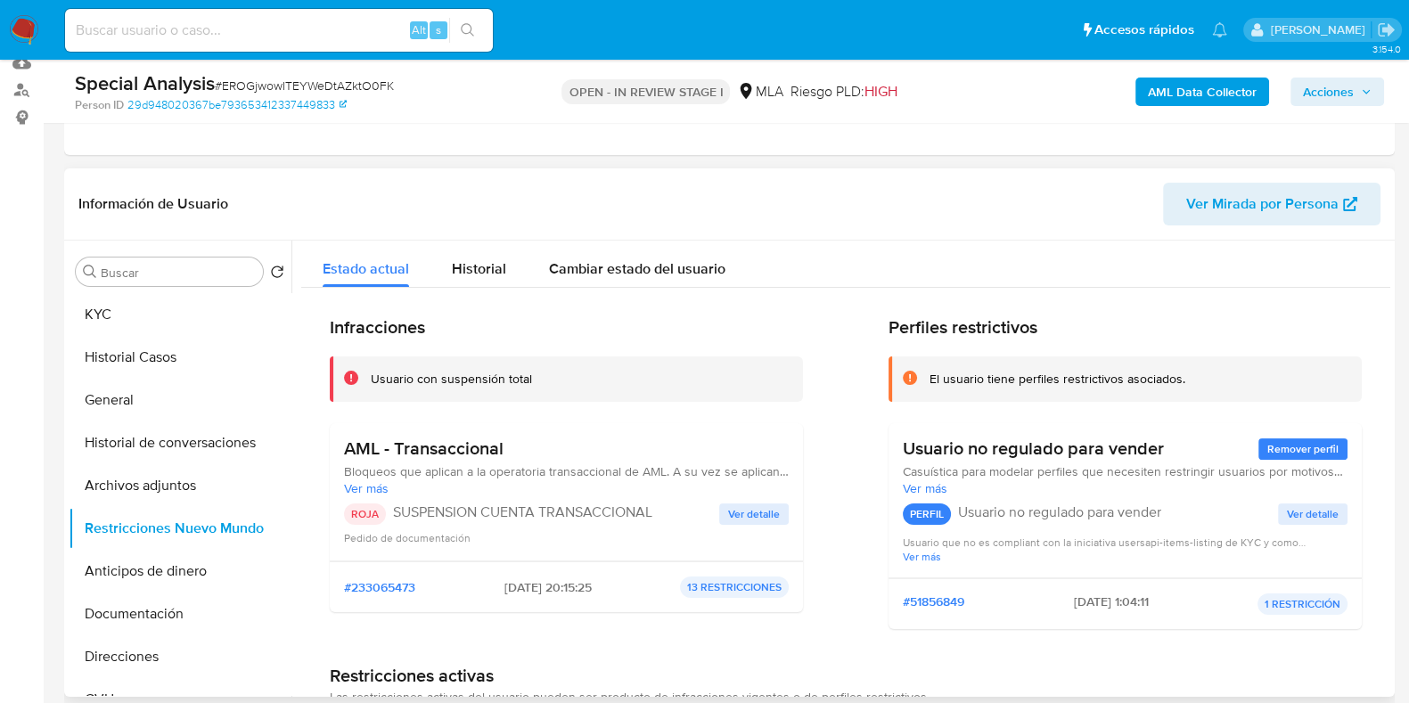
click at [740, 506] on span "Ver detalle" at bounding box center [754, 514] width 52 height 18
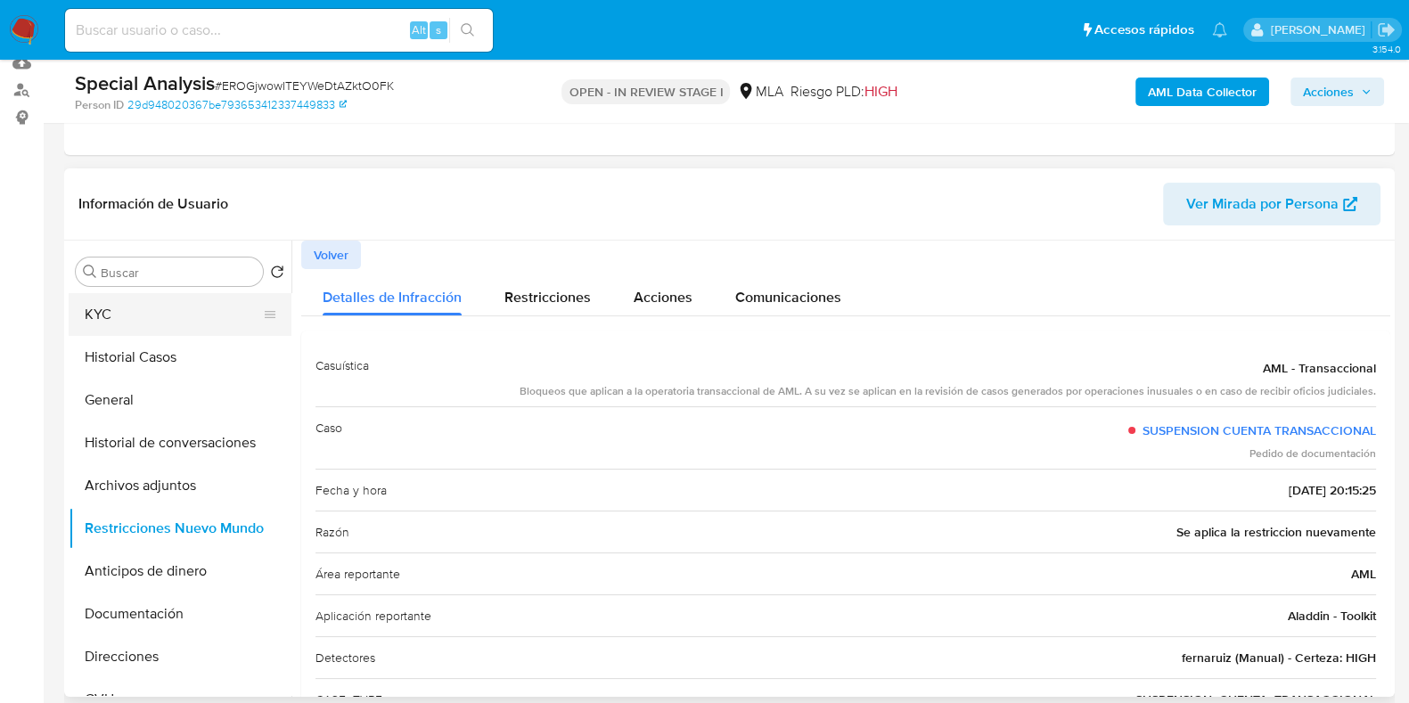
click at [140, 318] on button "KYC" at bounding box center [173, 314] width 208 height 43
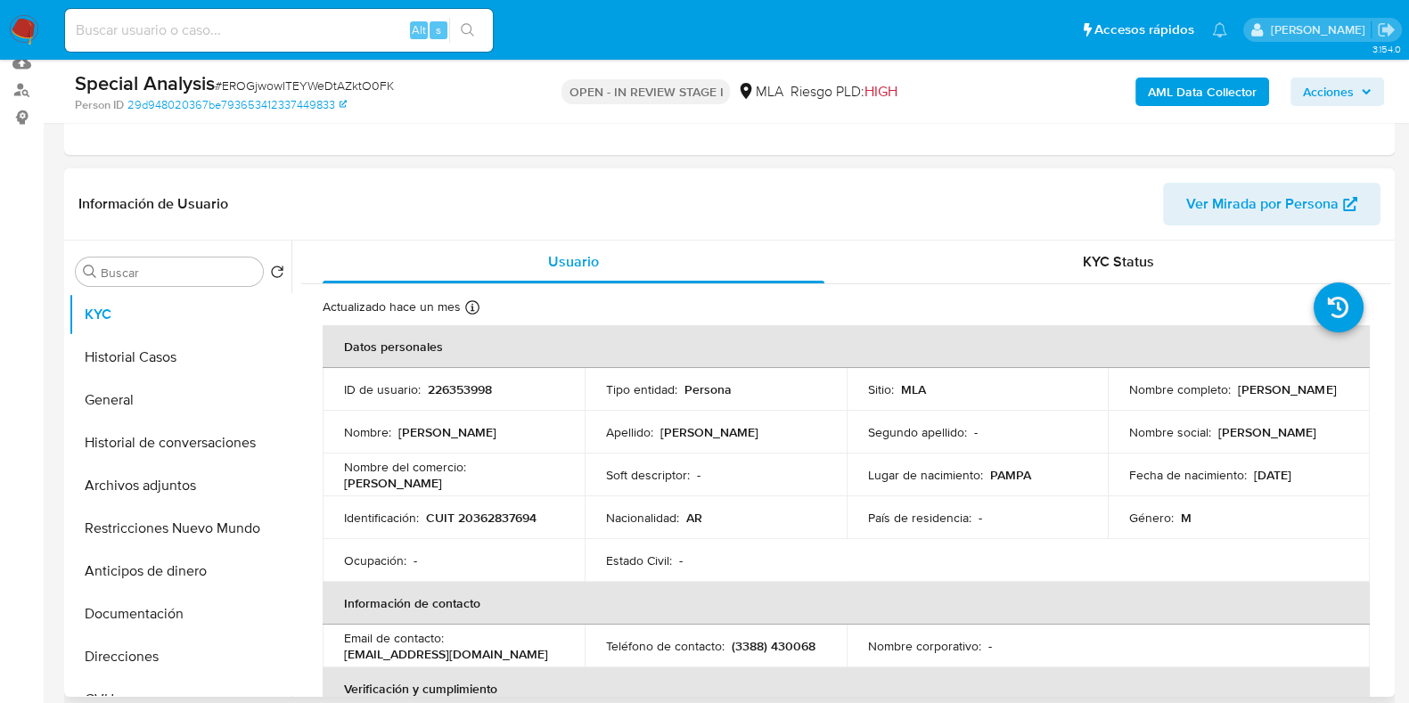
click at [502, 505] on td "Identificación : CUIT 20362837694" at bounding box center [454, 517] width 262 height 43
click at [501, 516] on p "CUIT 20362837694" at bounding box center [481, 518] width 110 height 16
copy p "20362837694"
click at [138, 625] on button "Documentación" at bounding box center [173, 614] width 208 height 43
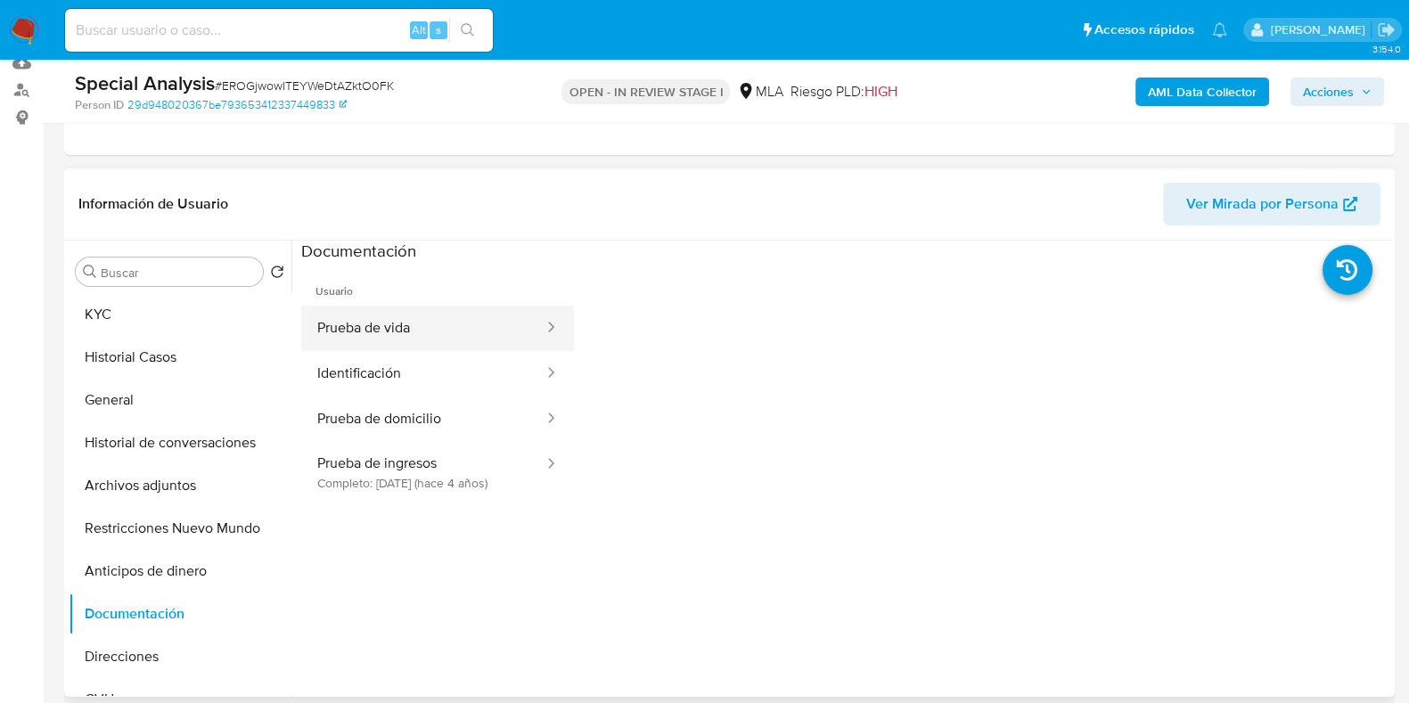
click at [329, 313] on button "Prueba de vida" at bounding box center [423, 328] width 244 height 45
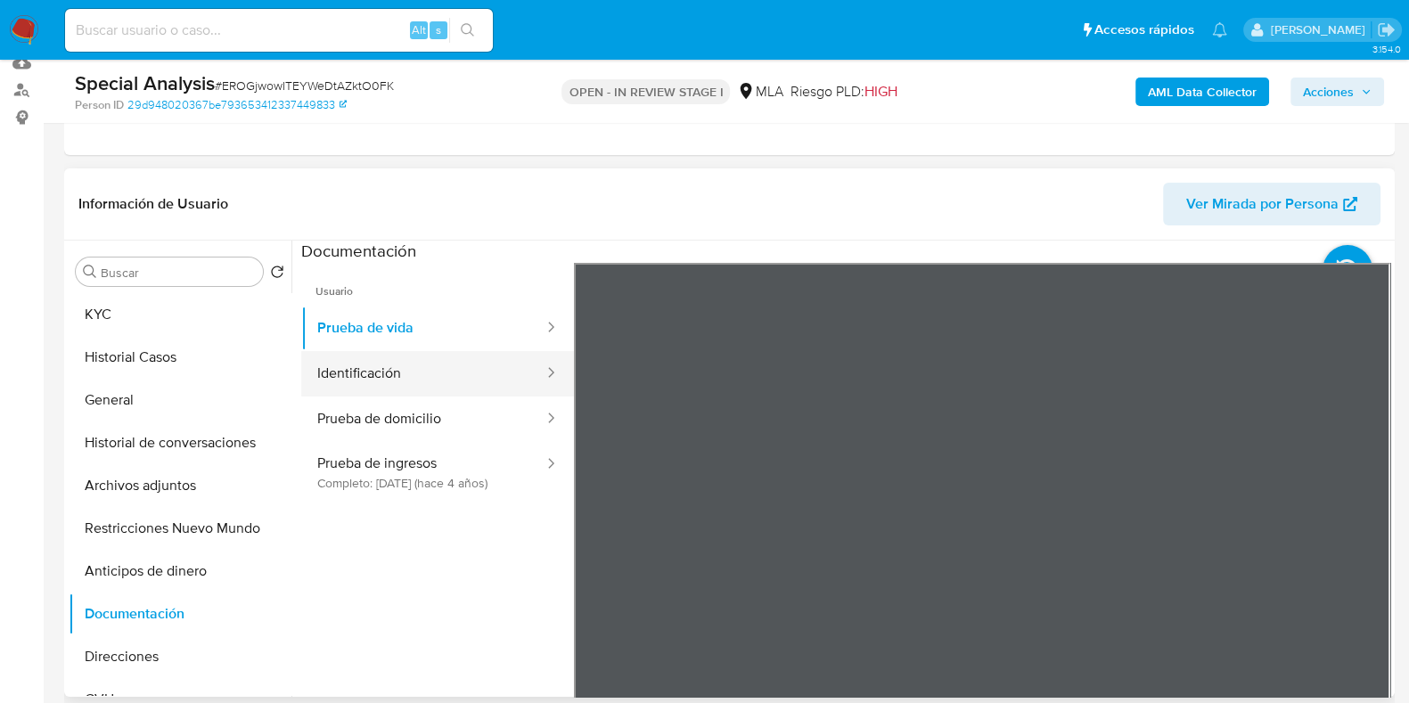
click at [428, 364] on button "Identificación" at bounding box center [423, 373] width 244 height 45
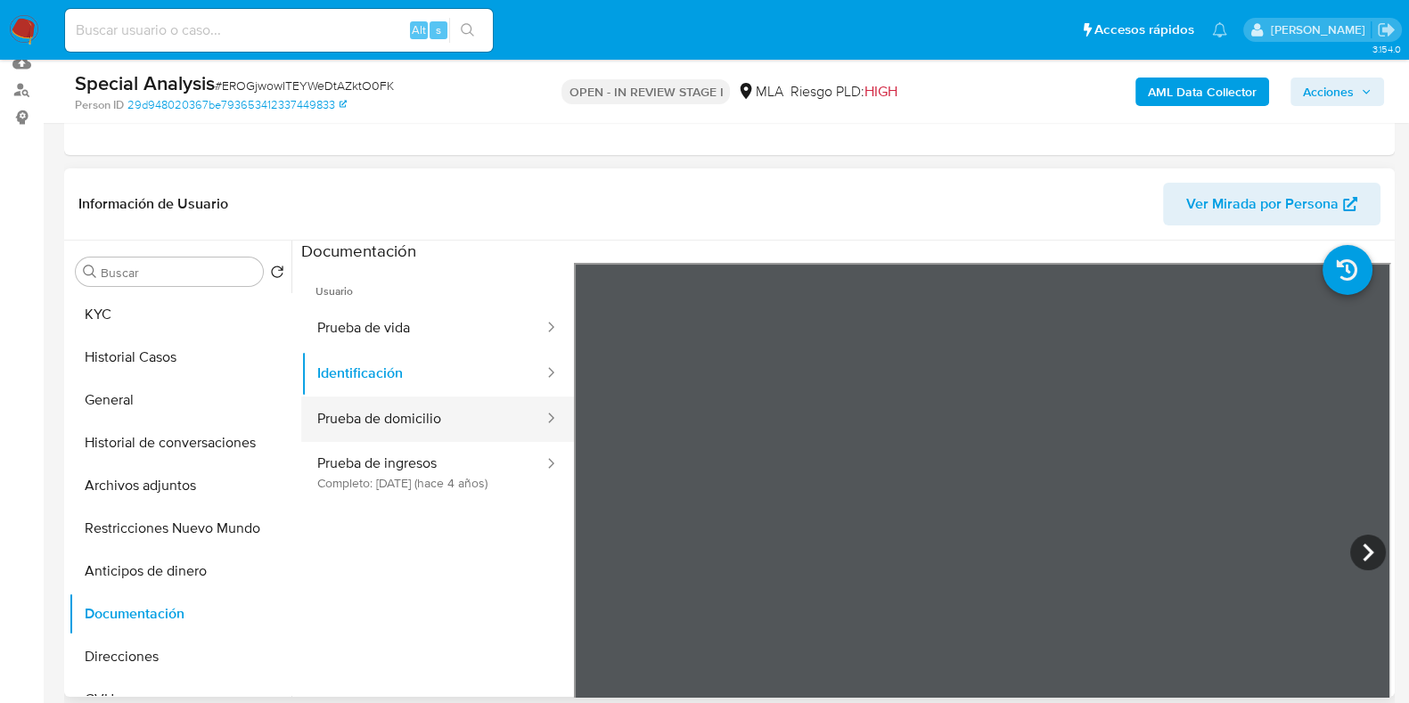
click at [405, 402] on button "Prueba de domicilio" at bounding box center [423, 418] width 244 height 45
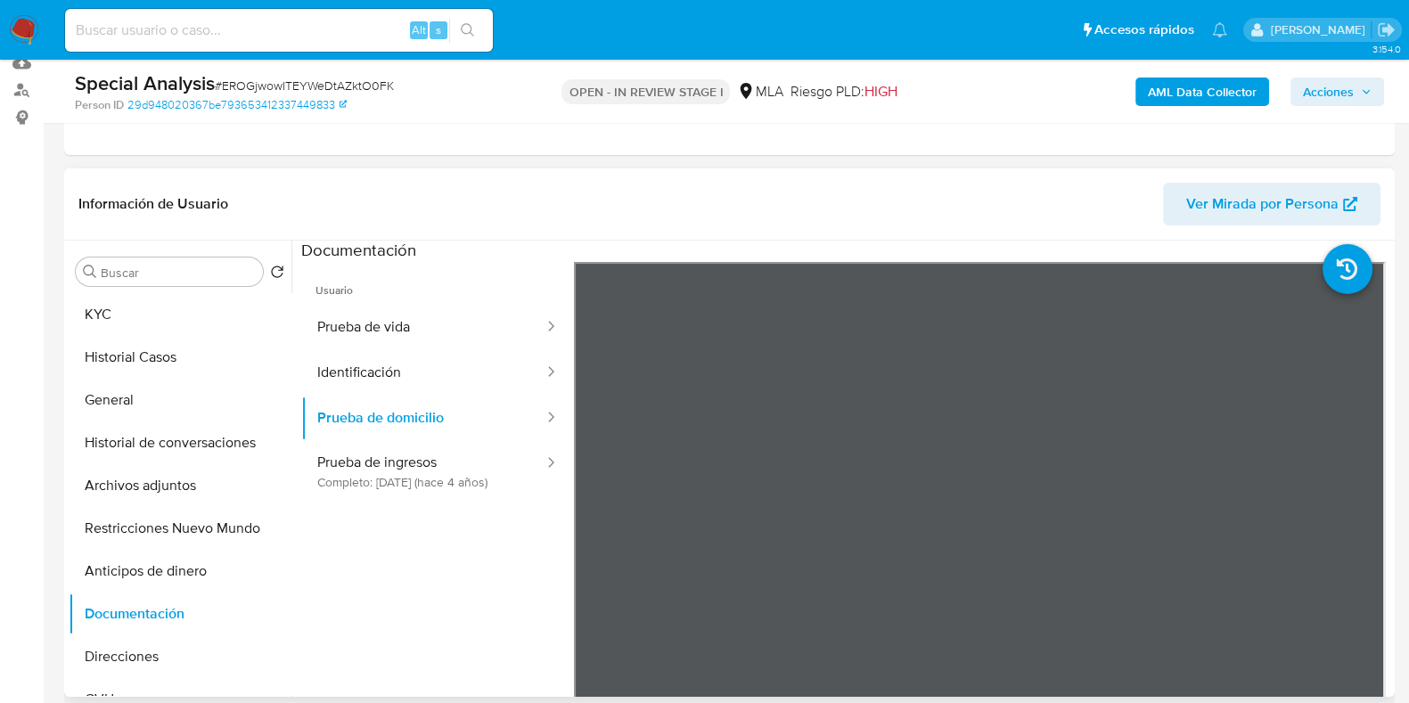
scroll to position [0, 0]
click at [472, 483] on button "Prueba de ingresos Completo: 26/10/2021 (hace 4 años)" at bounding box center [423, 472] width 244 height 61
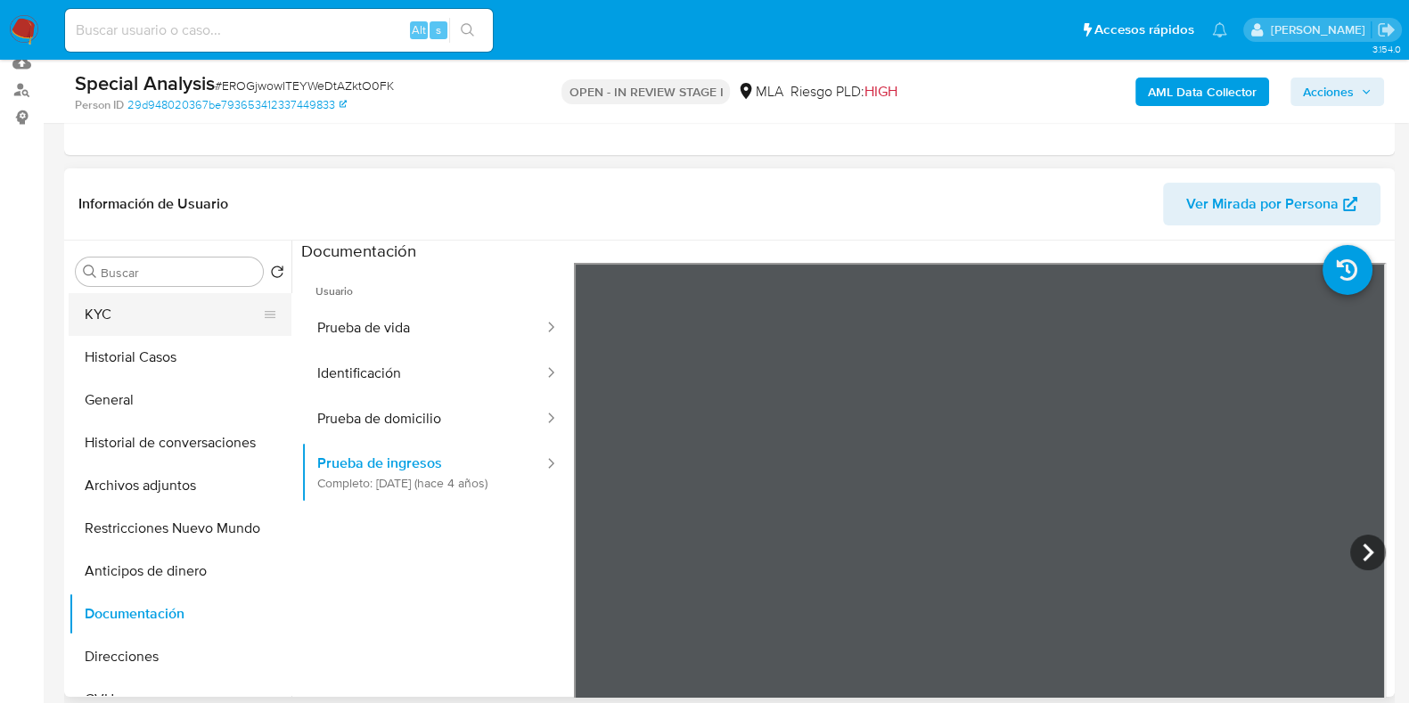
click at [140, 317] on button "KYC" at bounding box center [173, 314] width 208 height 43
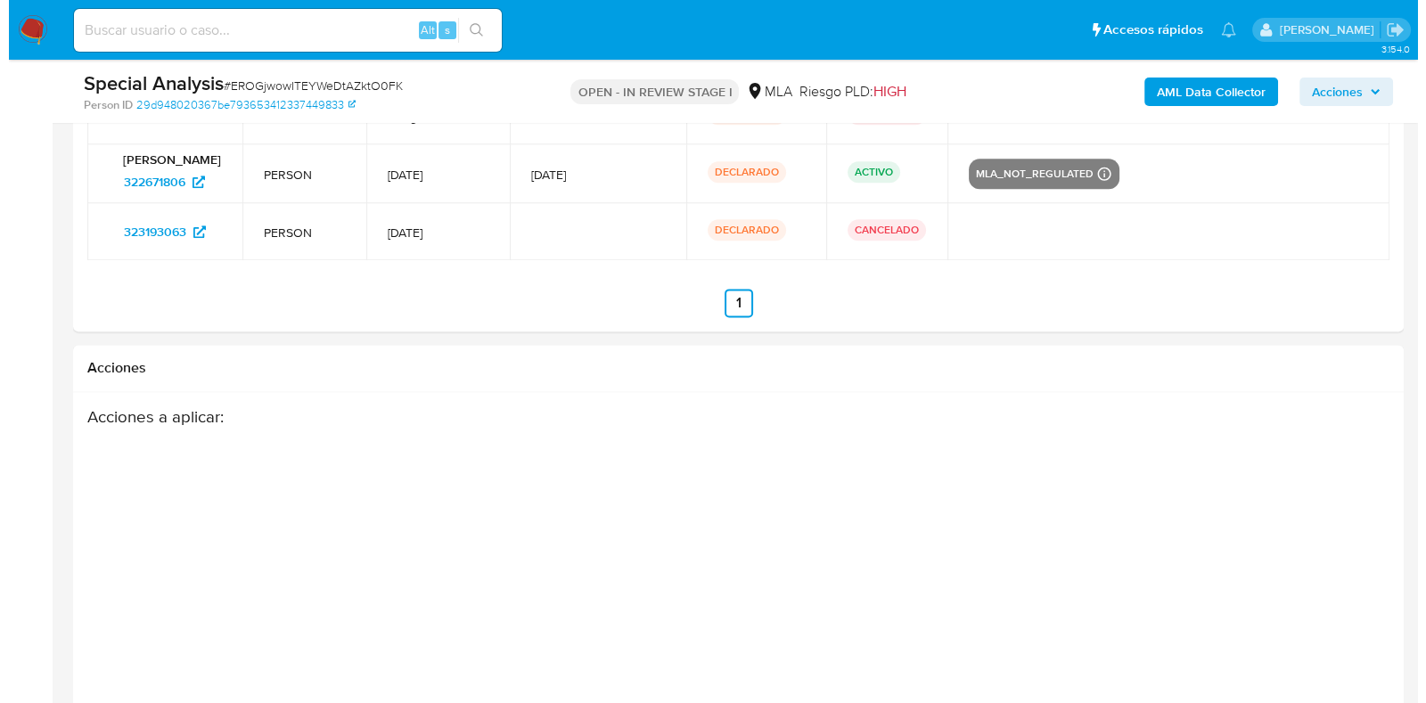
scroll to position [2996, 0]
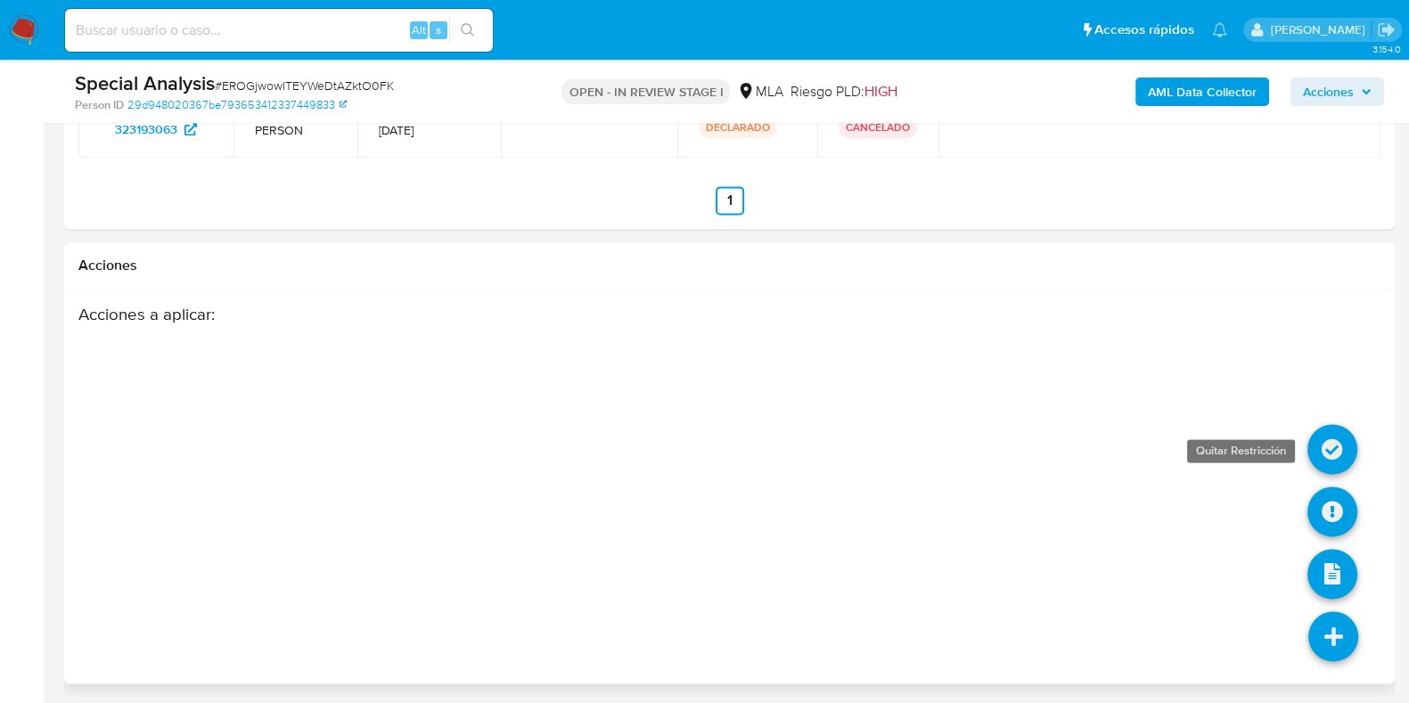
click at [1332, 436] on icon at bounding box center [1332, 449] width 50 height 50
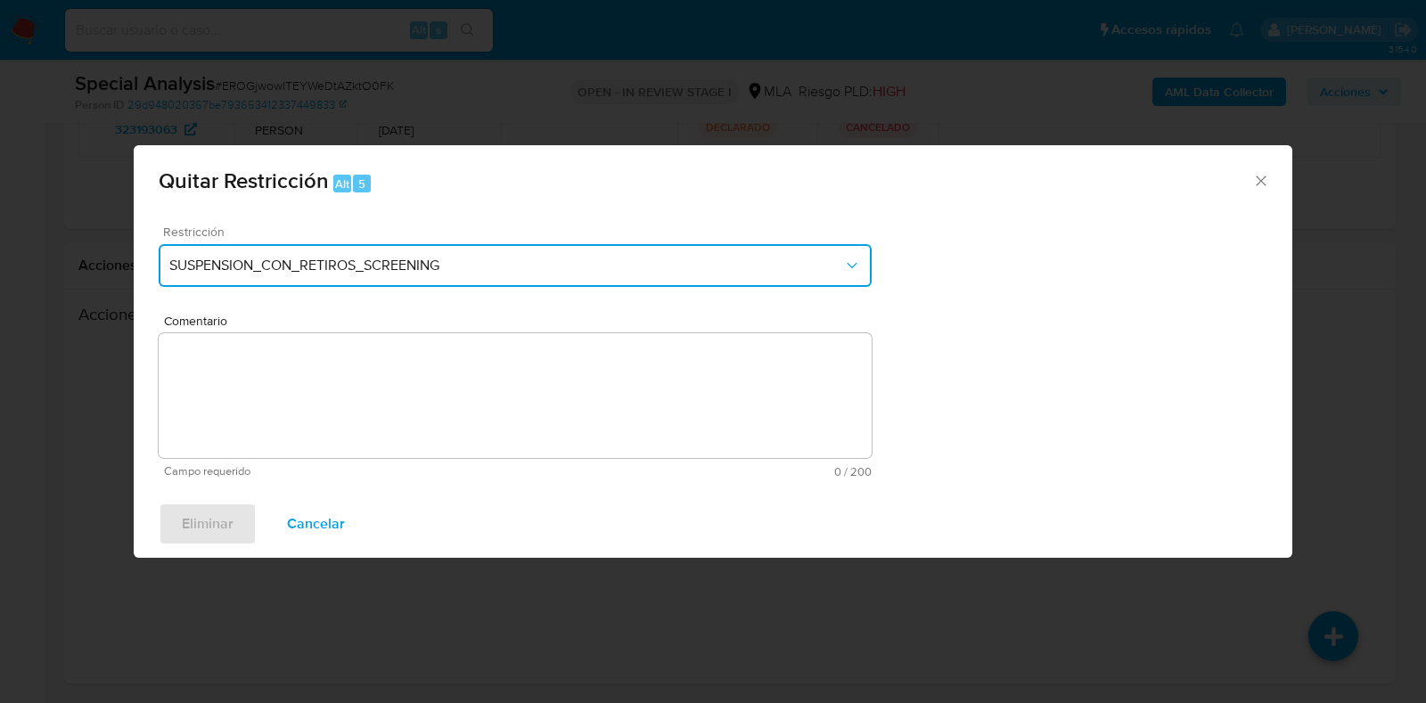
click at [425, 266] on span "SUSPENSION_CON_RETIROS_SCREENING" at bounding box center [506, 266] width 674 height 18
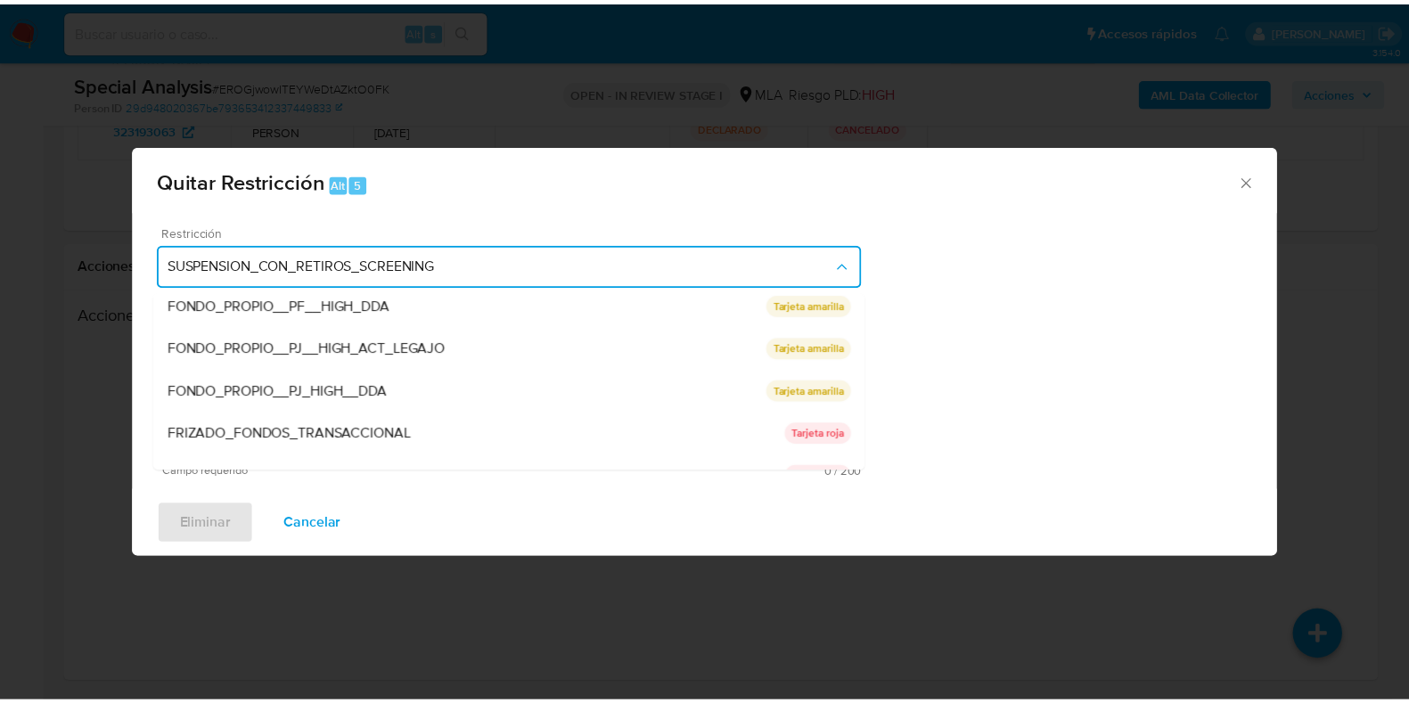
scroll to position [292, 0]
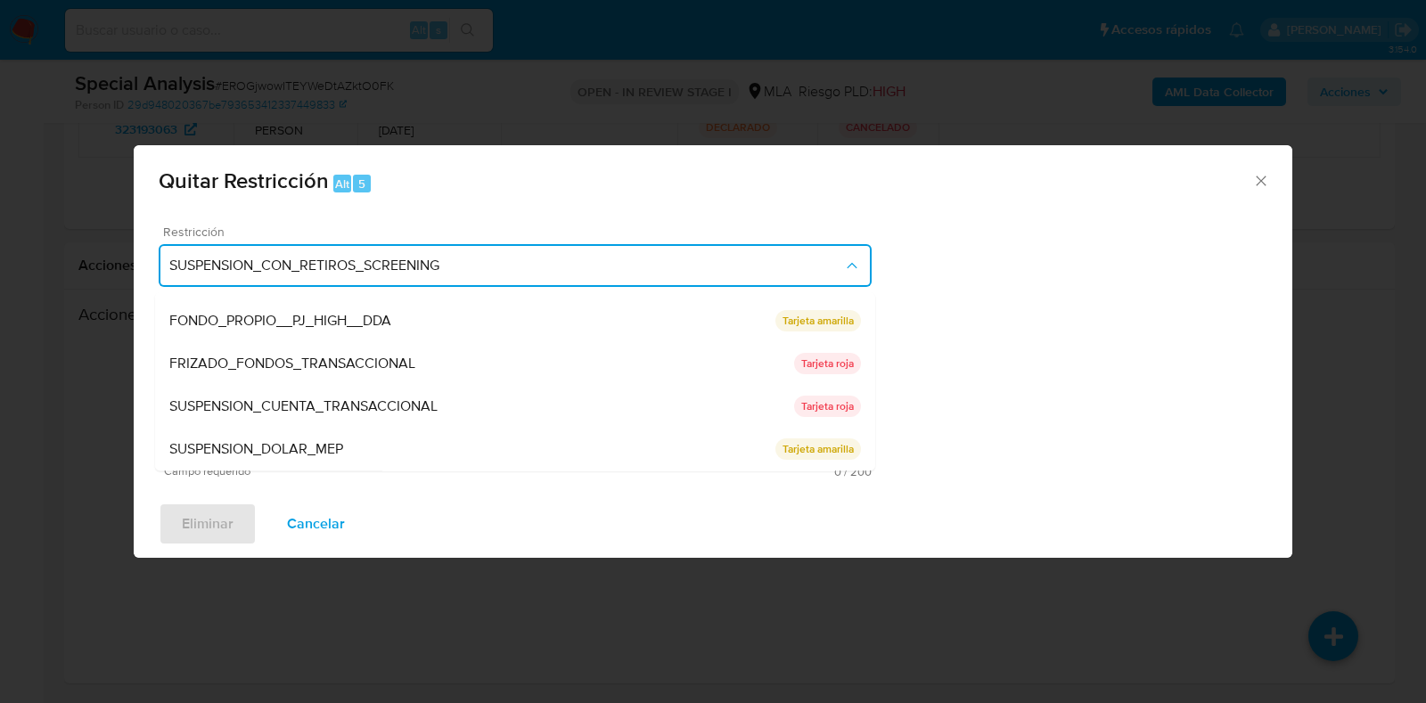
click at [460, 396] on div "SUSPENSION_CUENTA_TRANSACCIONAL" at bounding box center [481, 407] width 625 height 43
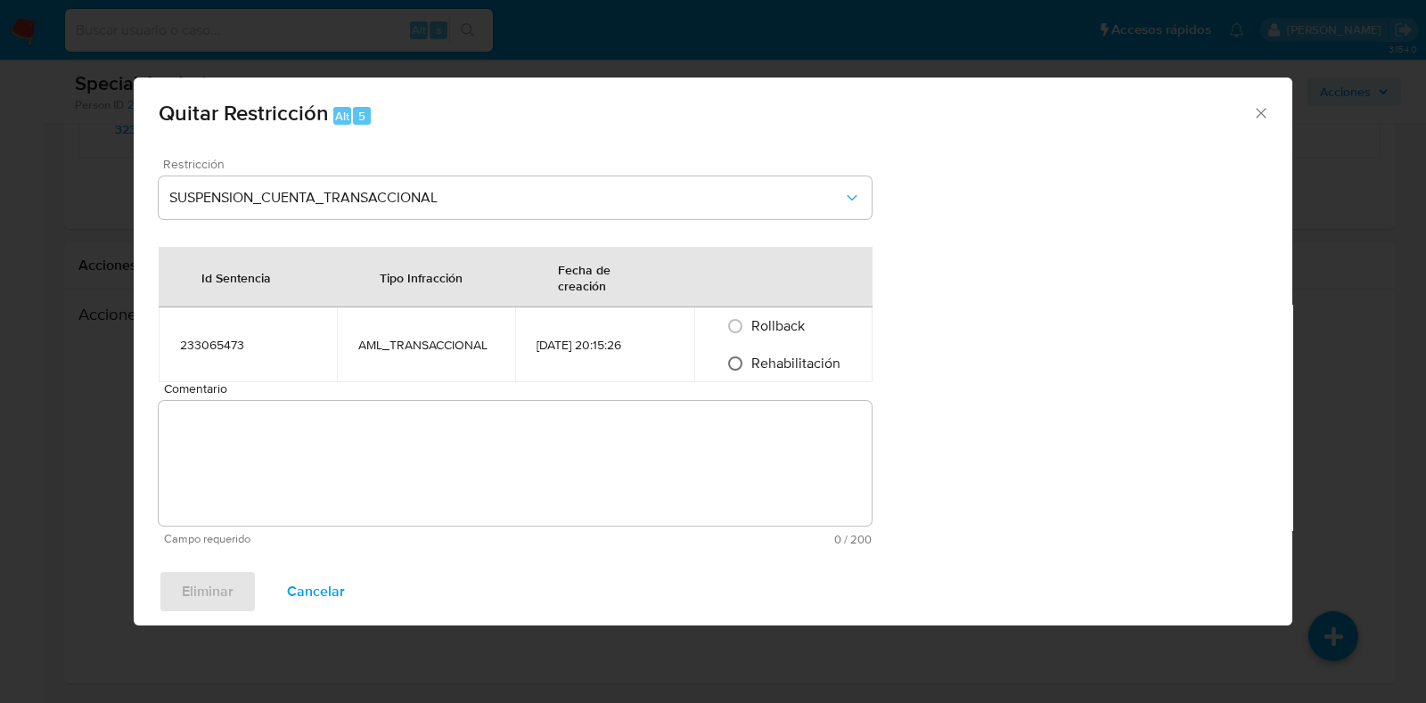
click at [728, 361] on input "Rehabilitación" at bounding box center [735, 363] width 29 height 29
radio input "true"
click at [637, 486] on textarea "Comentario" at bounding box center [515, 463] width 713 height 125
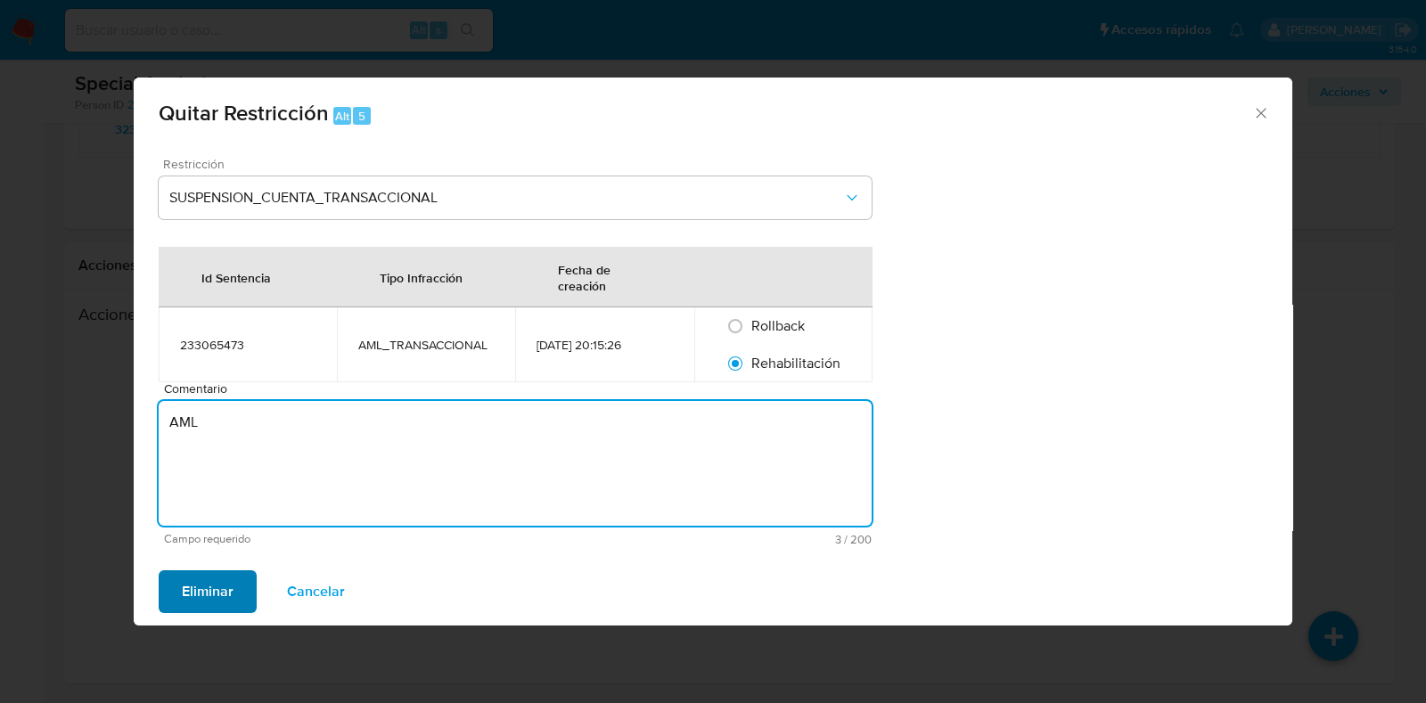
type textarea "AML"
click at [217, 589] on span "Eliminar" at bounding box center [208, 591] width 52 height 39
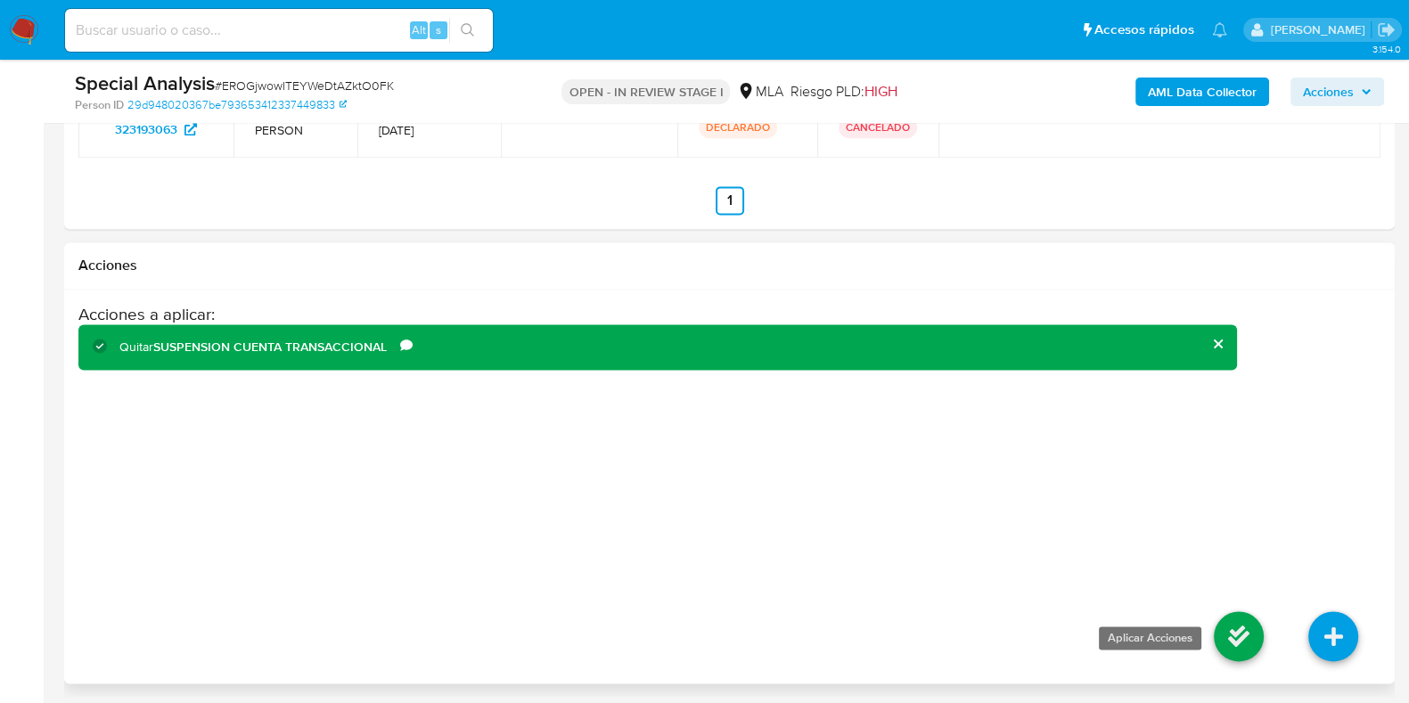
click at [1230, 630] on icon at bounding box center [1239, 636] width 50 height 50
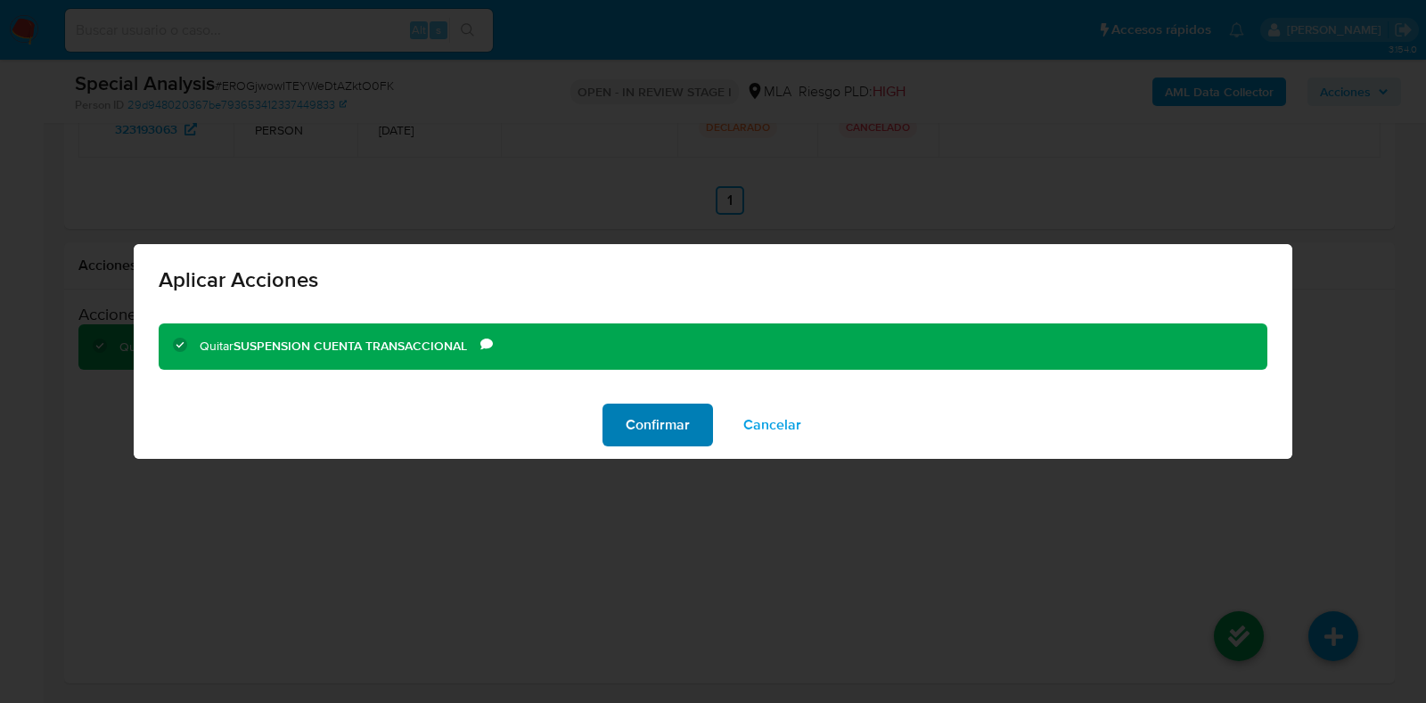
click at [653, 424] on span "Confirmar" at bounding box center [657, 424] width 64 height 39
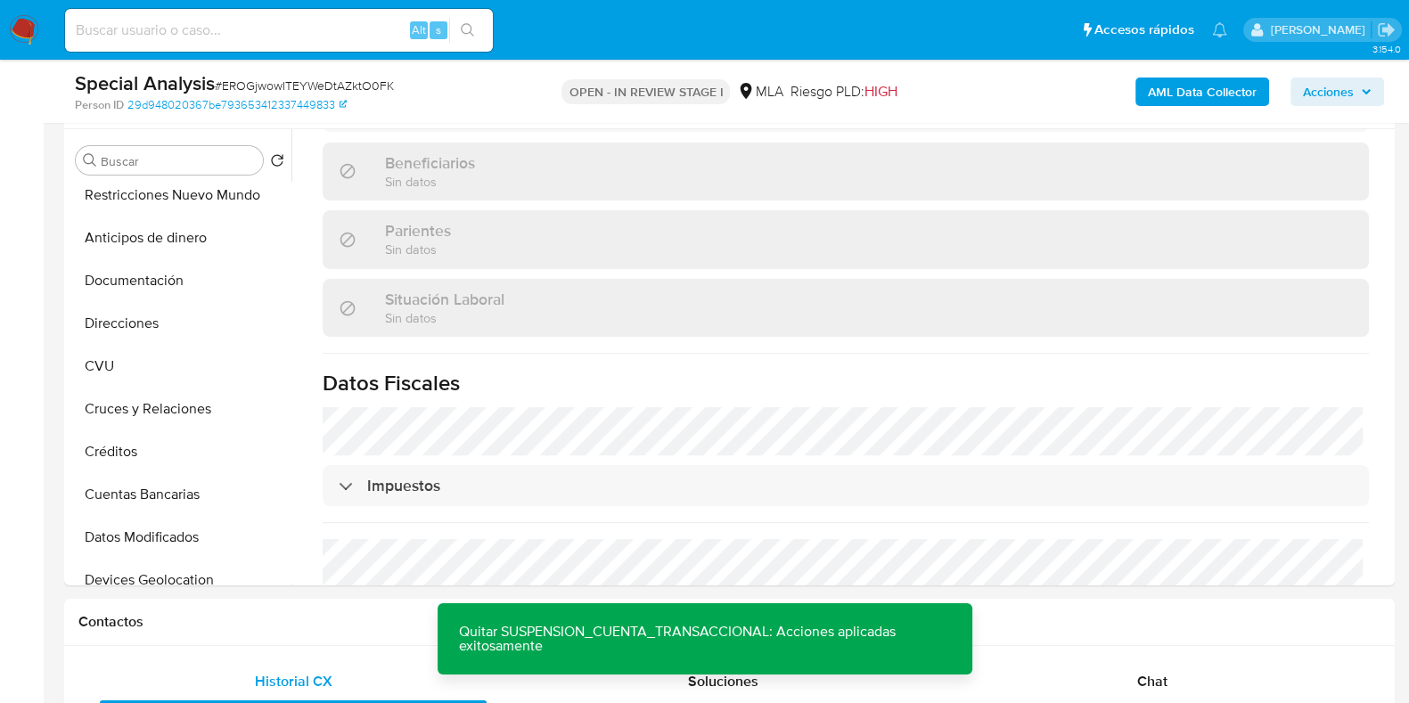
scroll to position [334, 0]
click at [176, 290] on button "Documentación" at bounding box center [173, 279] width 208 height 43
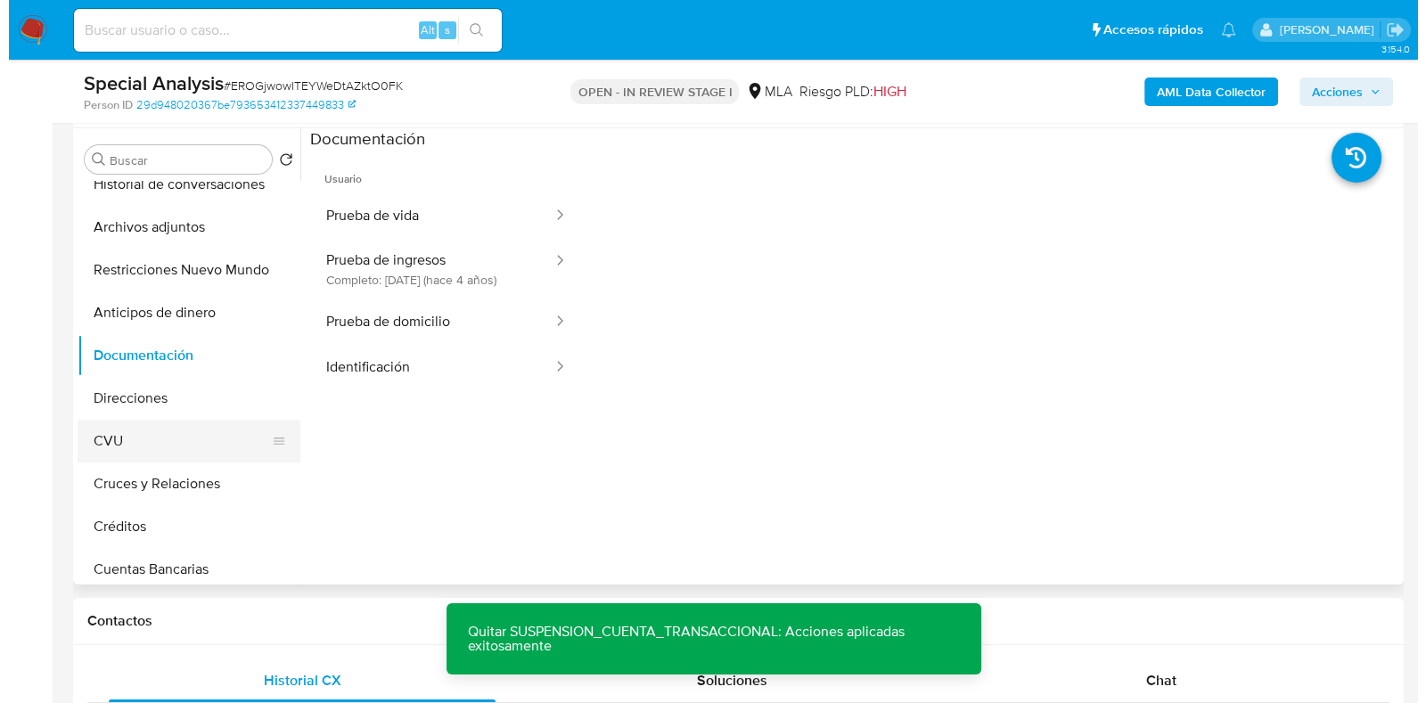
scroll to position [110, 0]
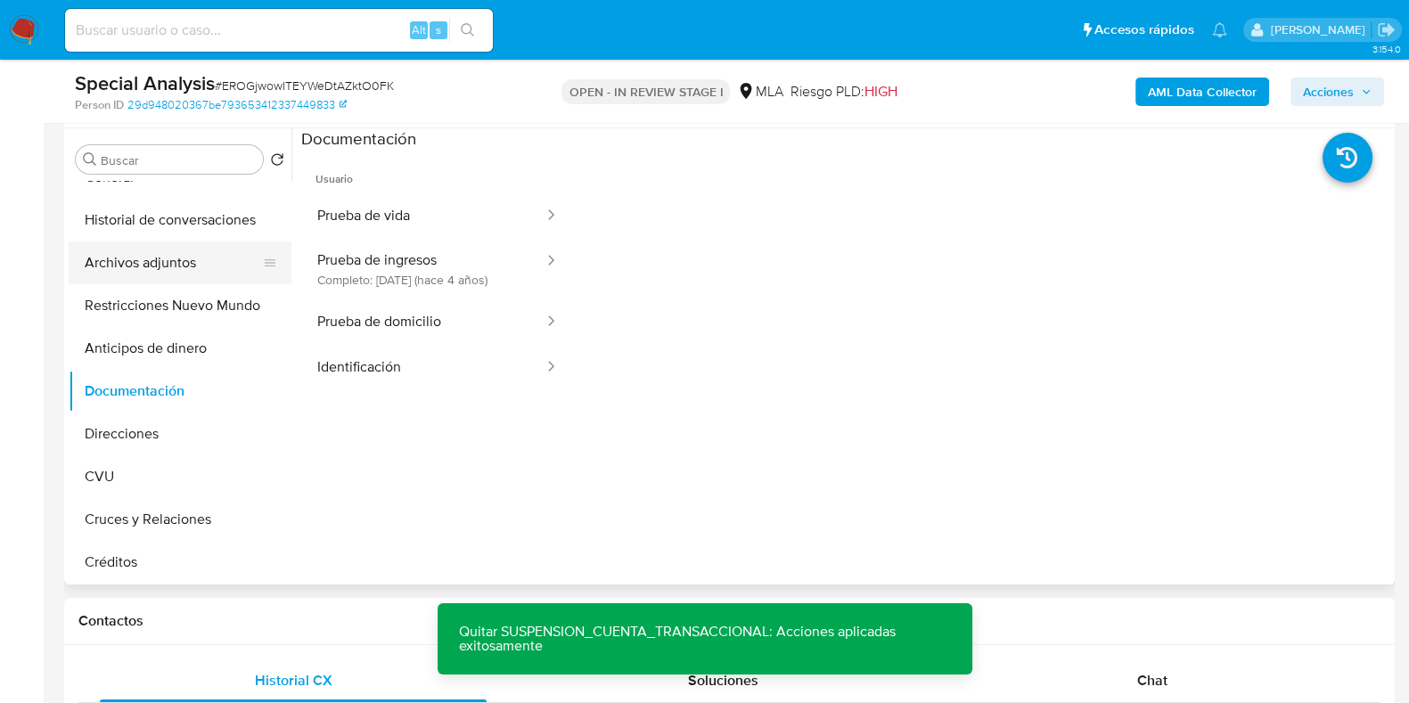
click at [176, 258] on button "Archivos adjuntos" at bounding box center [173, 262] width 208 height 43
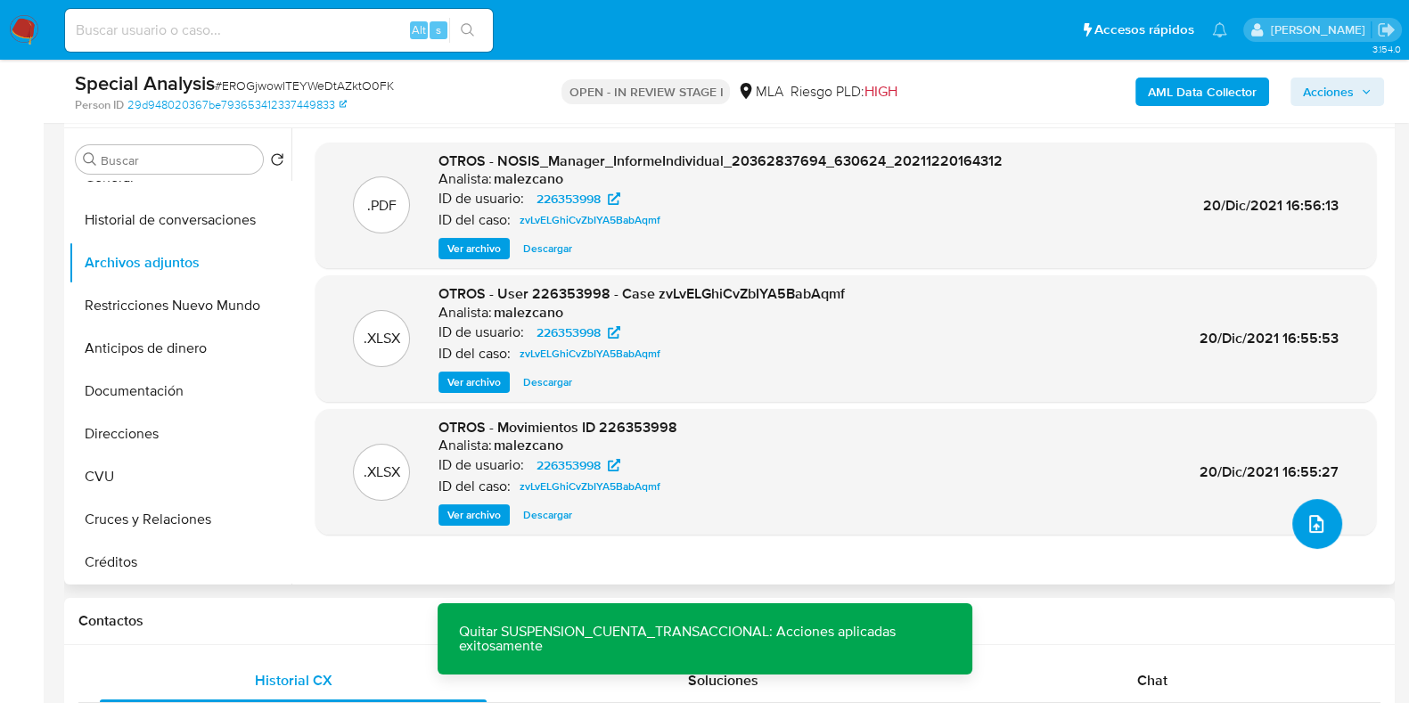
click at [1305, 519] on icon "upload-file" at bounding box center [1315, 523] width 21 height 21
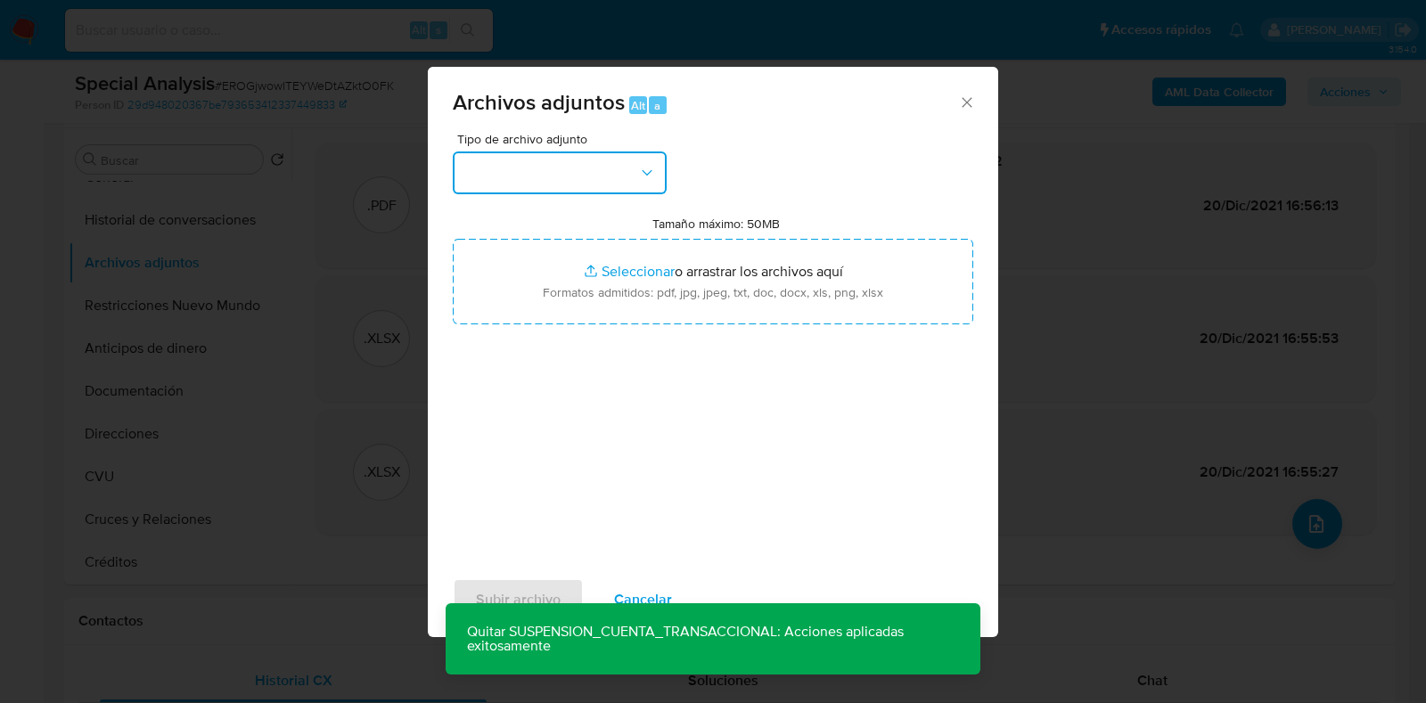
click at [615, 167] on button "button" at bounding box center [560, 172] width 214 height 43
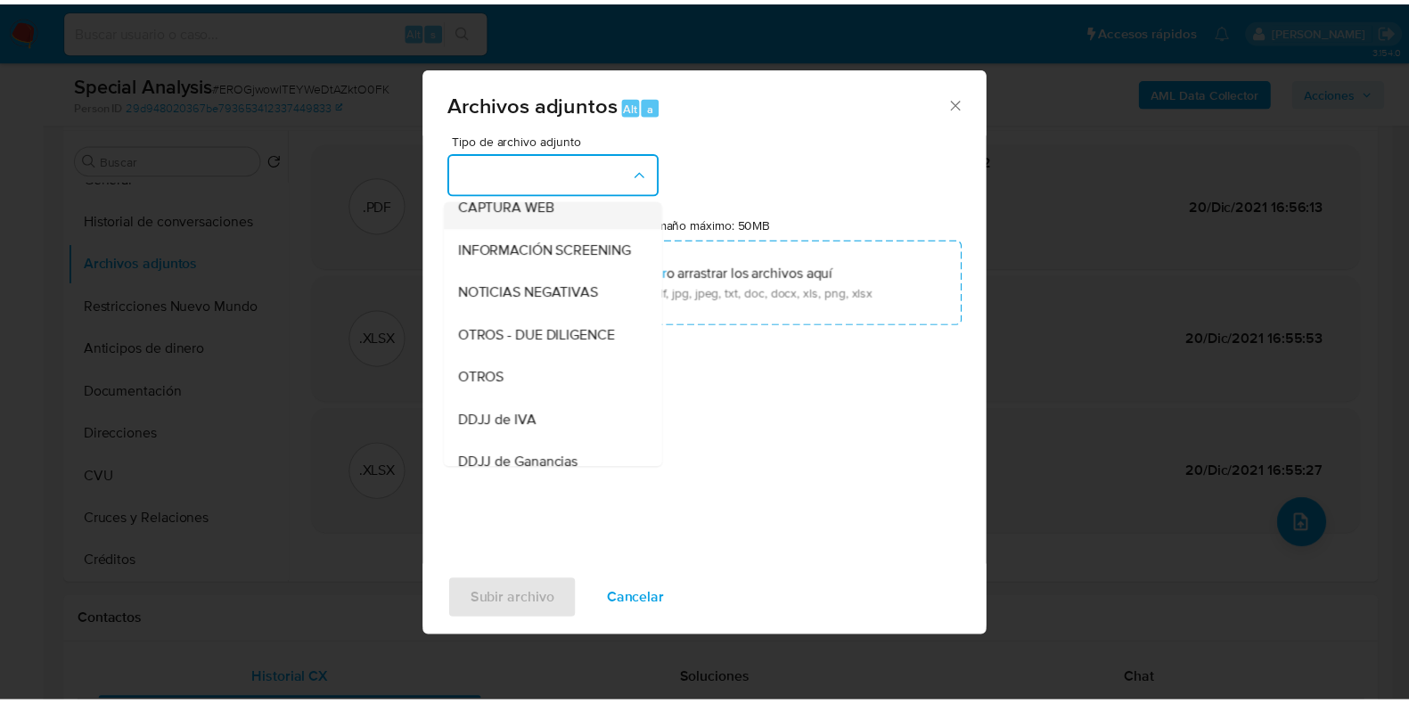
scroll to position [222, 0]
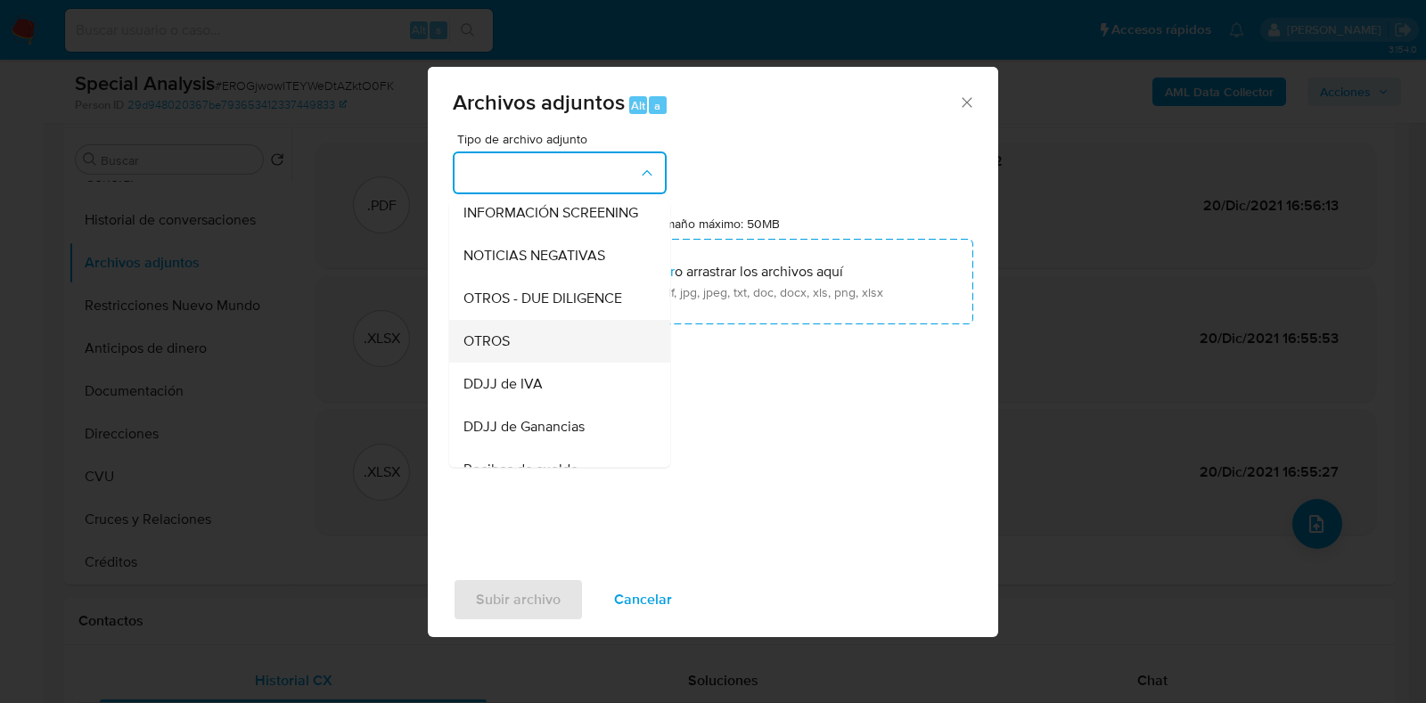
click at [566, 356] on div "OTROS" at bounding box center [554, 341] width 182 height 43
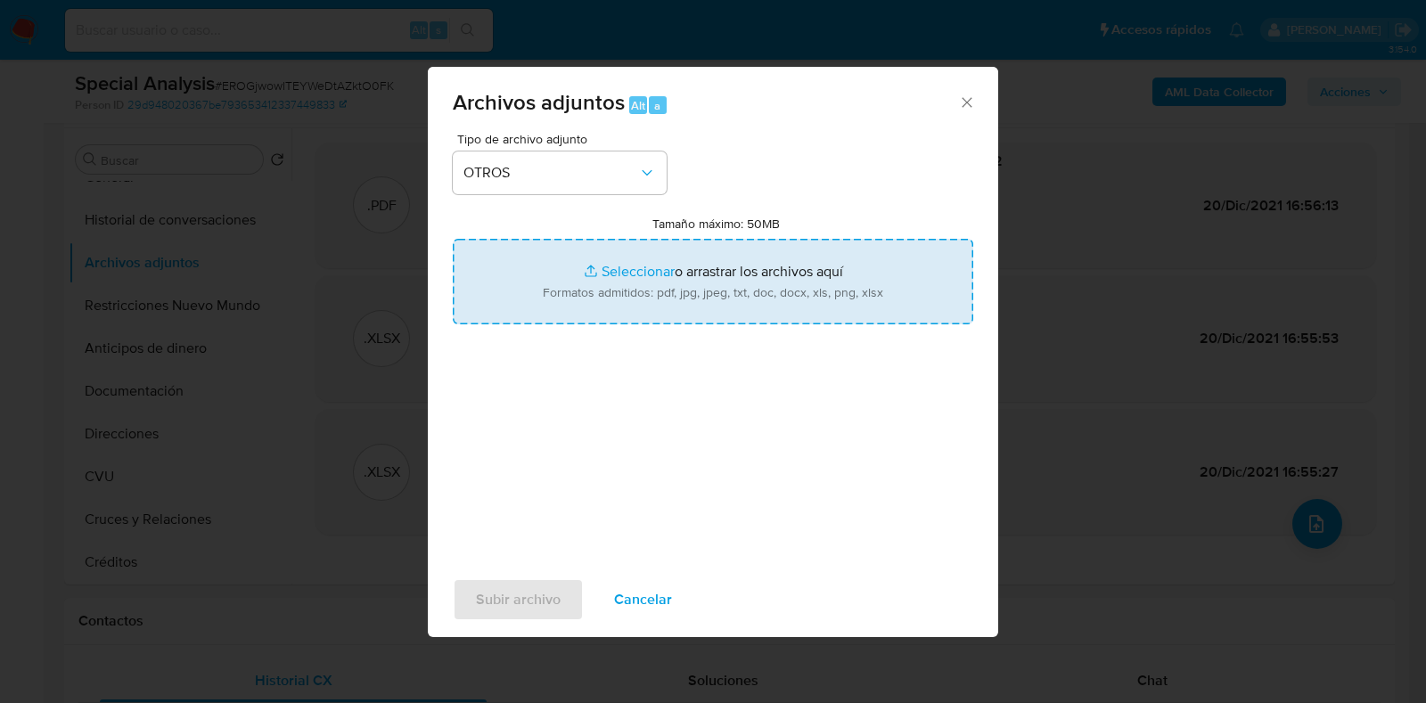
type input "C:\fakepath\Comprobantes electrónicos emitidos 2025.pdf"
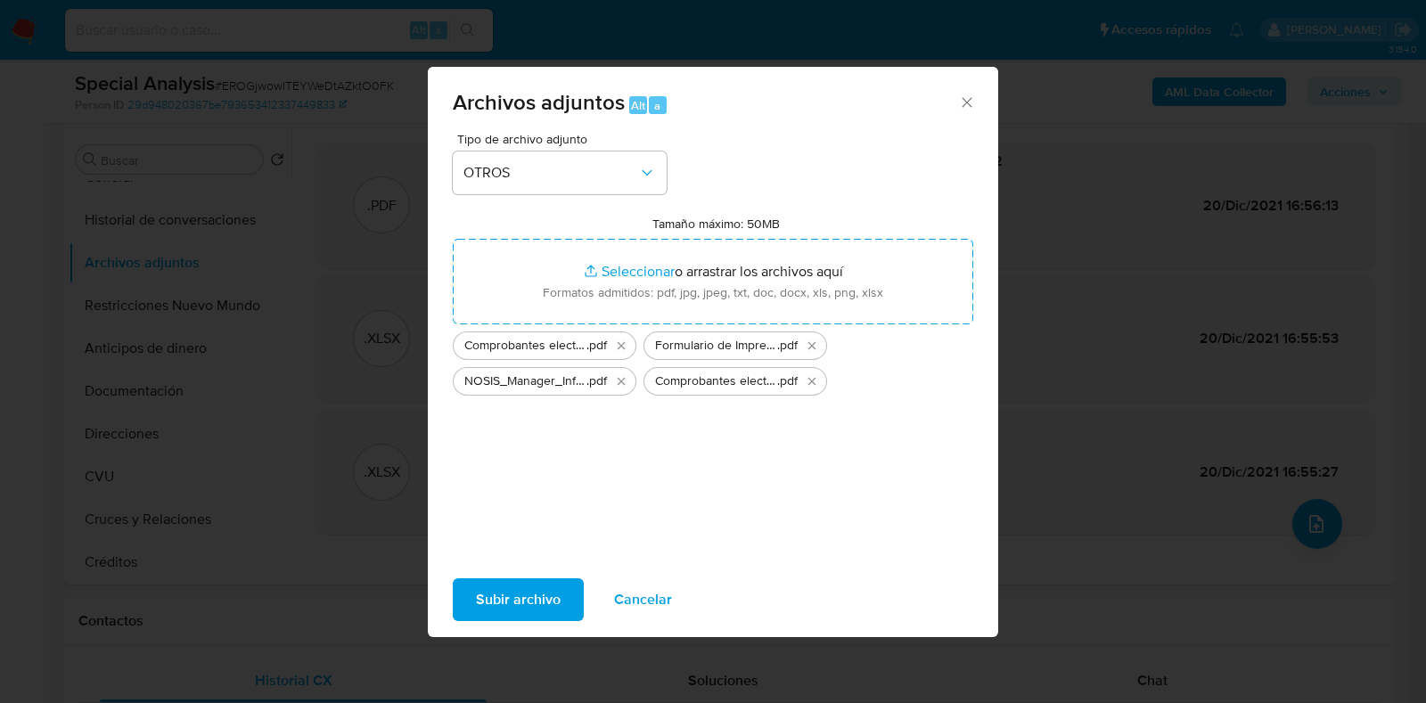
click at [540, 589] on span "Subir archivo" at bounding box center [518, 599] width 85 height 39
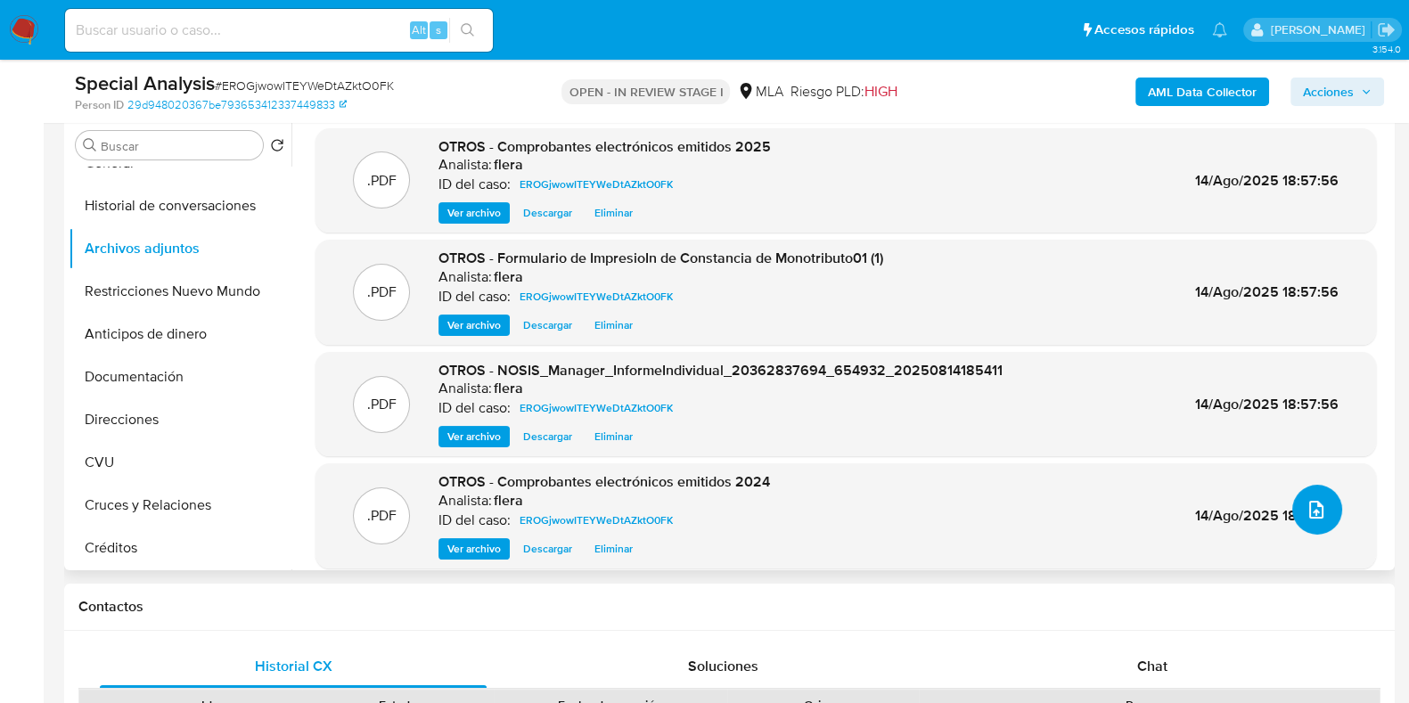
scroll to position [445, 0]
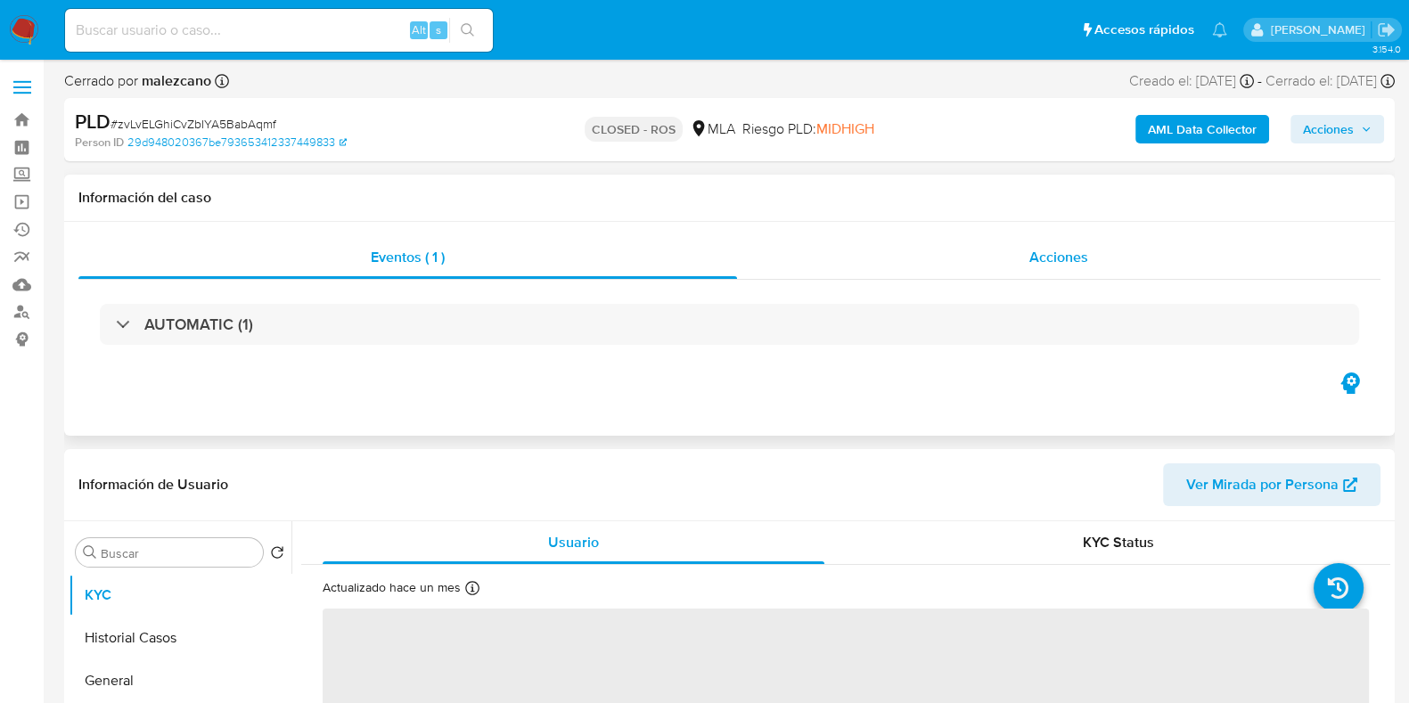
click at [1060, 248] on span "Acciones" at bounding box center [1058, 257] width 59 height 20
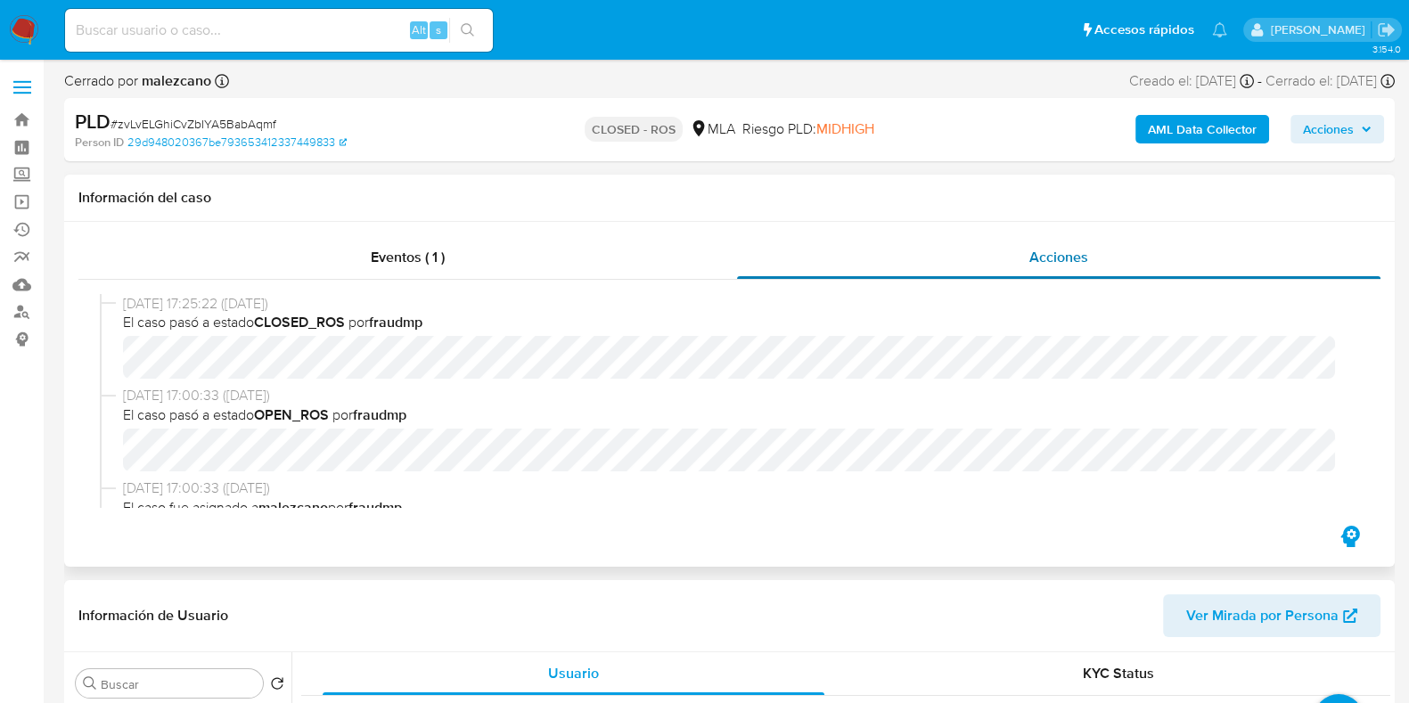
select select "10"
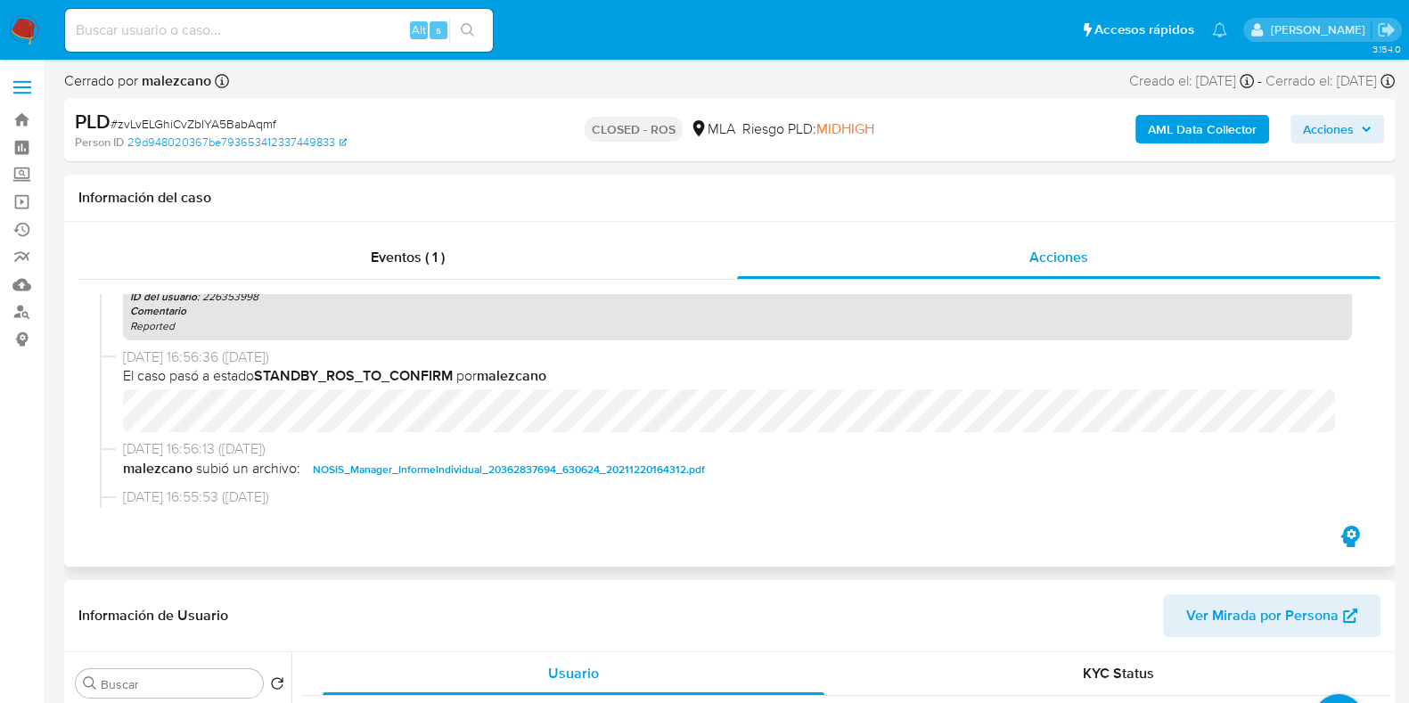
scroll to position [668, 0]
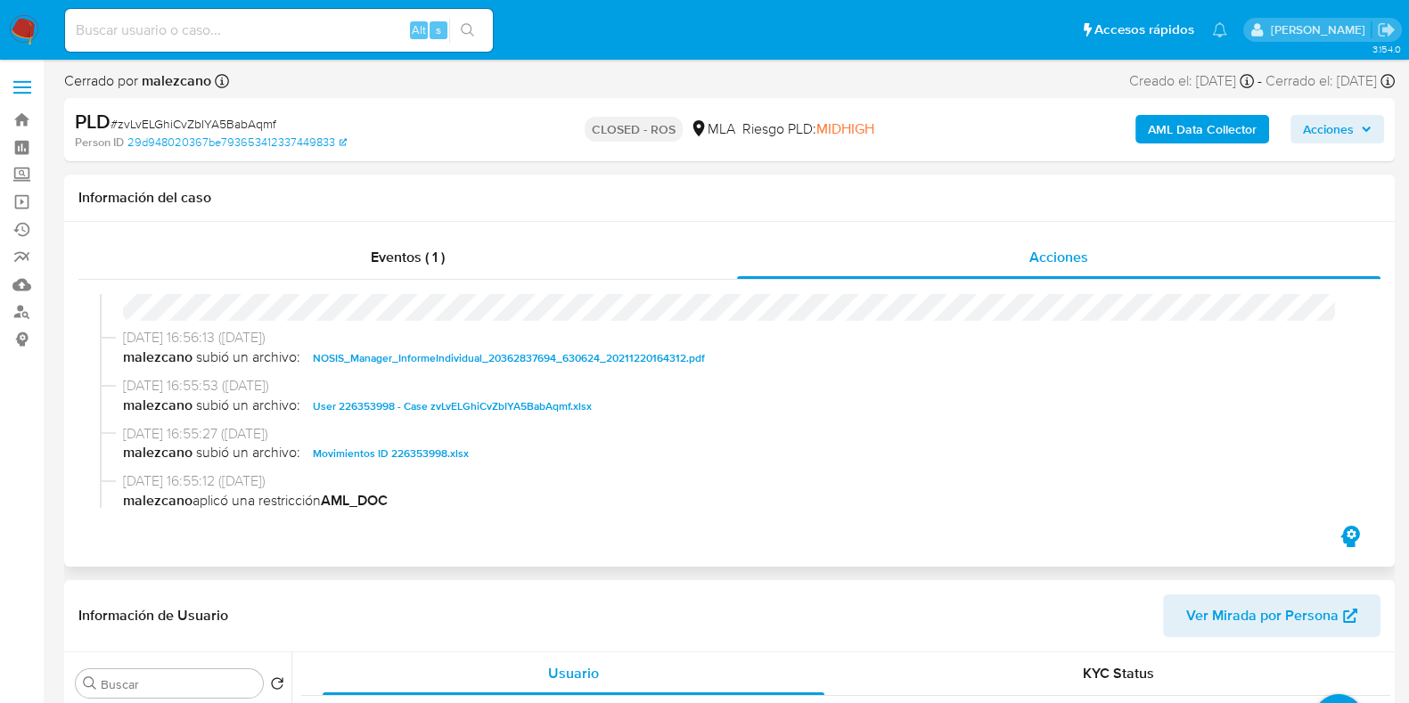
click at [527, 408] on span "User 226353998 - Case zvLvELGhiCvZbIYA5BabAqmf.xlsx" at bounding box center [452, 406] width 279 height 21
click at [438, 456] on span "Movimientos ID 226353998.xlsx" at bounding box center [391, 453] width 156 height 21
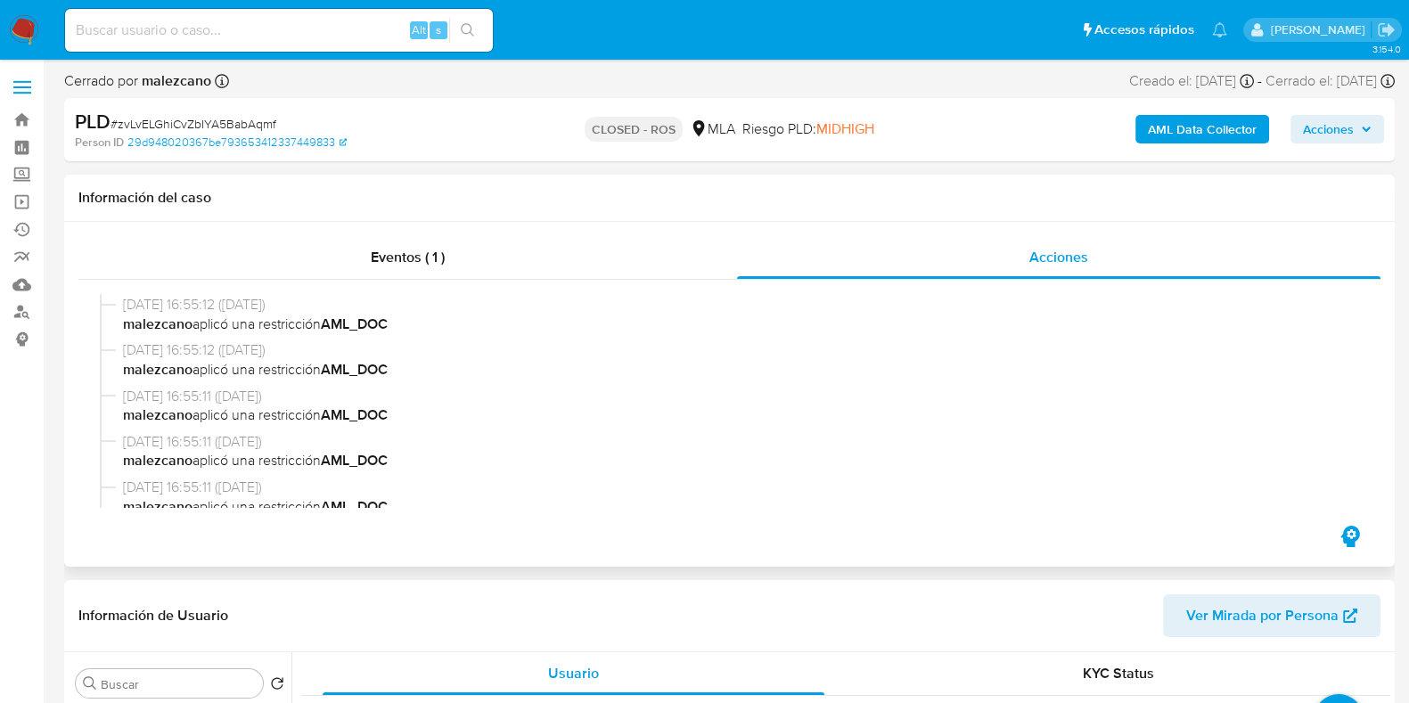
scroll to position [1114, 0]
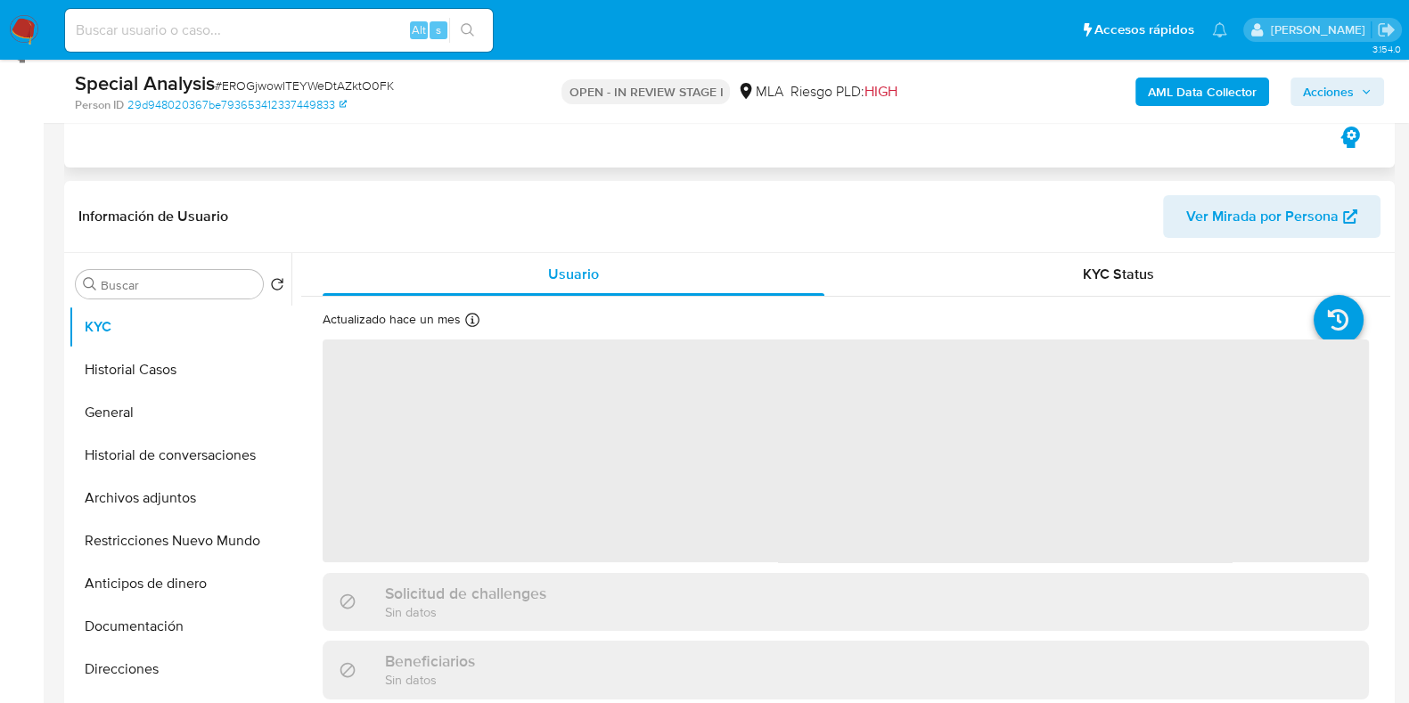
scroll to position [334, 0]
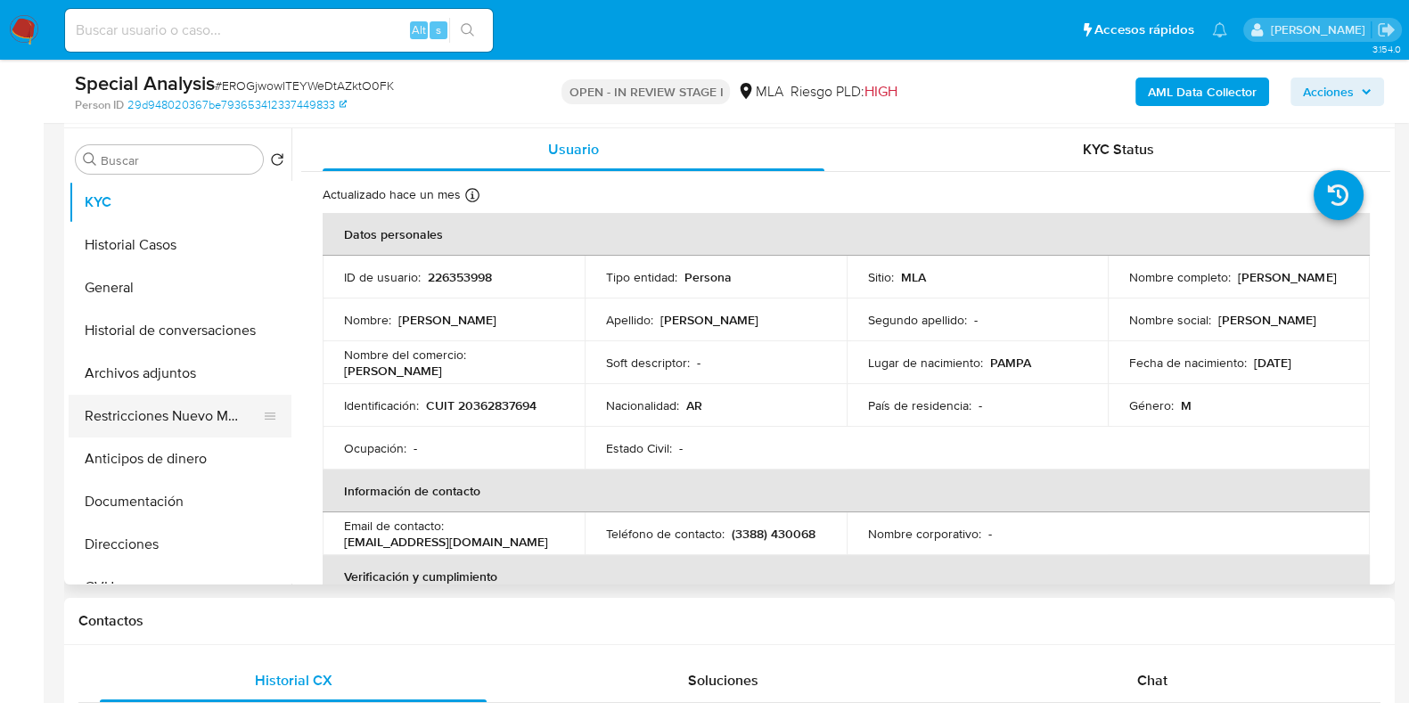
click at [158, 421] on button "Restricciones Nuevo Mundo" at bounding box center [173, 416] width 208 height 43
select select "10"
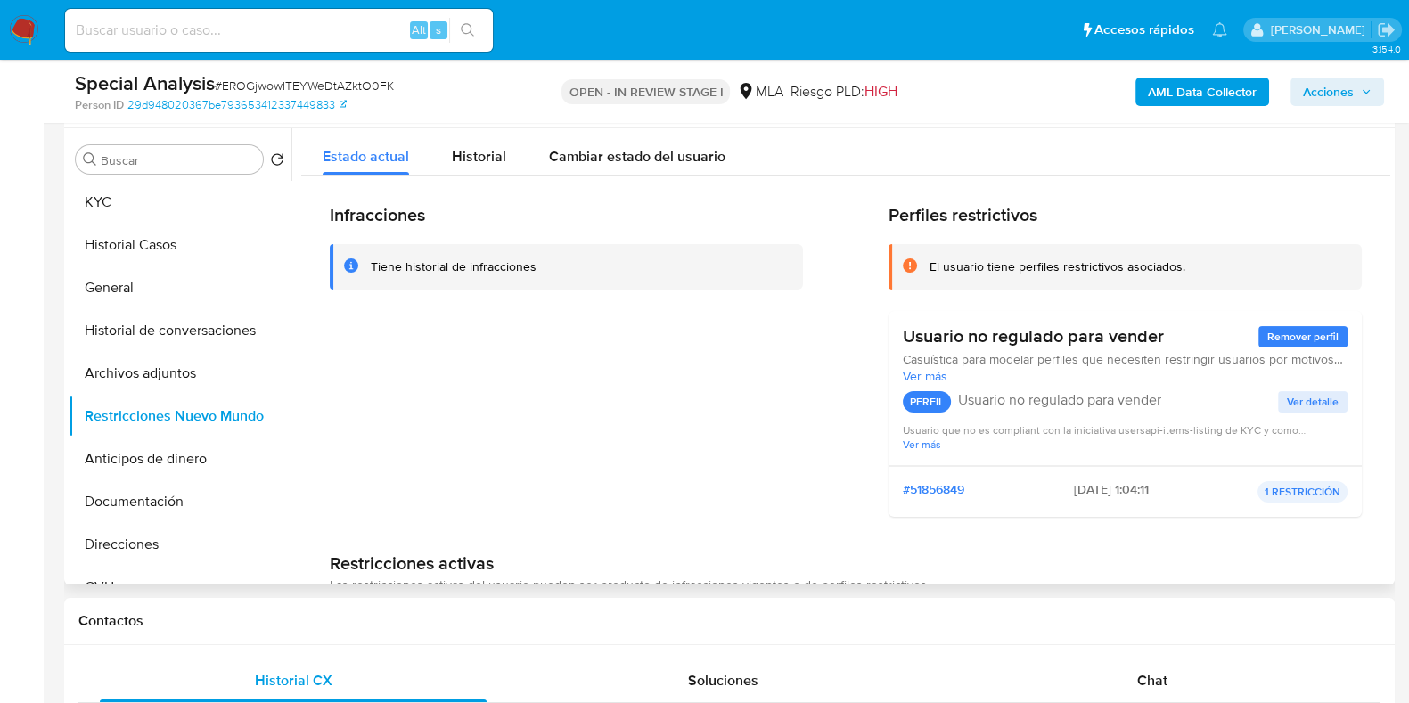
scroll to position [110, 0]
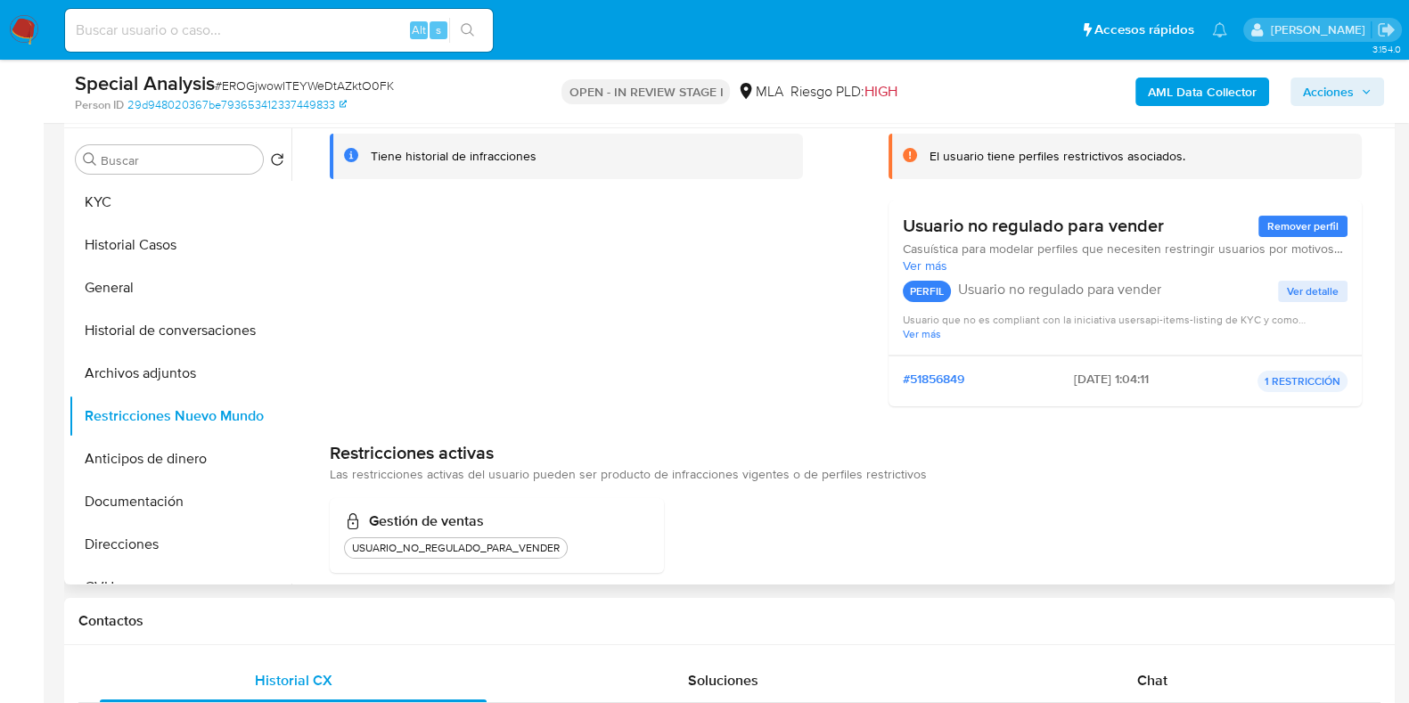
click at [1296, 287] on span "Ver detalle" at bounding box center [1313, 291] width 52 height 18
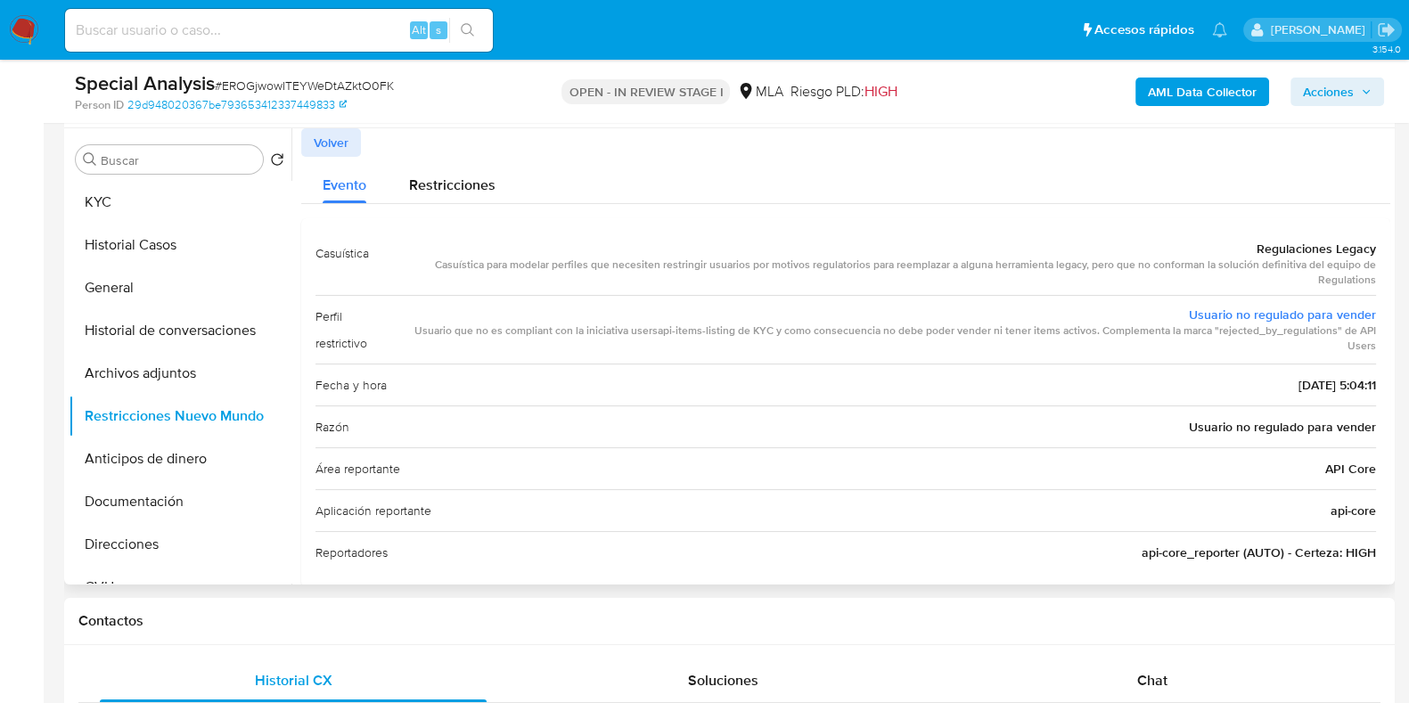
click at [323, 143] on span "Volver" at bounding box center [331, 142] width 35 height 25
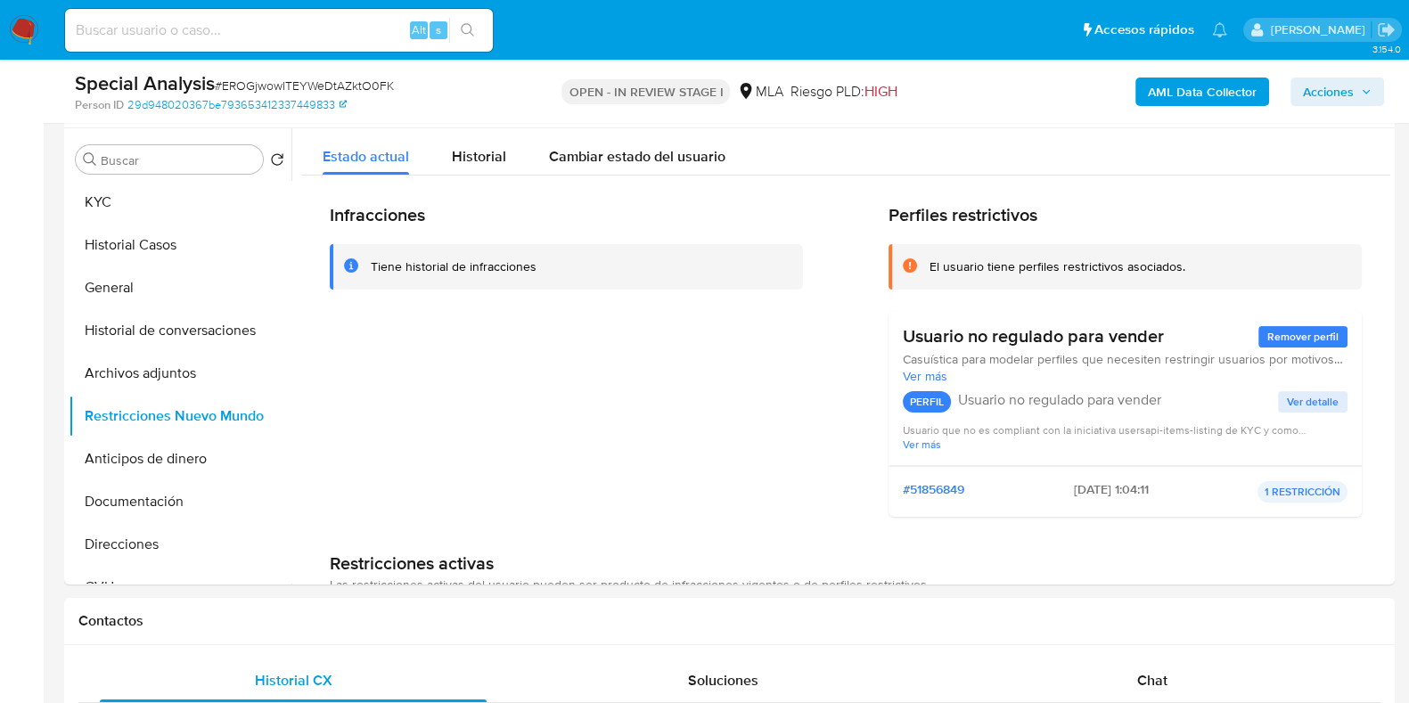
click at [1359, 86] on span "Acciones" at bounding box center [1337, 91] width 69 height 25
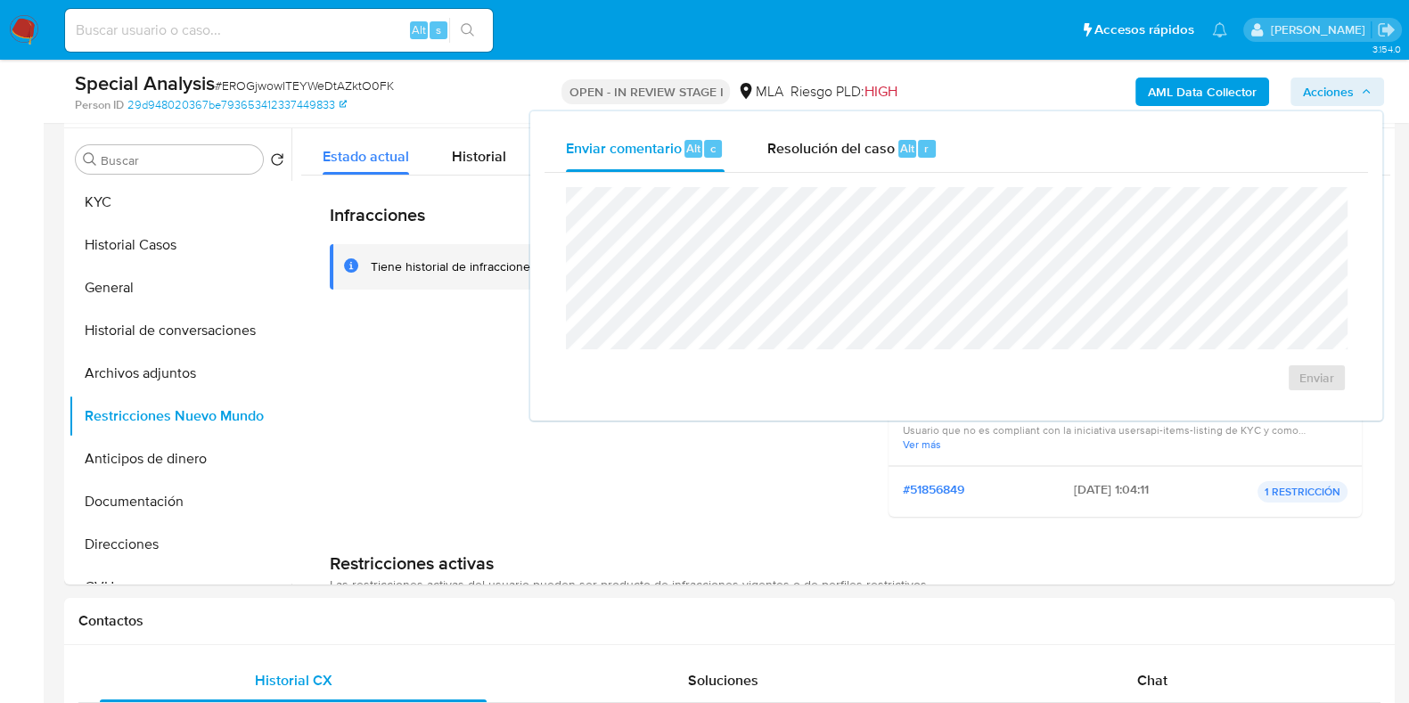
click at [821, 123] on div "Enviar comentario Alt c Resolución del caso Alt r Enviar" at bounding box center [956, 265] width 852 height 309
click at [813, 142] on span "Resolución del caso" at bounding box center [830, 147] width 127 height 20
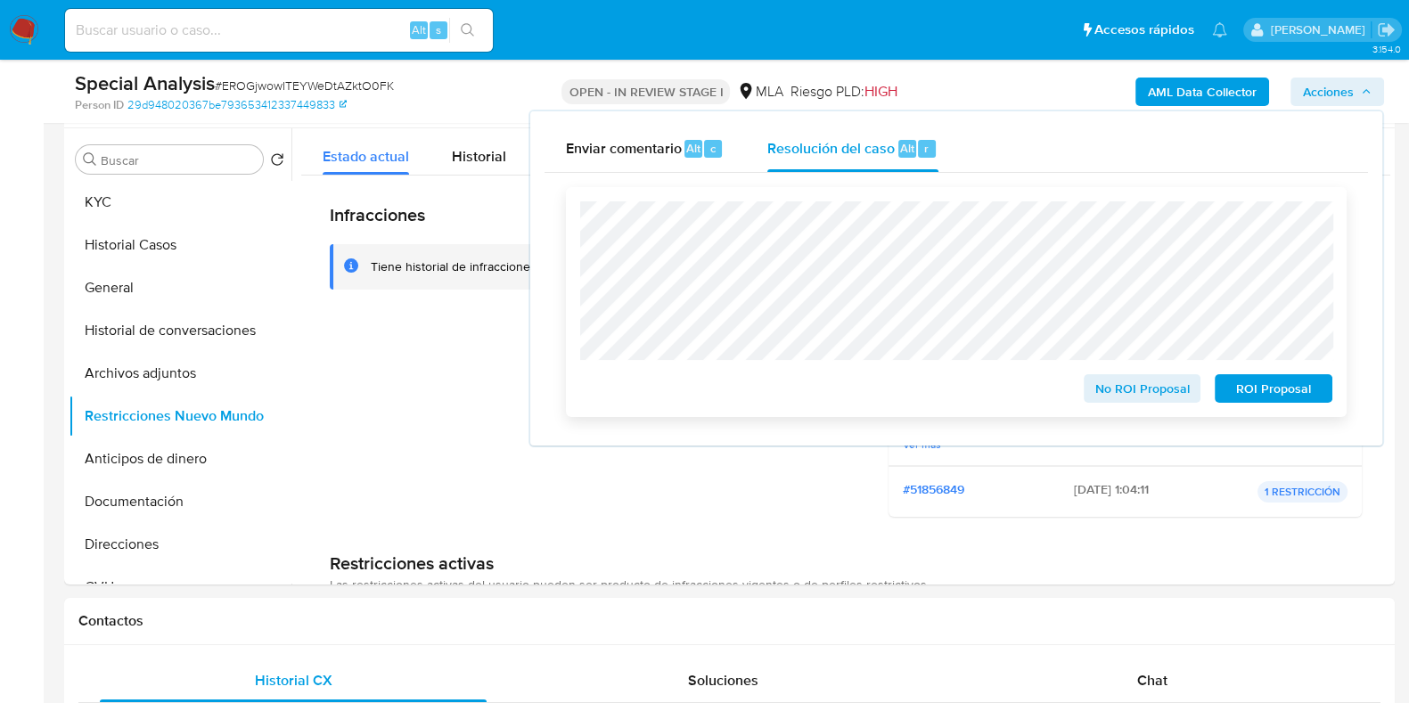
click at [1128, 396] on span "No ROI Proposal" at bounding box center [1142, 388] width 93 height 25
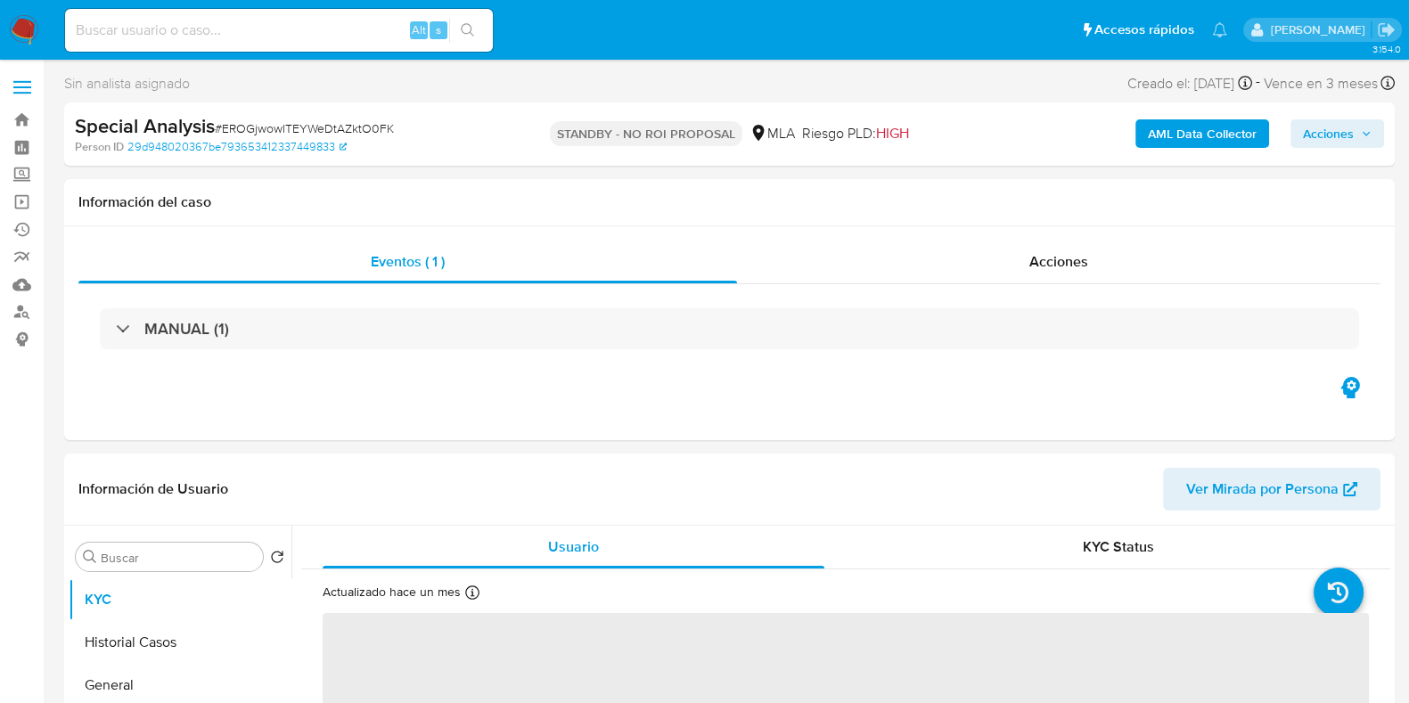
select select "10"
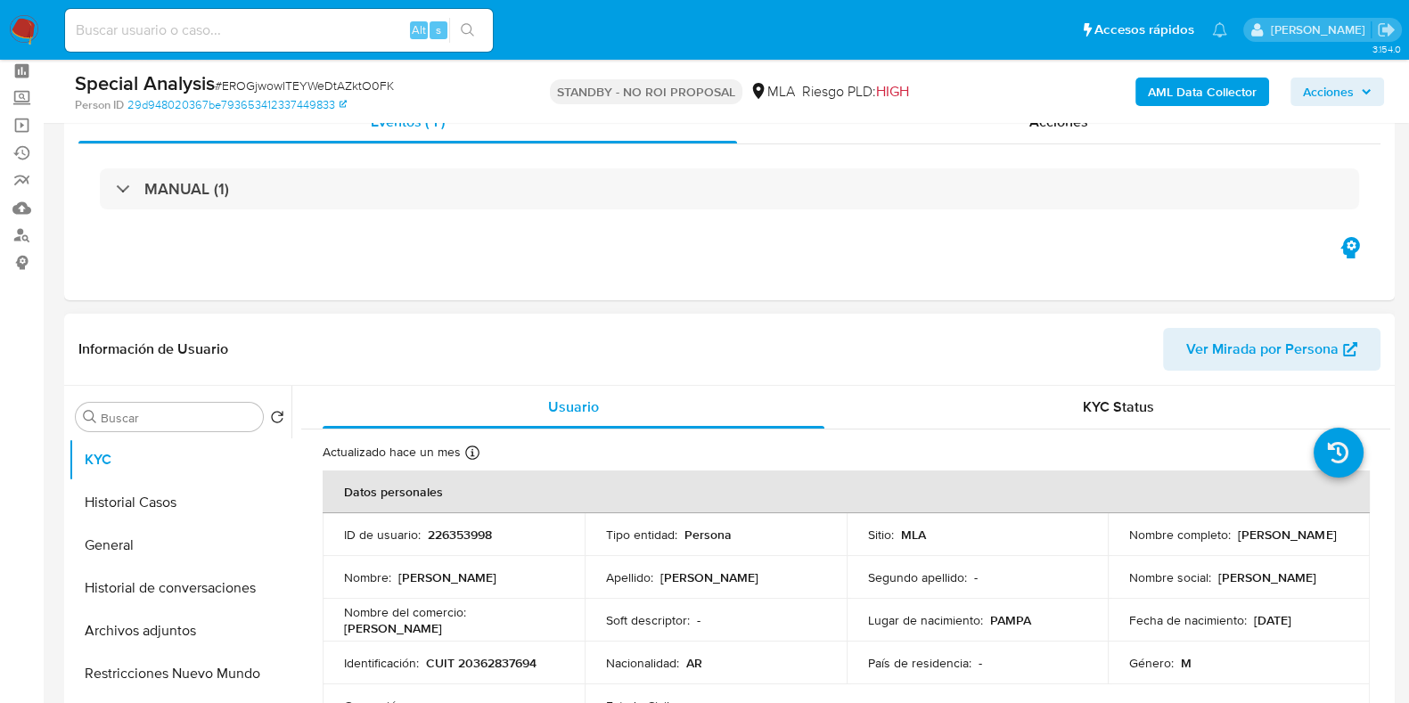
scroll to position [110, 0]
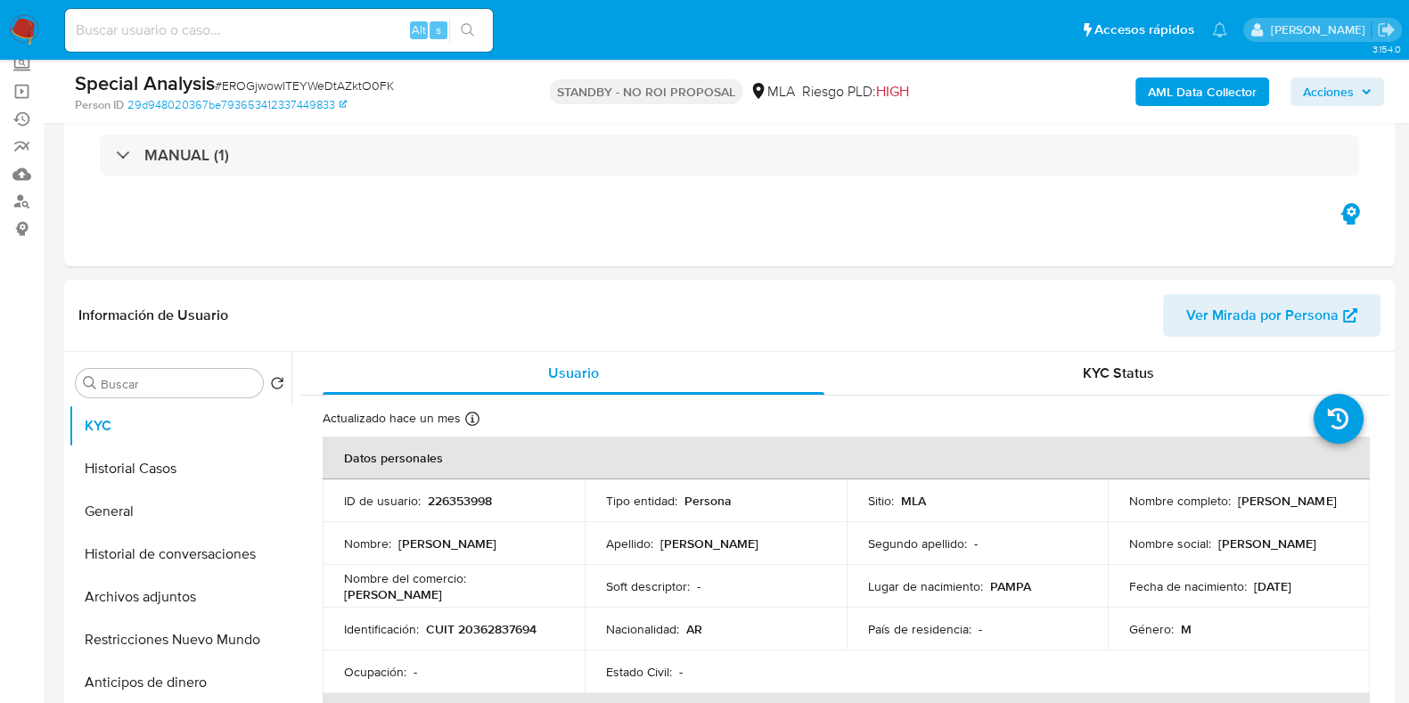
drag, startPoint x: 1230, startPoint y: 496, endPoint x: 1328, endPoint y: 503, distance: 97.3
click at [1328, 503] on div "Nombre completo : [PERSON_NAME]" at bounding box center [1238, 501] width 219 height 16
copy p "[PERSON_NAME]"
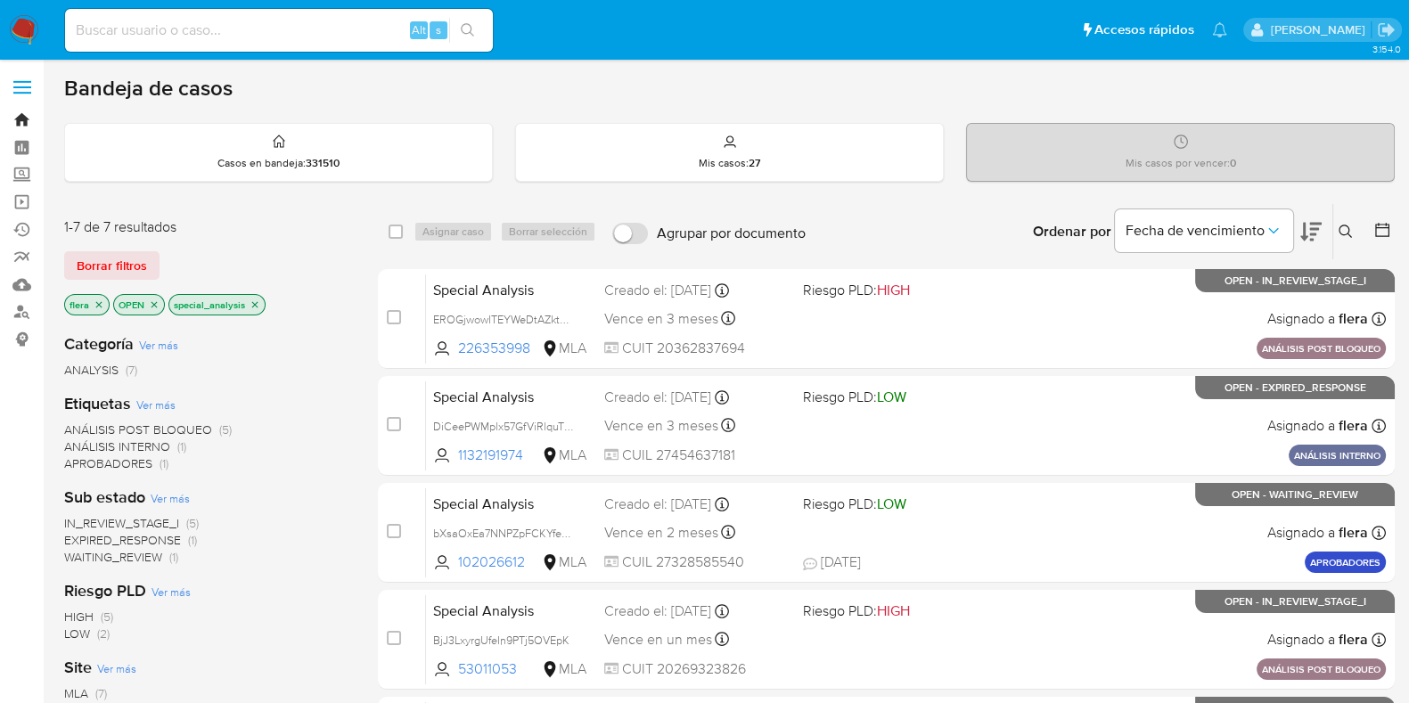
click at [23, 113] on link "Bandeja" at bounding box center [106, 120] width 212 height 28
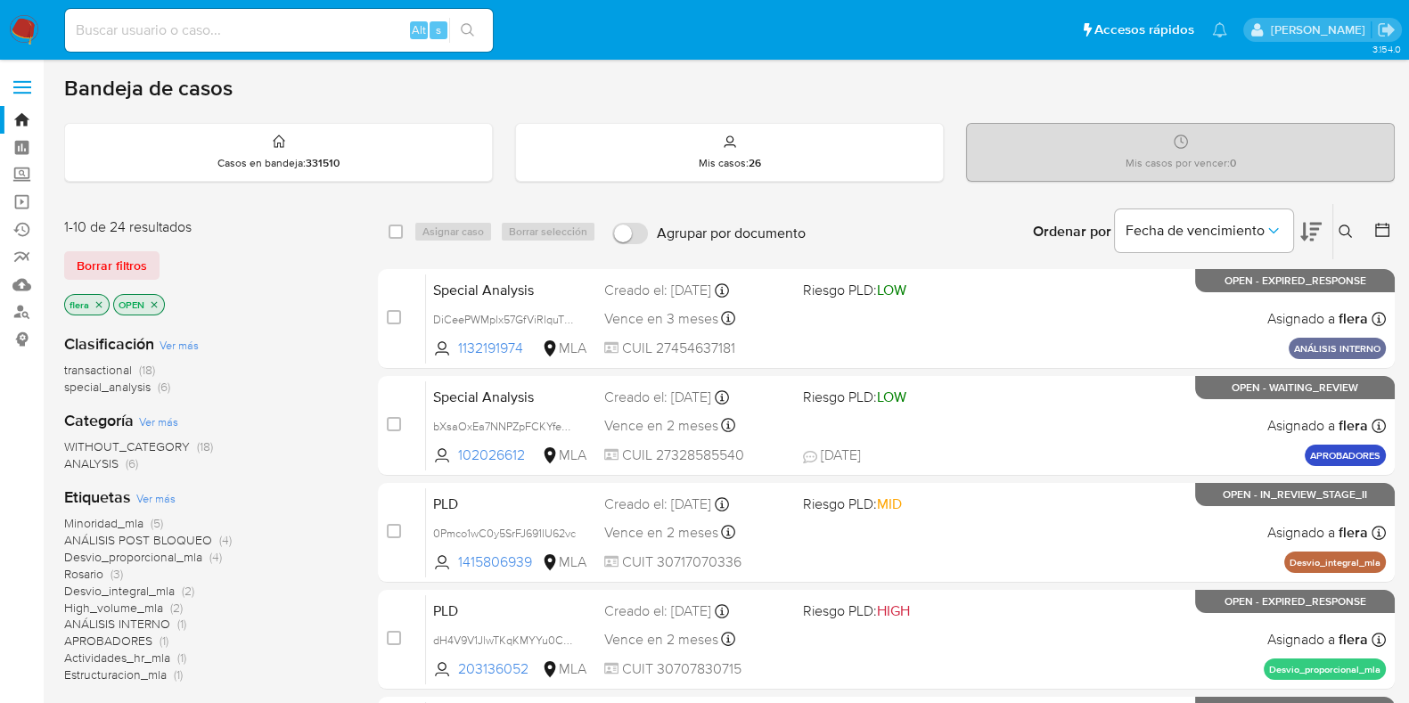
click at [1341, 233] on icon at bounding box center [1344, 231] width 13 height 13
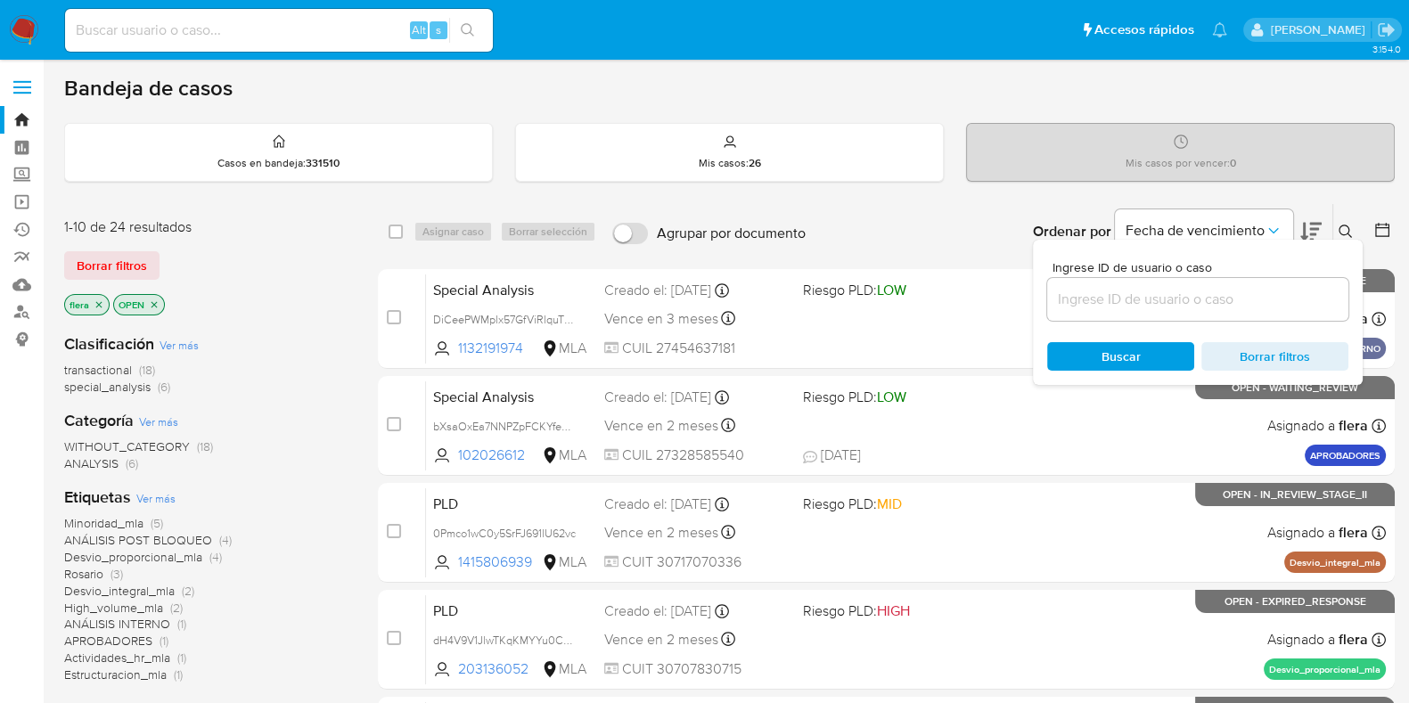
click at [1225, 299] on input at bounding box center [1197, 299] width 301 height 23
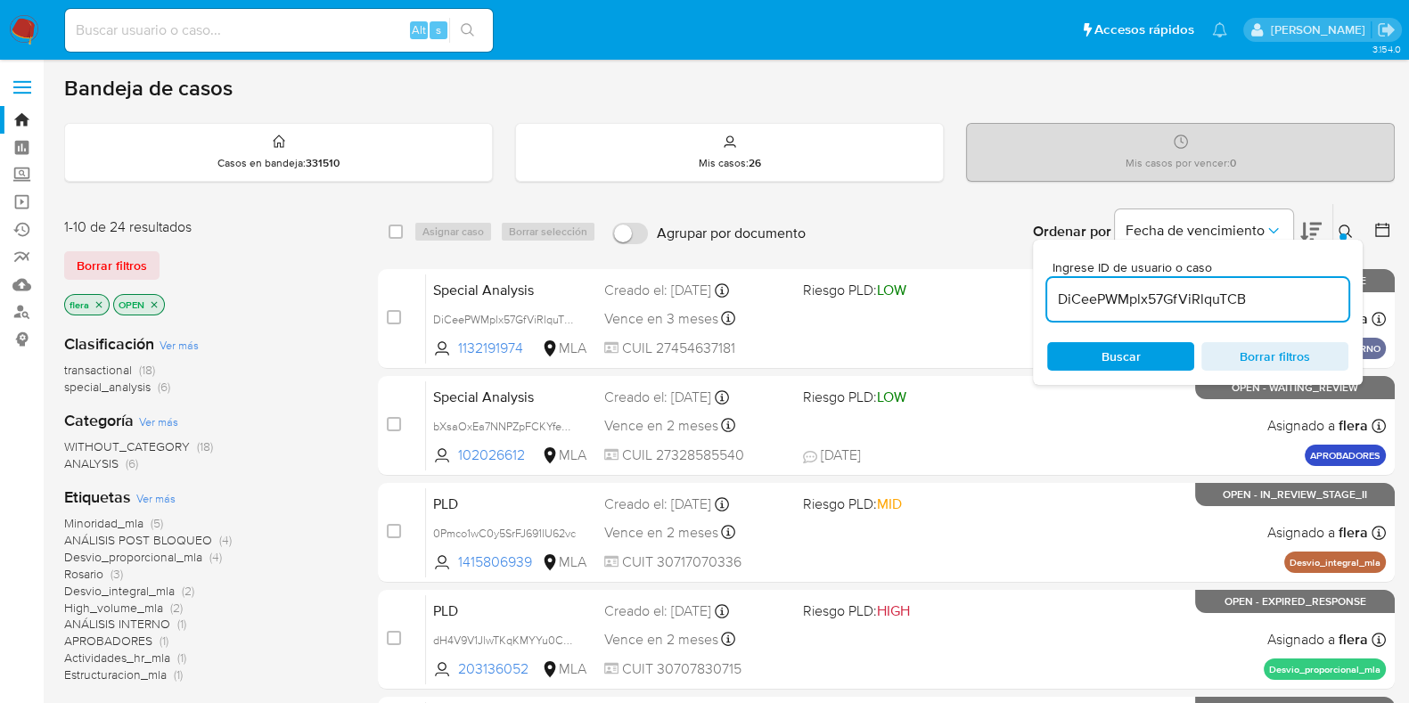
type input "DiCeePWMplx57GfViRlquTCB"
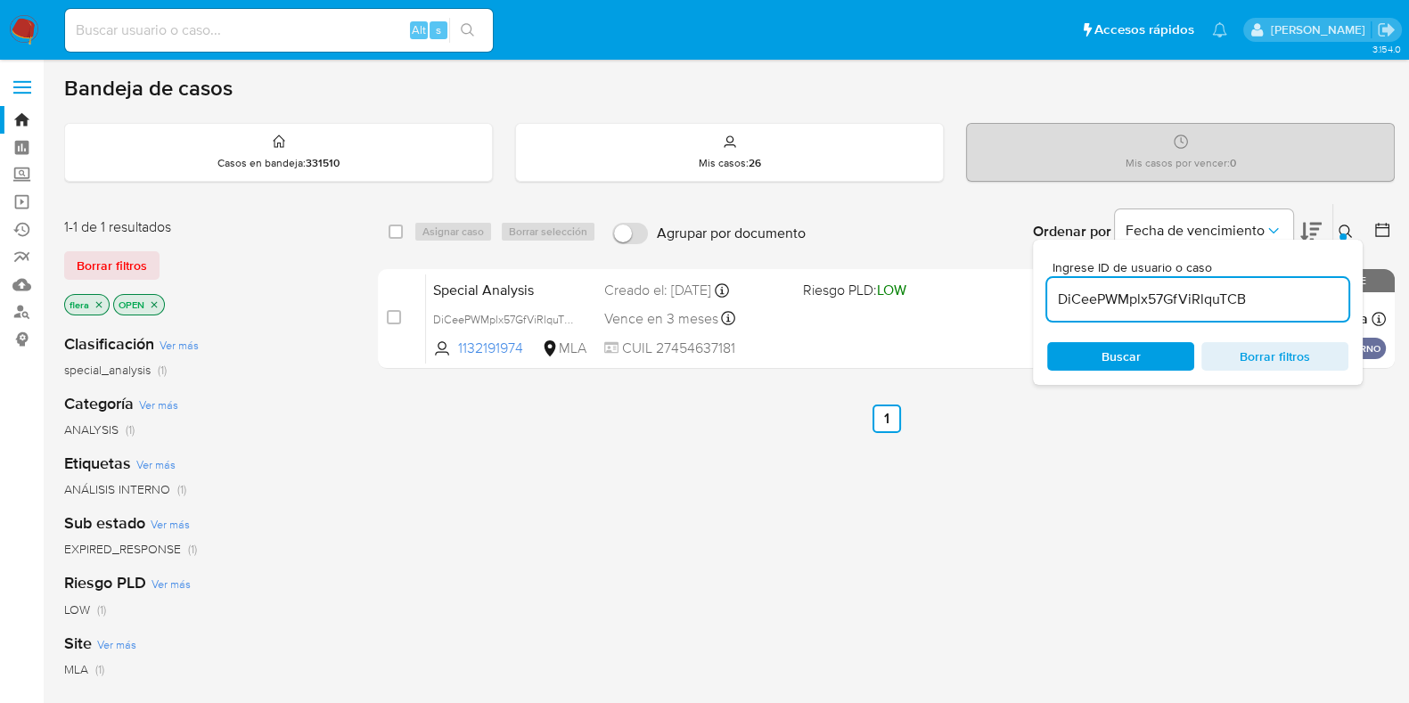
click at [1225, 299] on input "DiCeePWMplx57GfViRlquTCB" at bounding box center [1197, 299] width 301 height 23
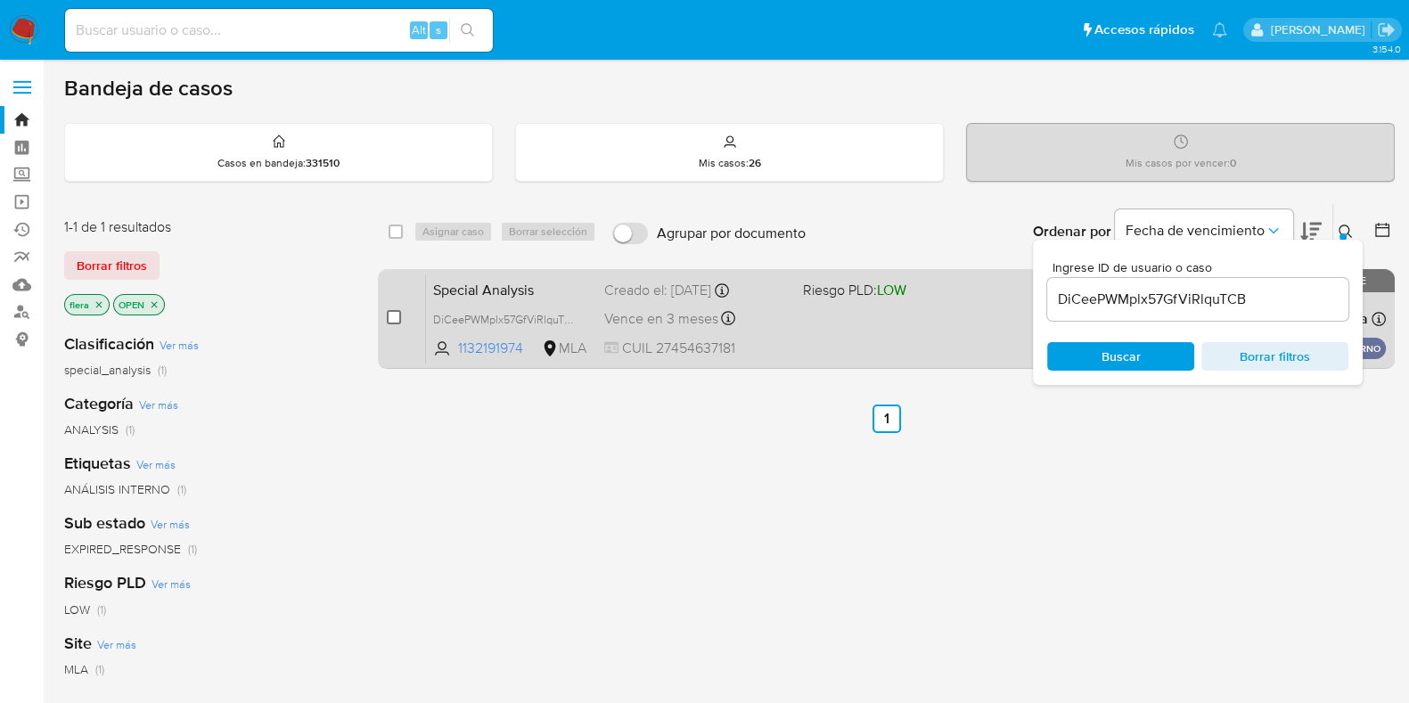
click at [394, 323] on input "checkbox" at bounding box center [394, 317] width 14 height 14
checkbox input "true"
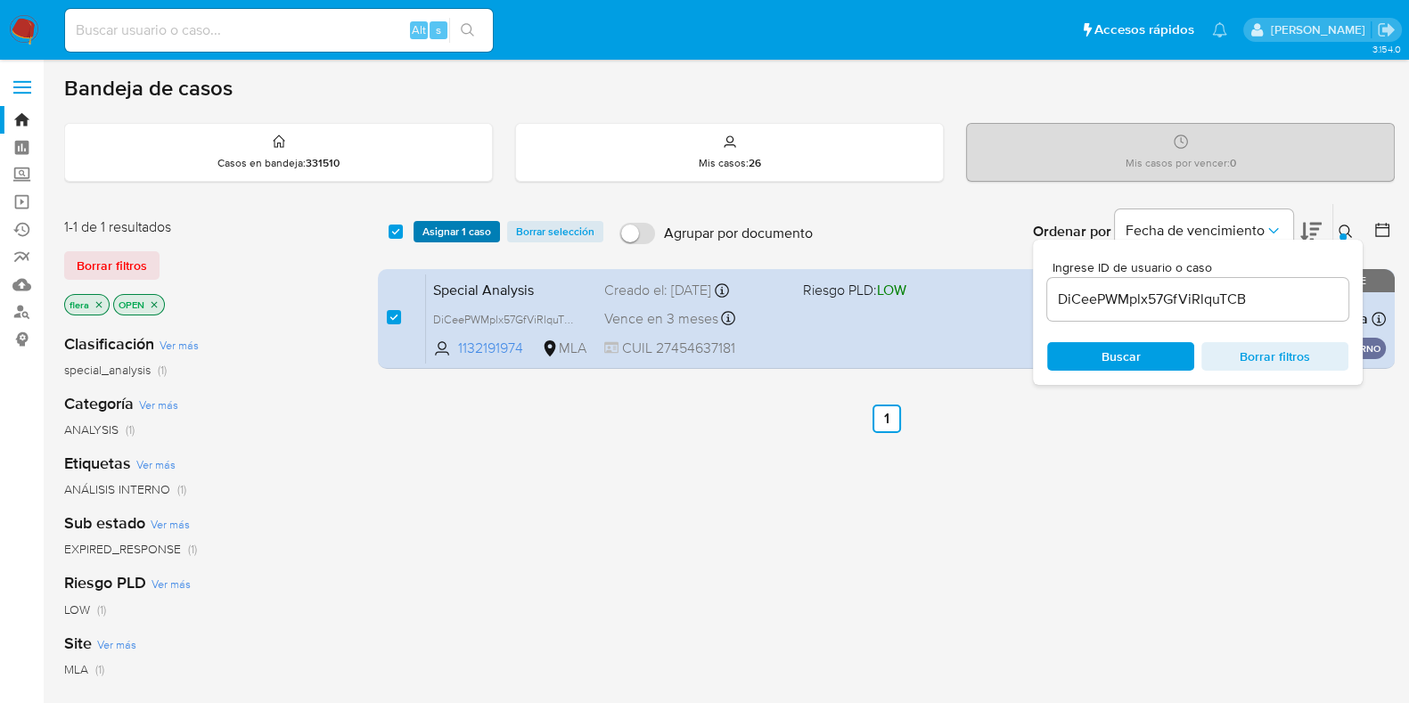
click at [435, 229] on span "Asignar 1 caso" at bounding box center [456, 232] width 69 height 18
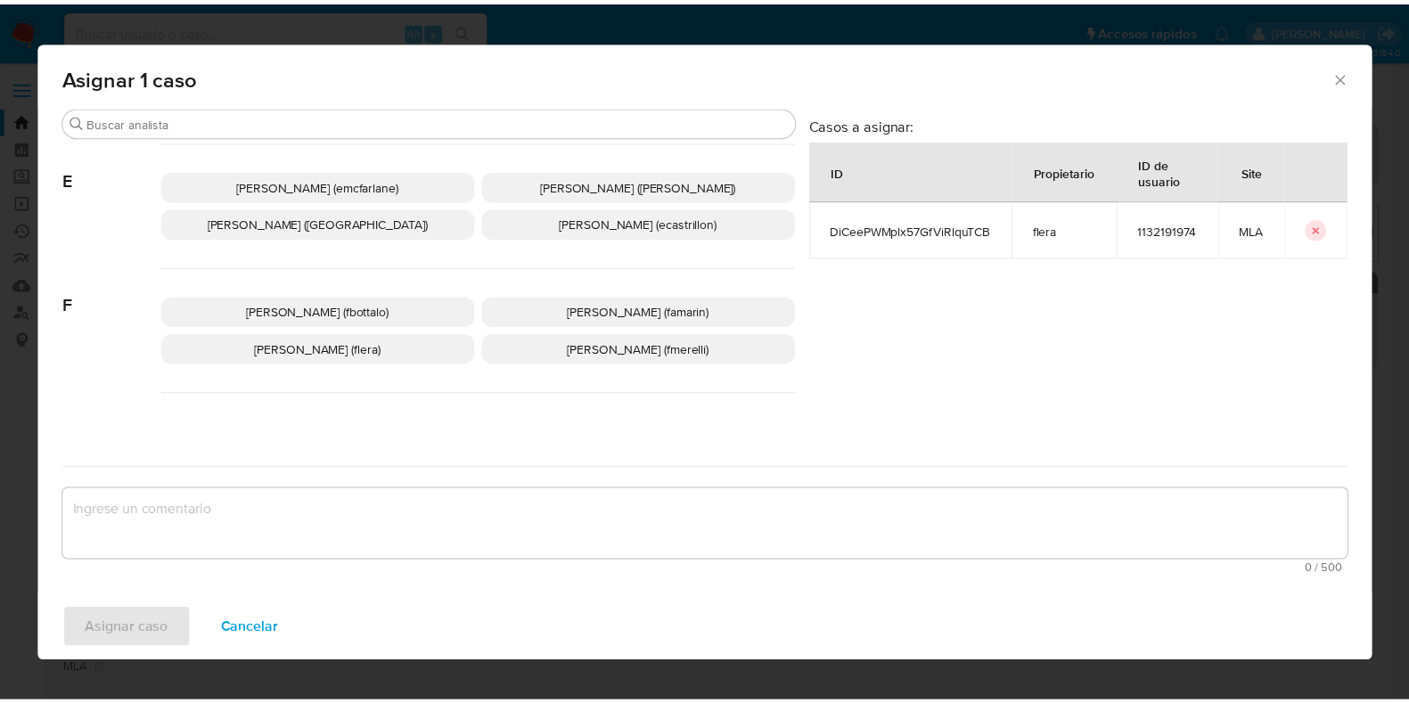
scroll to position [445, 0]
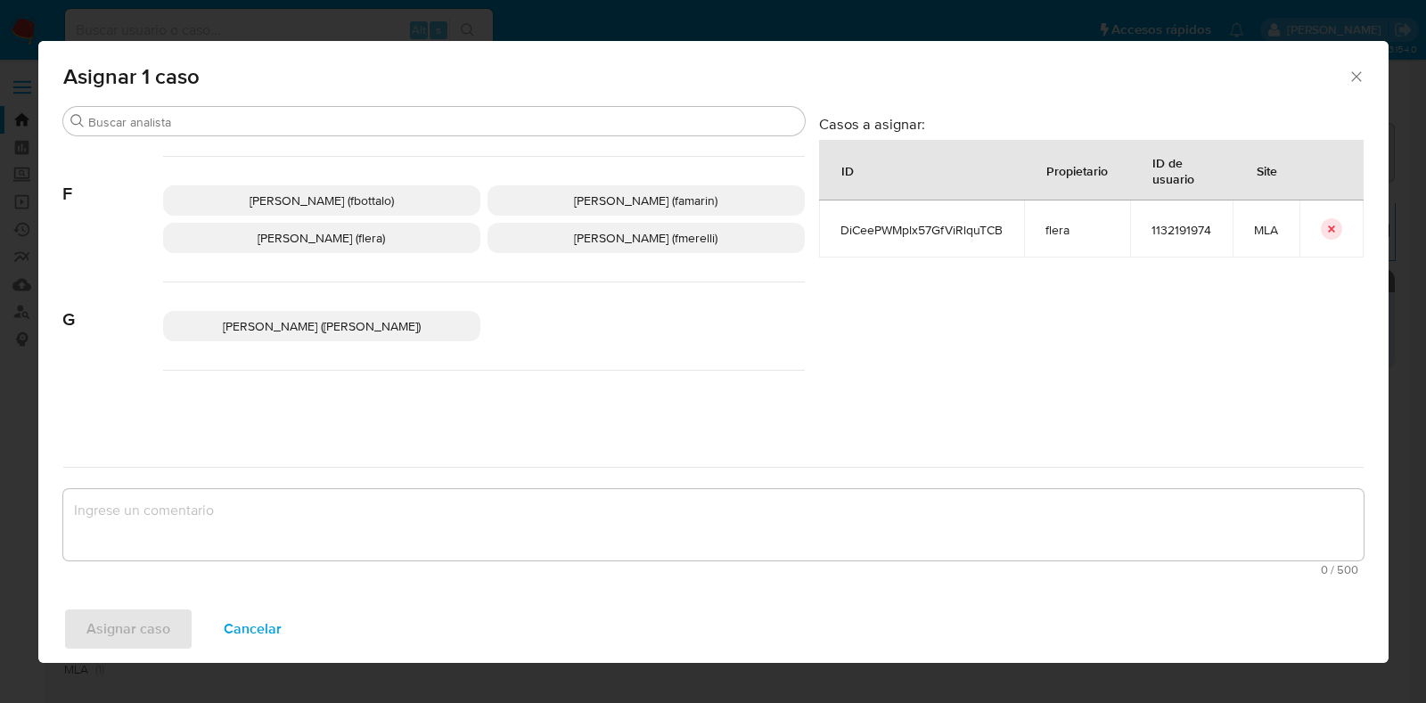
click at [325, 230] on span "[PERSON_NAME] (flera)" at bounding box center [321, 238] width 127 height 18
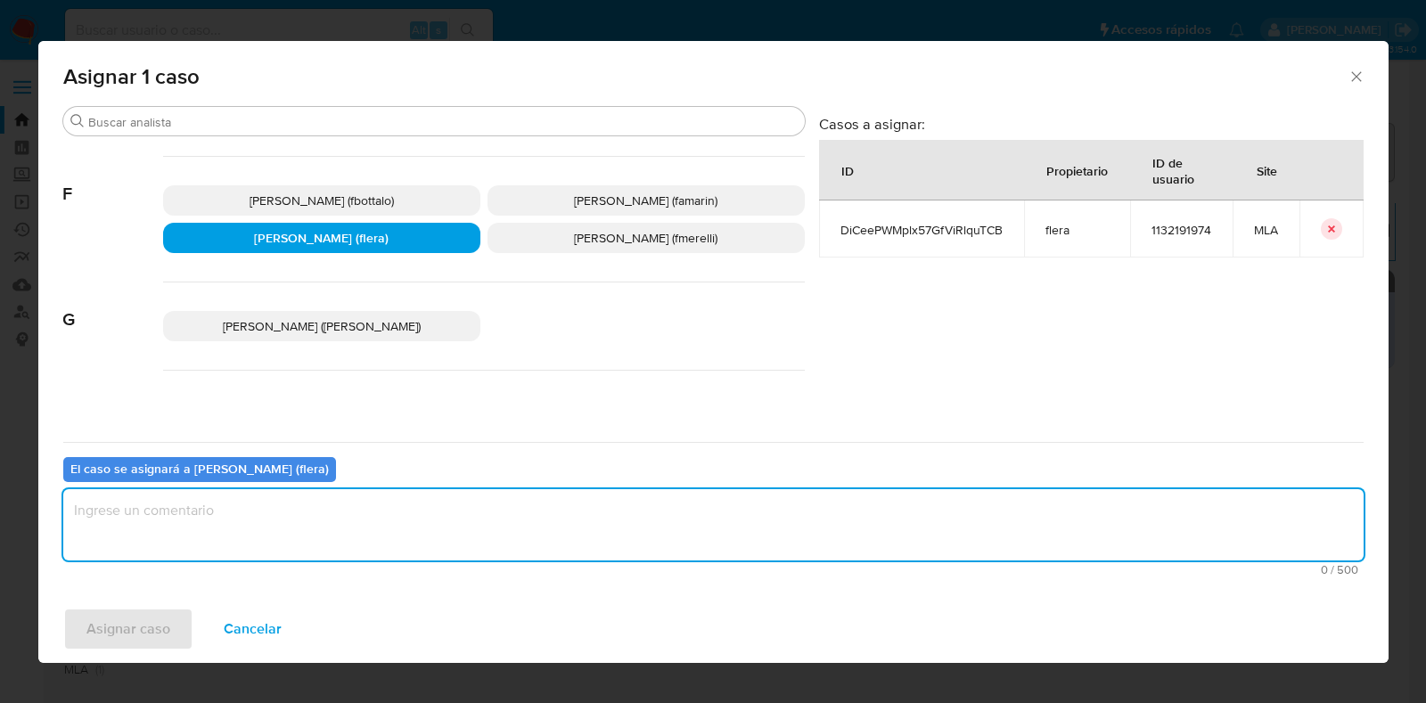
click at [315, 546] on textarea "assign-modal" at bounding box center [713, 524] width 1300 height 71
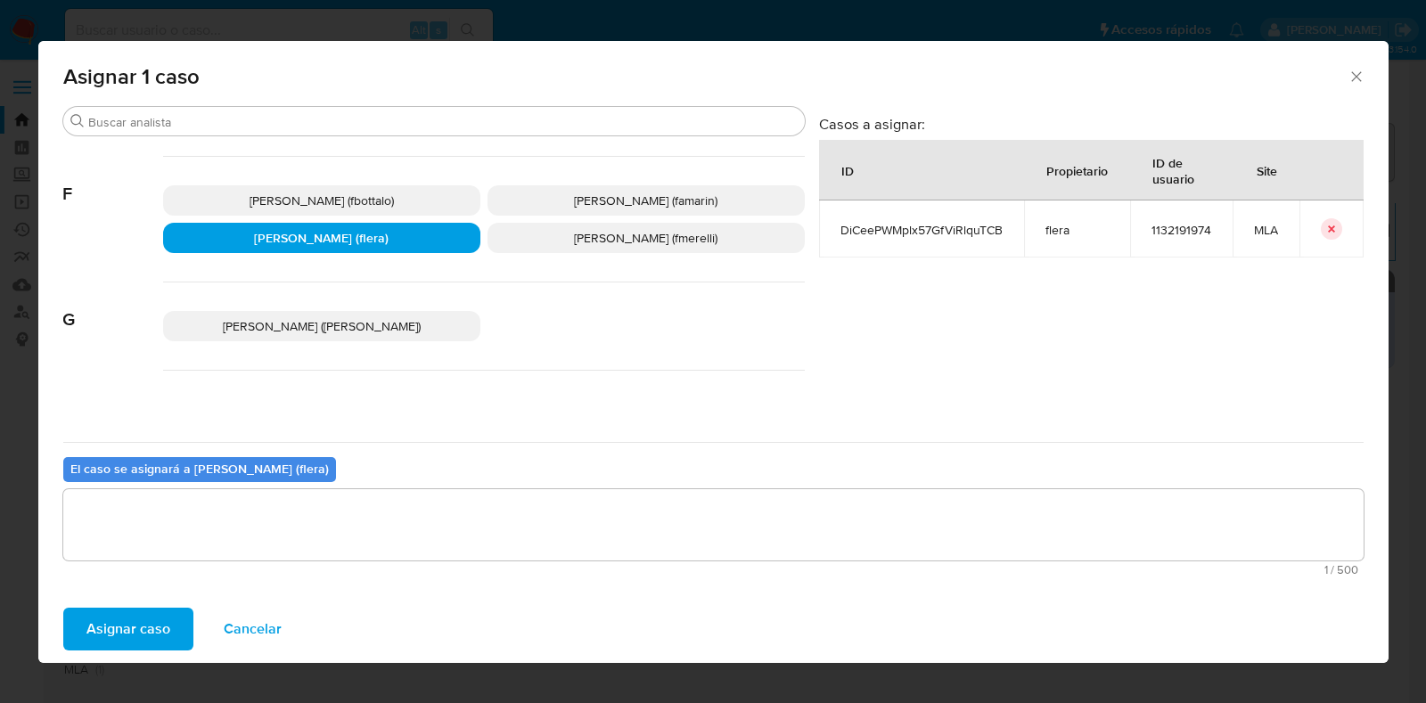
click at [127, 618] on span "Asignar caso" at bounding box center [128, 628] width 84 height 39
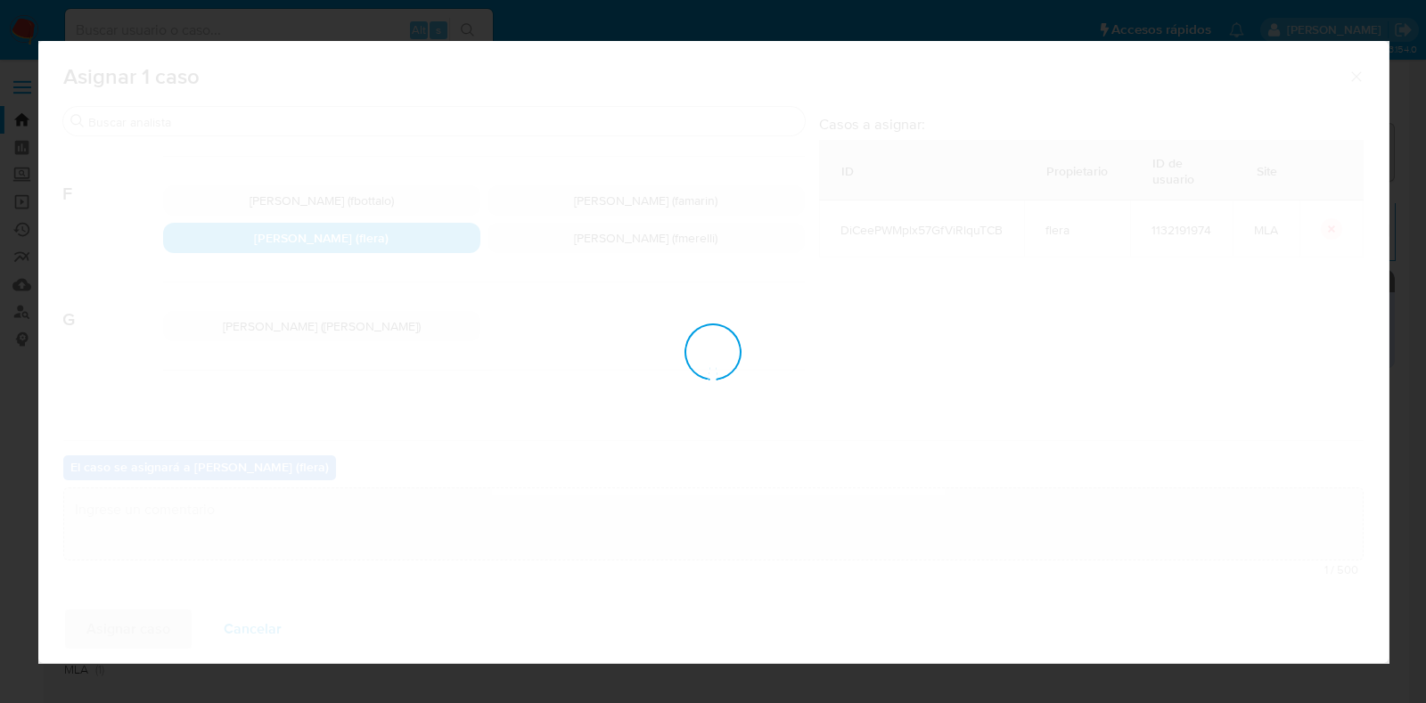
checkbox input "false"
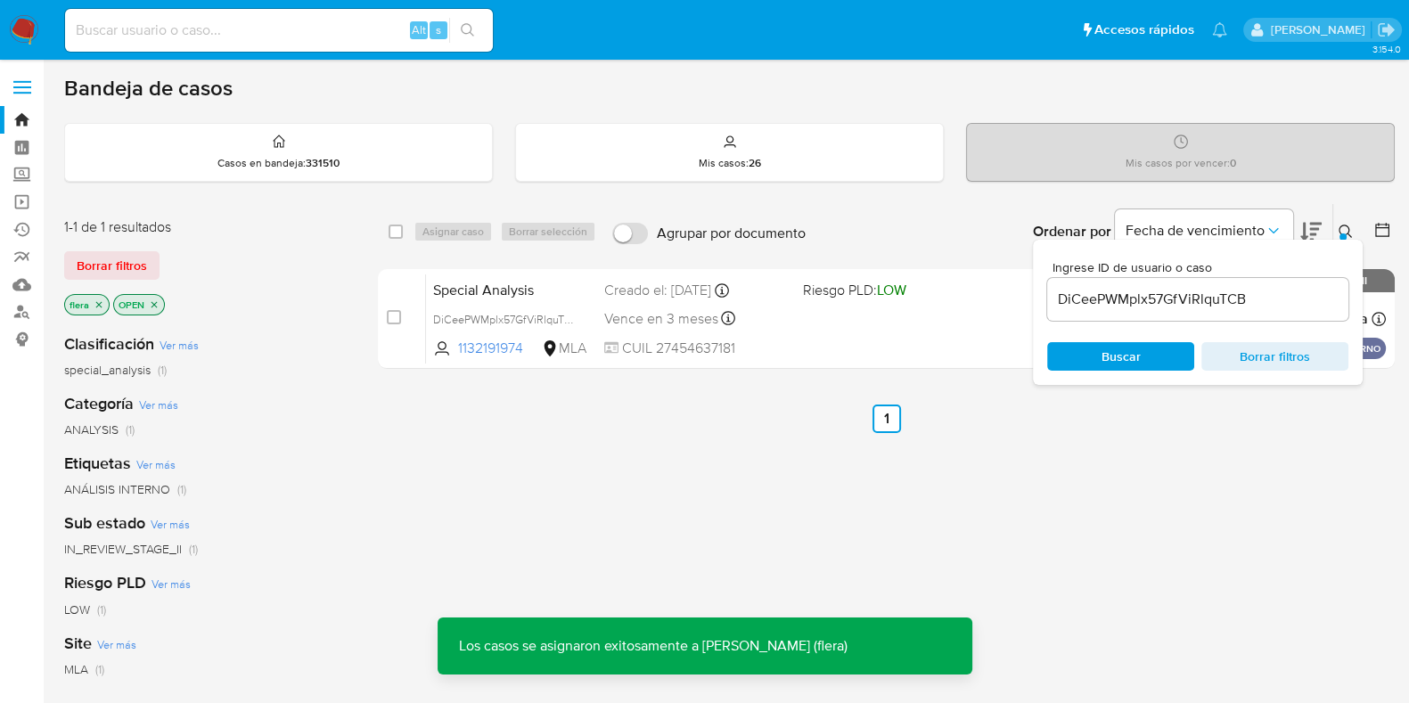
click at [449, 286] on span "Special Analysis" at bounding box center [511, 288] width 157 height 23
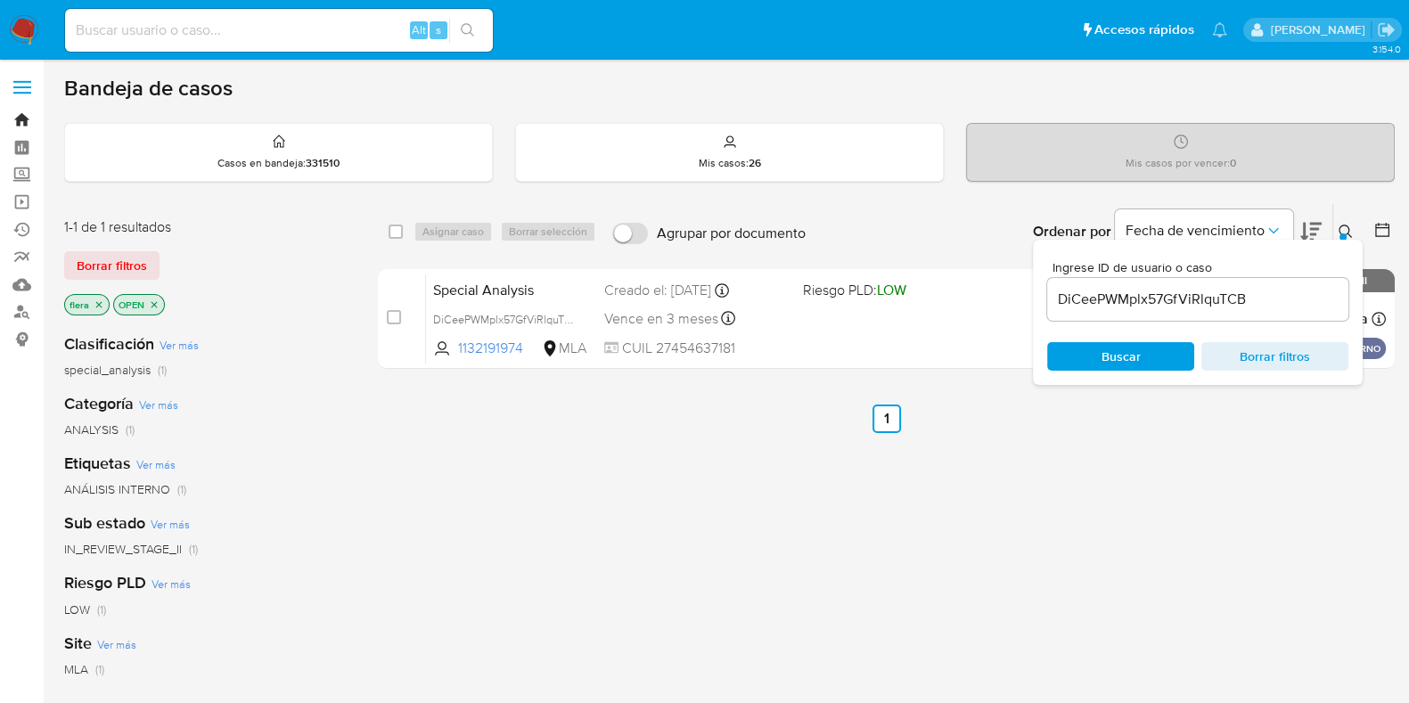
click at [27, 110] on link "Bandeja" at bounding box center [106, 120] width 212 height 28
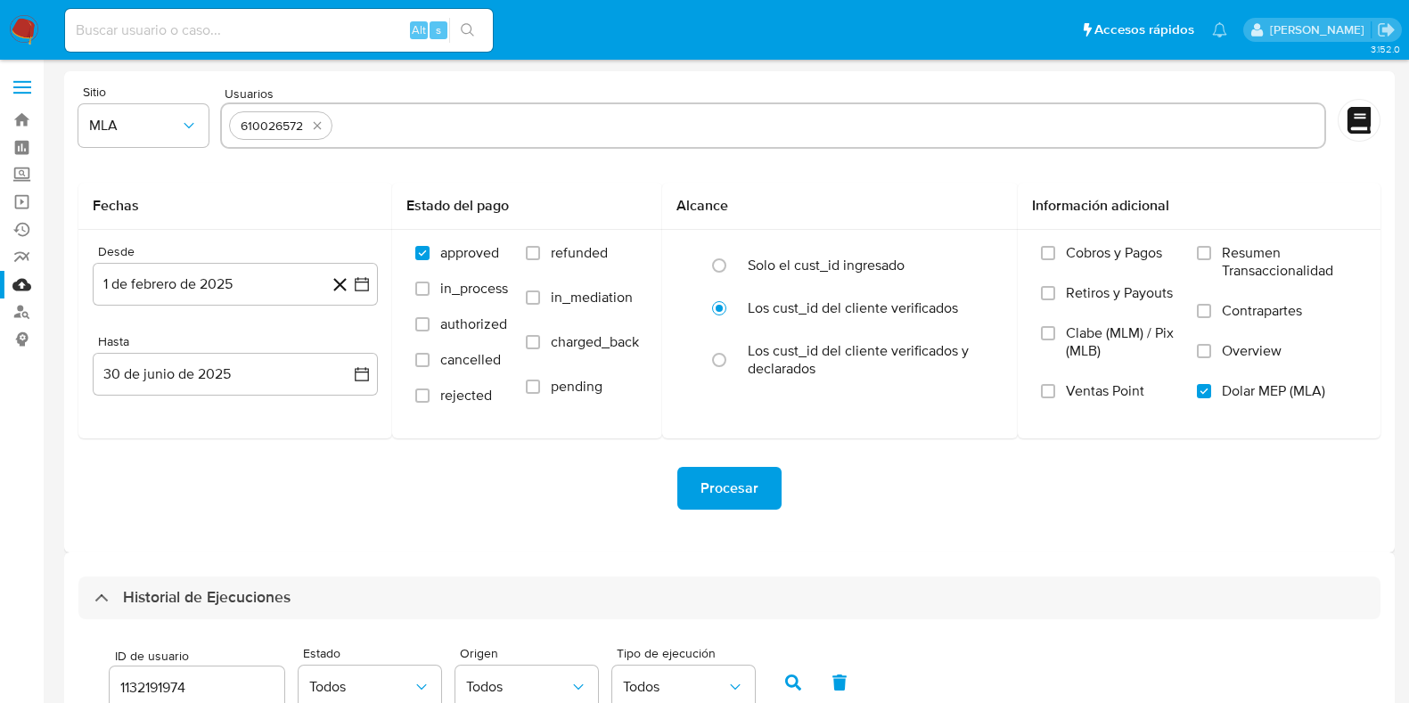
select select "10"
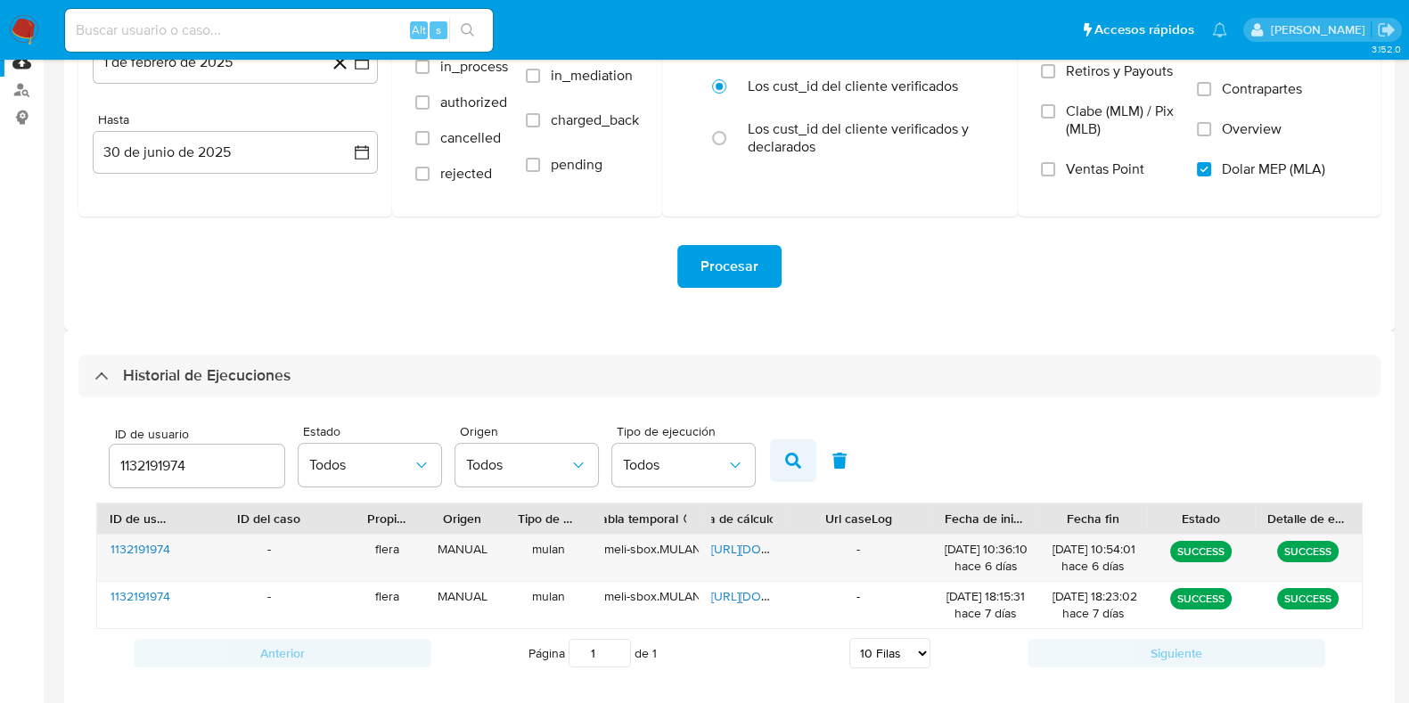
click at [799, 454] on button "button" at bounding box center [793, 460] width 46 height 43
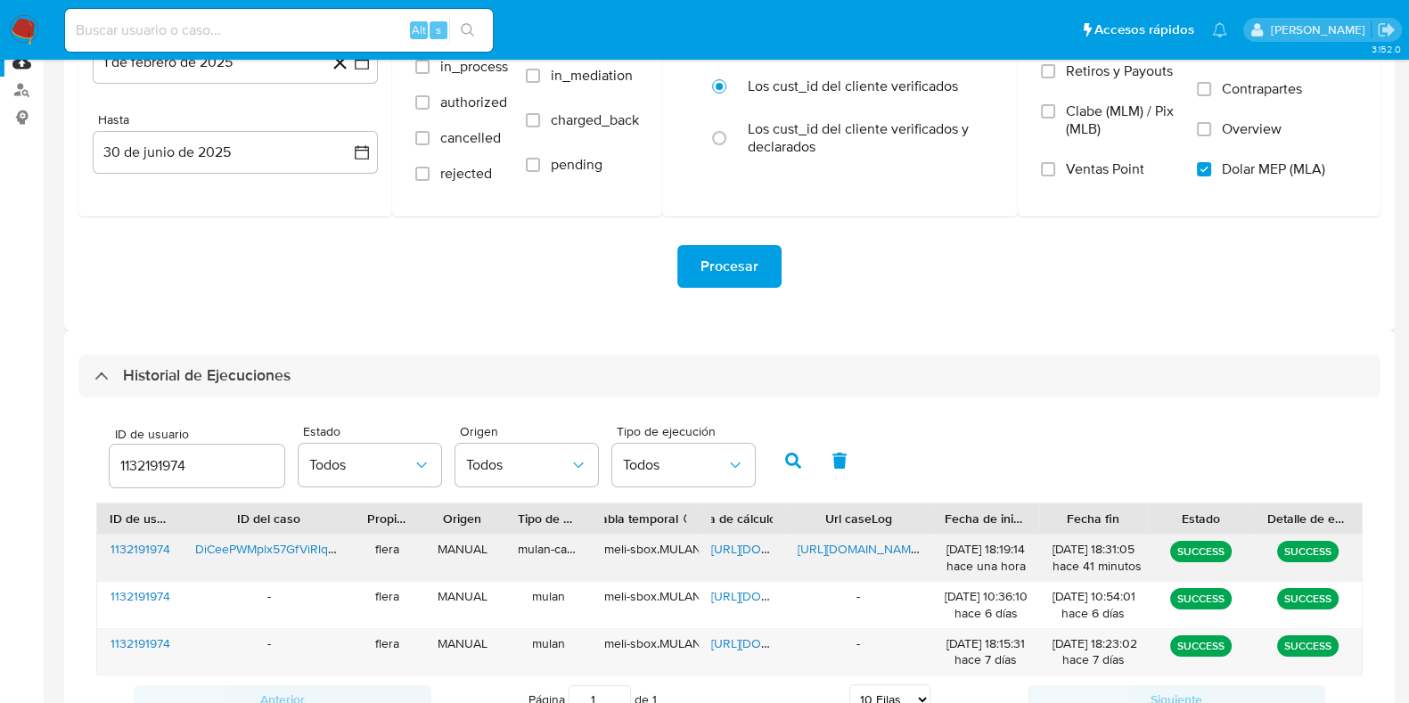
click at [732, 548] on span "https://docs.google.com/spreadsheets/d/1wWz7XC5REkpgmfHkYjNFyNB0Q0JonT6joieY3UV…" at bounding box center [772, 549] width 123 height 18
click at [822, 546] on span "https://docs.google.com/document/d/179cGMp_r1qTwObTaP3QJ45KCSlgJGsa-Ba31FYuFwho…" at bounding box center [858, 549] width 123 height 18
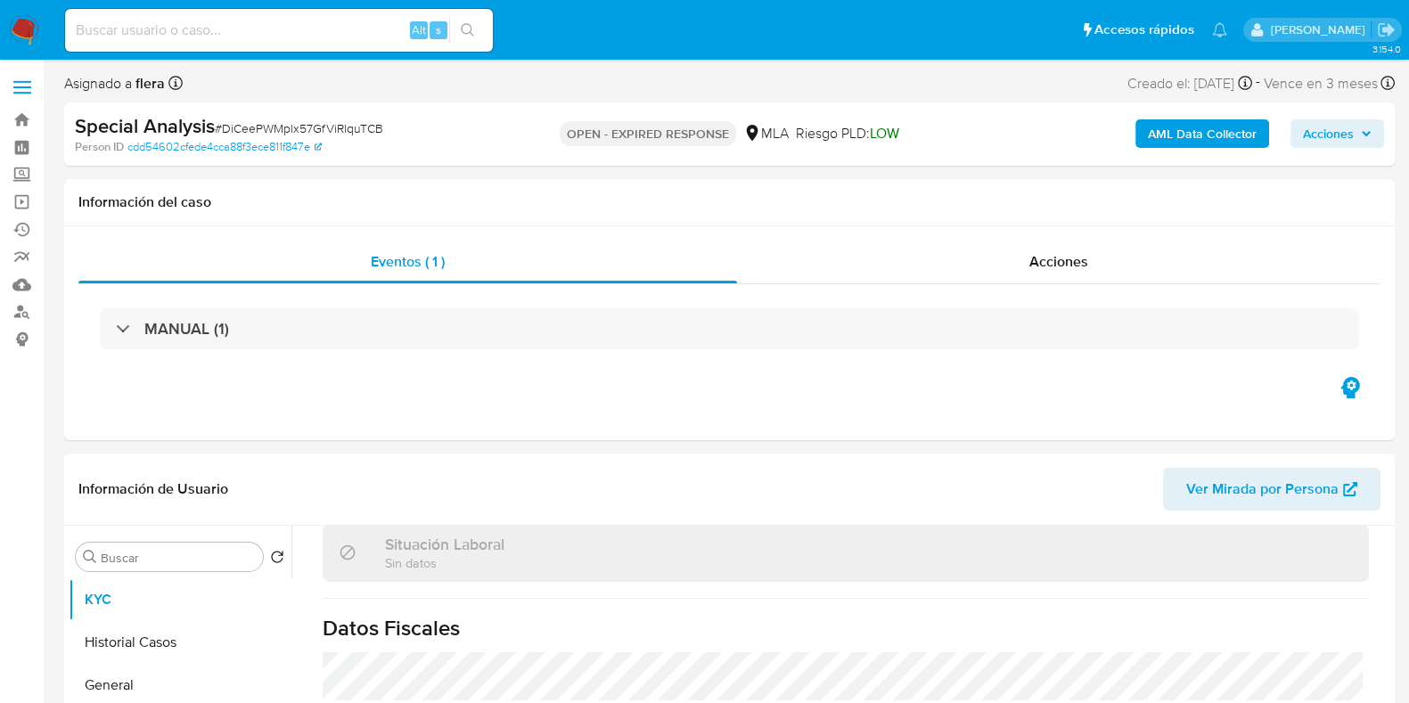
click at [336, 128] on span "# DiCeePWMplx57GfViRlquTCB" at bounding box center [299, 128] width 168 height 18
copy span "DiCeePWMplx57GfViRlquTCB"
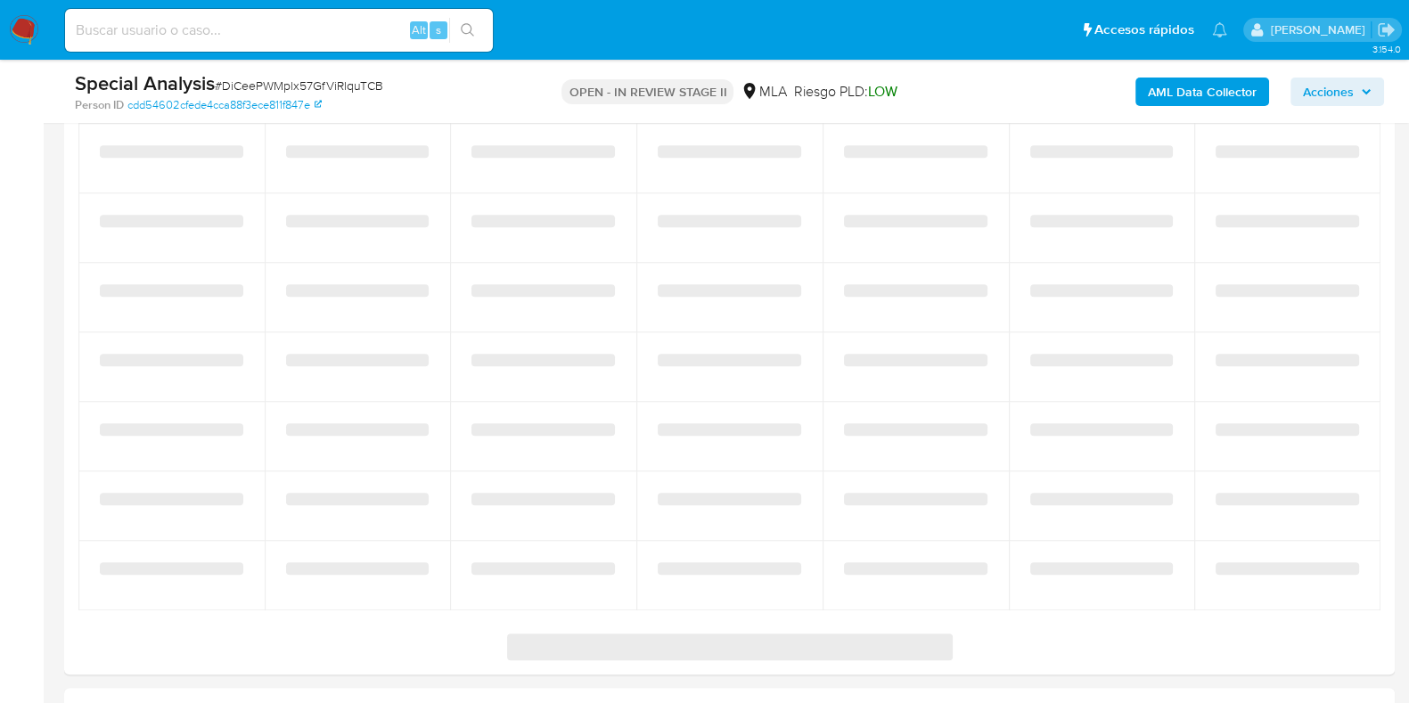
scroll to position [2486, 0]
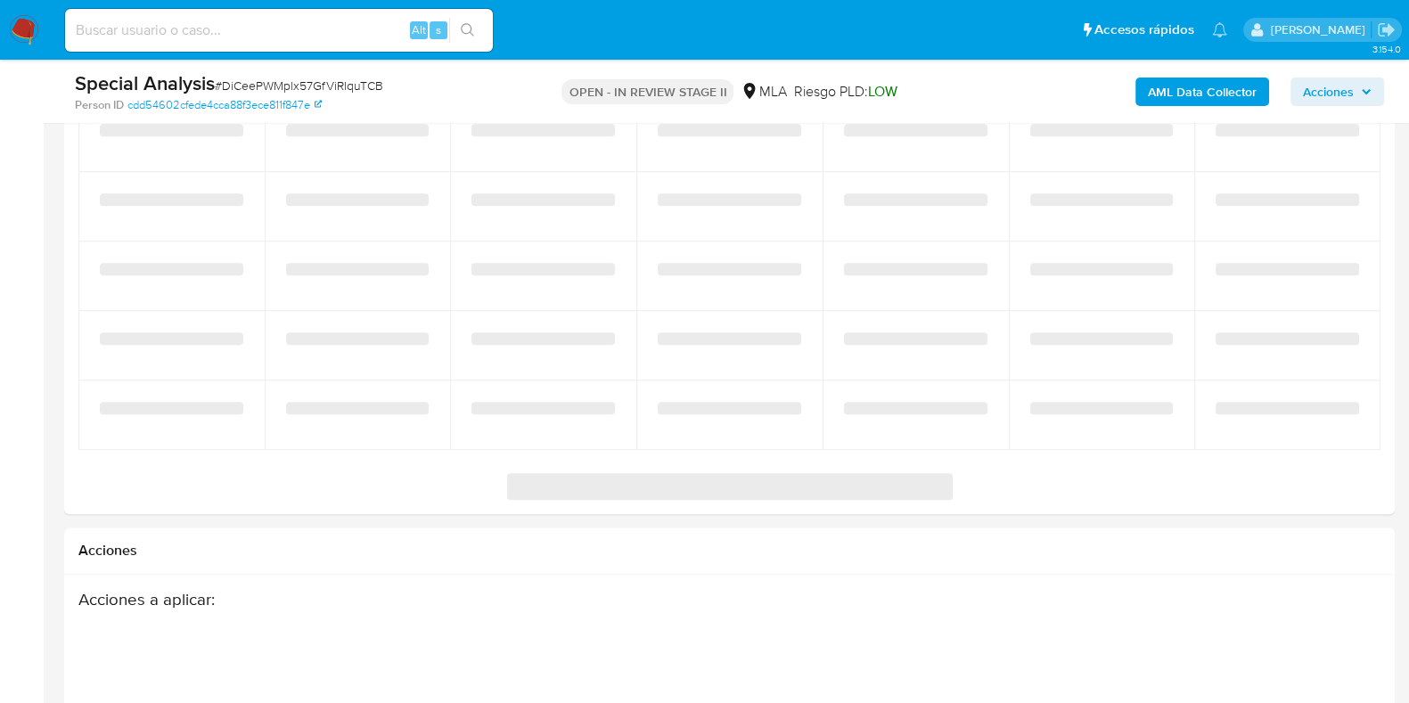
select select "10"
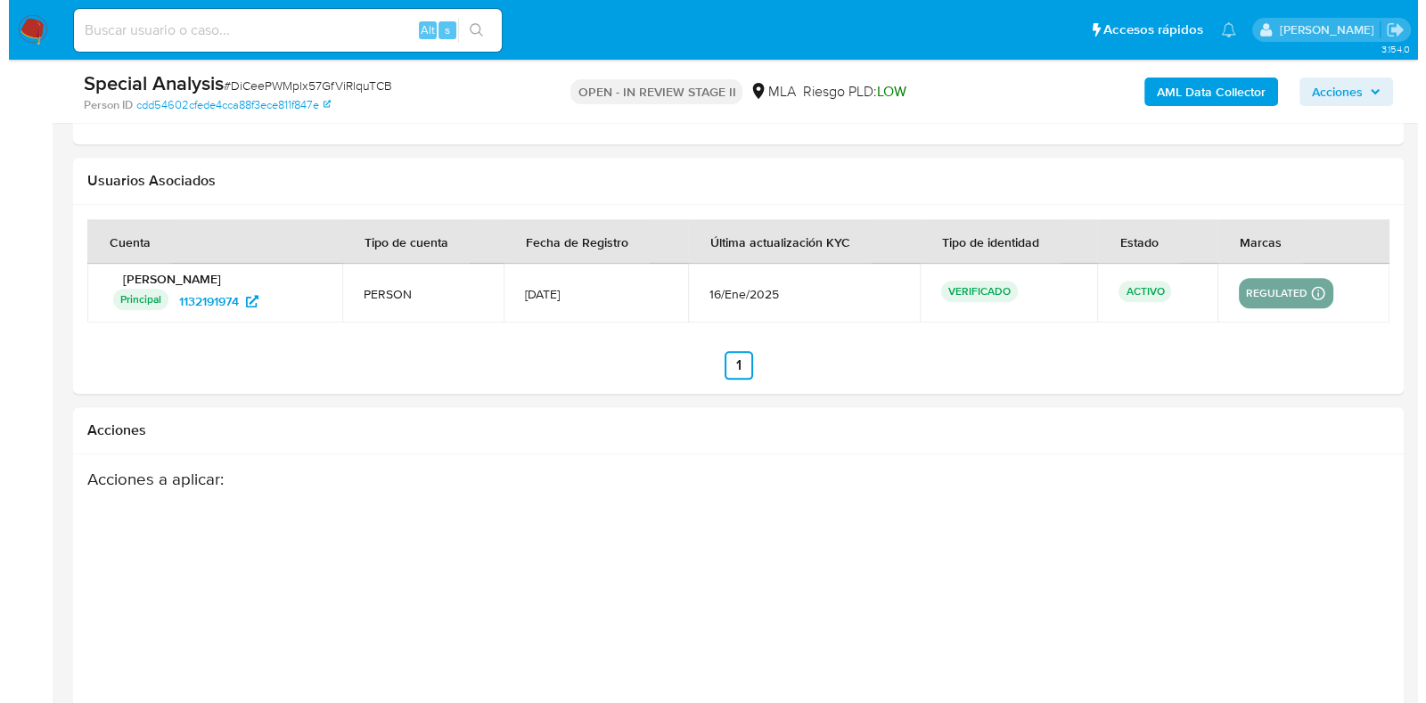
scroll to position [2714, 0]
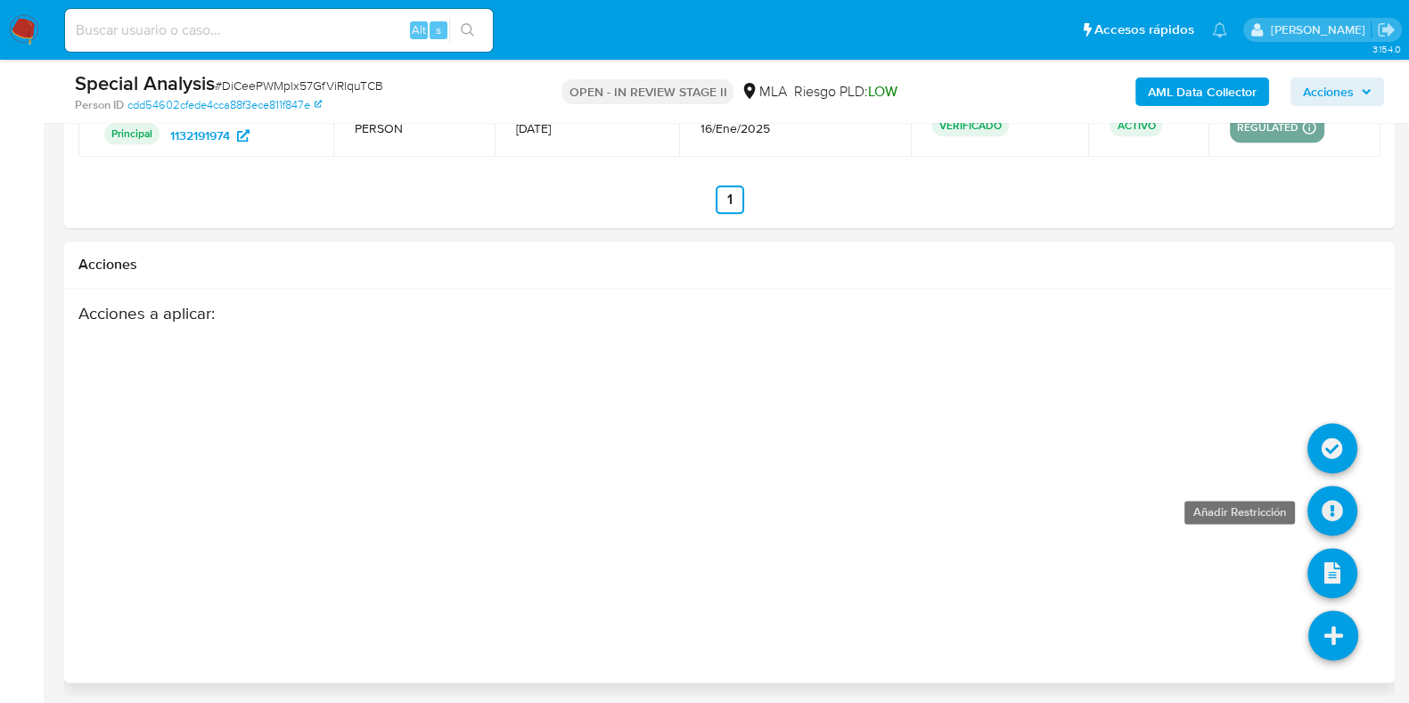
click at [1330, 510] on icon at bounding box center [1332, 511] width 50 height 50
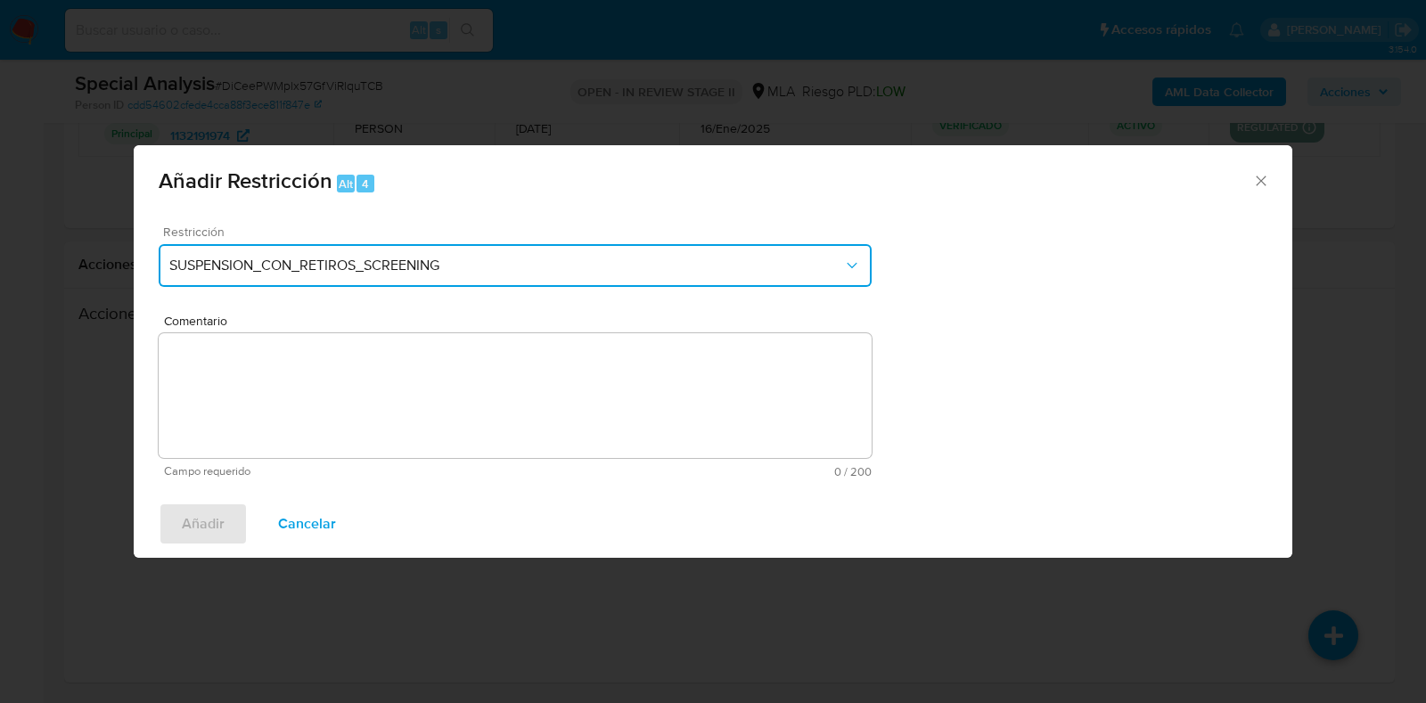
click at [472, 265] on span "SUSPENSION_CON_RETIROS_SCREENING" at bounding box center [506, 266] width 674 height 18
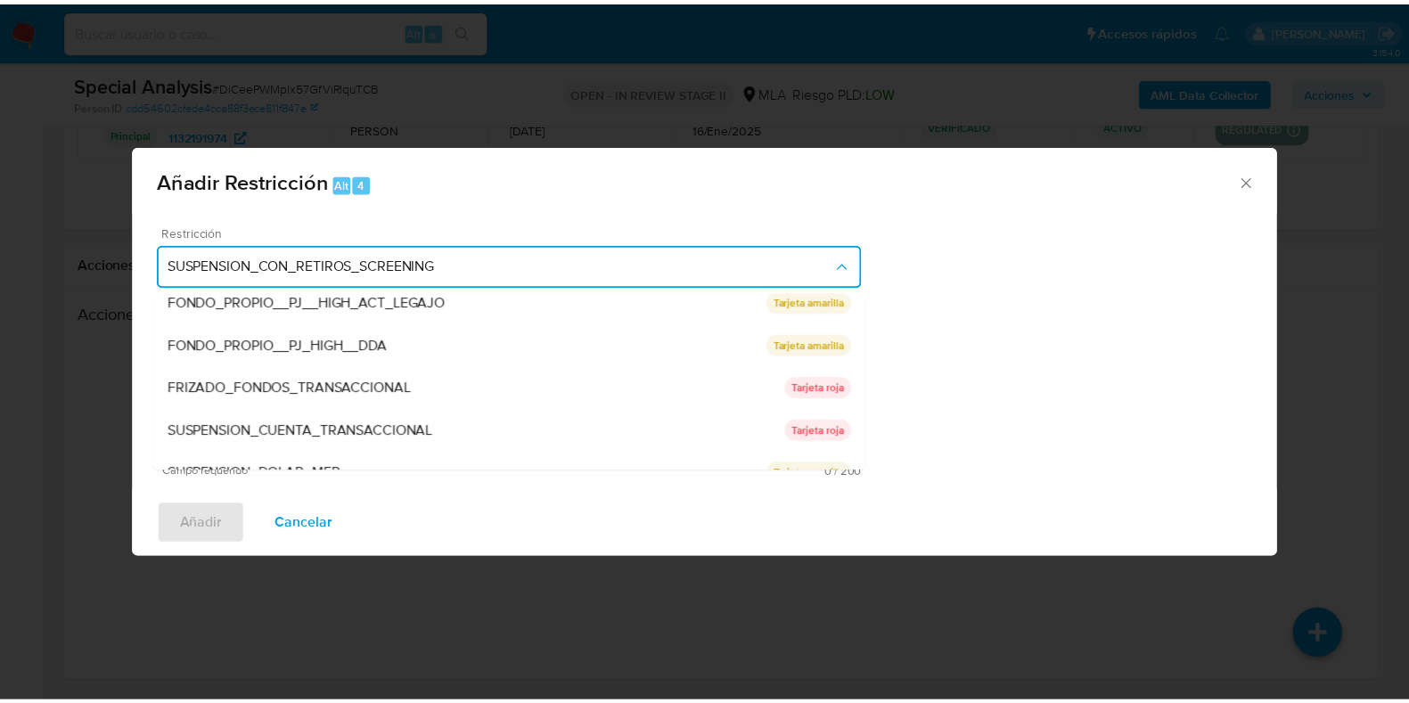
scroll to position [292, 0]
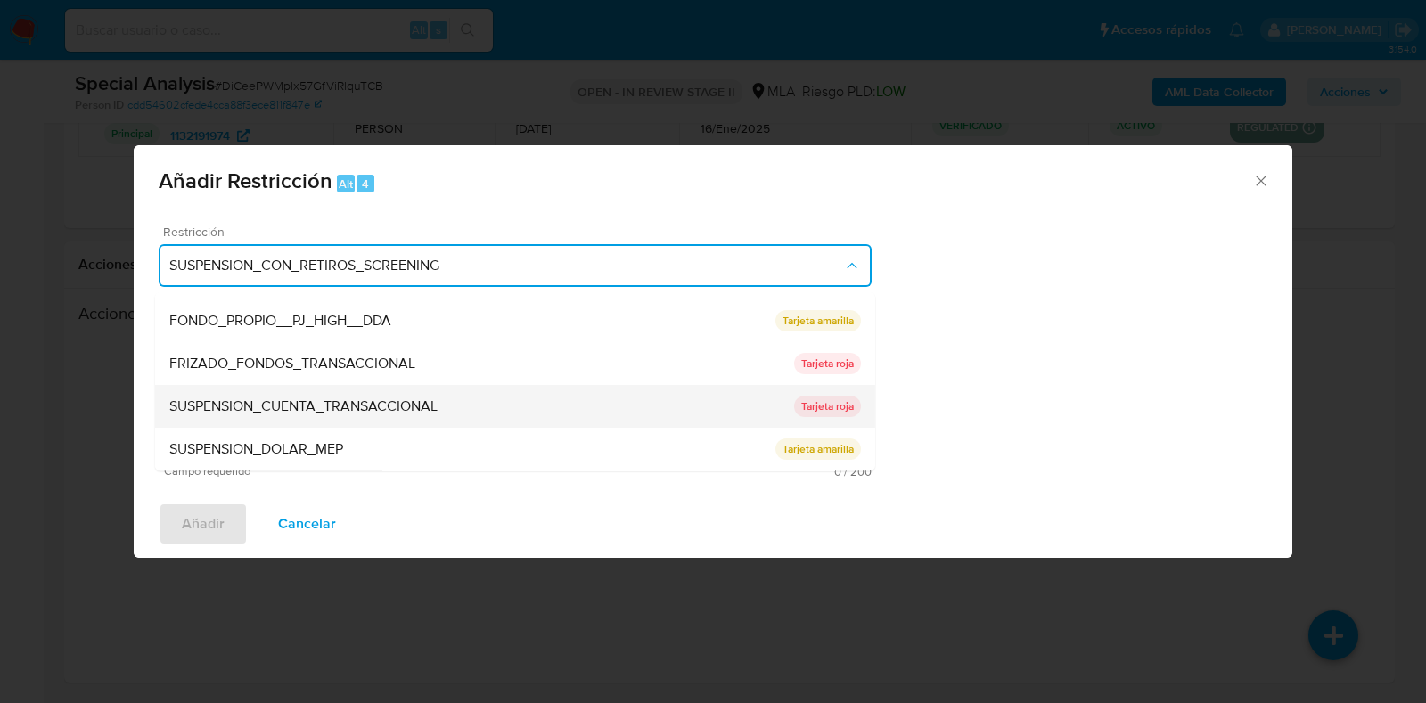
click at [436, 398] on span "SUSPENSION_CUENTA_TRANSACCIONAL" at bounding box center [303, 407] width 268 height 18
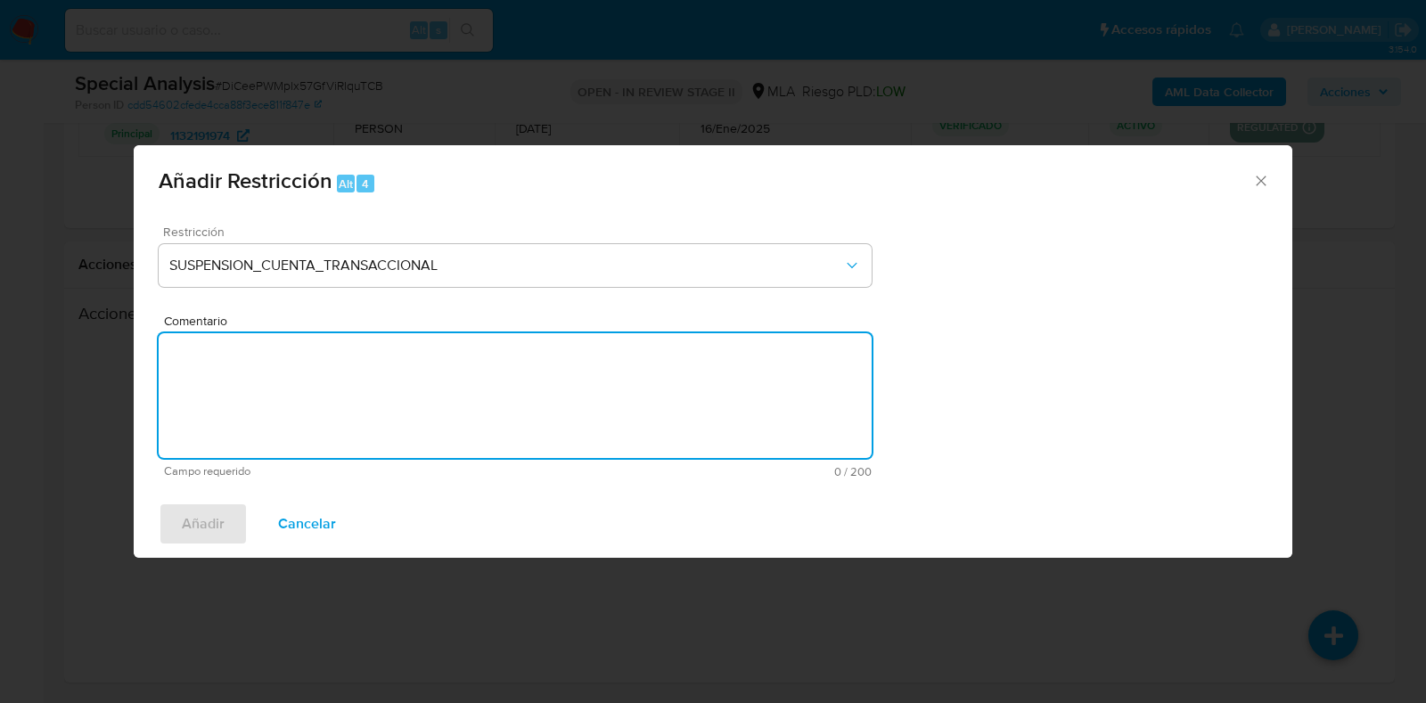
click at [433, 394] on textarea "Comentario" at bounding box center [515, 395] width 713 height 125
type textarea "AML"
click at [228, 517] on button "Añadir" at bounding box center [203, 524] width 89 height 43
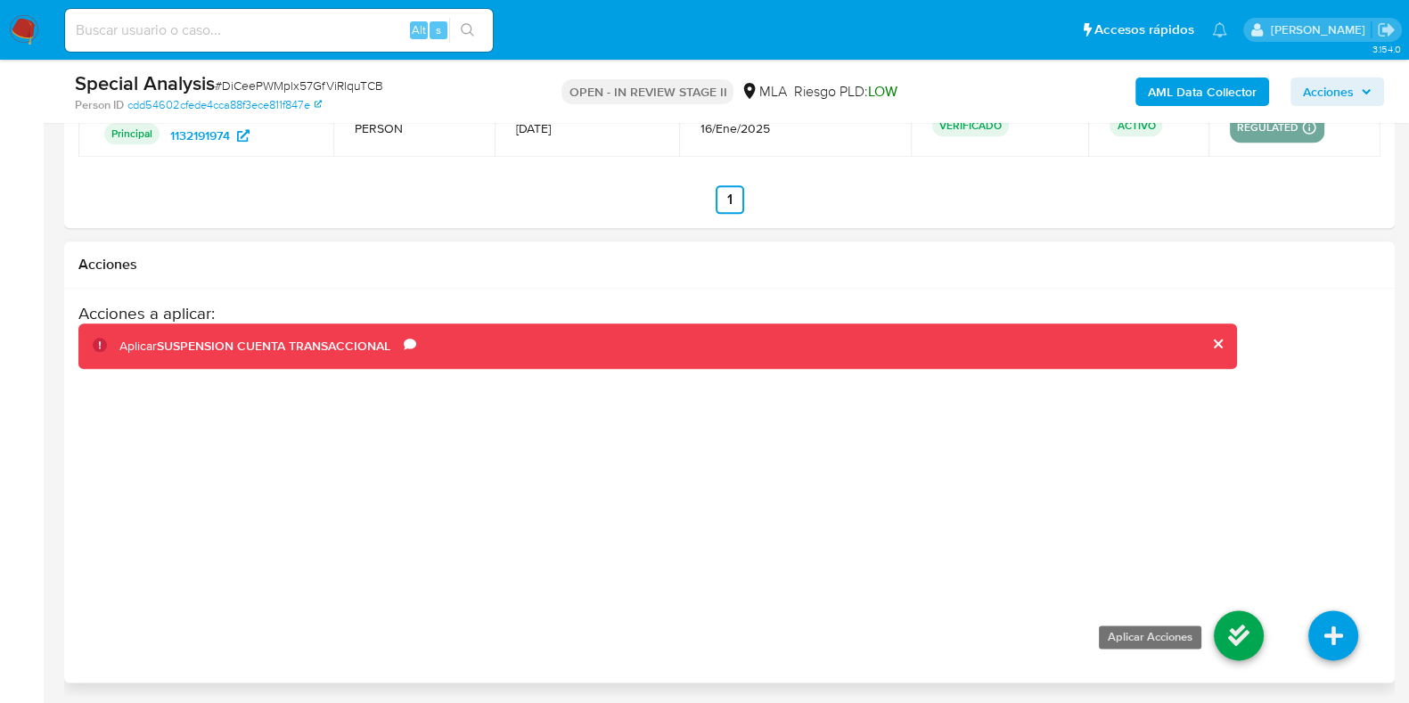
click at [1230, 634] on icon at bounding box center [1239, 635] width 50 height 50
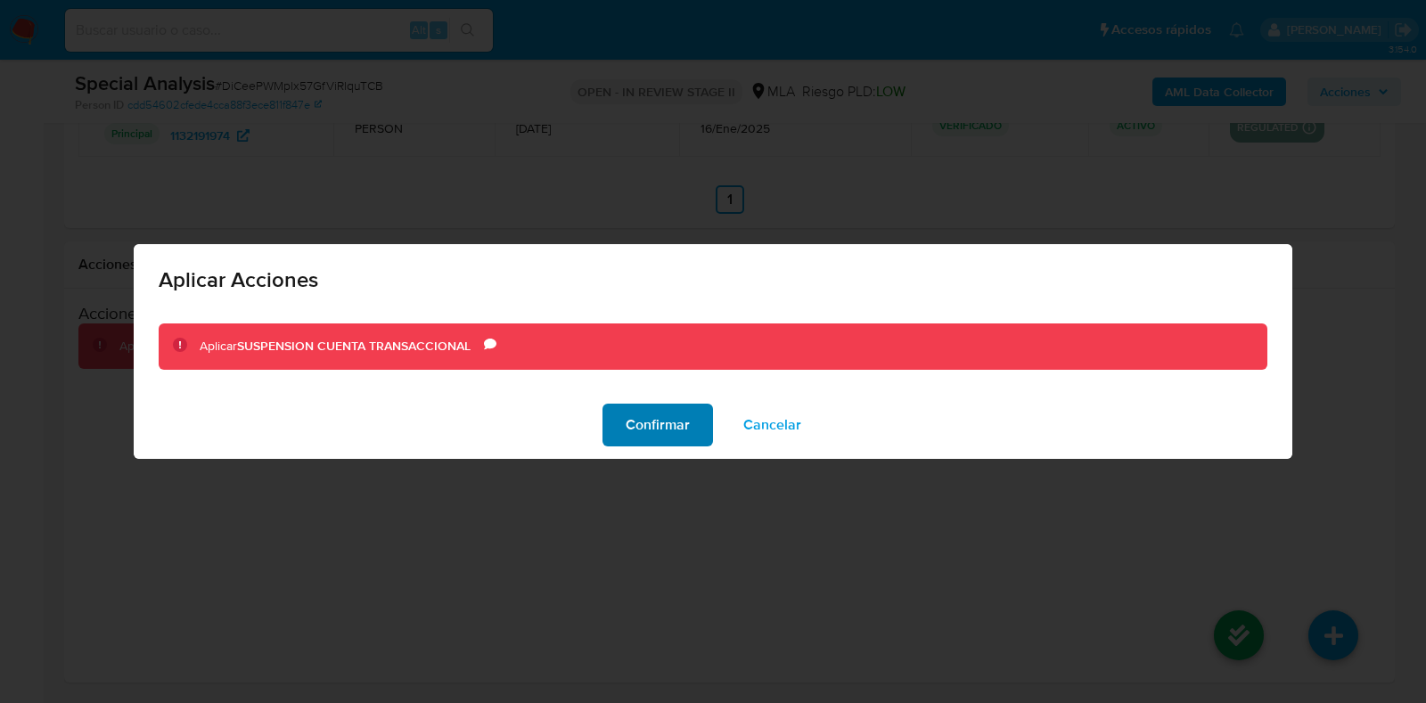
click at [625, 416] on button "Confirmar" at bounding box center [657, 425] width 110 height 43
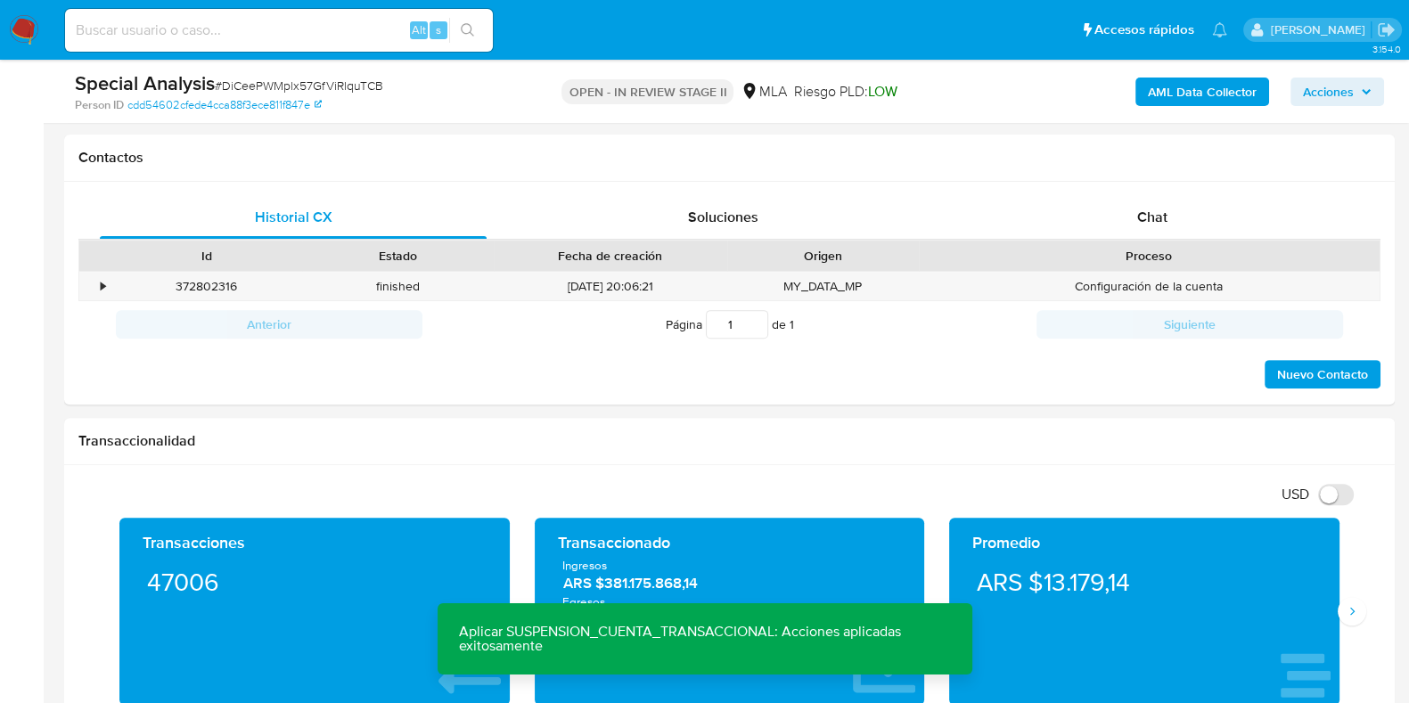
scroll to position [598, 0]
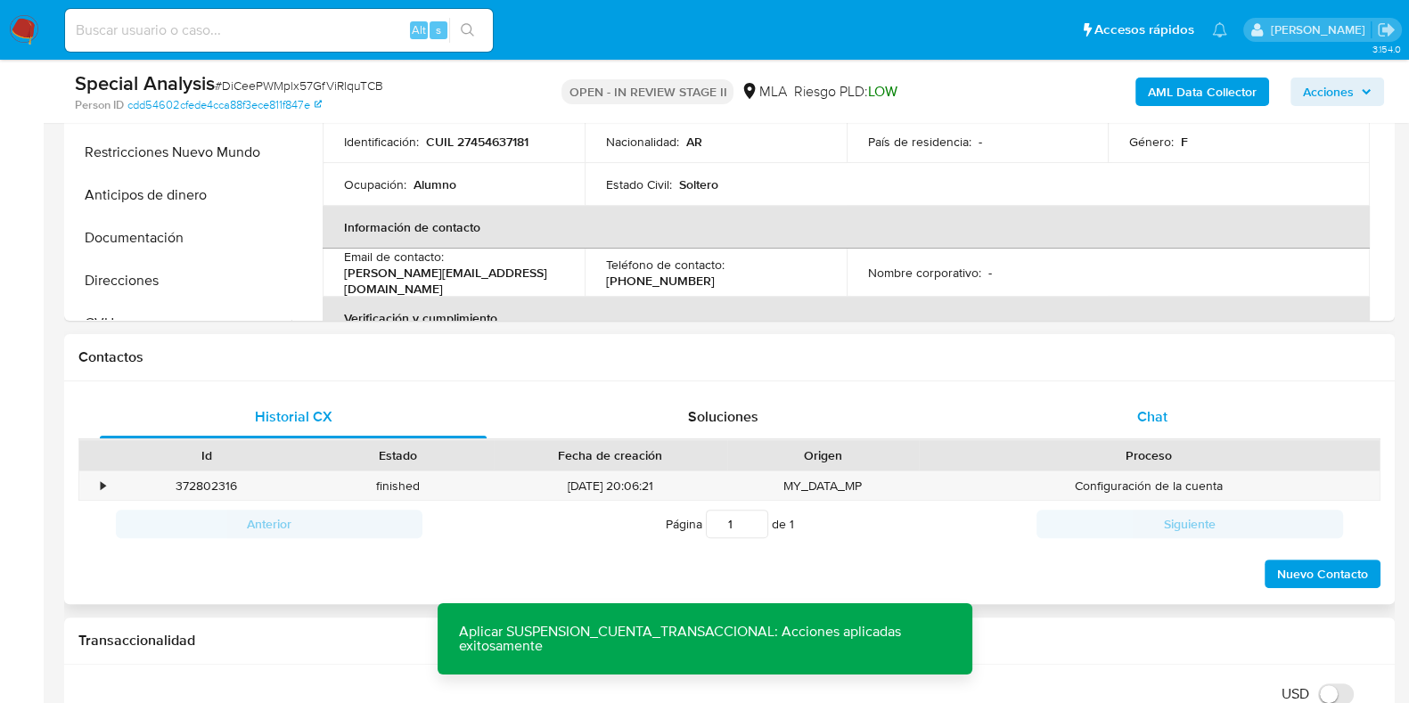
click at [1149, 423] on span "Chat" at bounding box center [1152, 416] width 30 height 20
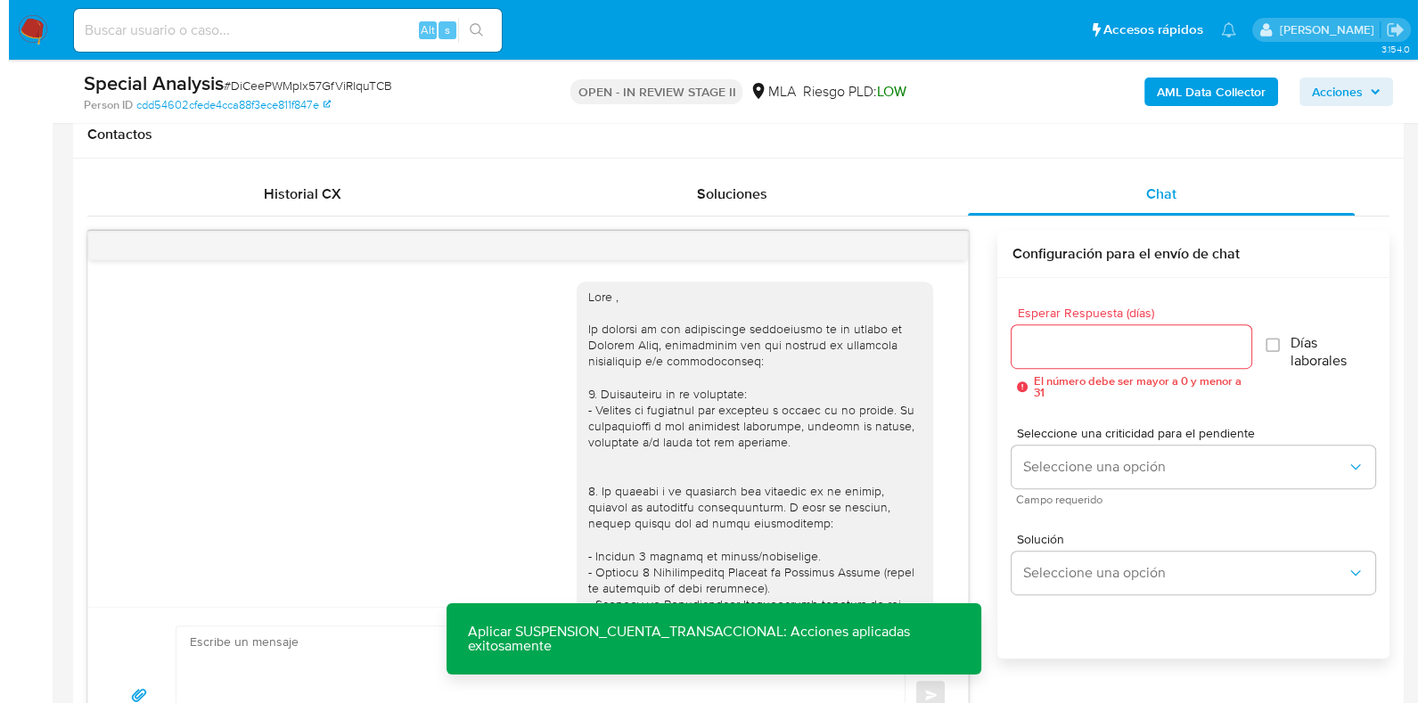
scroll to position [694, 0]
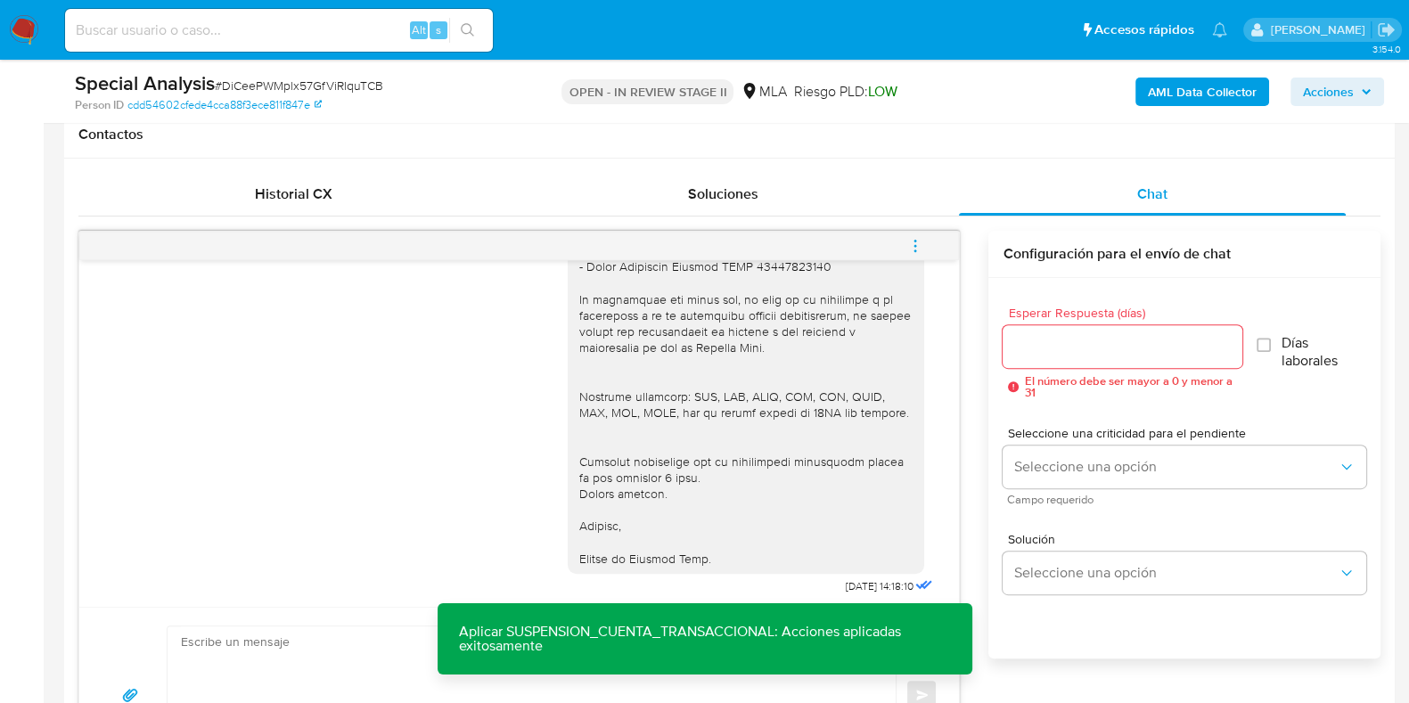
click at [914, 244] on icon "menu-action" at bounding box center [915, 245] width 2 height 2
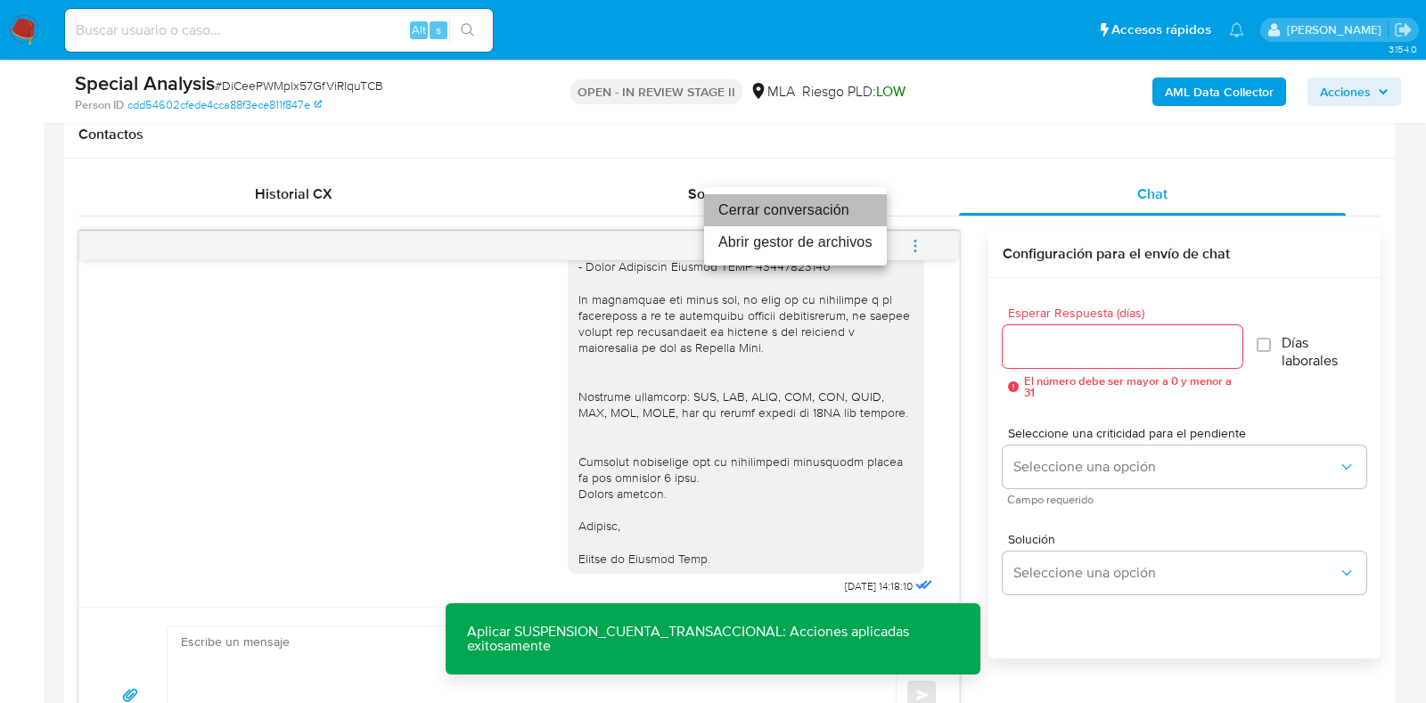
click at [792, 214] on li "Cerrar conversación" at bounding box center [795, 210] width 183 height 32
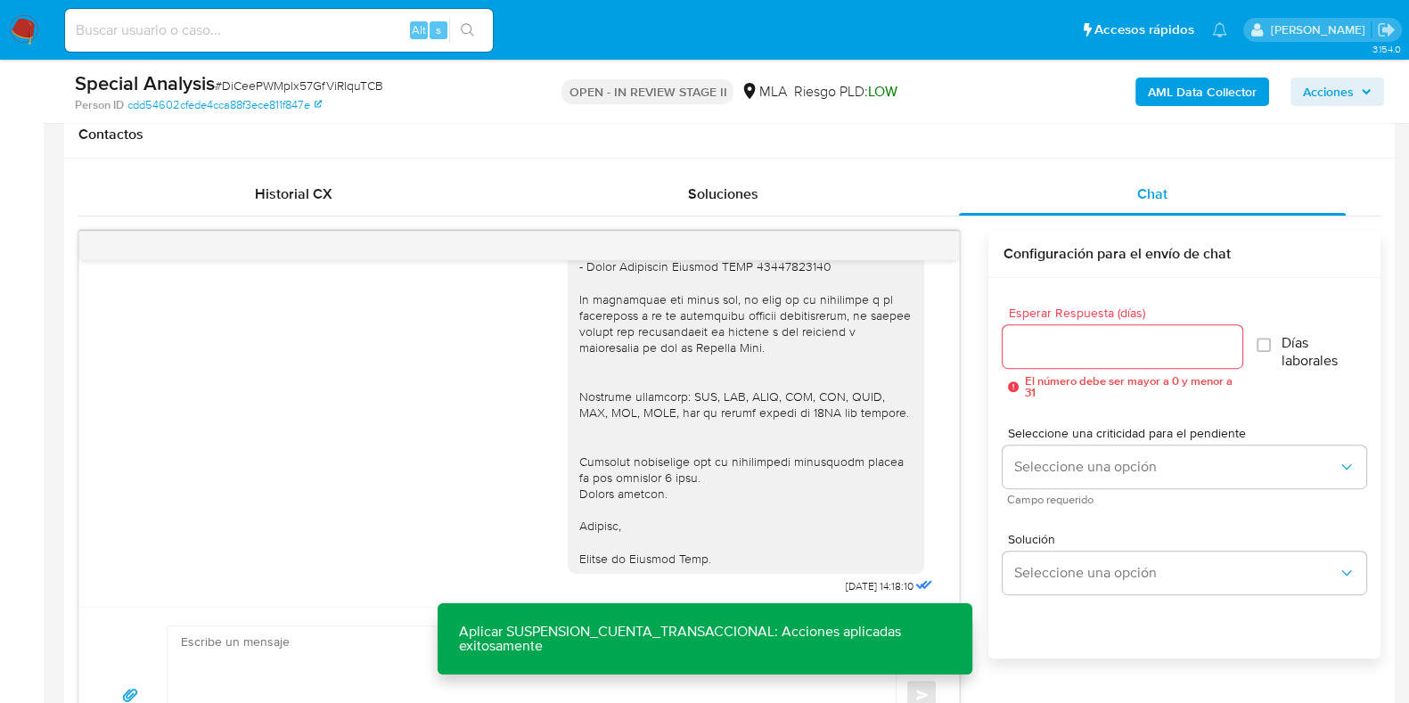
click at [1175, 95] on b "AML Data Collector" at bounding box center [1202, 92] width 109 height 29
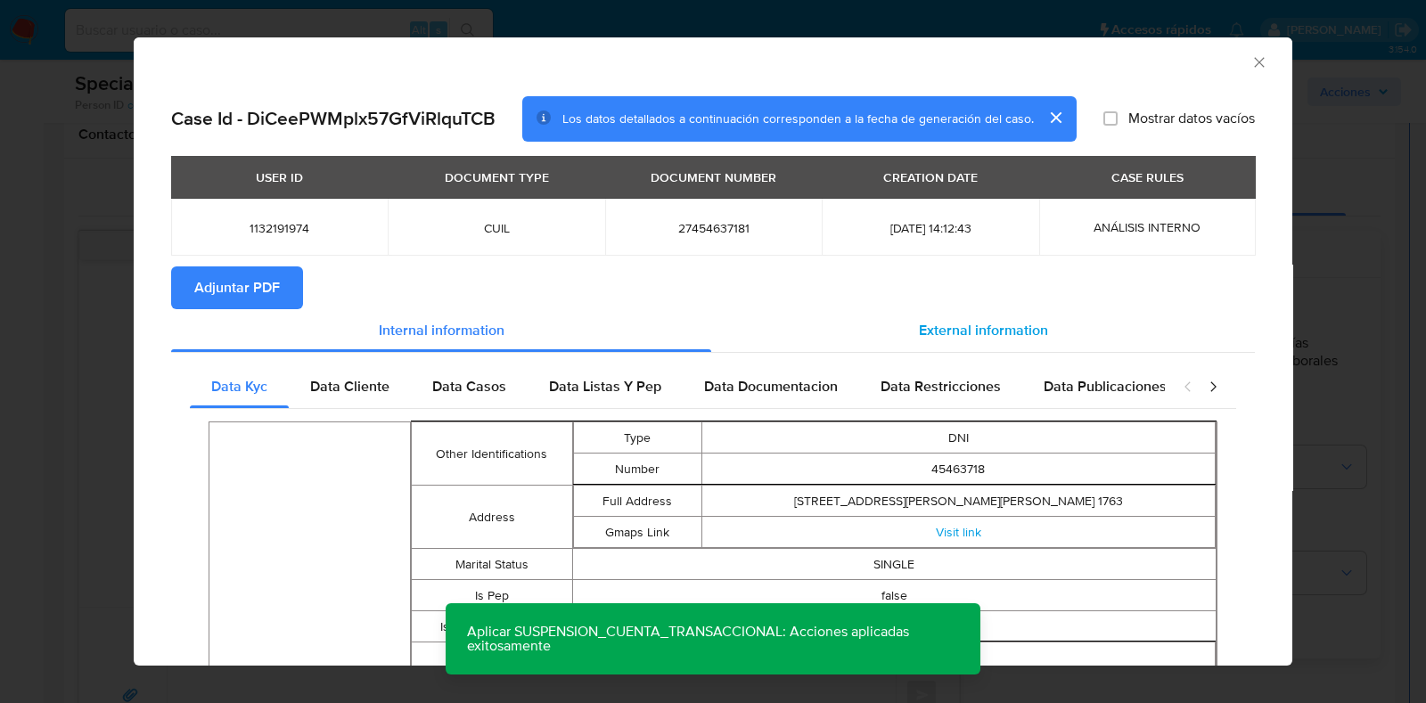
click at [956, 314] on div "External information" at bounding box center [983, 330] width 544 height 43
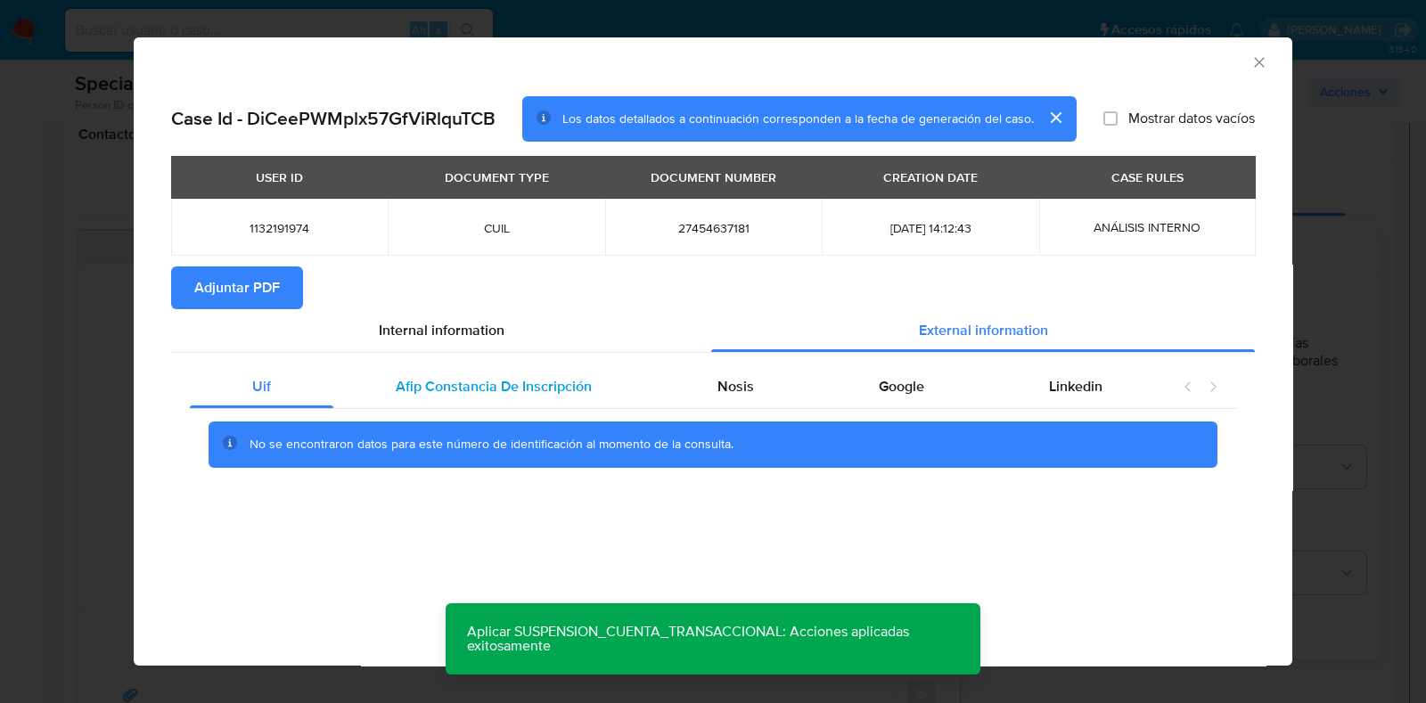
click at [579, 396] on div "Afip Constancia De Inscripción" at bounding box center [493, 386] width 321 height 43
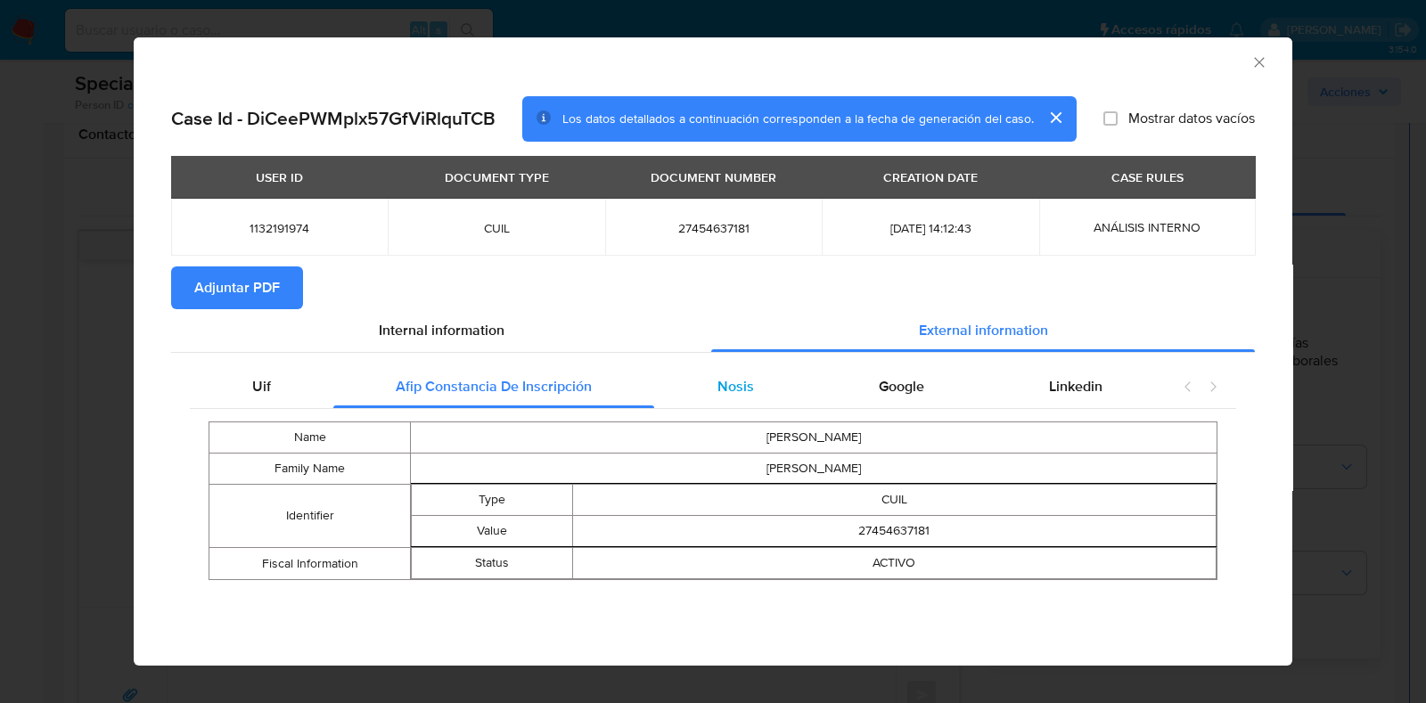
click at [750, 393] on span "Nosis" at bounding box center [735, 386] width 37 height 20
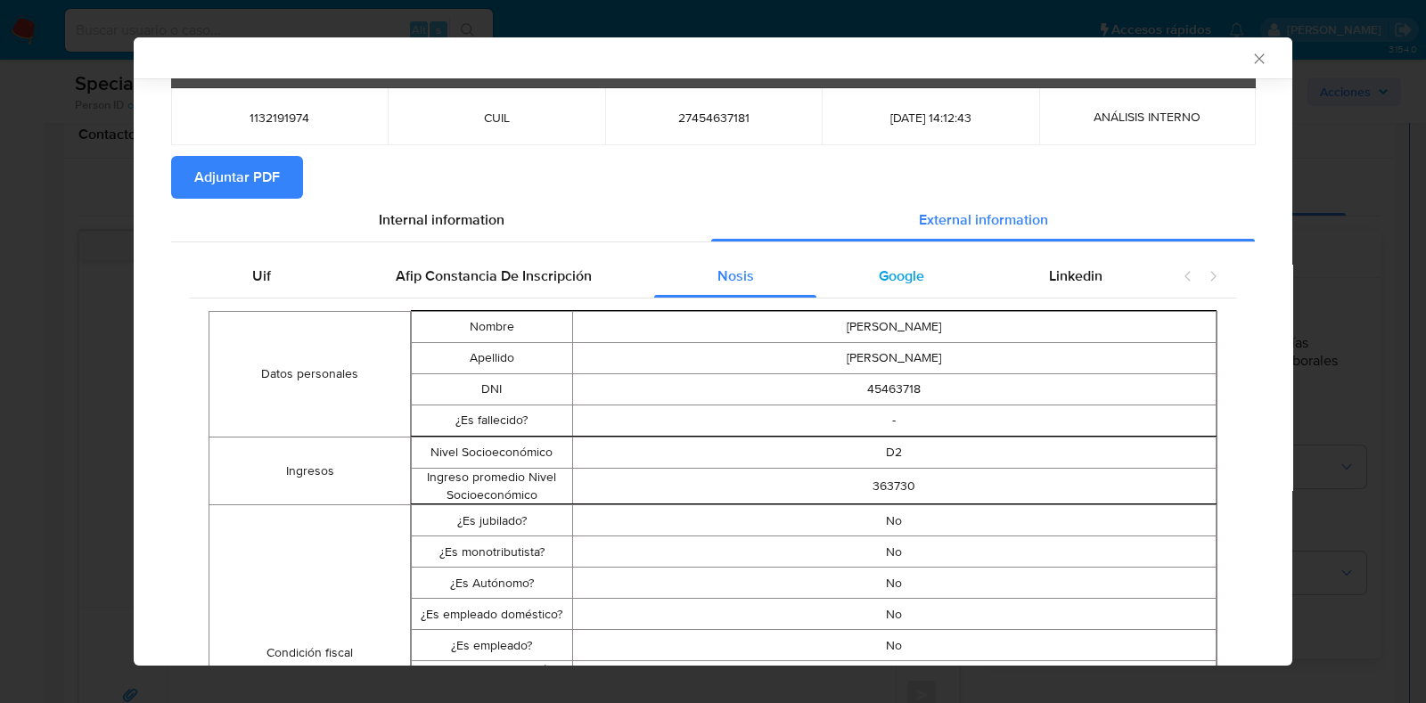
click at [890, 282] on span "Google" at bounding box center [901, 276] width 45 height 20
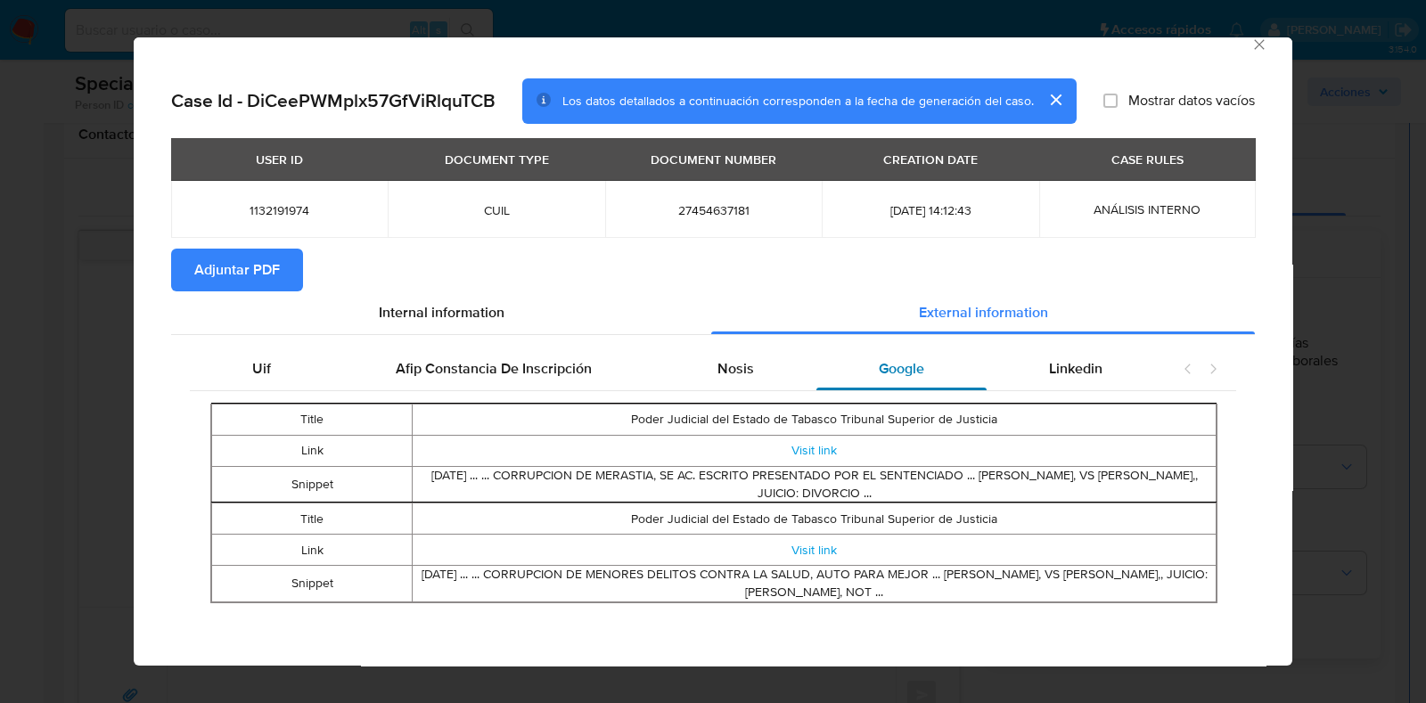
scroll to position [18, 0]
click at [1049, 375] on span "Linkedin" at bounding box center [1075, 368] width 53 height 20
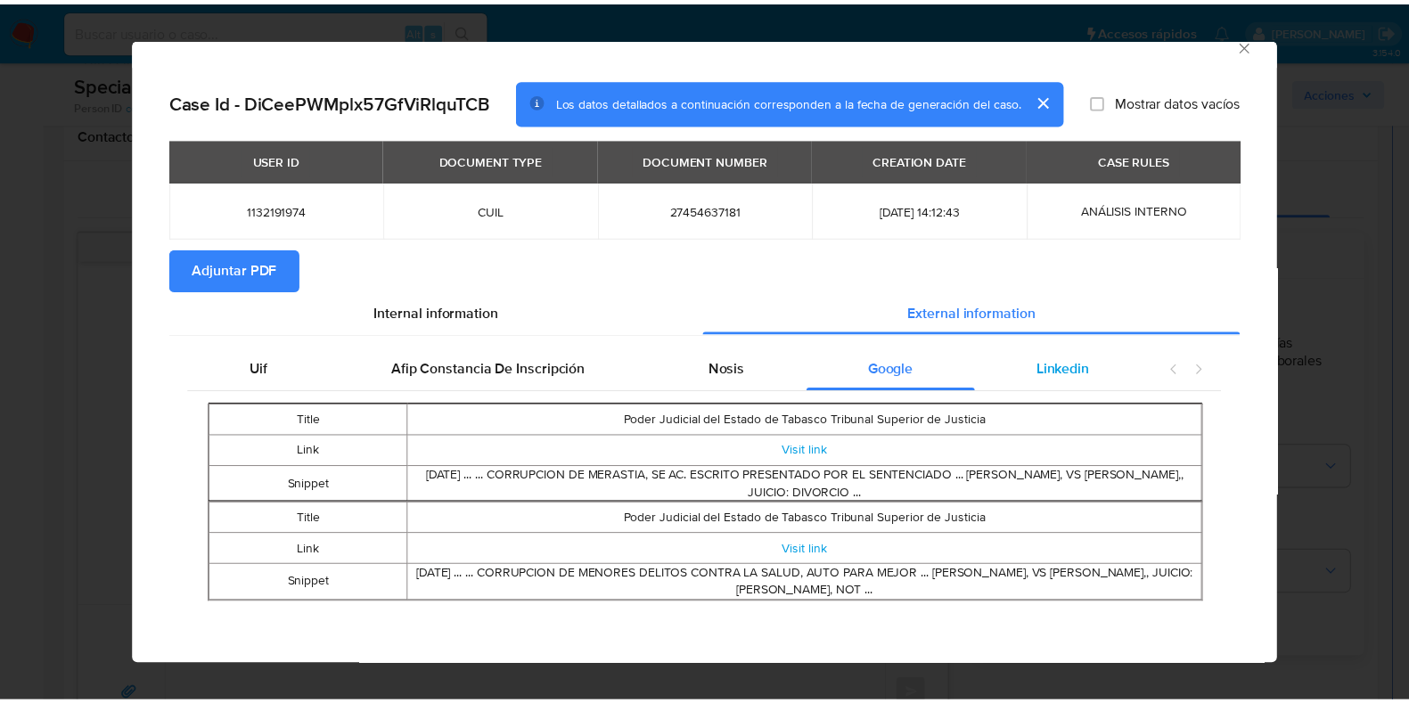
scroll to position [0, 0]
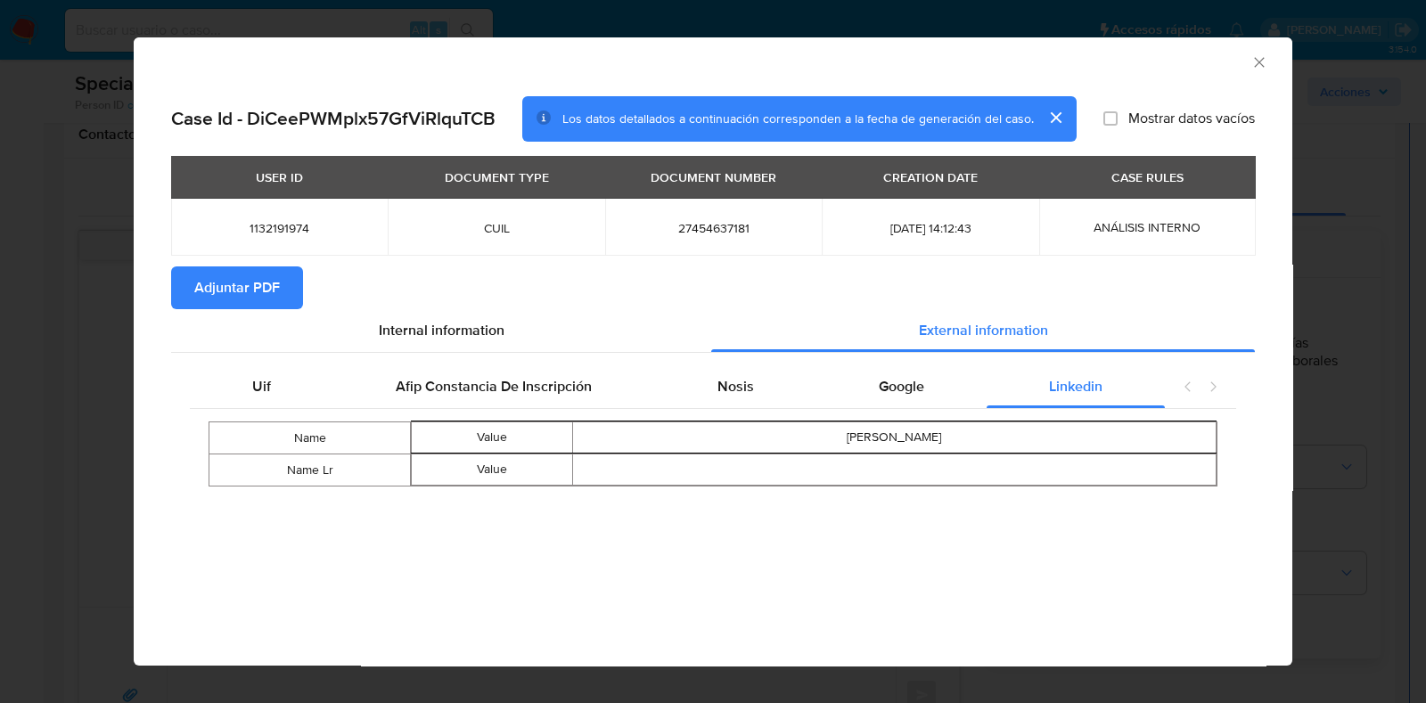
click at [263, 296] on span "Adjuntar PDF" at bounding box center [237, 287] width 86 height 39
click at [1259, 63] on icon "Cerrar ventana" at bounding box center [1259, 62] width 10 height 10
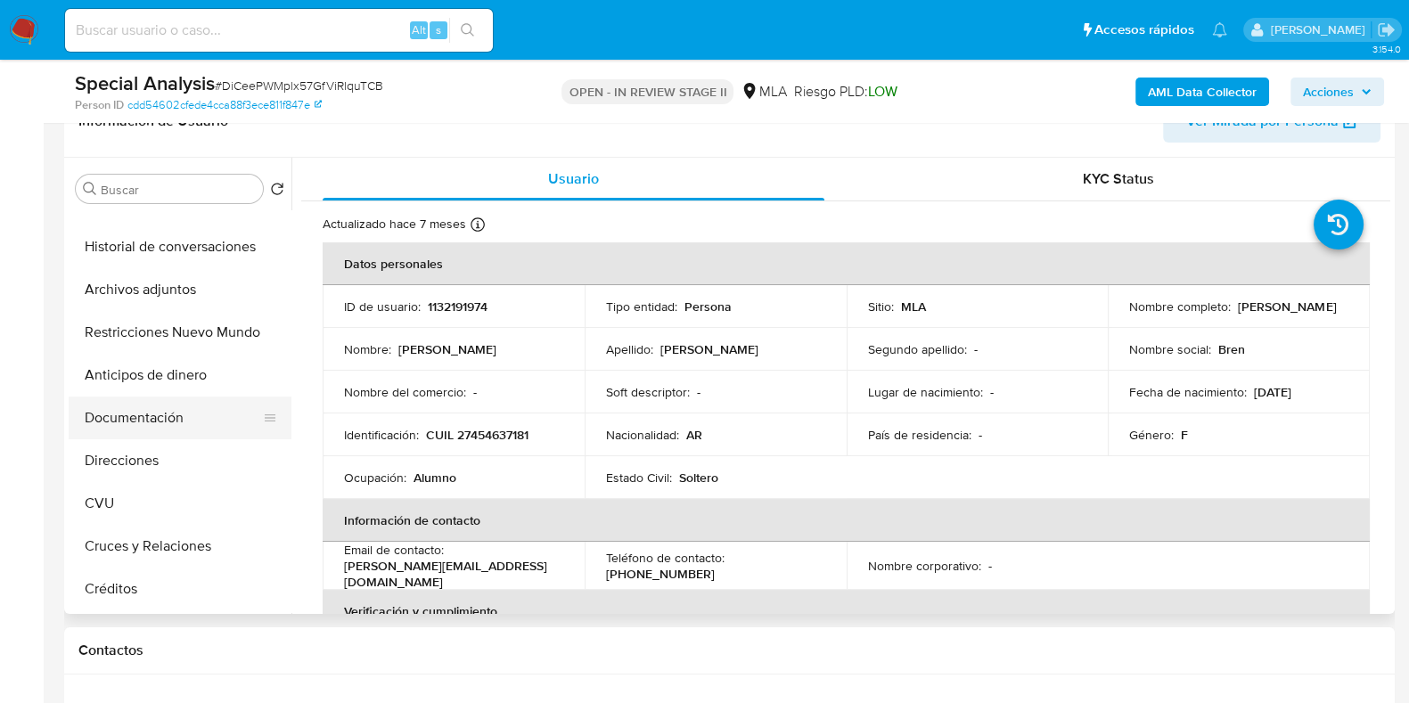
scroll to position [222, 0]
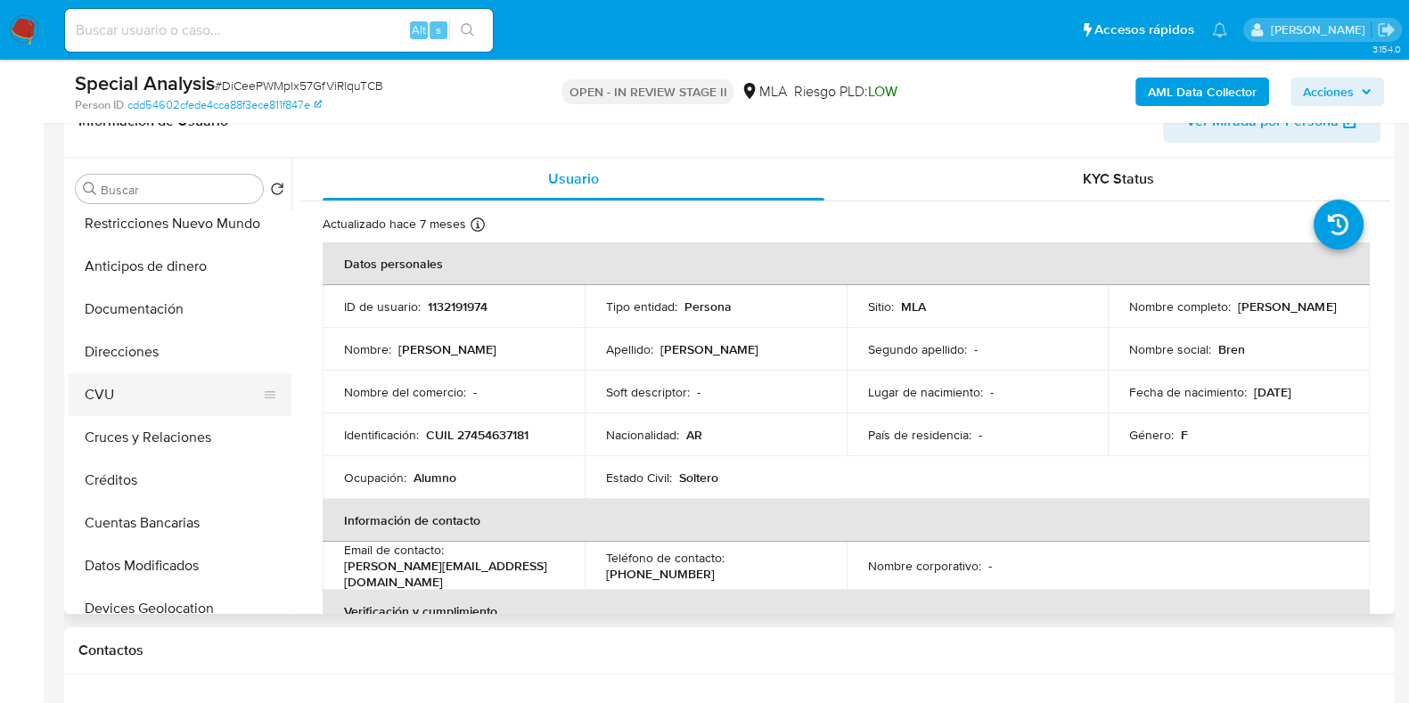
click at [112, 394] on button "CVU" at bounding box center [173, 394] width 208 height 43
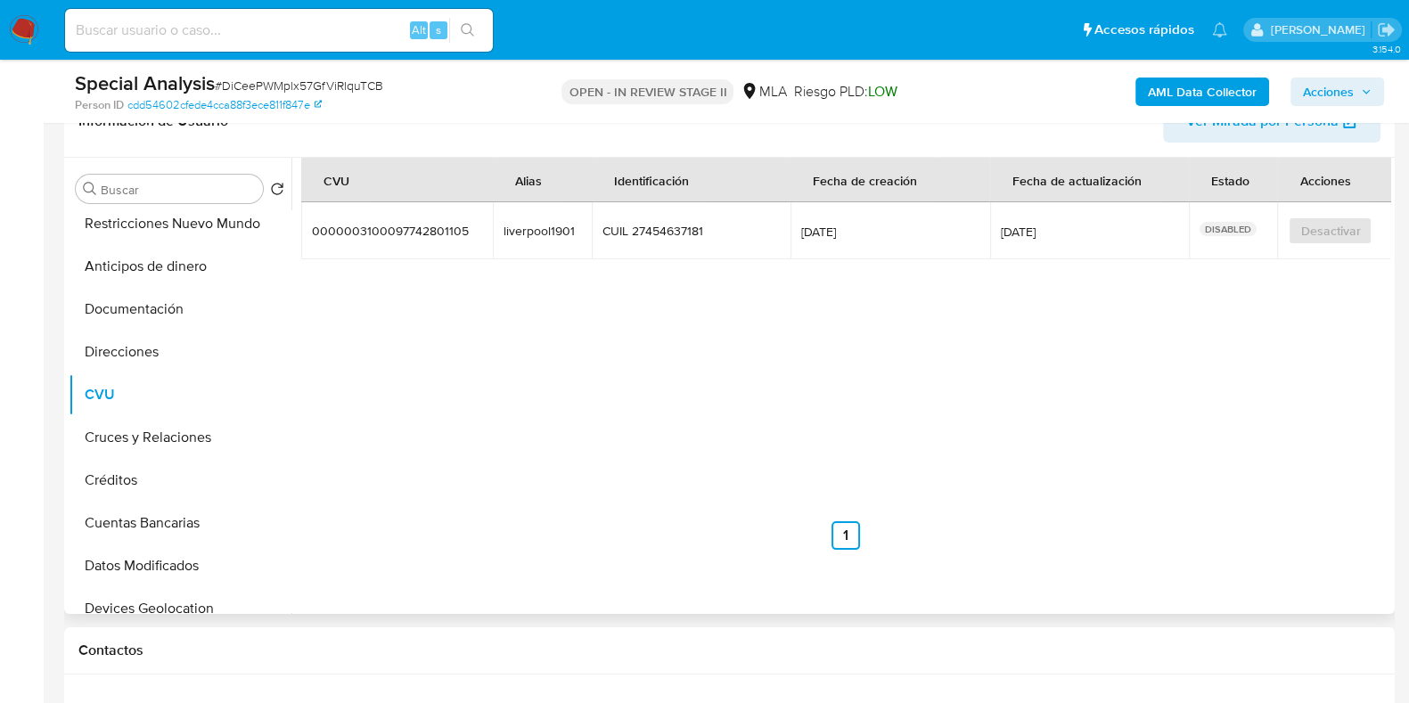
drag, startPoint x: 574, startPoint y: 231, endPoint x: 495, endPoint y: 232, distance: 78.4
click at [495, 232] on td "liverpool1901 liverpool1901" at bounding box center [543, 230] width 100 height 57
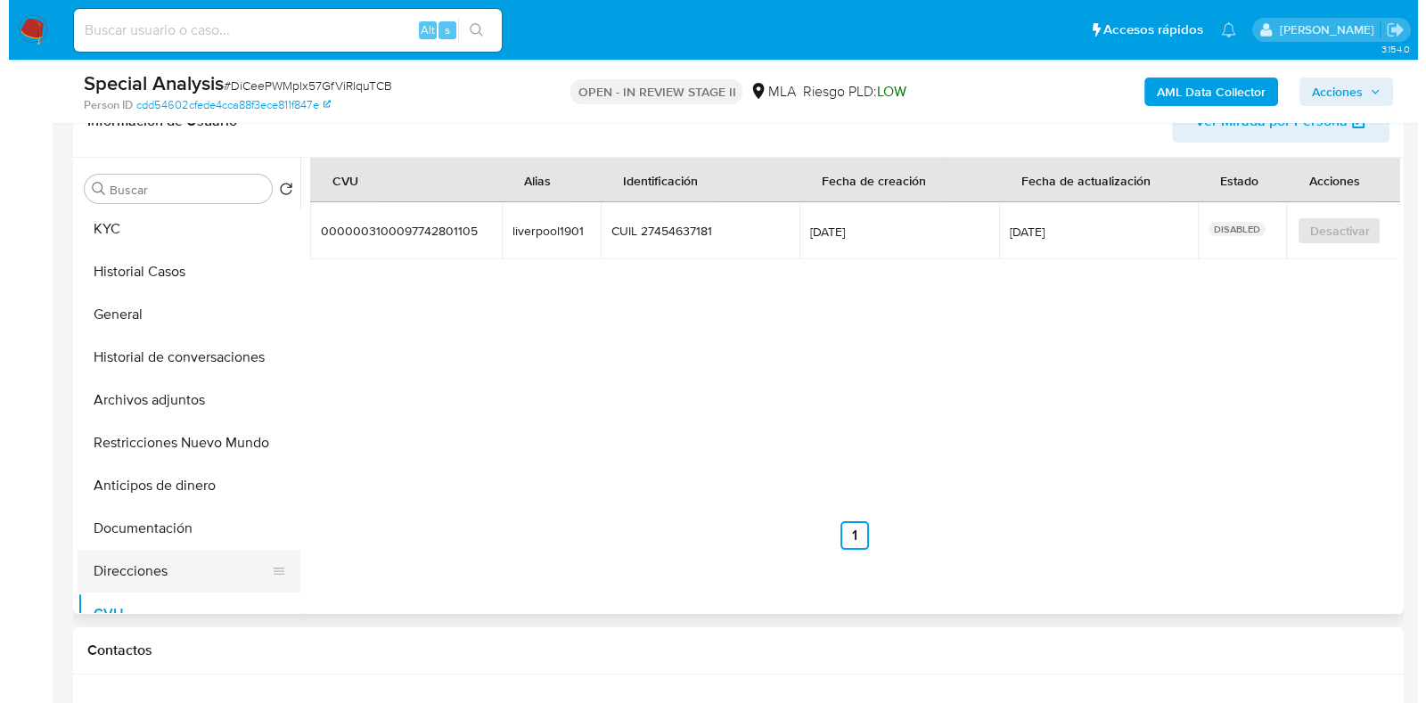
scroll to position [0, 0]
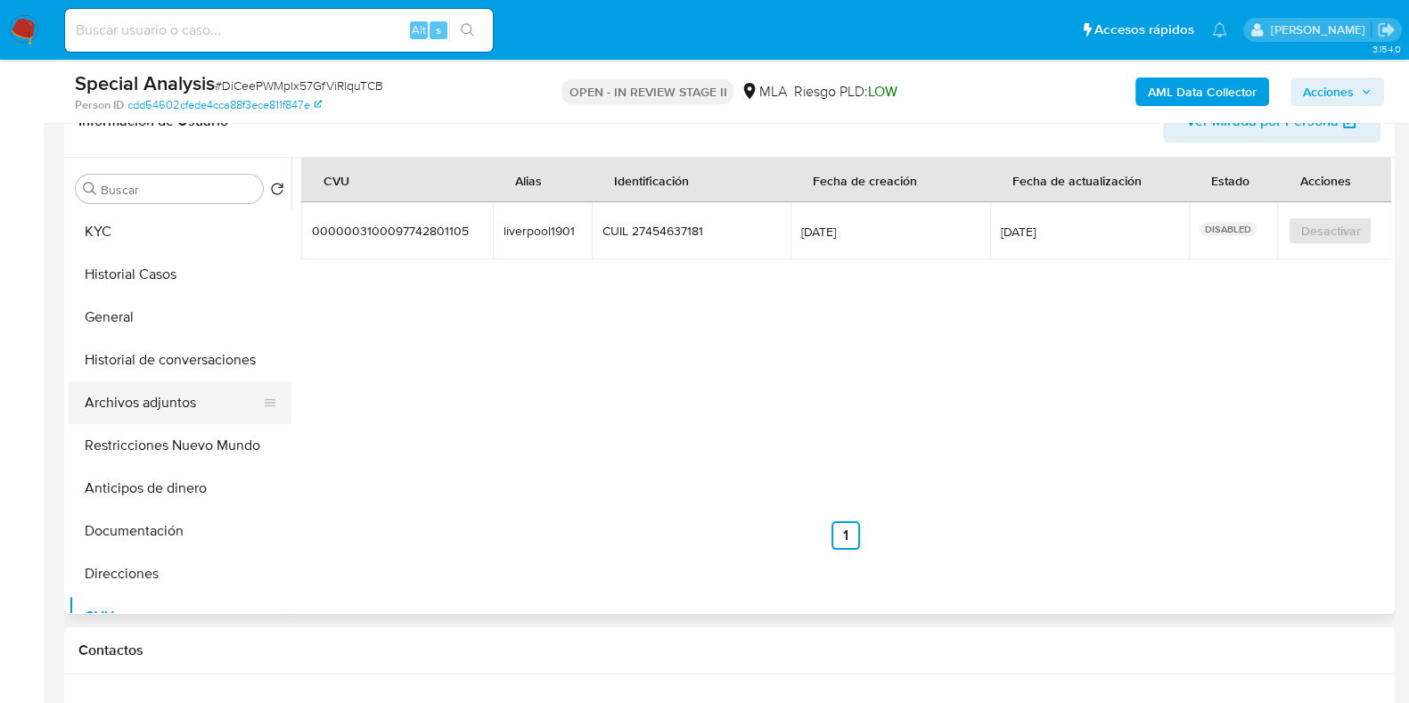
click at [165, 413] on button "Archivos adjuntos" at bounding box center [173, 402] width 208 height 43
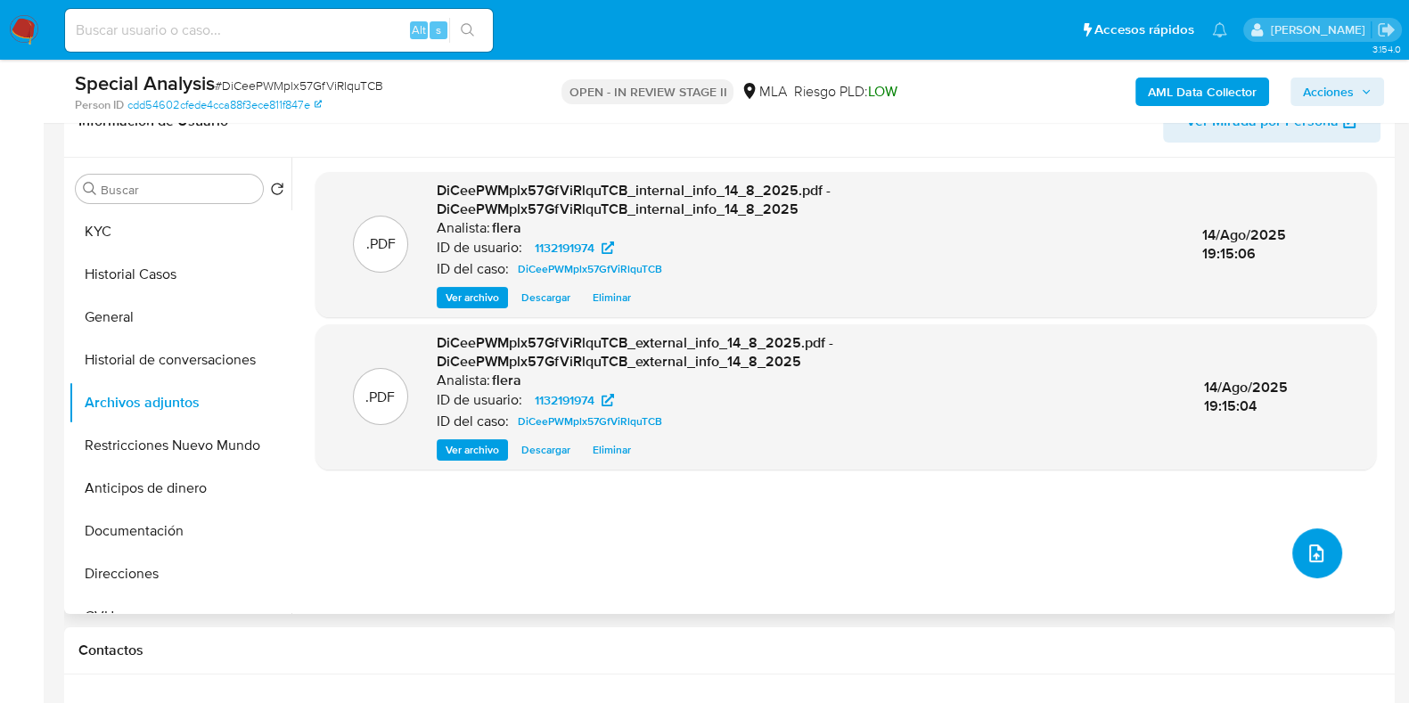
click at [1305, 554] on icon "upload-file" at bounding box center [1315, 553] width 21 height 21
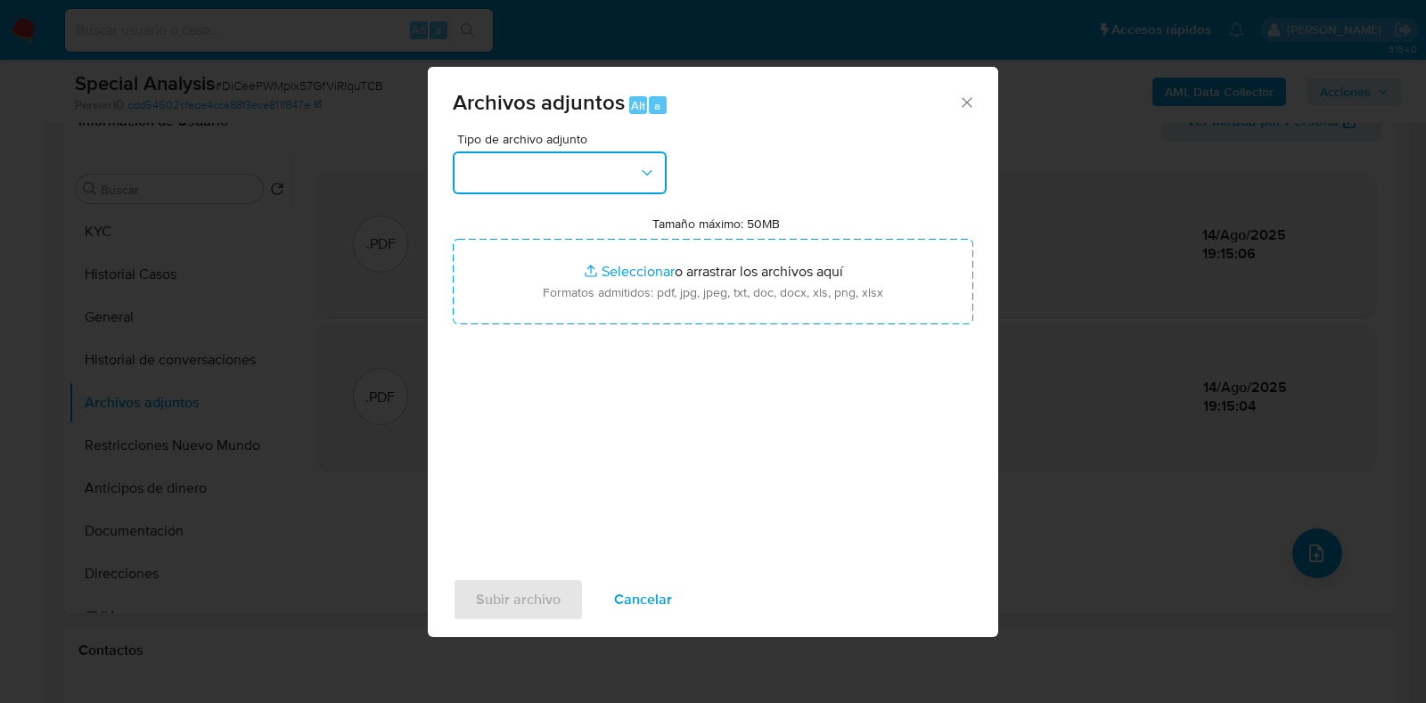
click at [560, 162] on button "button" at bounding box center [560, 172] width 214 height 43
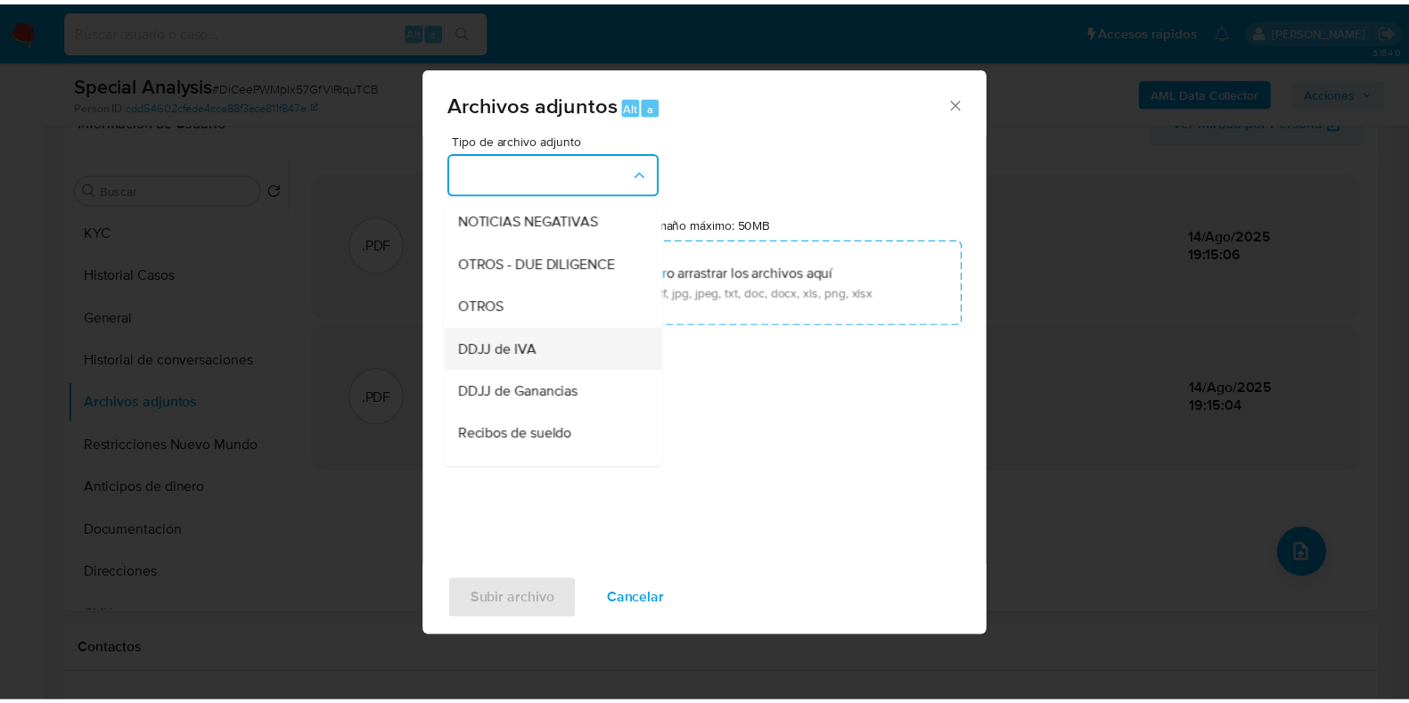
scroll to position [222, 0]
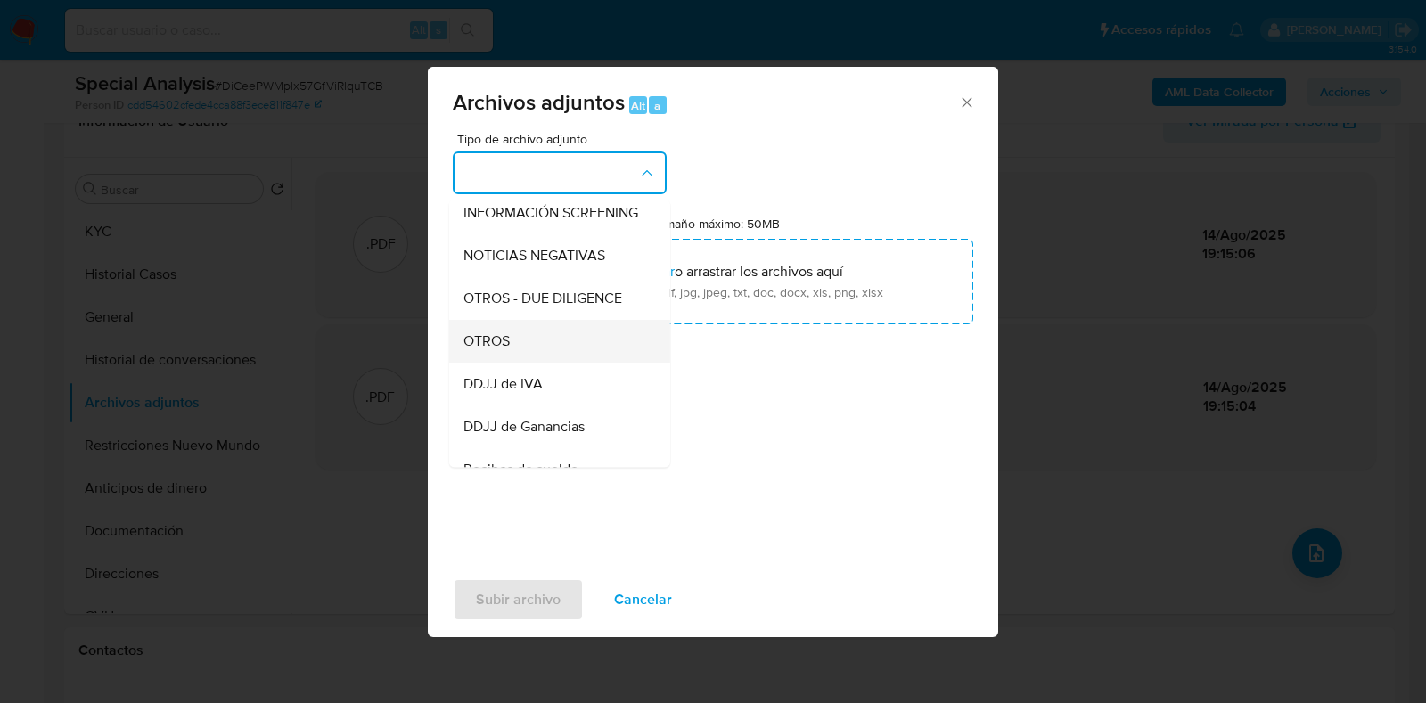
click at [518, 345] on div "OTROS" at bounding box center [554, 341] width 182 height 43
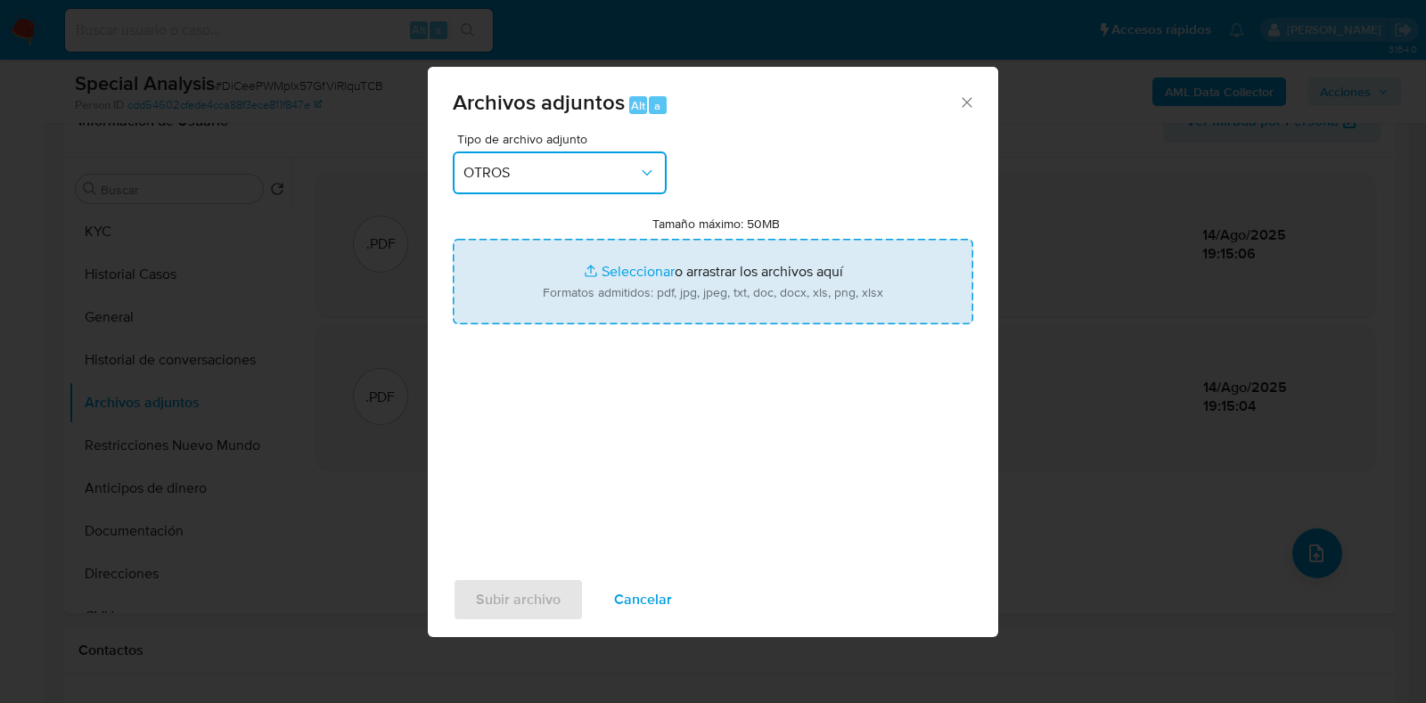
type input "C:\fakepath\Movimientos-Aladdin- Brenda Alejandra Gomez.xlsx"
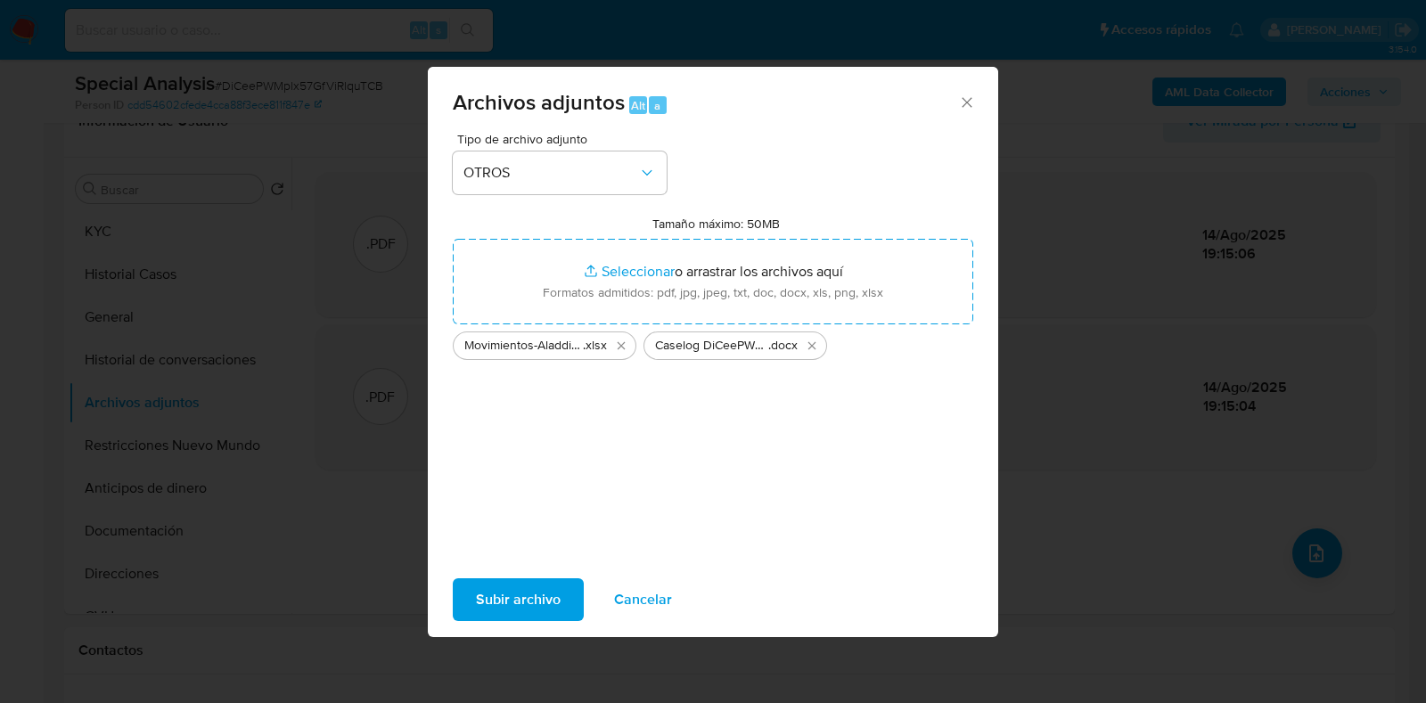
click at [534, 588] on span "Subir archivo" at bounding box center [518, 599] width 85 height 39
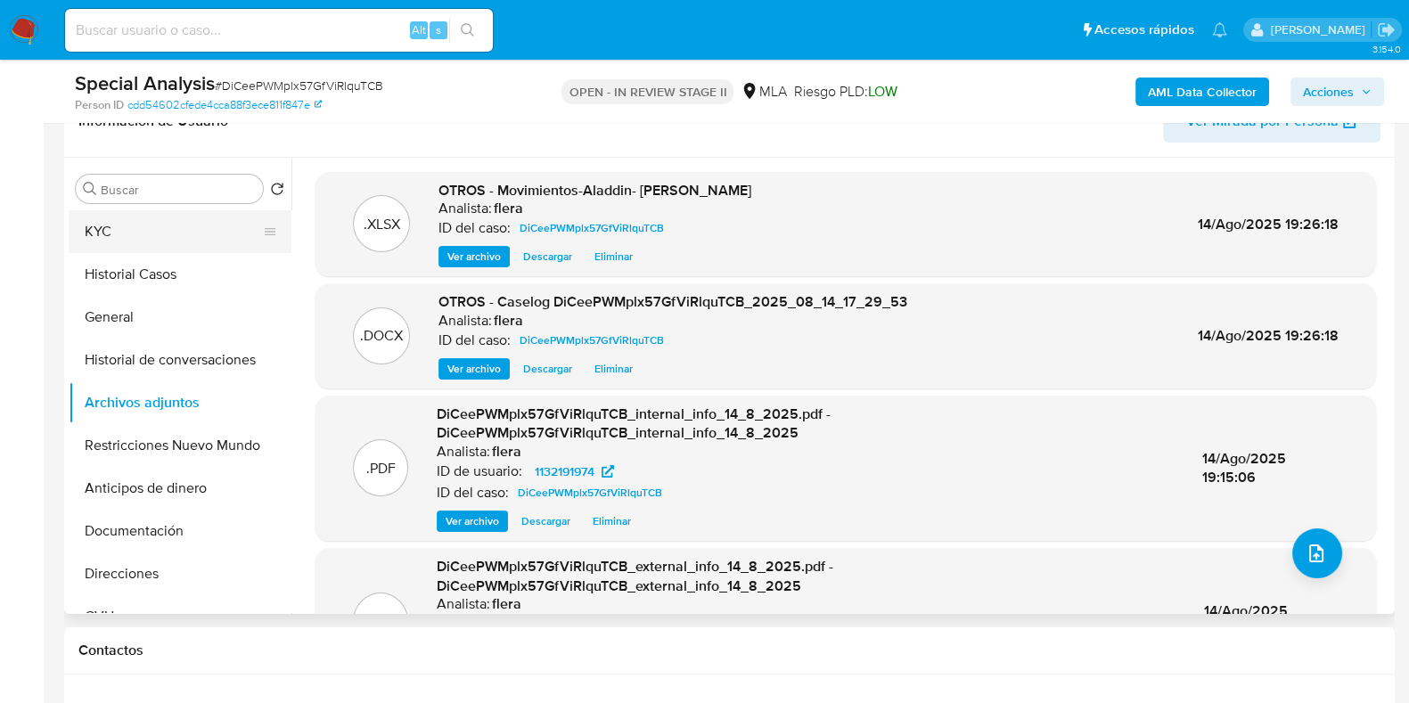
click at [156, 227] on button "KYC" at bounding box center [173, 231] width 208 height 43
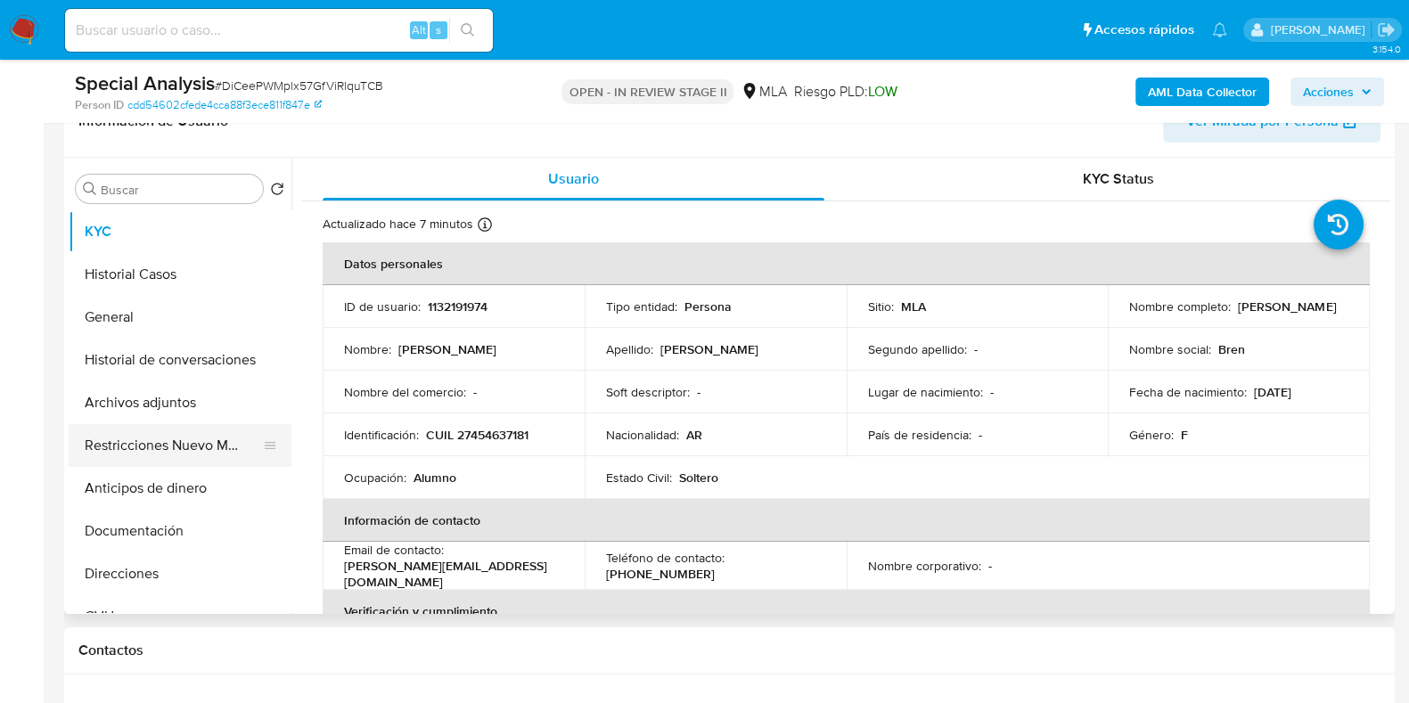
click at [183, 457] on button "Restricciones Nuevo Mundo" at bounding box center [173, 445] width 208 height 43
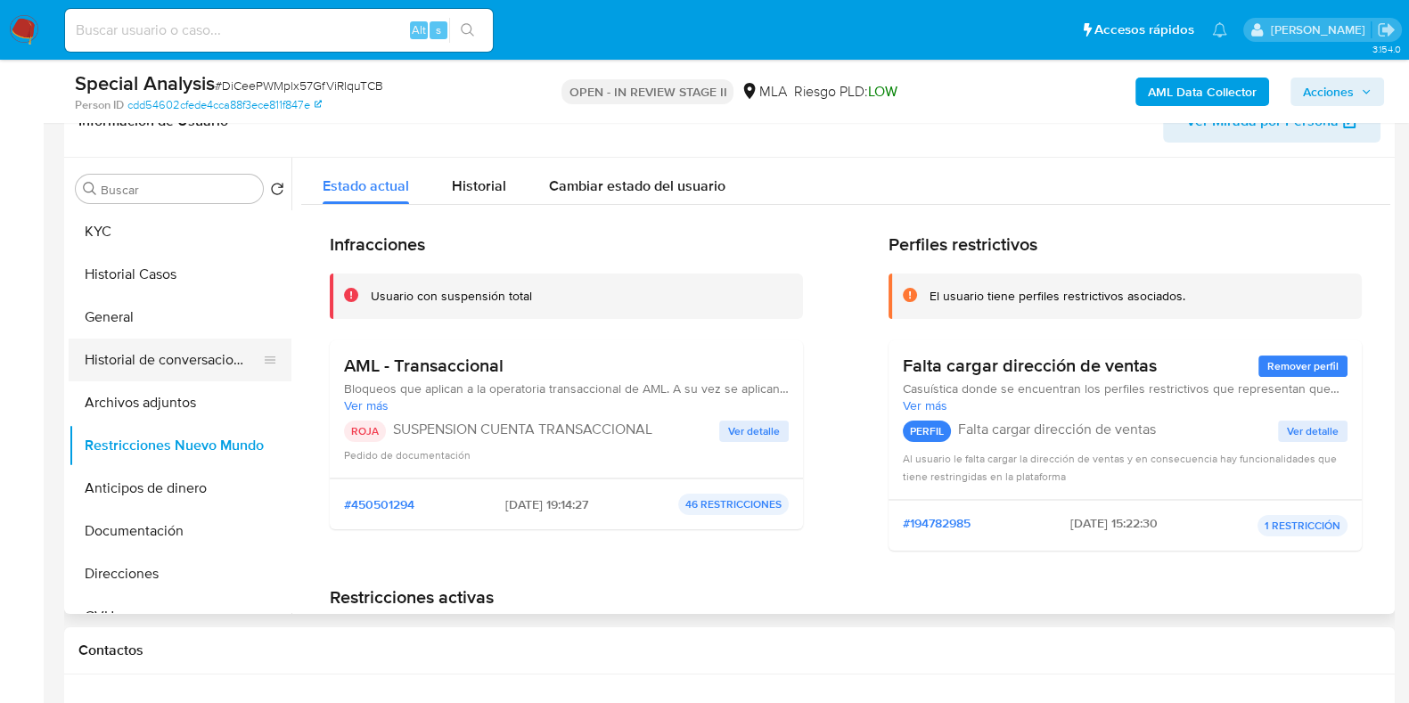
click at [211, 348] on button "Historial de conversaciones" at bounding box center [173, 360] width 208 height 43
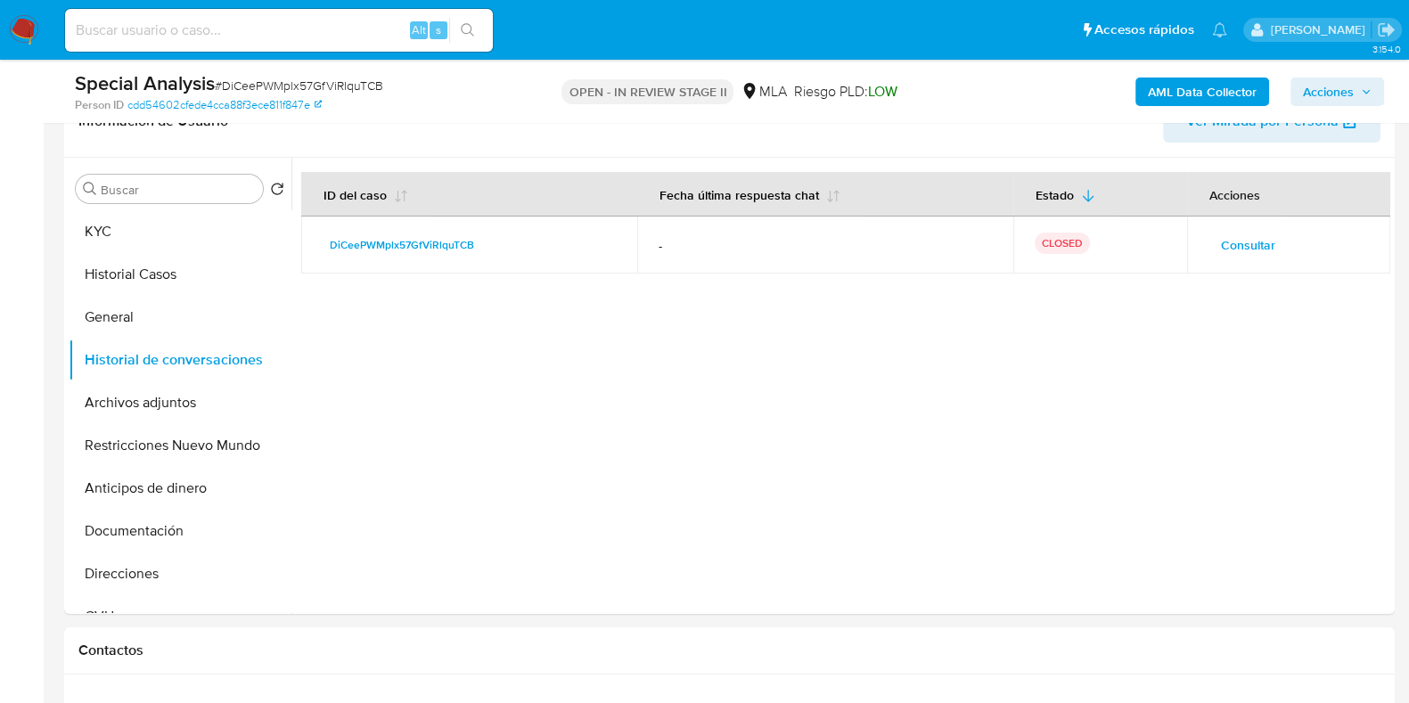
click at [1327, 99] on span "Acciones" at bounding box center [1328, 92] width 51 height 29
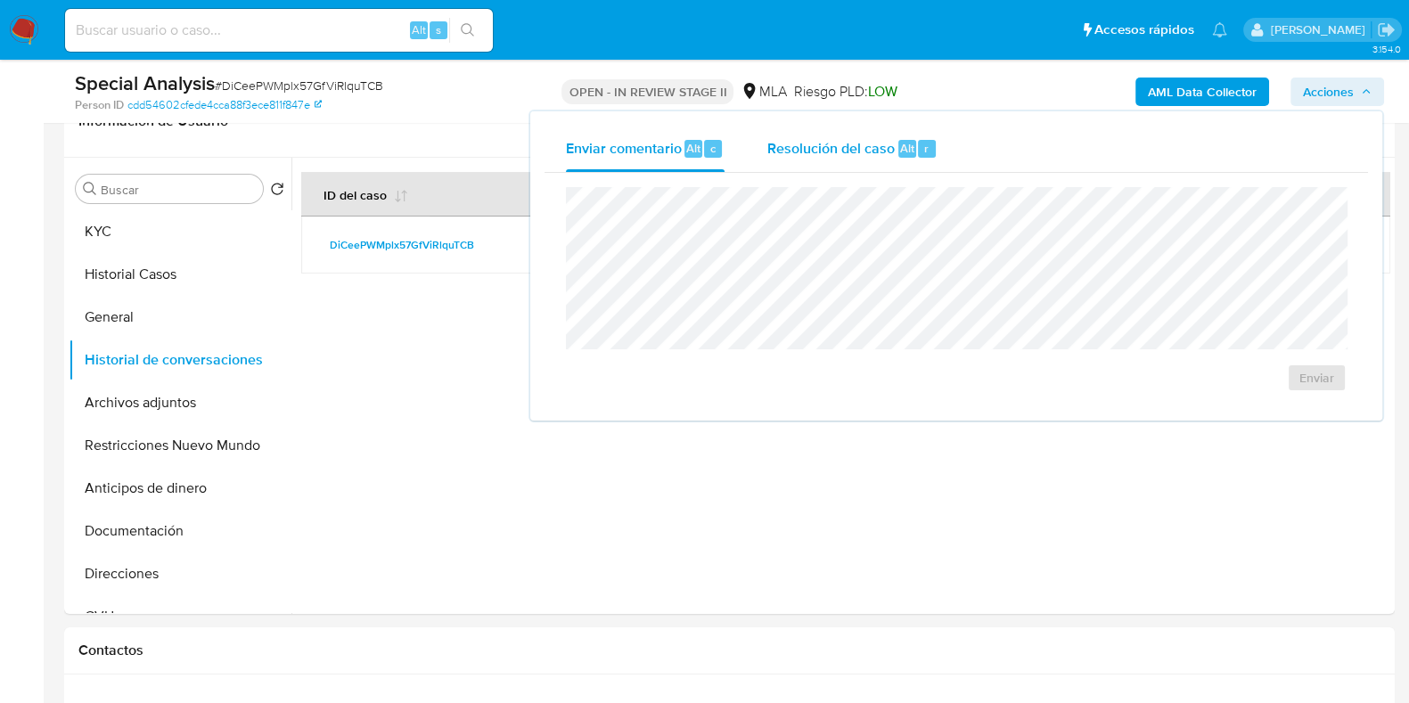
click at [919, 158] on div "Resolución del caso Alt r" at bounding box center [852, 149] width 170 height 46
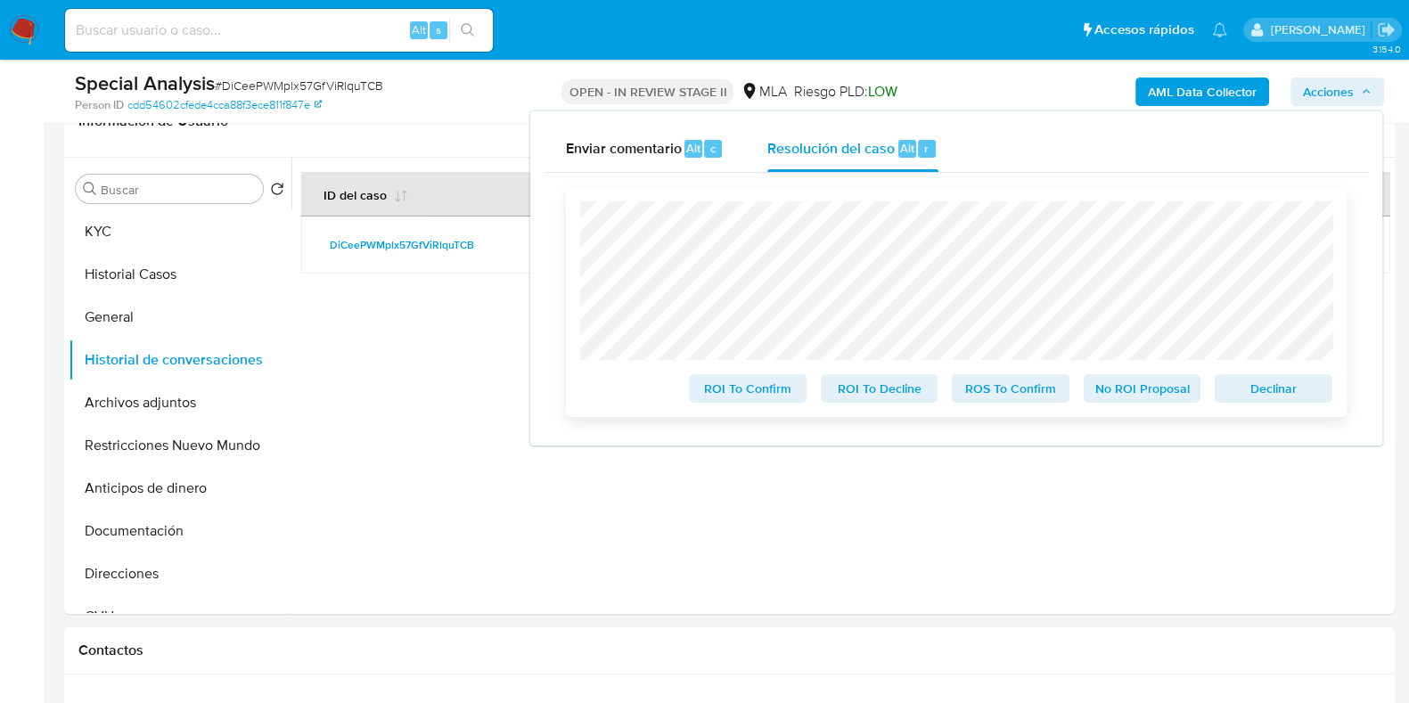
click at [1261, 396] on span "Declinar" at bounding box center [1273, 388] width 93 height 25
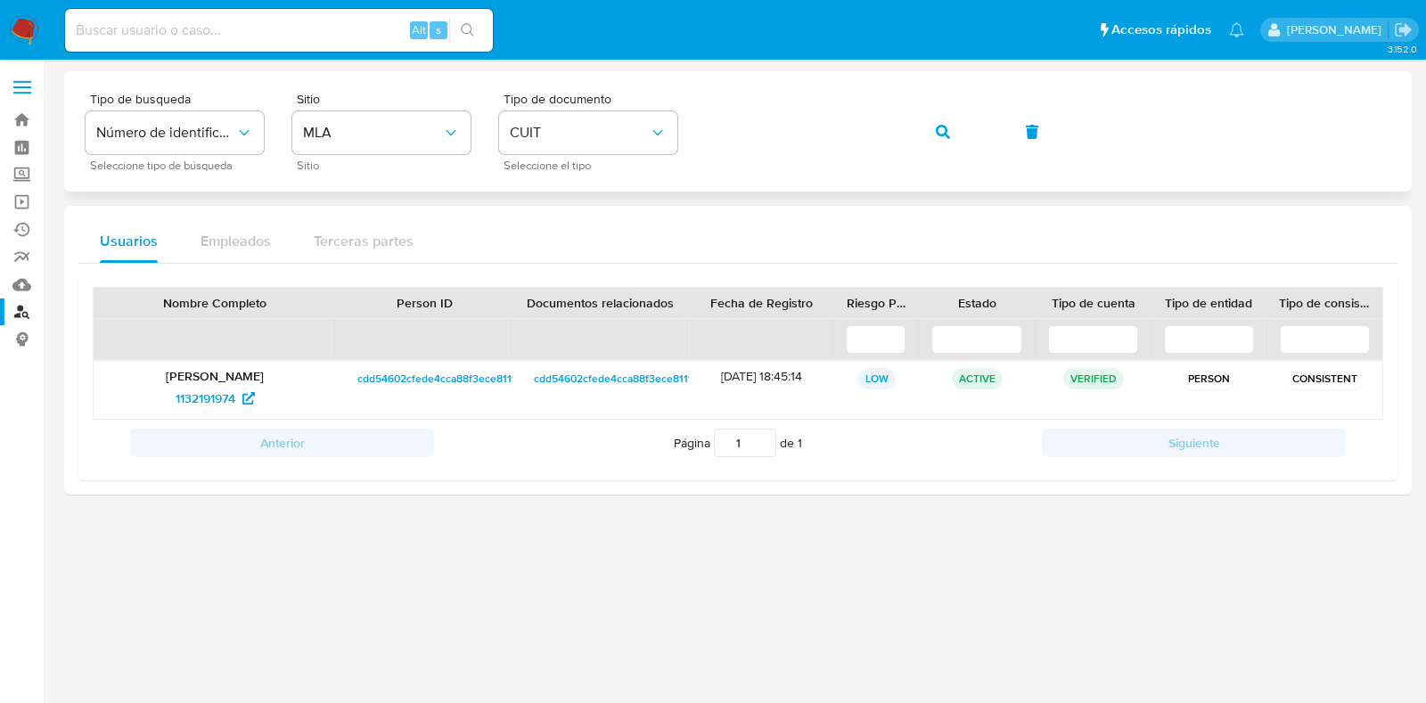
click at [949, 126] on icon "button" at bounding box center [943, 132] width 14 height 14
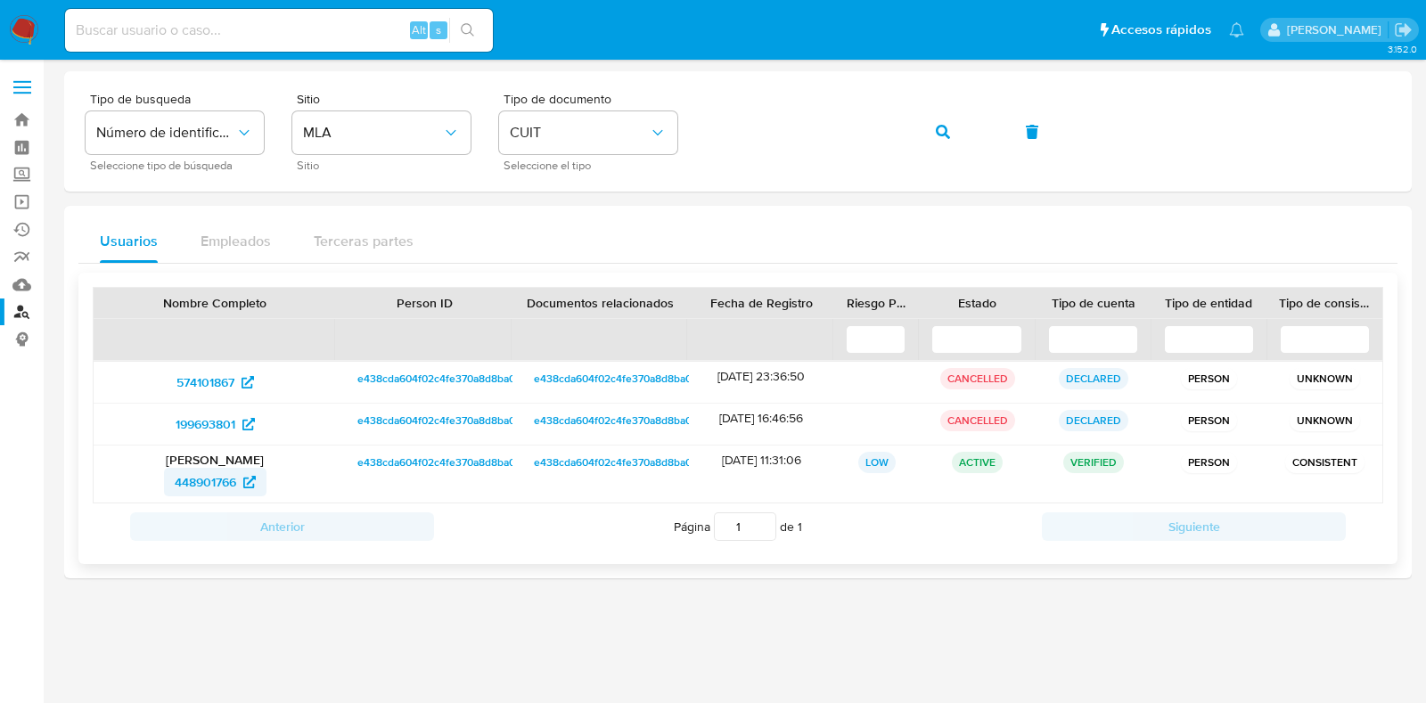
click at [212, 476] on span "448901766" at bounding box center [205, 482] width 61 height 29
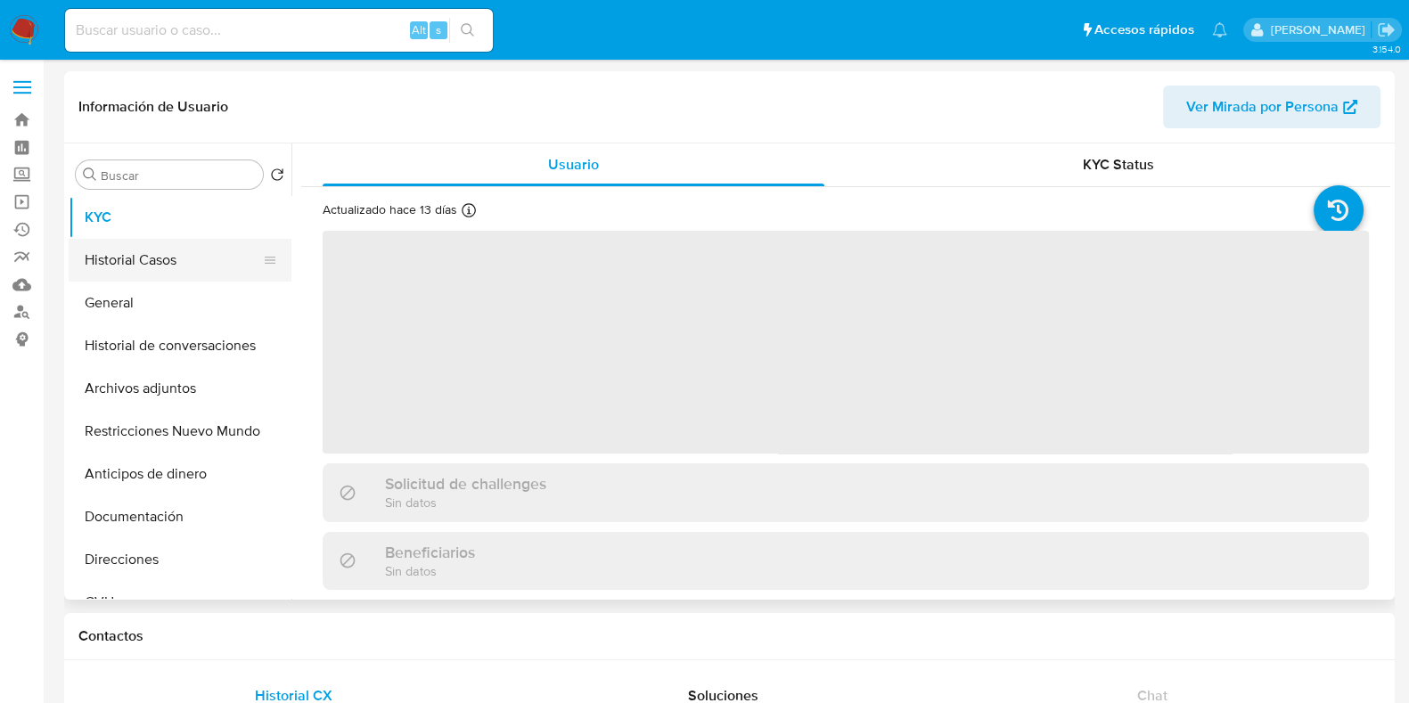
click at [160, 261] on button "Historial Casos" at bounding box center [173, 260] width 208 height 43
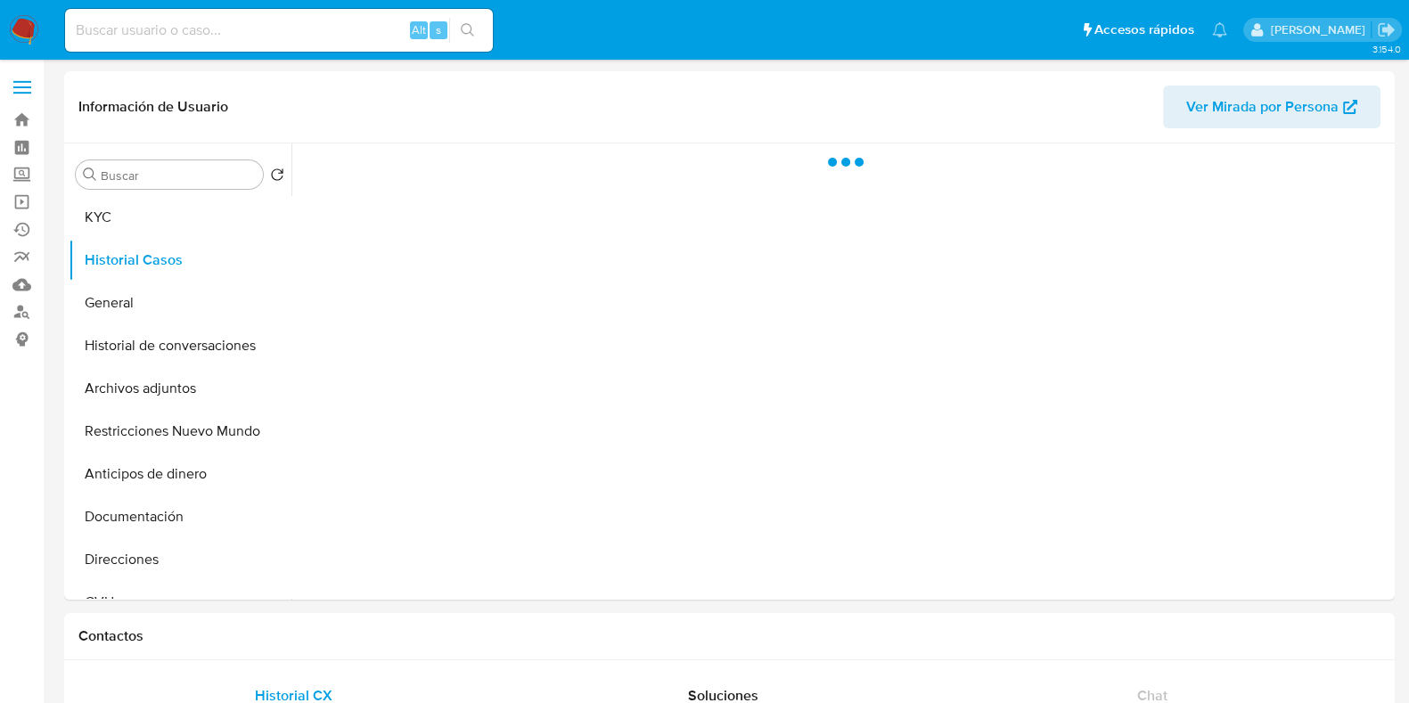
select select "10"
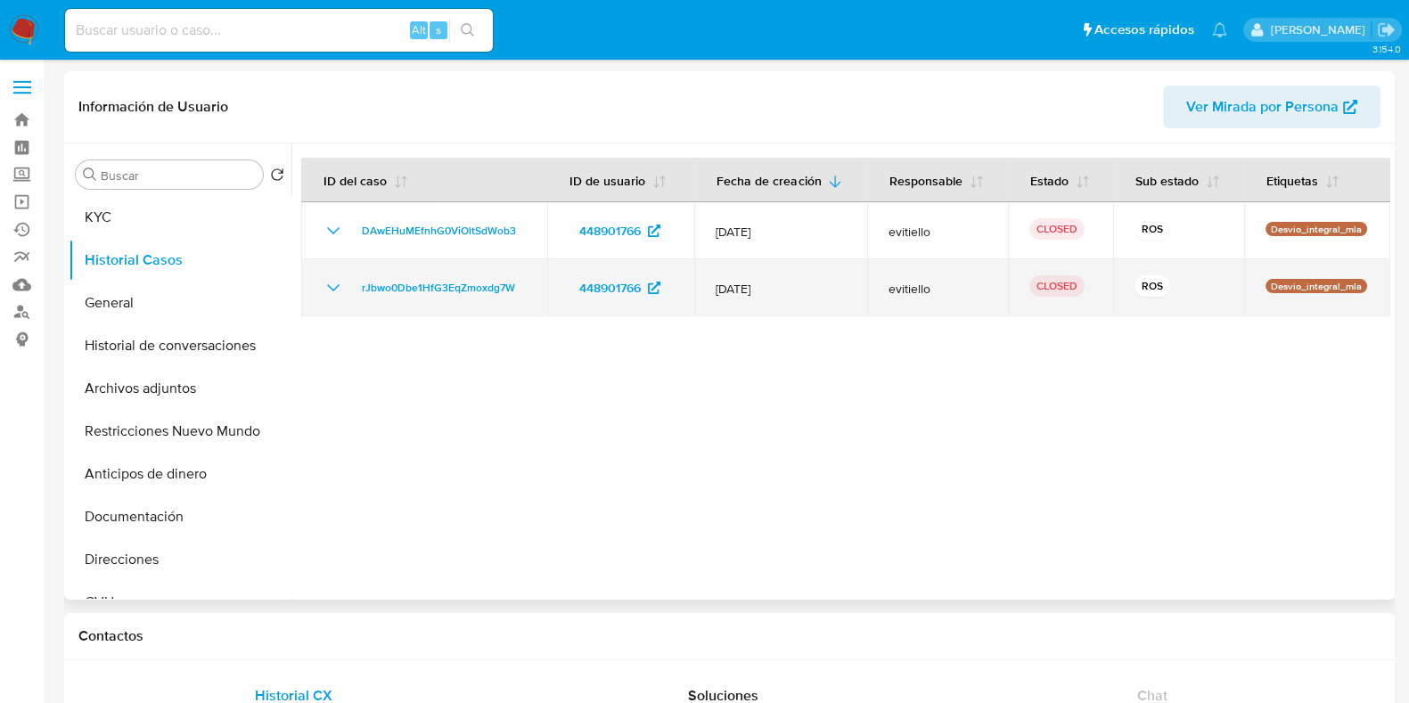
click at [332, 285] on icon "Mostrar/Ocultar" at bounding box center [333, 287] width 21 height 21
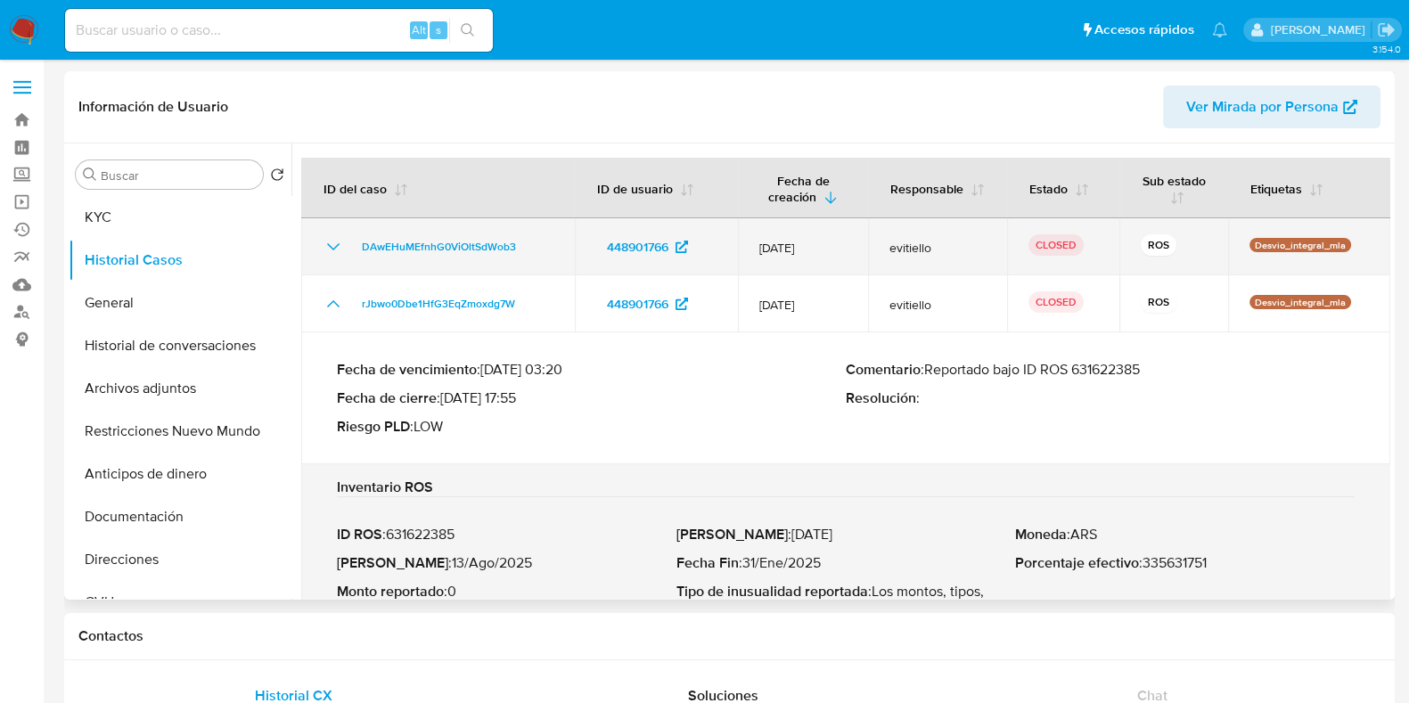
click at [331, 241] on icon "Mostrar/Ocultar" at bounding box center [333, 246] width 21 height 21
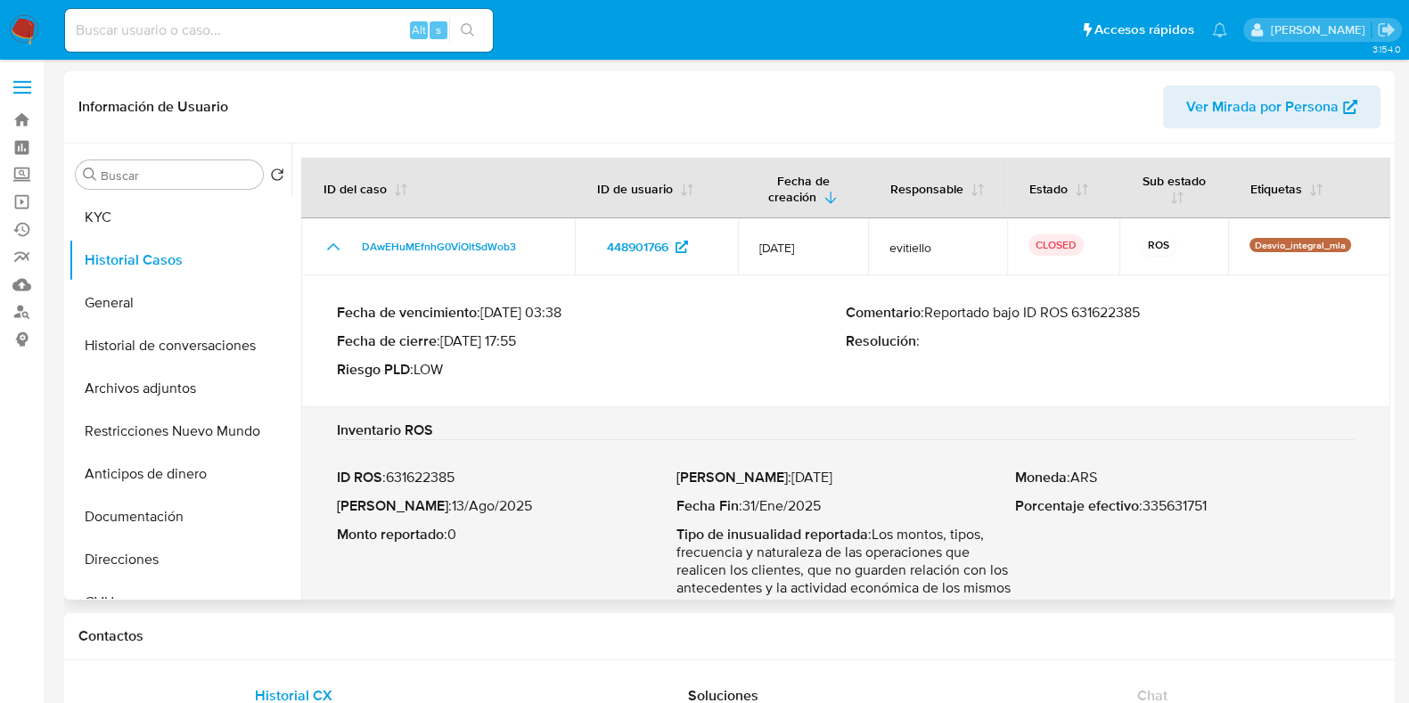
drag, startPoint x: 1145, startPoint y: 314, endPoint x: 926, endPoint y: 322, distance: 219.3
click at [926, 322] on p "Comentario : Reportado bajo ID ROS 631622385" at bounding box center [1100, 313] width 509 height 18
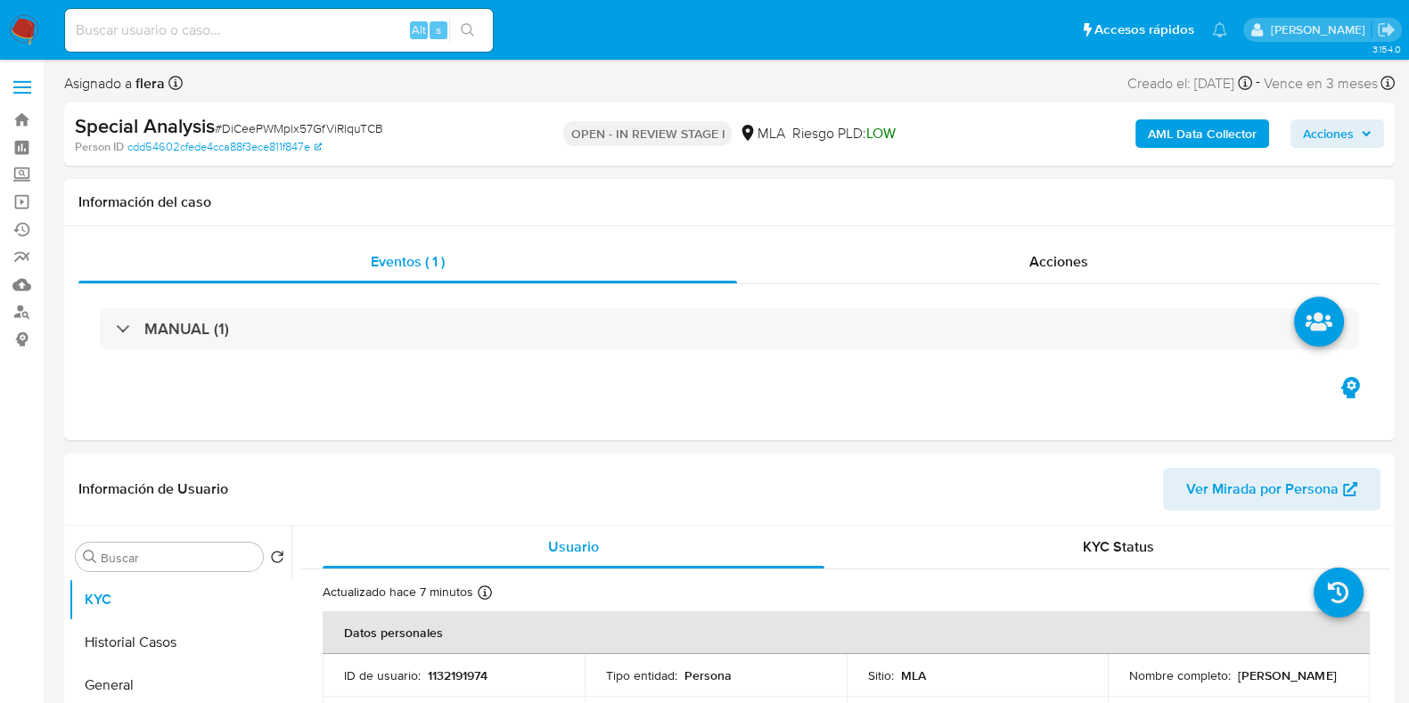
select select "10"
click at [1362, 137] on icon "button" at bounding box center [1366, 133] width 11 height 11
click at [1342, 129] on span "Acciones" at bounding box center [1328, 133] width 51 height 29
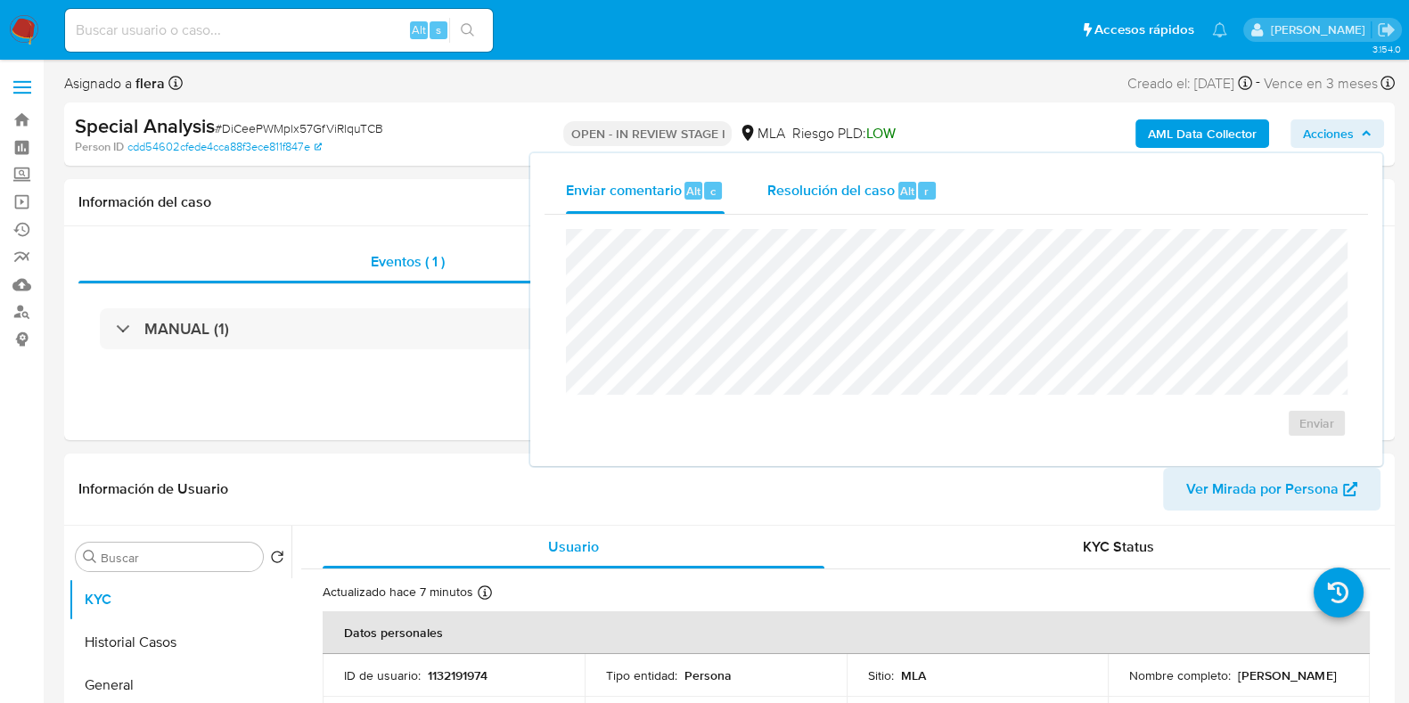
click at [894, 199] on div "Resolución del caso Alt r" at bounding box center [852, 191] width 170 height 46
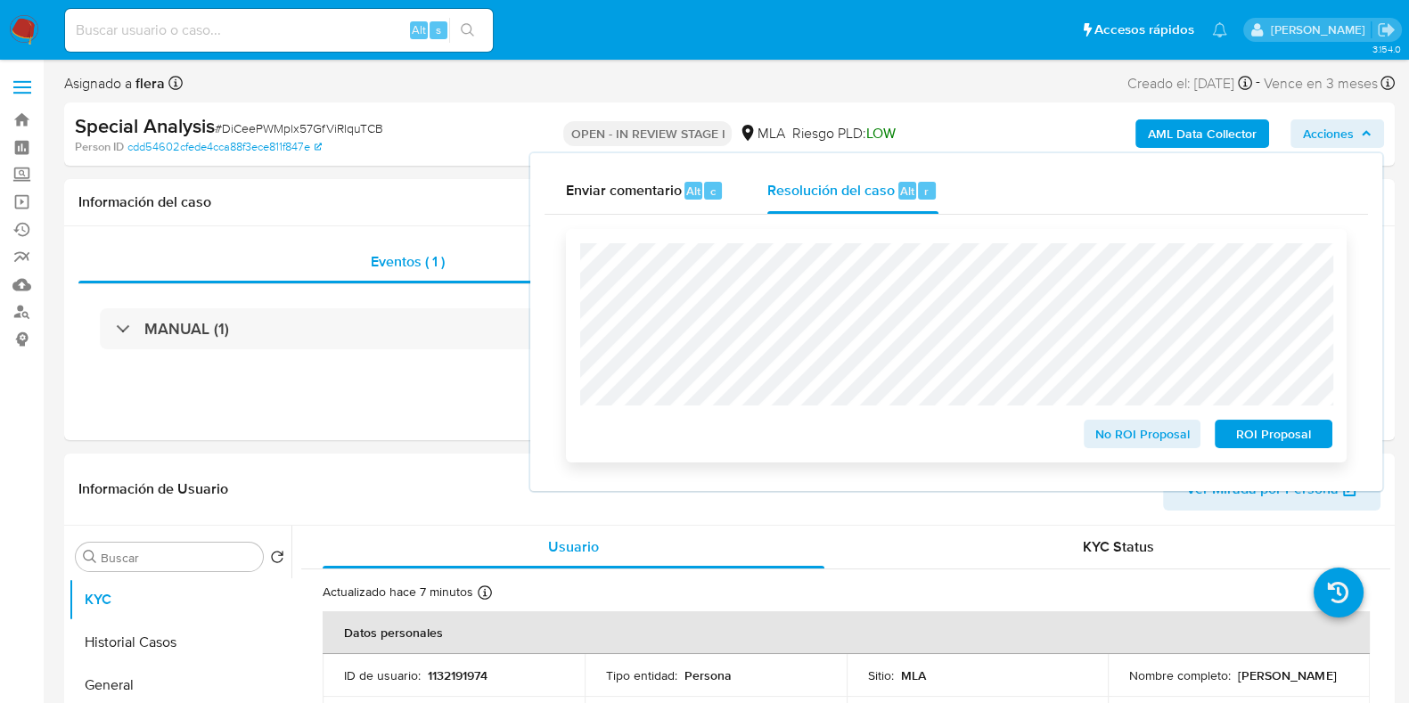
click at [1260, 425] on span "ROI Proposal" at bounding box center [1273, 433] width 93 height 25
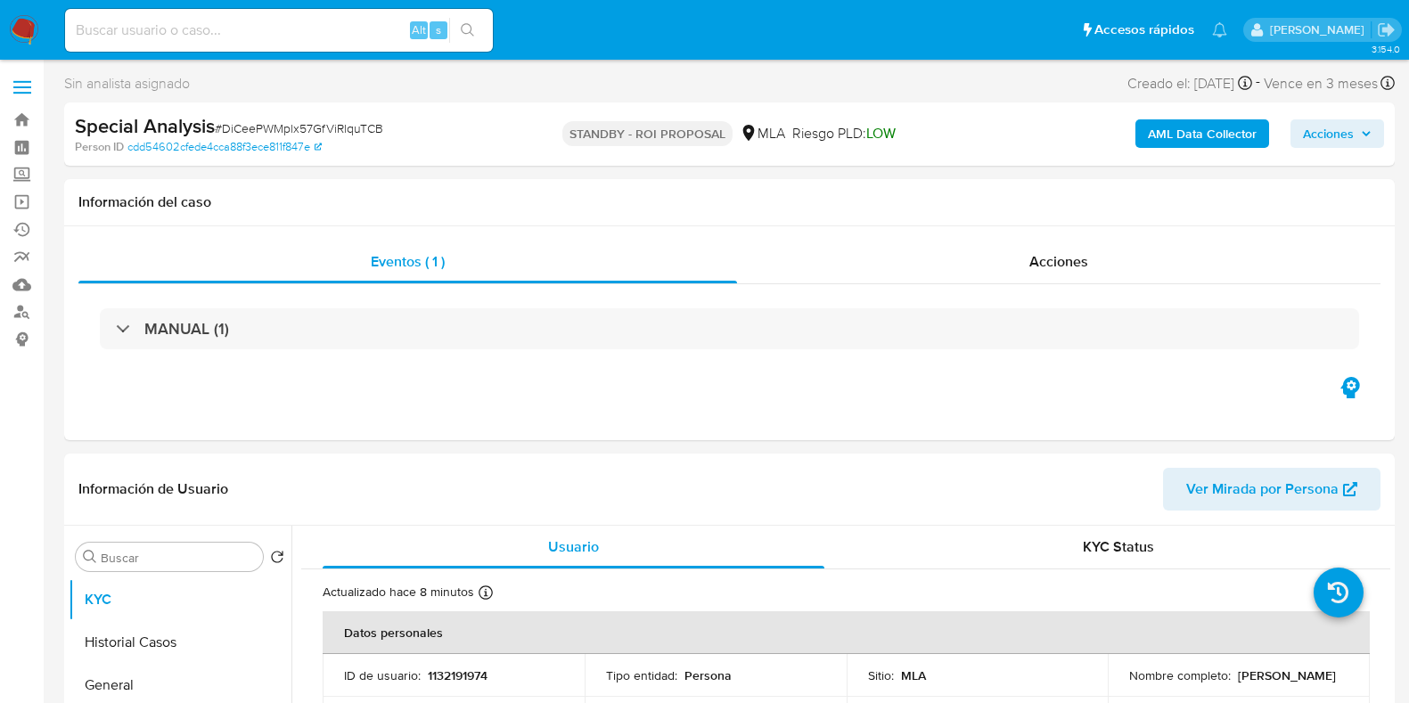
select select "10"
